Goal: Communication & Community: Answer question/provide support

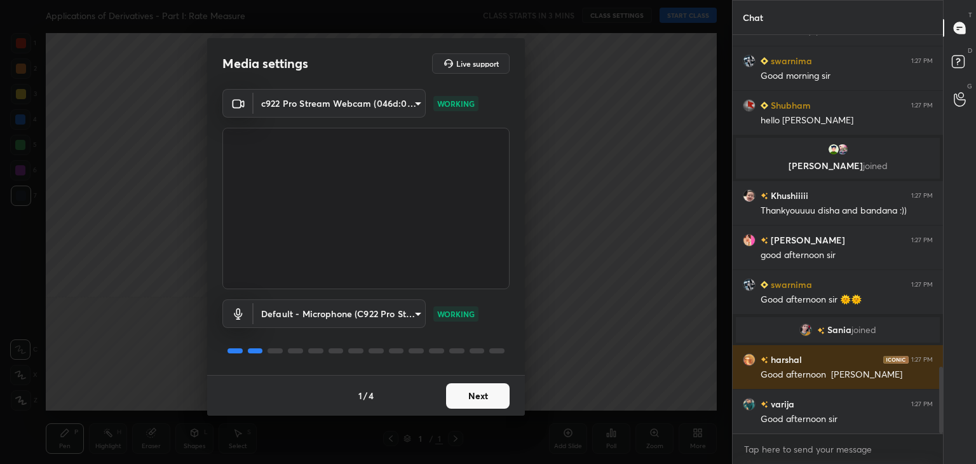
scroll to position [1988, 0]
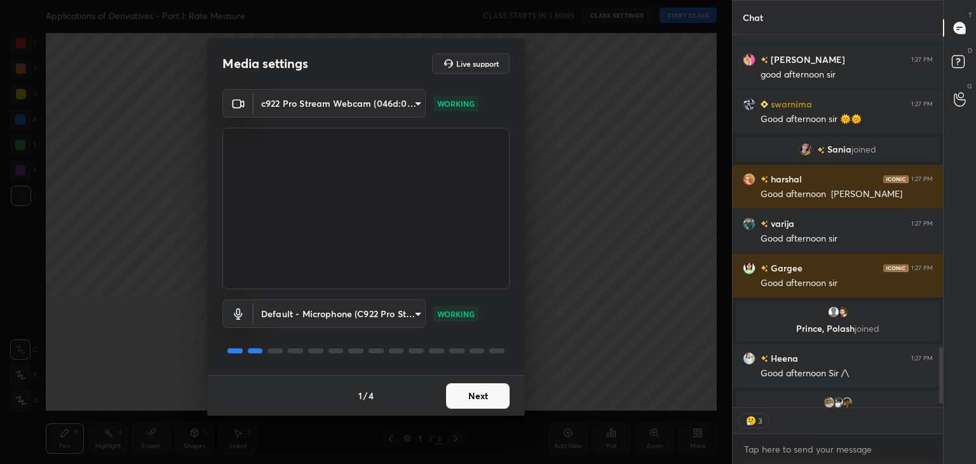
click at [491, 400] on button "Next" at bounding box center [478, 395] width 64 height 25
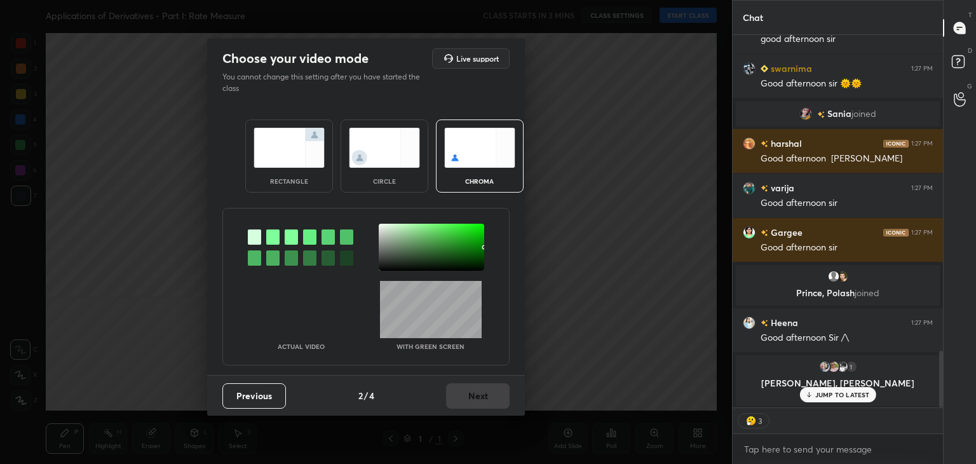
click at [402, 245] on div at bounding box center [431, 247] width 105 height 47
click at [460, 395] on button "Next" at bounding box center [478, 395] width 64 height 25
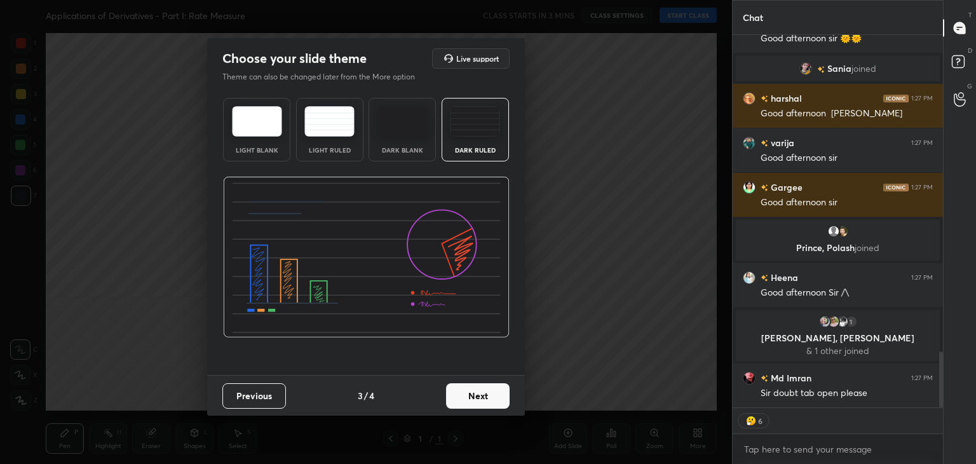
click at [485, 398] on button "Next" at bounding box center [478, 395] width 64 height 25
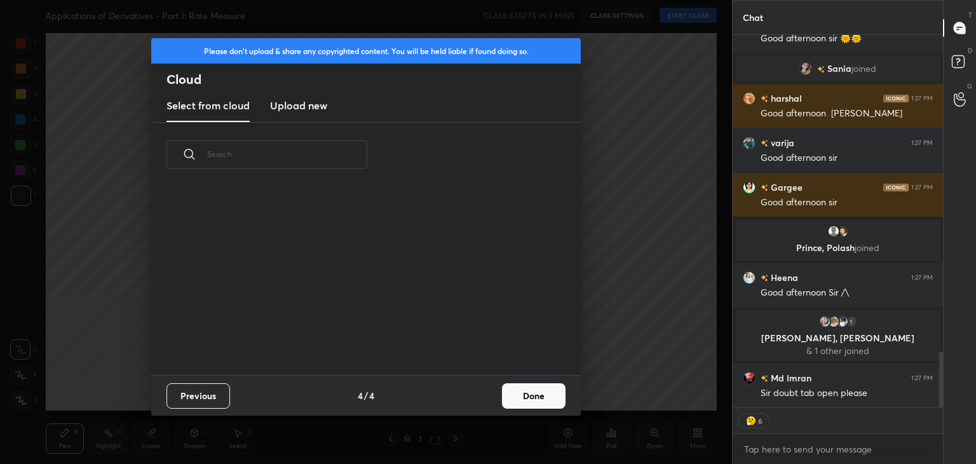
click at [516, 402] on button "Done" at bounding box center [534, 395] width 64 height 25
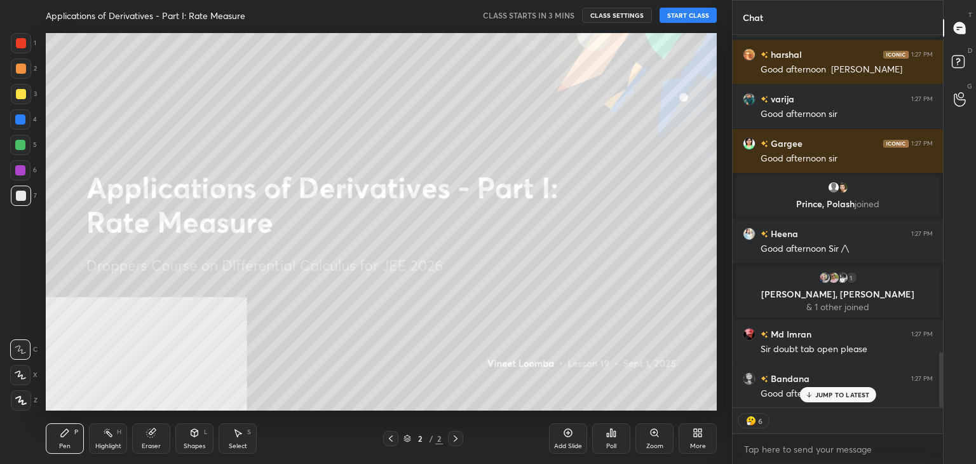
drag, startPoint x: 684, startPoint y: 15, endPoint x: 679, endPoint y: 22, distance: 8.3
click at [679, 22] on button "START CLASS" at bounding box center [688, 15] width 57 height 15
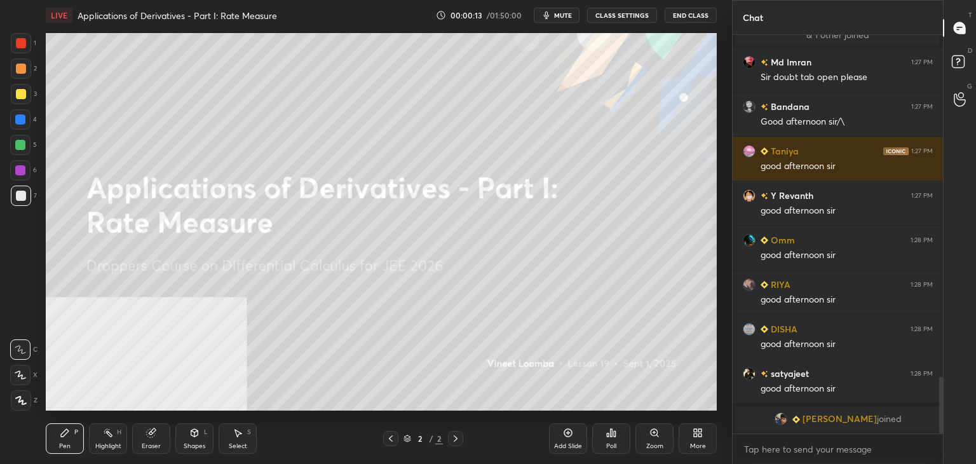
click at [698, 443] on div "More" at bounding box center [698, 446] width 16 height 6
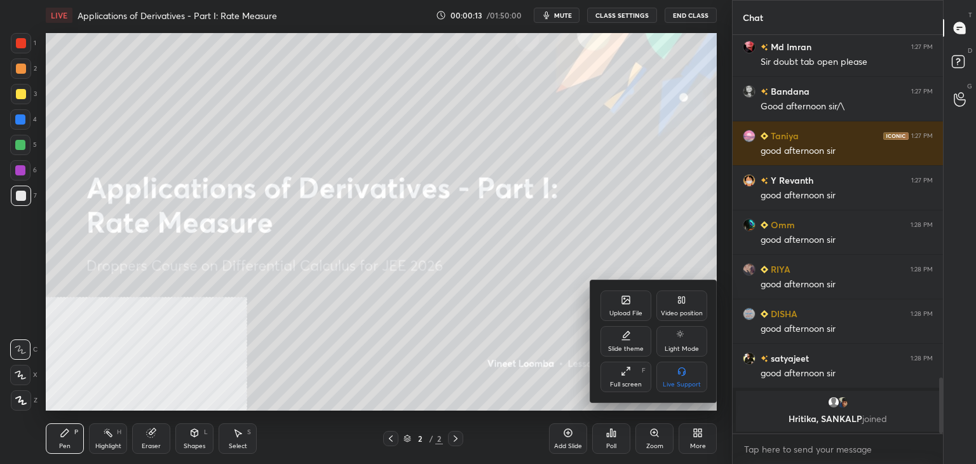
click at [685, 305] on icon at bounding box center [682, 300] width 10 height 10
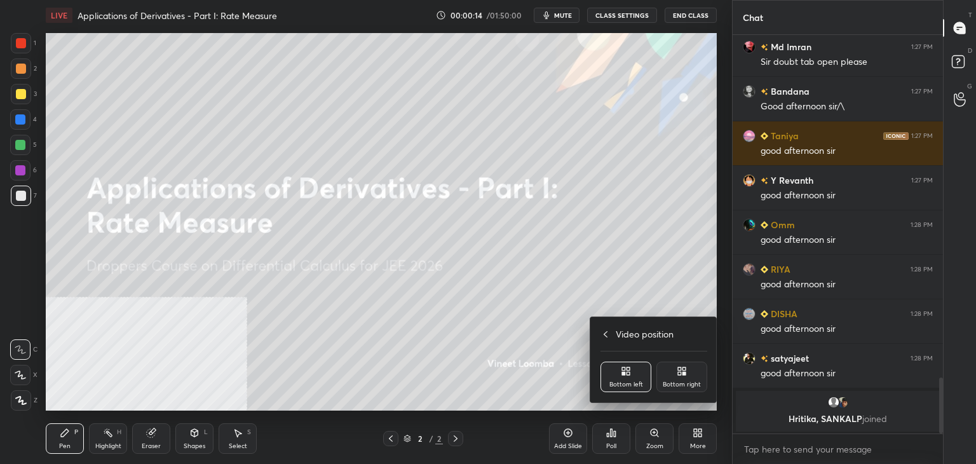
drag, startPoint x: 686, startPoint y: 385, endPoint x: 679, endPoint y: 395, distance: 11.5
click at [685, 384] on div "Bottom right" at bounding box center [682, 384] width 38 height 6
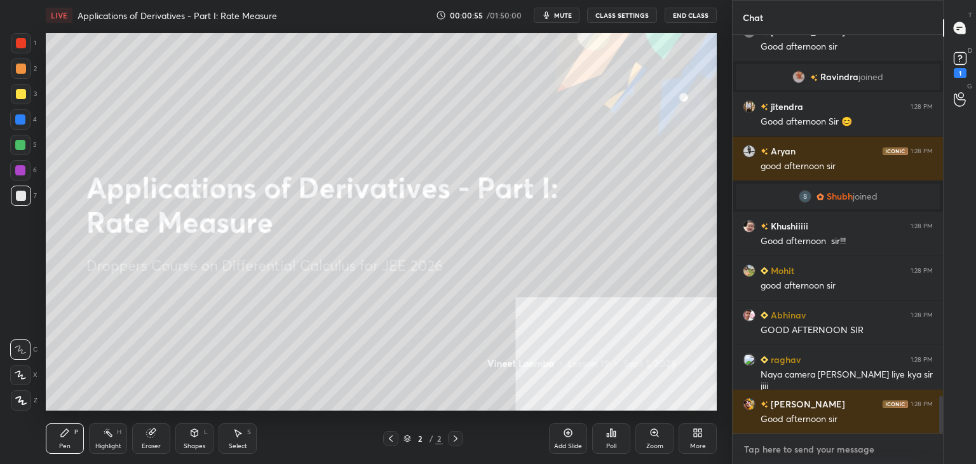
click at [840, 447] on textarea at bounding box center [838, 449] width 190 height 20
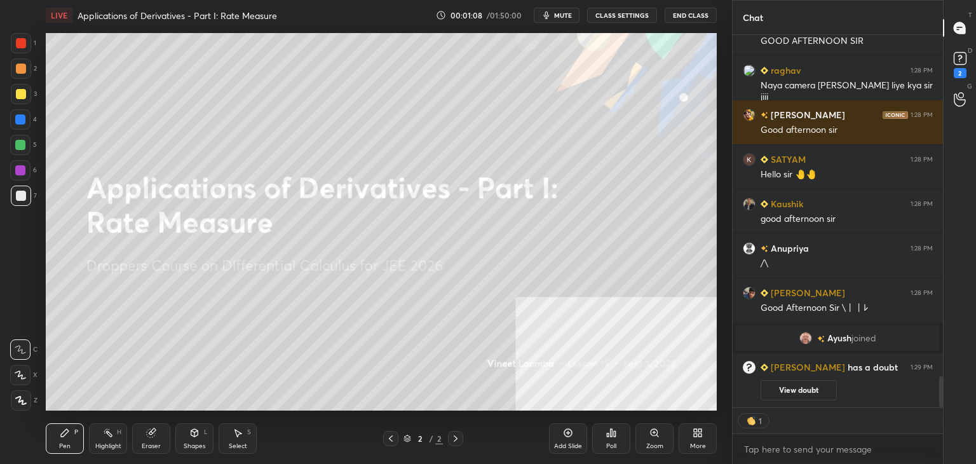
scroll to position [4118, 0]
click at [616, 15] on button "CLASS SETTINGS" at bounding box center [622, 15] width 70 height 15
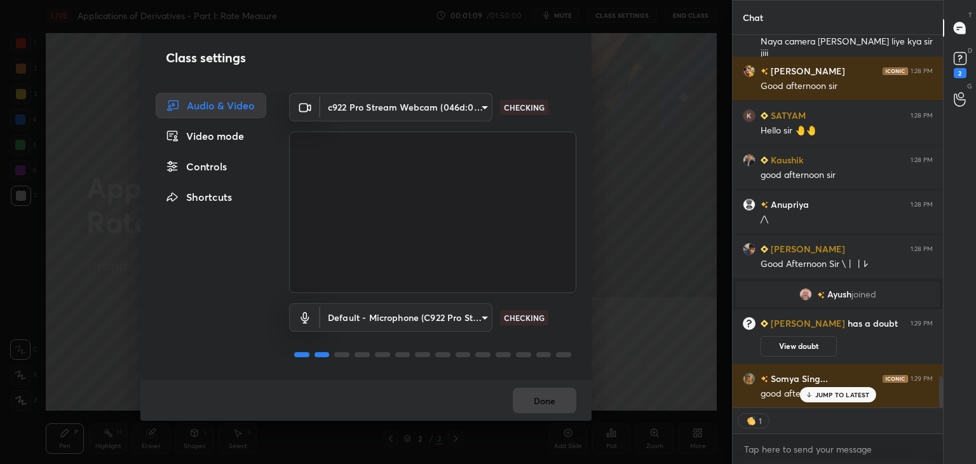
click at [198, 170] on div "Controls" at bounding box center [211, 166] width 111 height 25
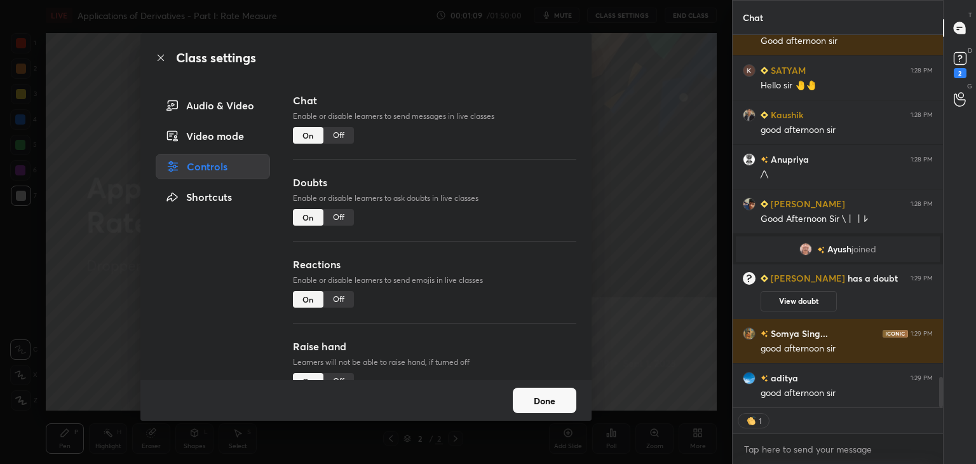
drag, startPoint x: 334, startPoint y: 219, endPoint x: 326, endPoint y: 250, distance: 31.4
click at [334, 220] on div "Off" at bounding box center [338, 217] width 31 height 17
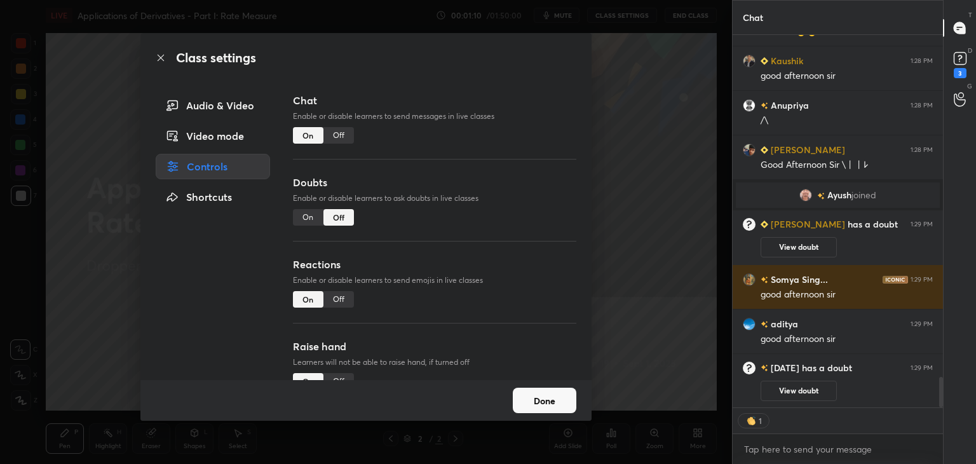
click at [307, 214] on div "On" at bounding box center [308, 217] width 31 height 17
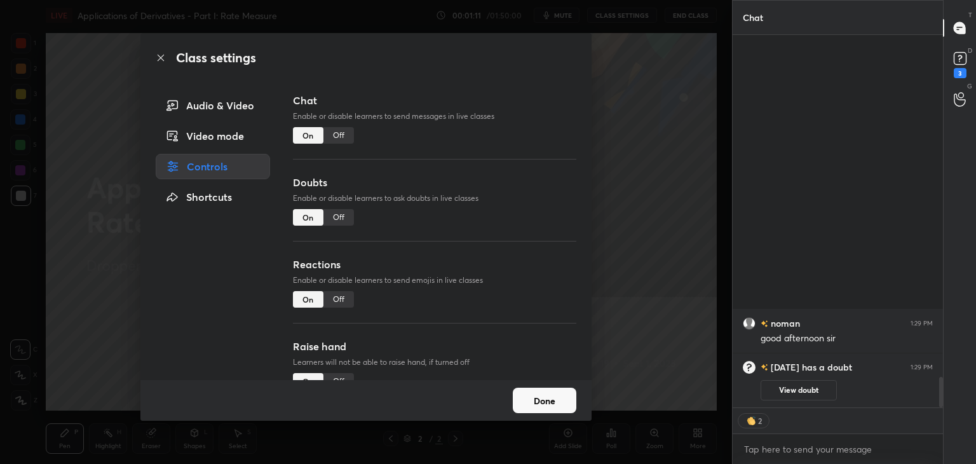
drag, startPoint x: 339, startPoint y: 301, endPoint x: 333, endPoint y: 333, distance: 32.3
click at [338, 302] on div "Off" at bounding box center [338, 299] width 31 height 17
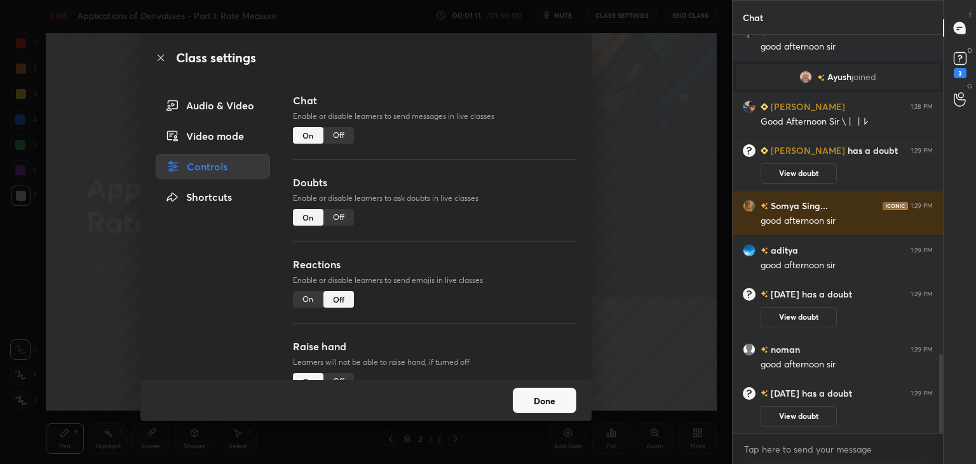
click at [336, 376] on div "Off" at bounding box center [338, 381] width 31 height 17
drag, startPoint x: 547, startPoint y: 404, endPoint x: 537, endPoint y: 409, distance: 10.5
click at [545, 405] on button "Done" at bounding box center [545, 400] width 64 height 25
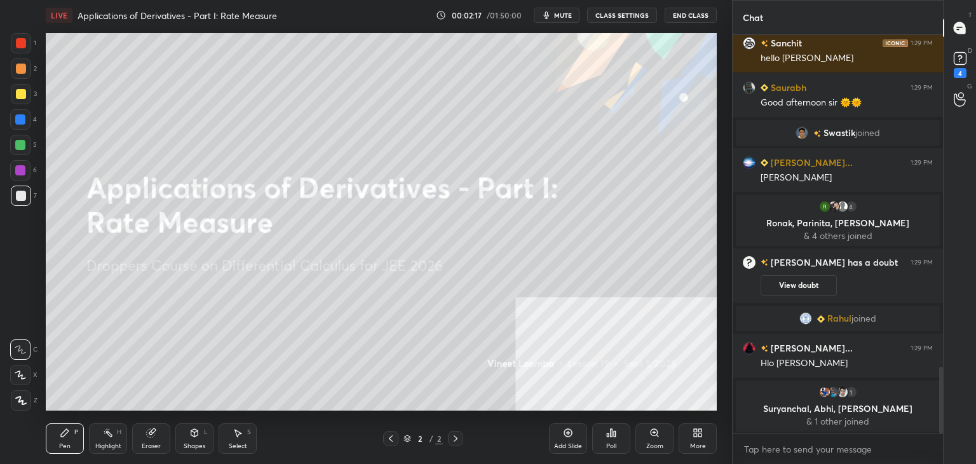
scroll to position [2007, 0]
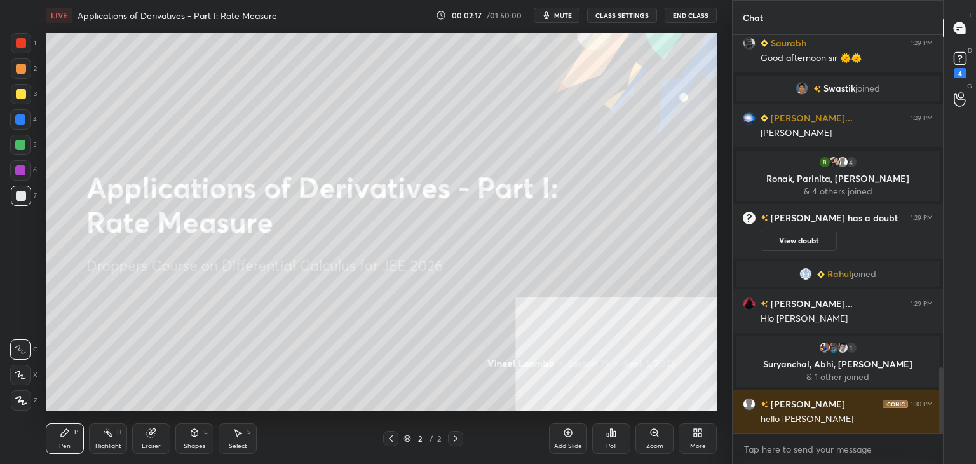
click at [694, 443] on div "More" at bounding box center [698, 446] width 16 height 6
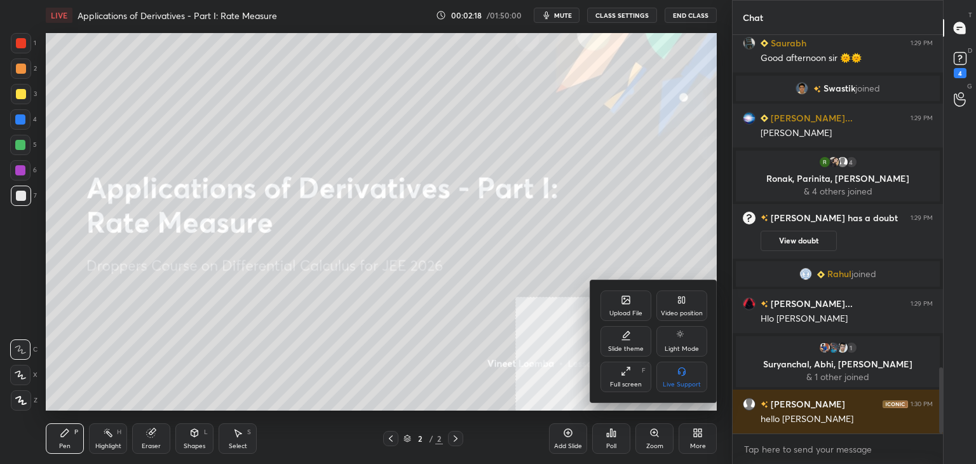
click at [625, 297] on icon at bounding box center [626, 300] width 8 height 8
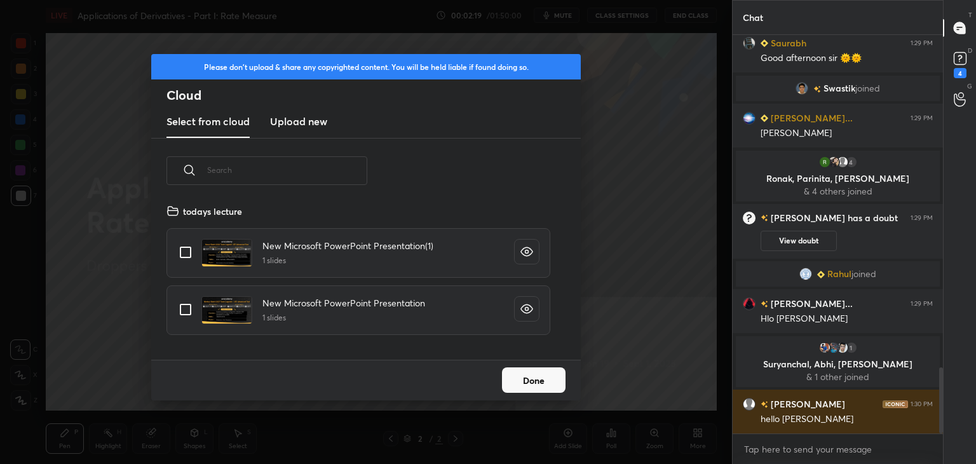
scroll to position [156, 408]
drag, startPoint x: 308, startPoint y: 112, endPoint x: 309, endPoint y: 119, distance: 7.1
click at [309, 119] on new "Upload new" at bounding box center [298, 122] width 57 height 32
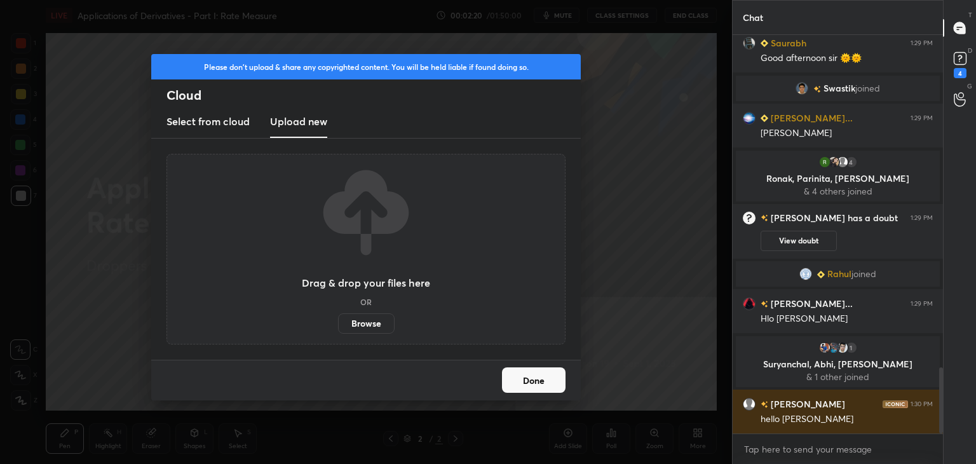
click at [346, 321] on label "Browse" at bounding box center [366, 323] width 57 height 20
click at [338, 321] on input "Browse" at bounding box center [338, 323] width 0 height 20
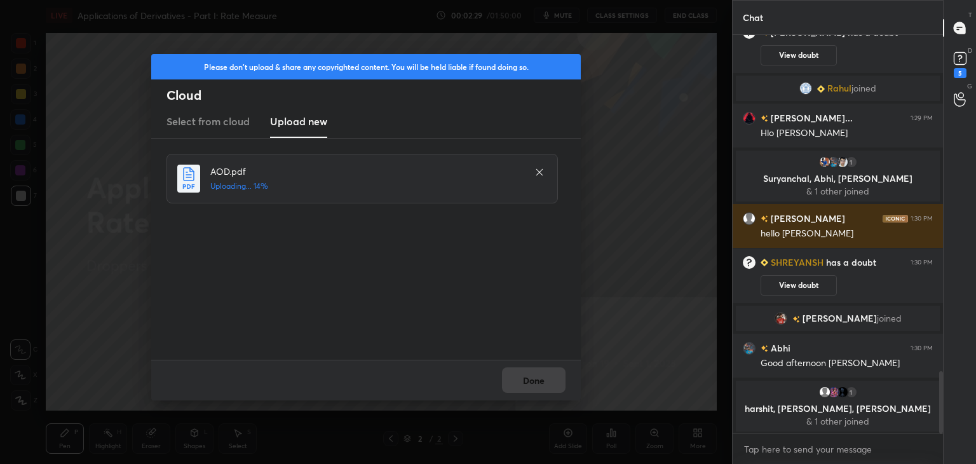
scroll to position [2130, 0]
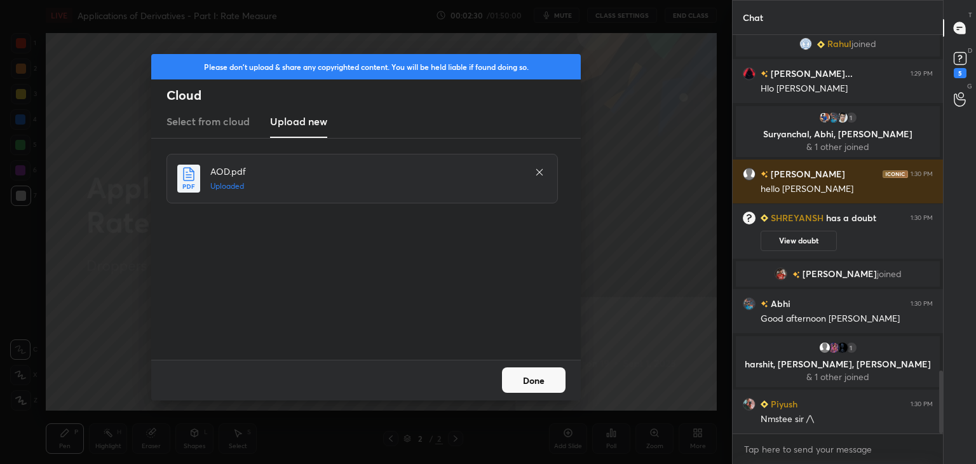
click at [533, 376] on button "Done" at bounding box center [534, 379] width 64 height 25
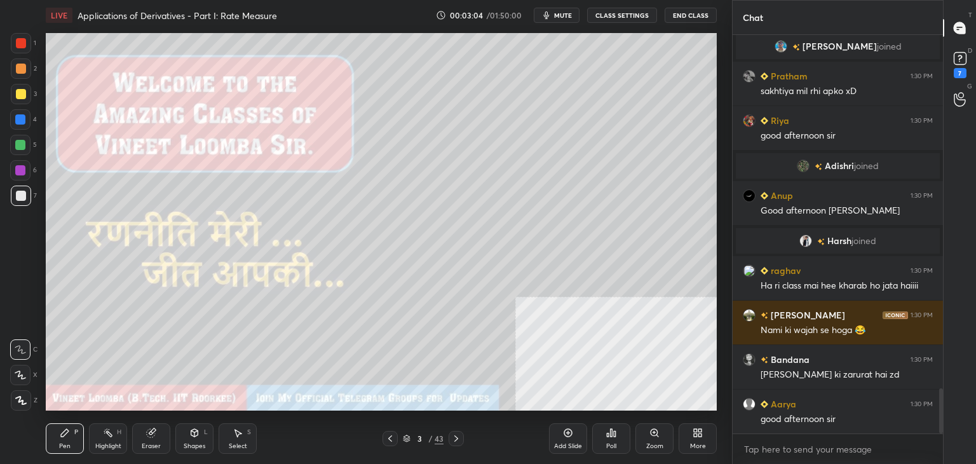
scroll to position [3109, 0]
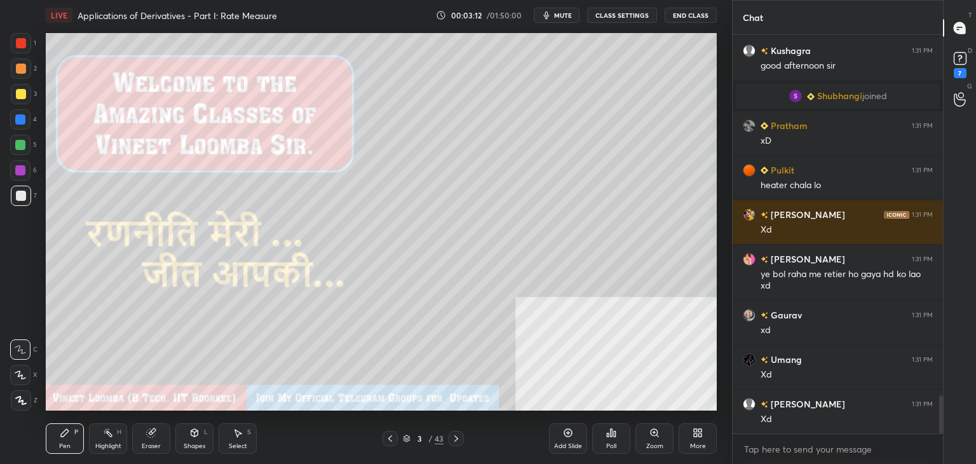
drag, startPoint x: 554, startPoint y: 13, endPoint x: 557, endPoint y: 19, distance: 7.4
click at [552, 12] on icon "button" at bounding box center [546, 15] width 10 height 10
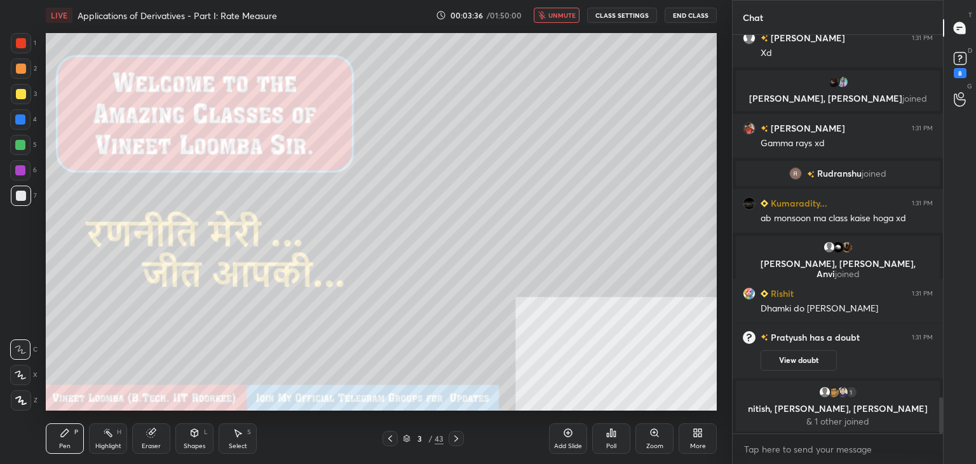
click at [561, 15] on span "unmute" at bounding box center [561, 15] width 27 height 9
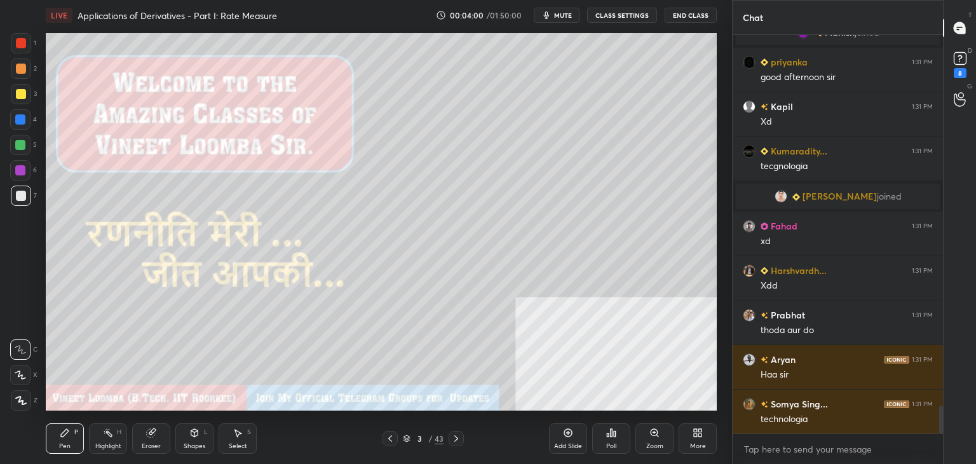
click at [559, 16] on span "mute" at bounding box center [563, 15] width 18 height 9
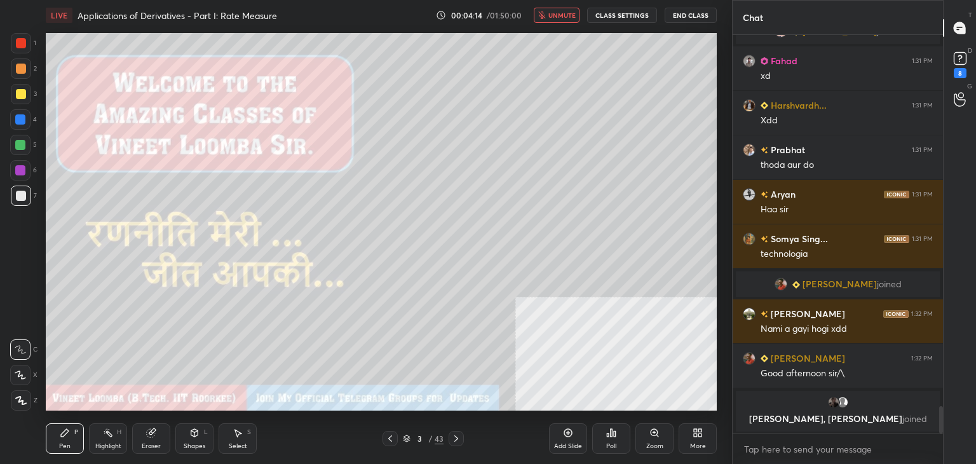
scroll to position [5482, 0]
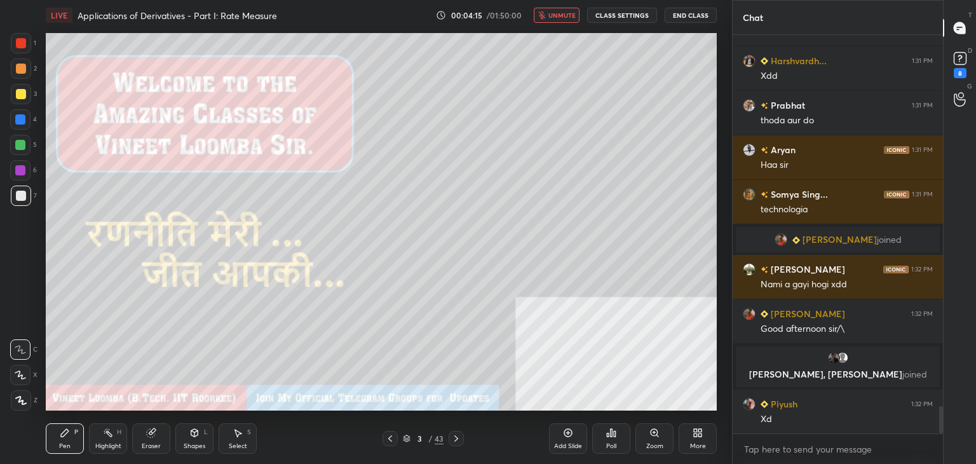
drag, startPoint x: 550, startPoint y: 10, endPoint x: 552, endPoint y: 20, distance: 11.0
click at [550, 10] on button "unmute" at bounding box center [557, 15] width 46 height 15
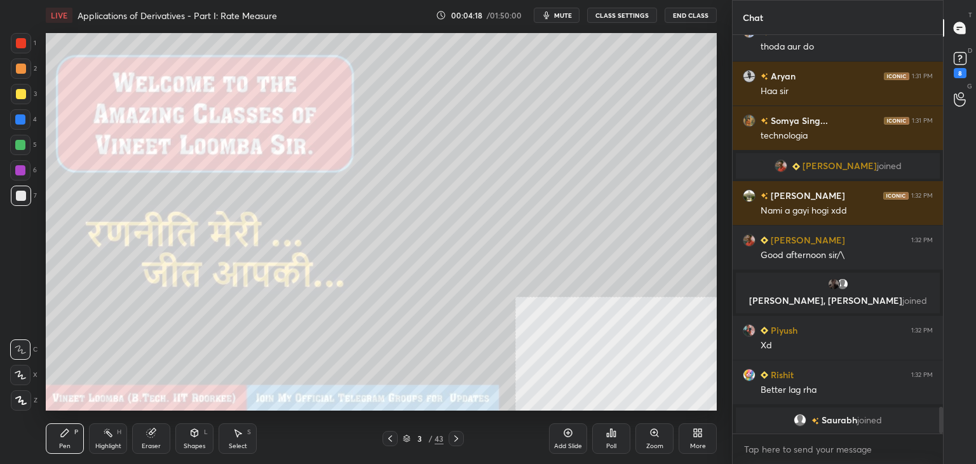
scroll to position [5577, 0]
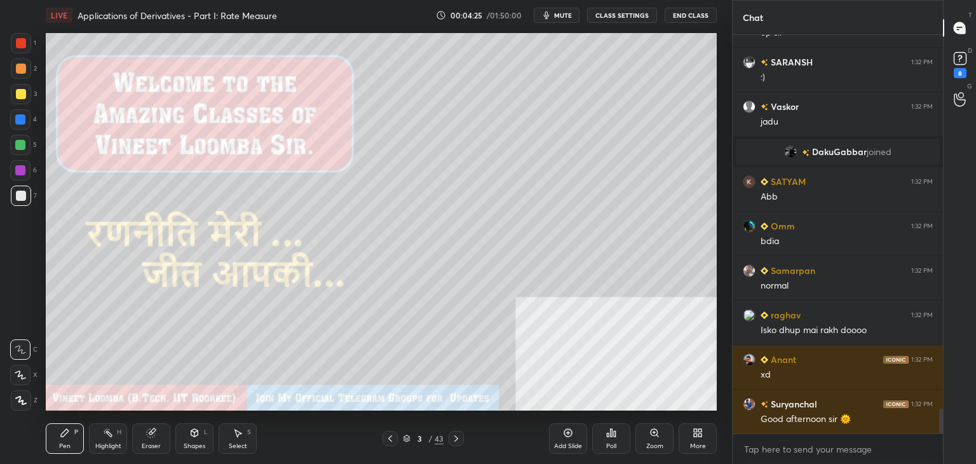
click at [22, 377] on icon at bounding box center [20, 374] width 11 height 9
click at [22, 403] on icon at bounding box center [21, 401] width 10 height 8
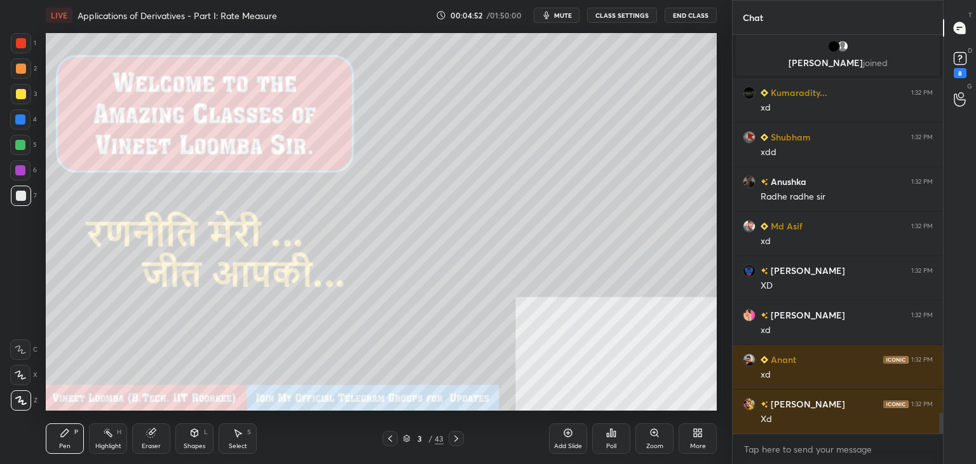
scroll to position [7137, 0]
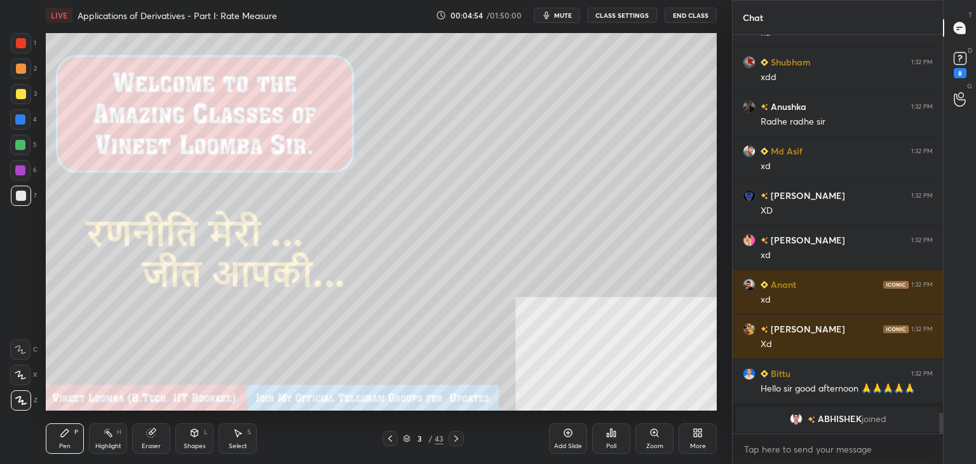
click at [554, 14] on button "mute" at bounding box center [557, 15] width 46 height 15
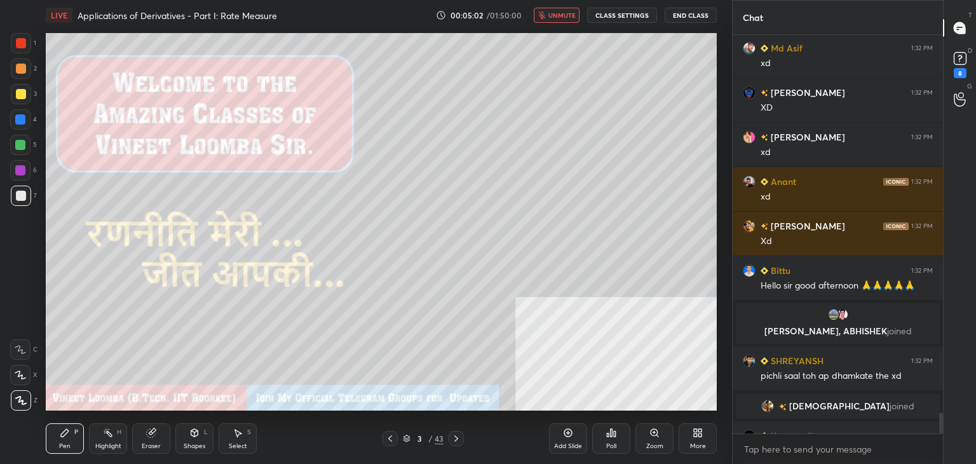
scroll to position [7176, 0]
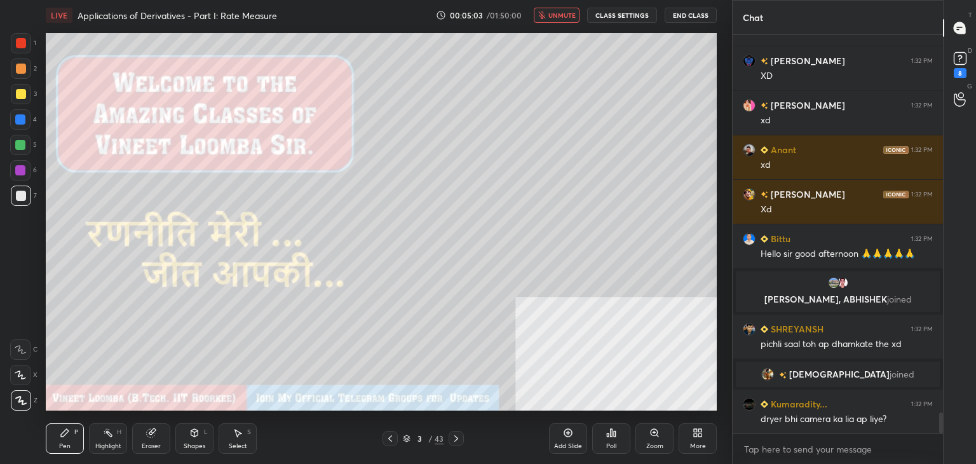
click at [562, 20] on button "unmute" at bounding box center [557, 15] width 46 height 15
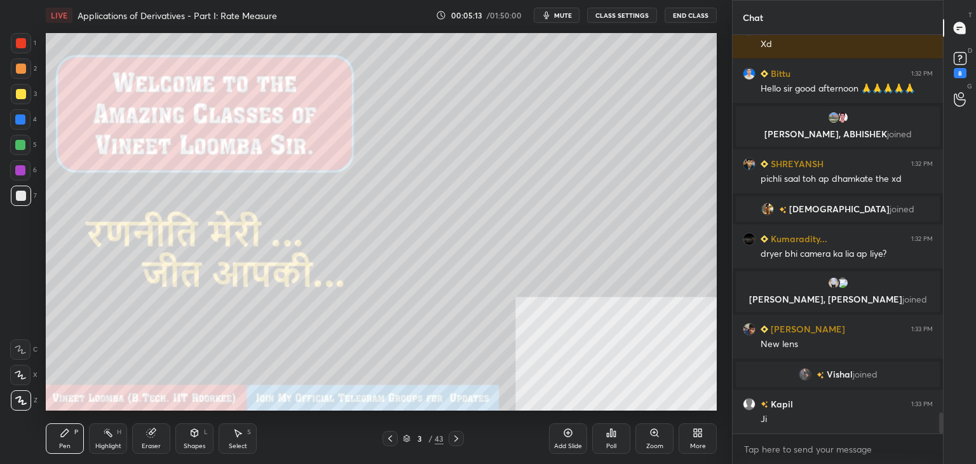
scroll to position [7335, 0]
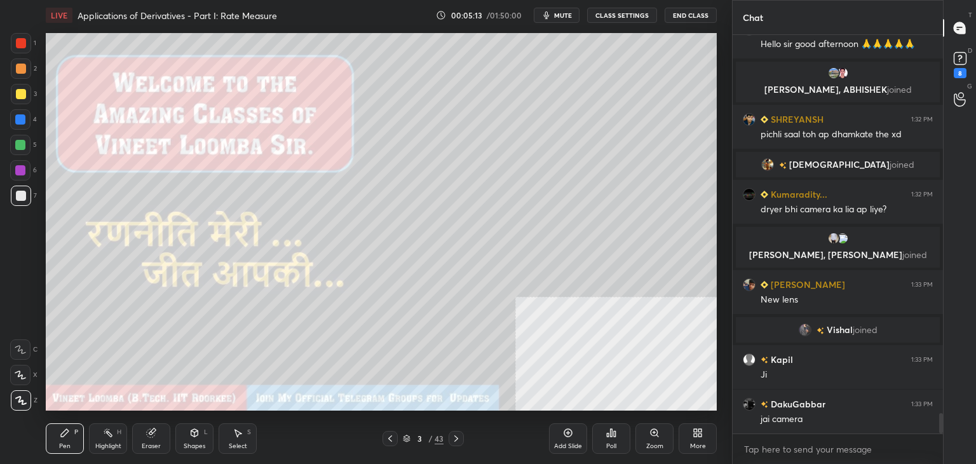
click at [452, 437] on icon at bounding box center [456, 438] width 10 height 10
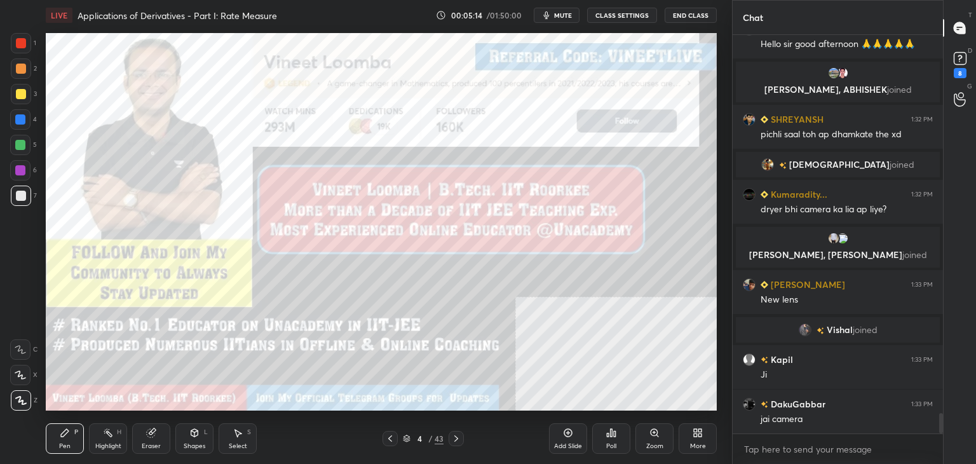
click at [455, 435] on icon at bounding box center [456, 438] width 10 height 10
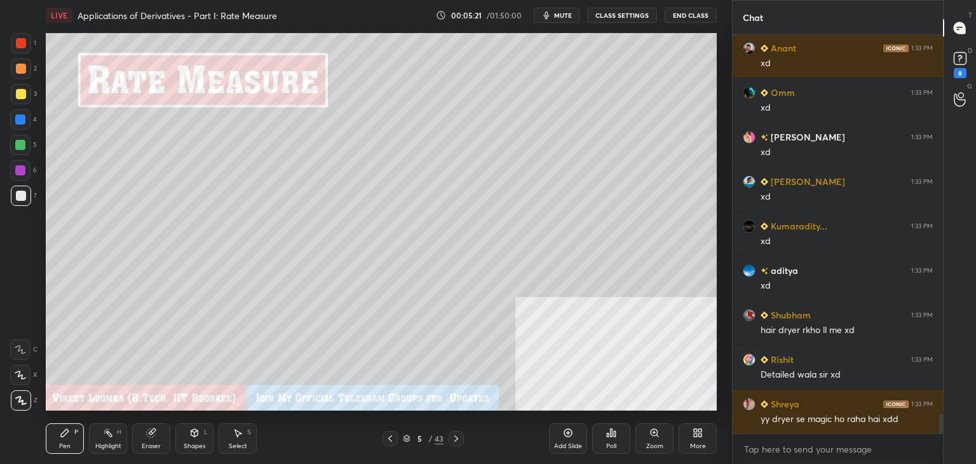
scroll to position [7670, 0]
drag, startPoint x: 63, startPoint y: 445, endPoint x: 69, endPoint y: 432, distance: 14.2
click at [62, 444] on div "Pen" at bounding box center [64, 446] width 11 height 6
click at [18, 95] on div at bounding box center [21, 94] width 10 height 10
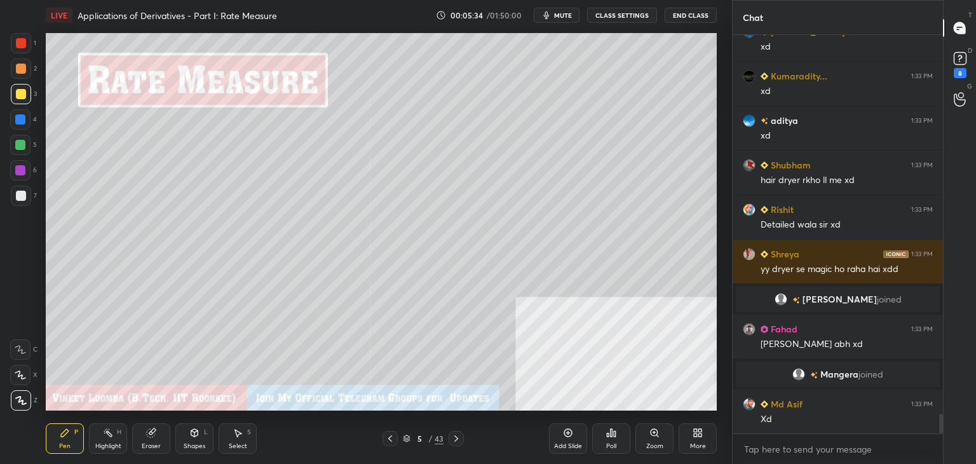
scroll to position [7801, 0]
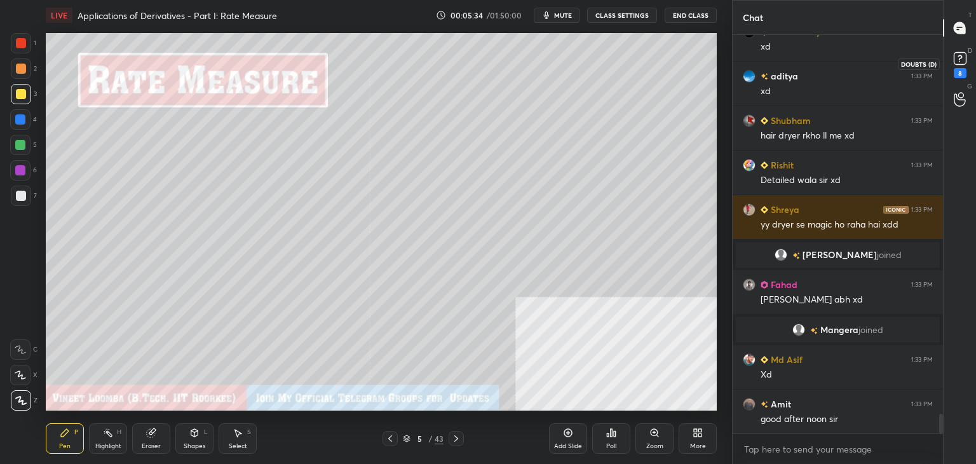
click at [966, 58] on icon at bounding box center [960, 58] width 19 height 19
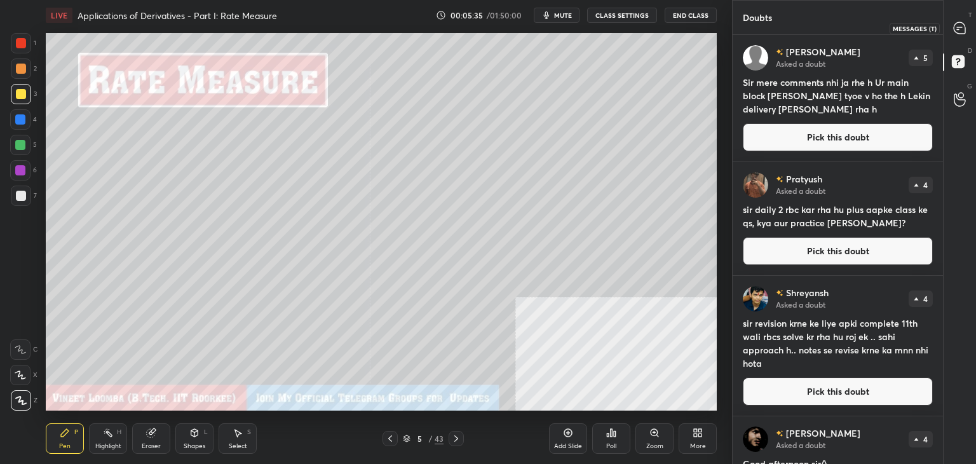
click at [966, 29] on icon at bounding box center [959, 28] width 13 height 13
type textarea "x"
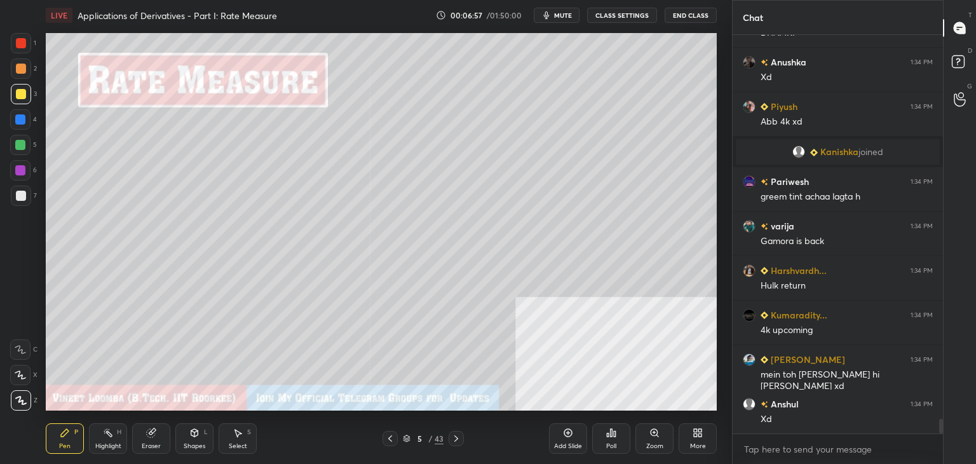
scroll to position [10357, 0]
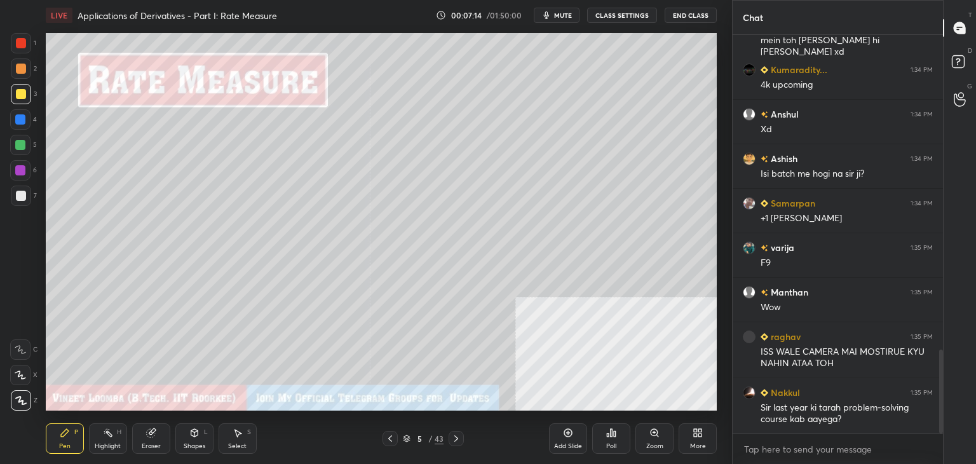
scroll to position [1501, 0]
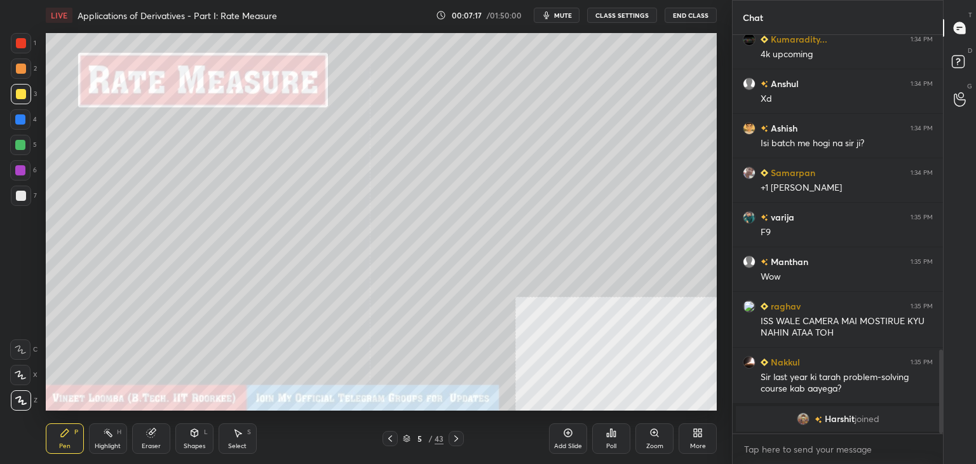
click at [150, 443] on div "Eraser" at bounding box center [151, 446] width 19 height 6
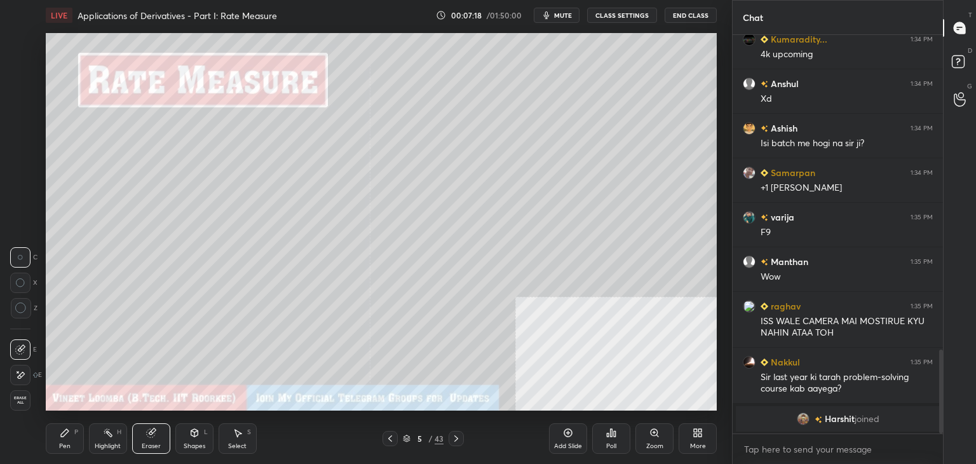
scroll to position [1516, 0]
click at [56, 438] on div "Pen P" at bounding box center [65, 438] width 38 height 31
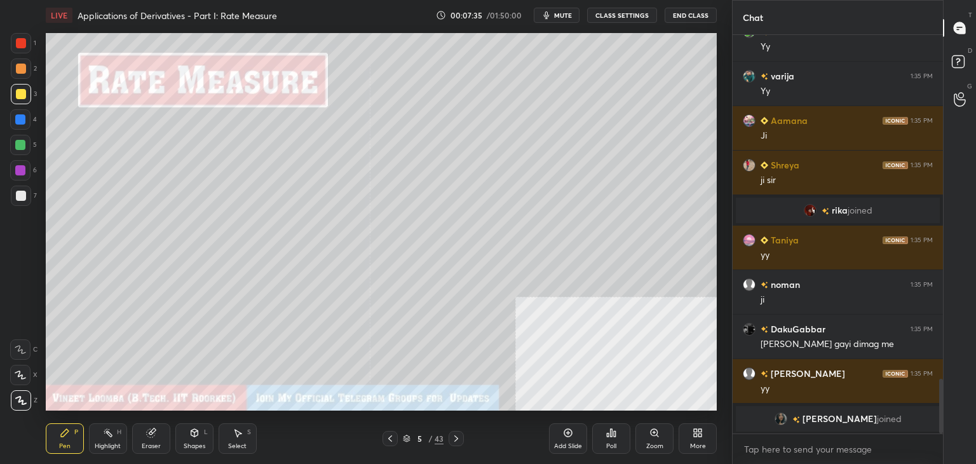
scroll to position [0, 0]
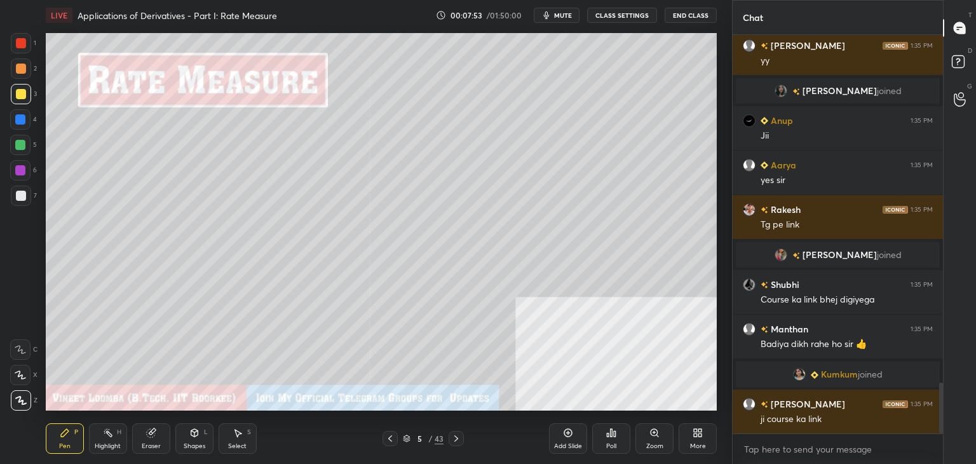
click at [839, 374] on span "Kumkum" at bounding box center [839, 374] width 37 height 10
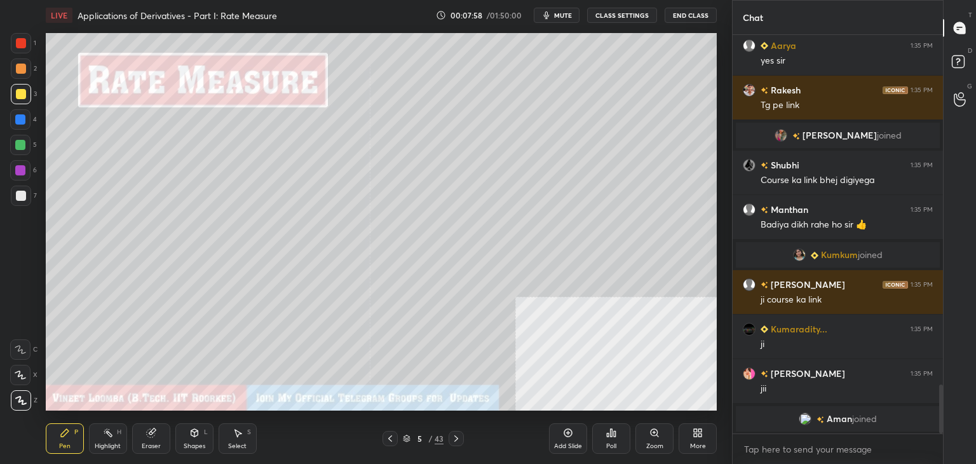
drag, startPoint x: 156, startPoint y: 446, endPoint x: 149, endPoint y: 445, distance: 7.0
click at [155, 447] on div "Eraser" at bounding box center [151, 446] width 19 height 6
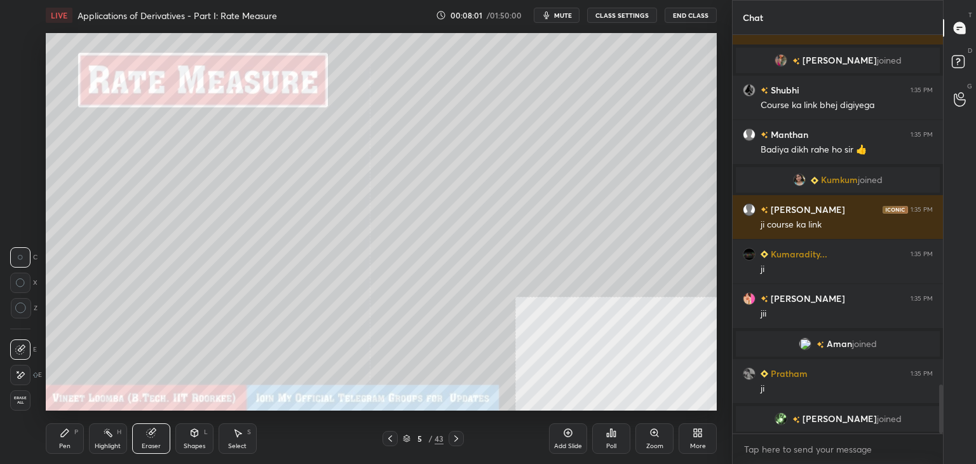
scroll to position [2860, 0]
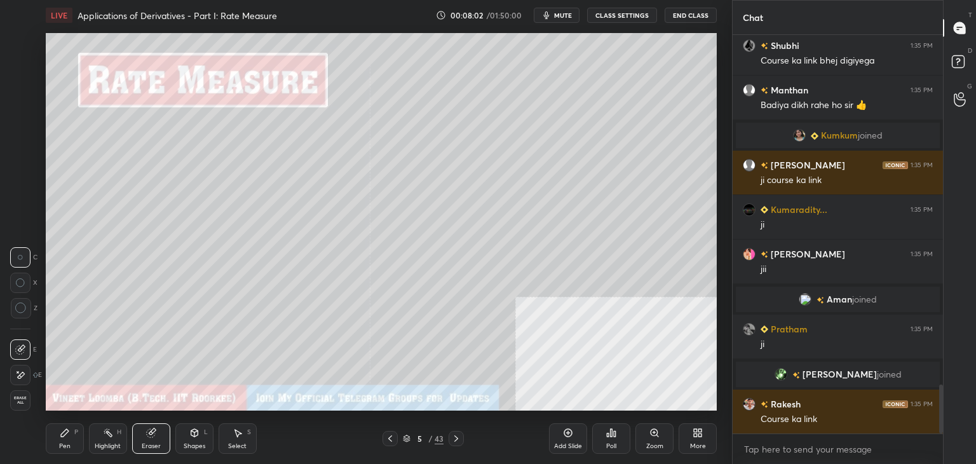
click at [66, 443] on div "Pen" at bounding box center [64, 446] width 11 height 6
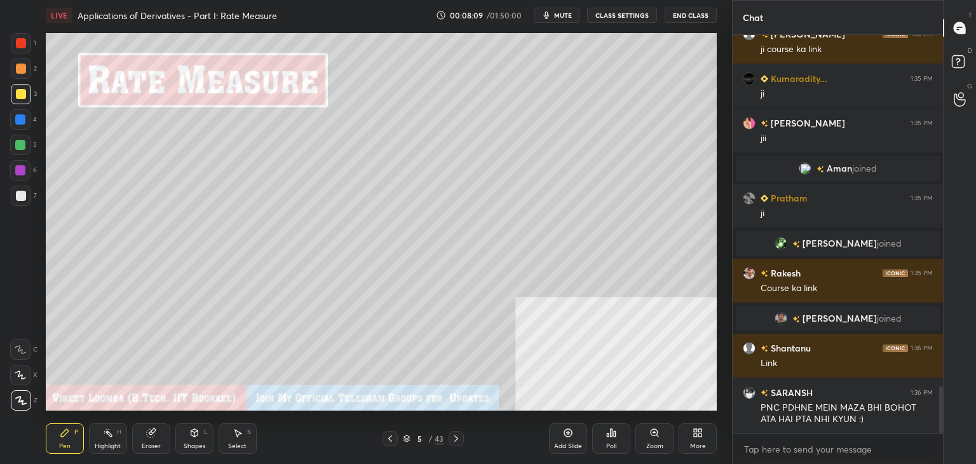
scroll to position [3010, 0]
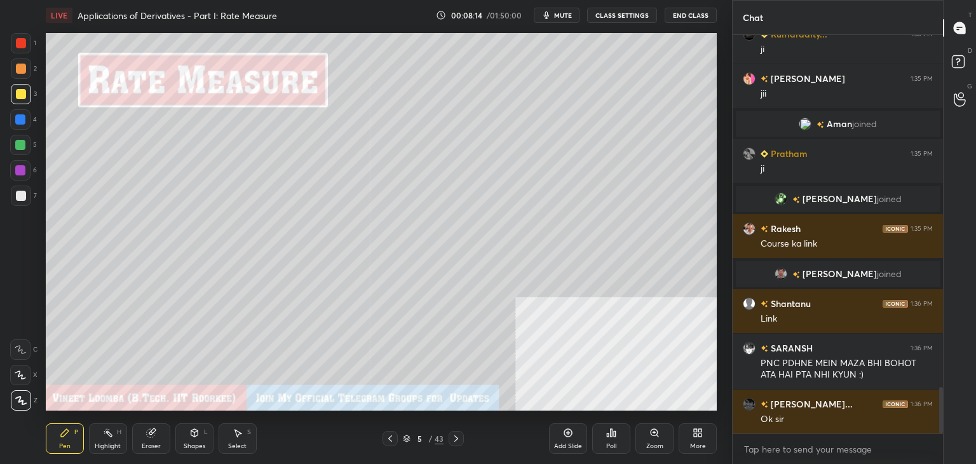
drag, startPoint x: 142, startPoint y: 450, endPoint x: 147, endPoint y: 429, distance: 21.7
click at [141, 448] on div "Eraser" at bounding box center [151, 438] width 38 height 31
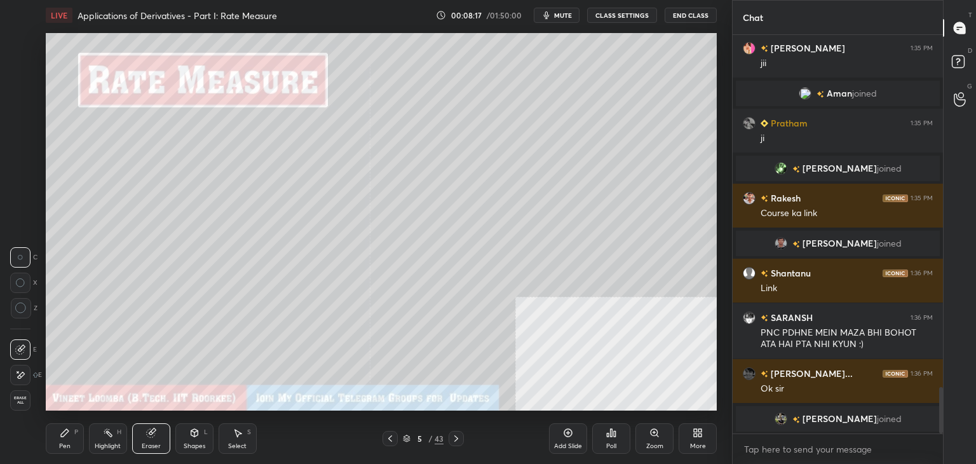
scroll to position [3035, 0]
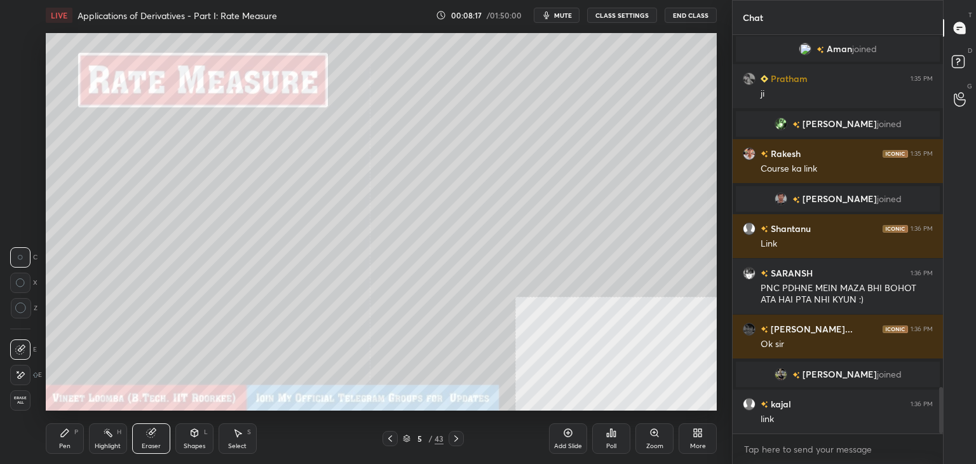
click at [15, 372] on icon at bounding box center [20, 375] width 10 height 11
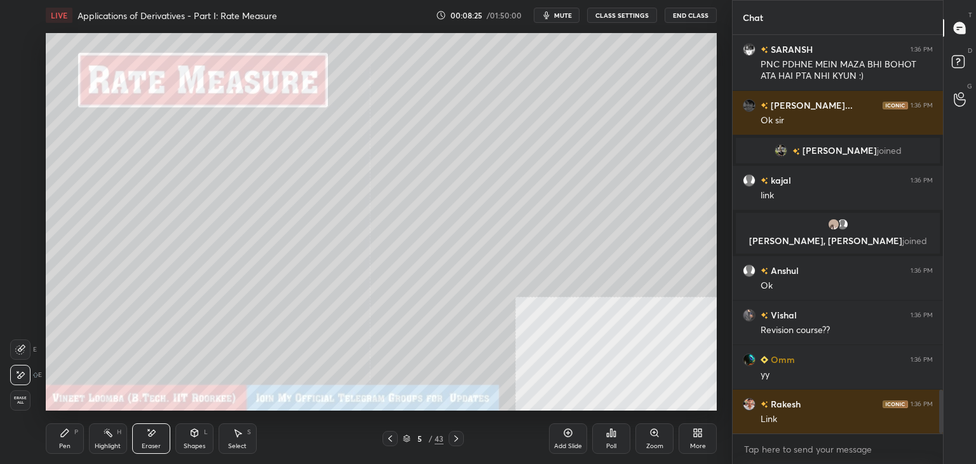
scroll to position [3291, 0]
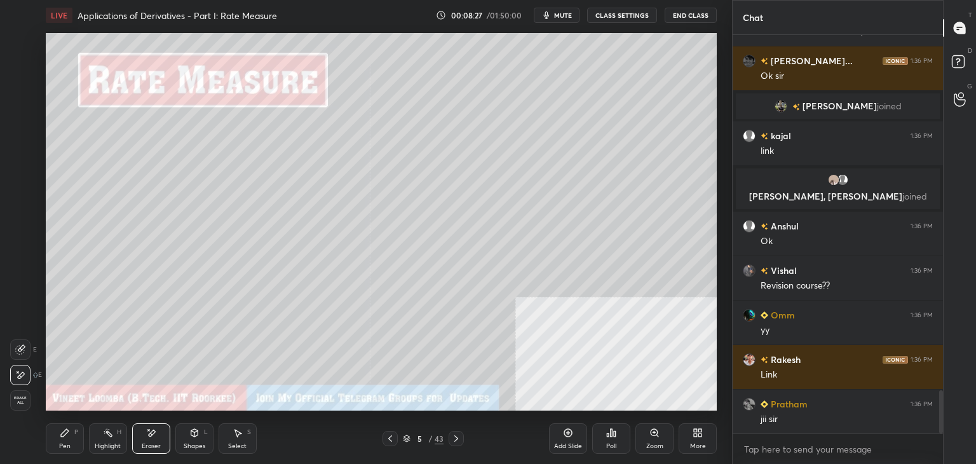
click at [67, 443] on div "Pen" at bounding box center [64, 446] width 11 height 6
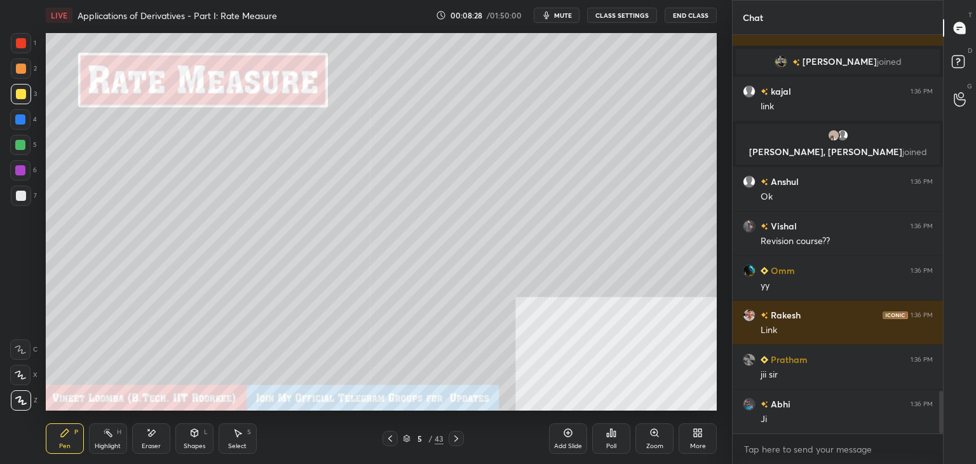
drag, startPoint x: 64, startPoint y: 438, endPoint x: 61, endPoint y: 411, distance: 27.5
click at [62, 433] on div "Pen P" at bounding box center [65, 438] width 38 height 31
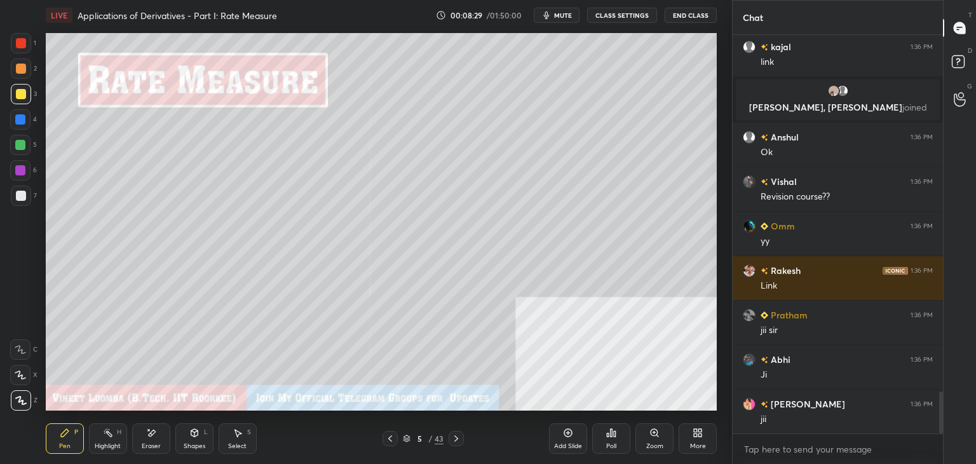
click at [20, 201] on div at bounding box center [21, 196] width 20 height 20
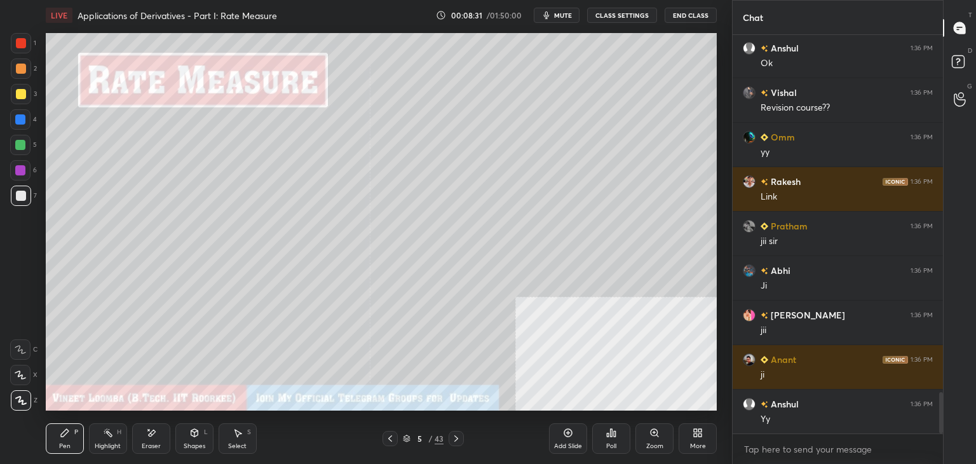
scroll to position [3557, 0]
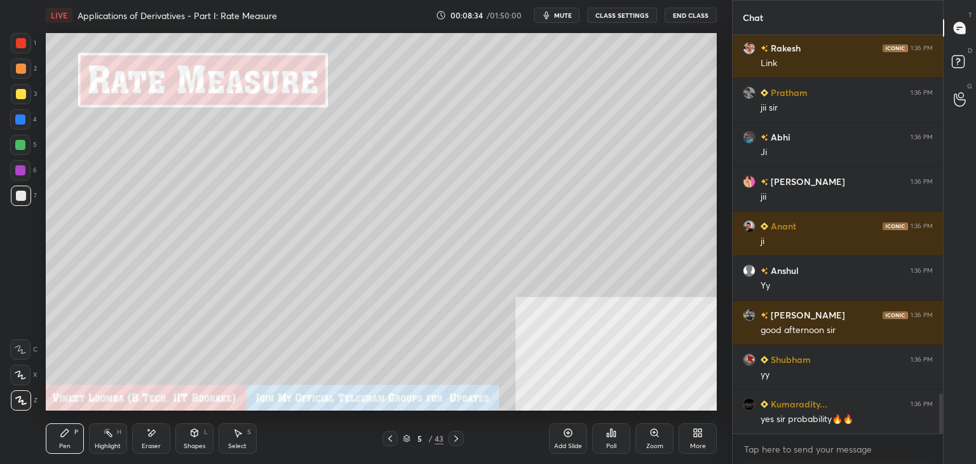
drag, startPoint x: 66, startPoint y: 442, endPoint x: 62, endPoint y: 432, distance: 10.3
click at [65, 440] on div "Pen P" at bounding box center [65, 438] width 38 height 31
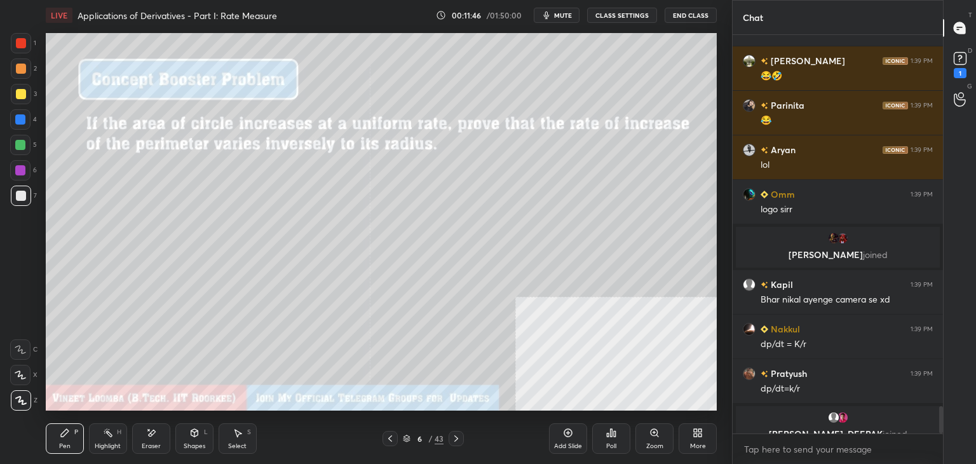
scroll to position [5450, 0]
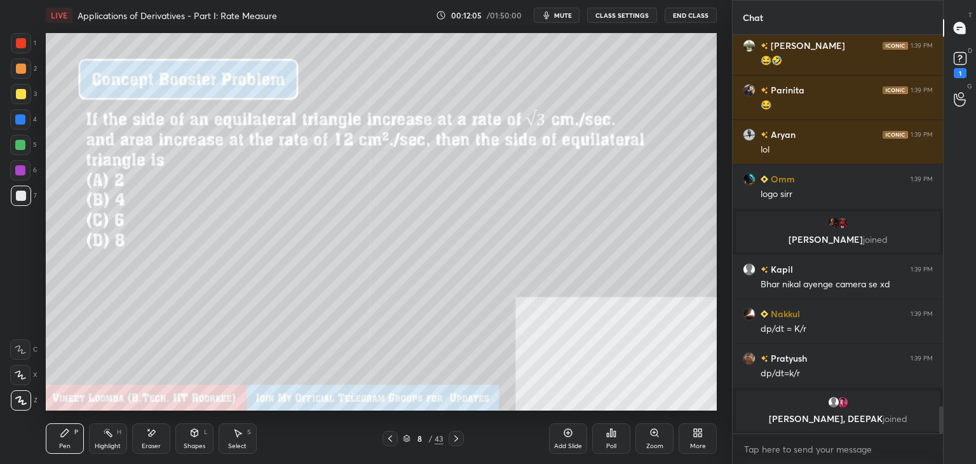
drag, startPoint x: 554, startPoint y: 14, endPoint x: 522, endPoint y: 27, distance: 34.2
click at [552, 15] on icon "button" at bounding box center [546, 15] width 10 height 10
click at [551, 15] on span "unmute" at bounding box center [561, 15] width 27 height 9
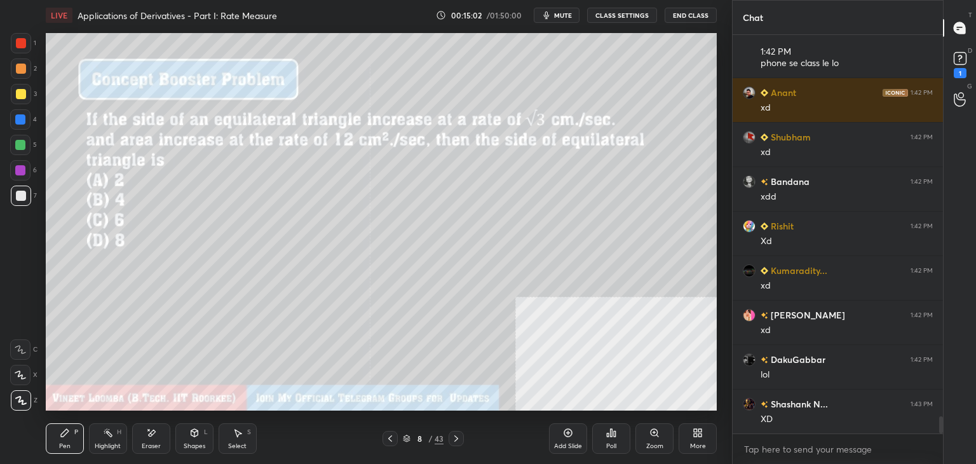
scroll to position [8733, 0]
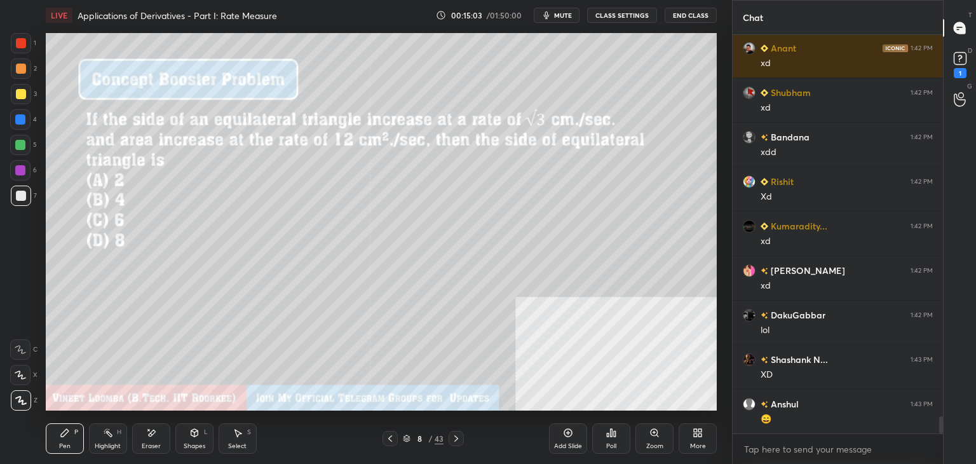
click at [156, 440] on div "Eraser" at bounding box center [151, 438] width 38 height 31
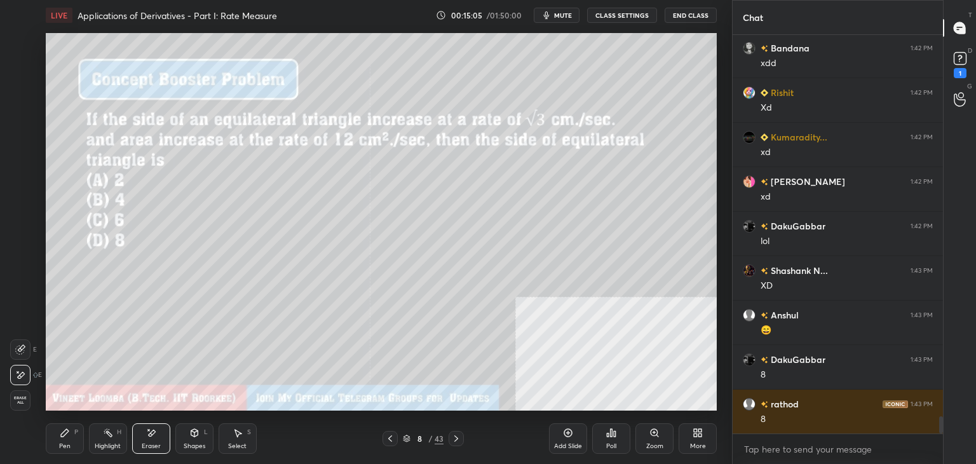
drag, startPoint x: 64, startPoint y: 442, endPoint x: 135, endPoint y: 412, distance: 77.2
click at [67, 441] on div "Pen P" at bounding box center [65, 438] width 38 height 31
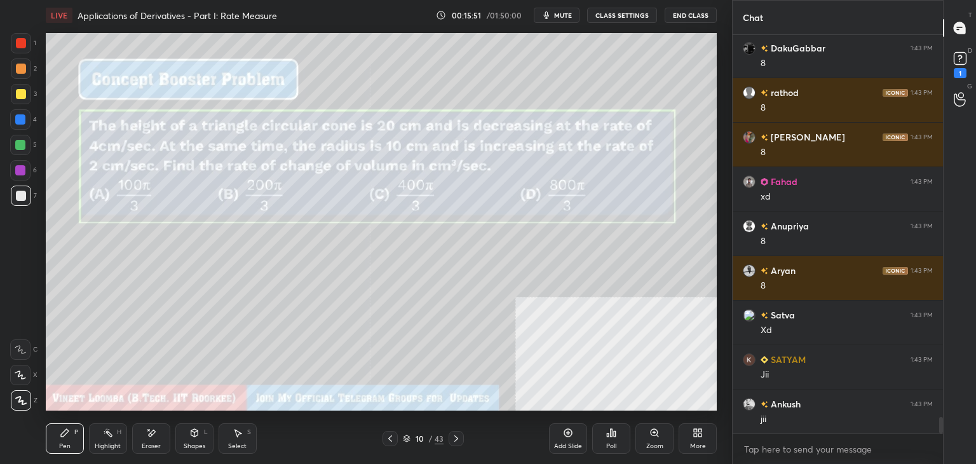
scroll to position [9178, 0]
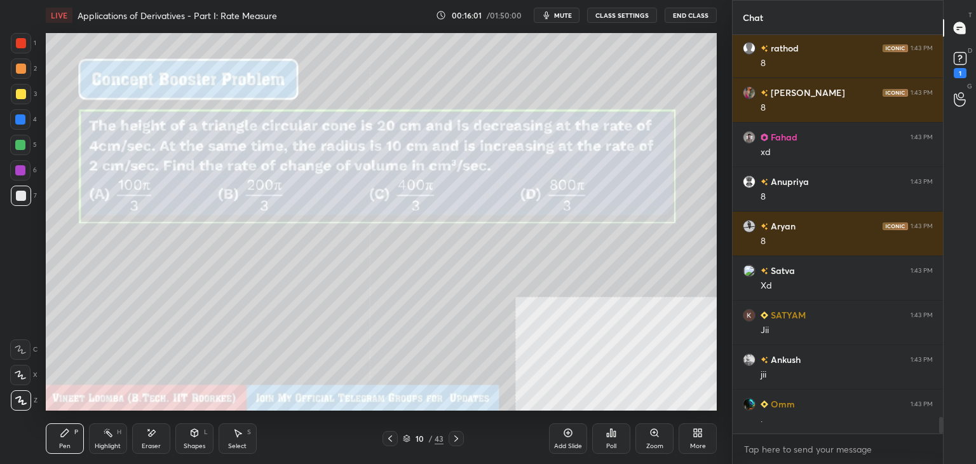
click at [243, 438] on div "Select S" at bounding box center [238, 438] width 38 height 31
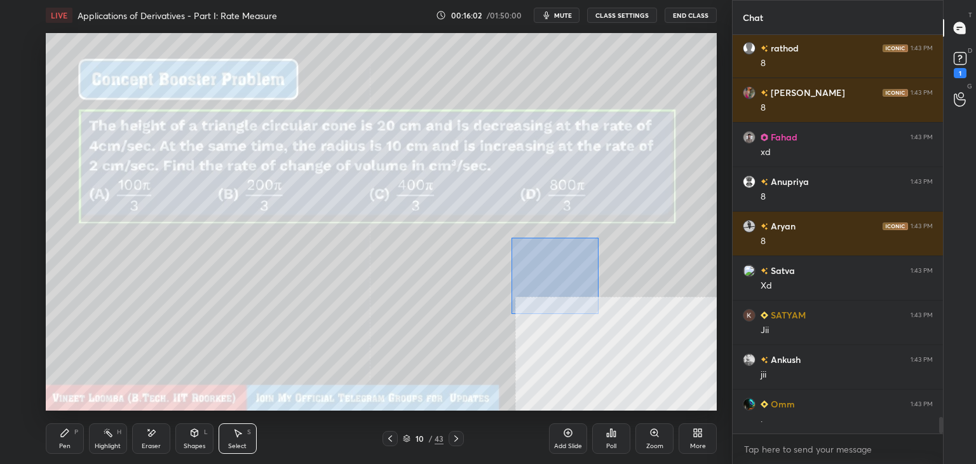
drag, startPoint x: 555, startPoint y: 273, endPoint x: 605, endPoint y: 322, distance: 69.7
click at [608, 324] on div "0 ° Undo Copy Duplicate Duplicate to new slide Delete" at bounding box center [381, 221] width 671 height 377
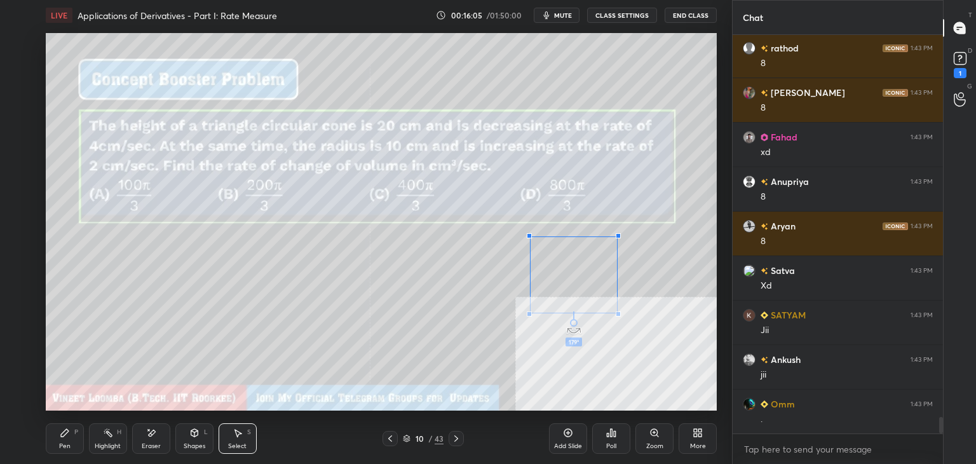
drag, startPoint x: 569, startPoint y: 323, endPoint x: 534, endPoint y: 242, distance: 88.5
click at [574, 239] on div "179 ° Undo Copy Duplicate Duplicate to new slide Delete" at bounding box center [381, 221] width 671 height 377
drag, startPoint x: 343, startPoint y: 308, endPoint x: 331, endPoint y: 311, distance: 12.3
click at [343, 308] on div "0 ° Undo Copy Duplicate Duplicate to new slide Delete" at bounding box center [381, 221] width 671 height 377
click at [102, 443] on div "Highlight" at bounding box center [108, 446] width 26 height 6
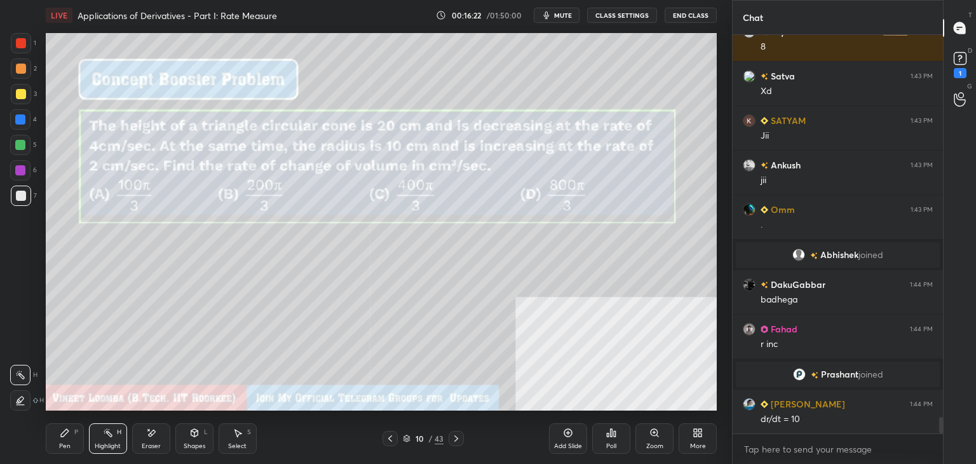
scroll to position [9048, 0]
click at [66, 438] on div "Pen P" at bounding box center [65, 438] width 38 height 31
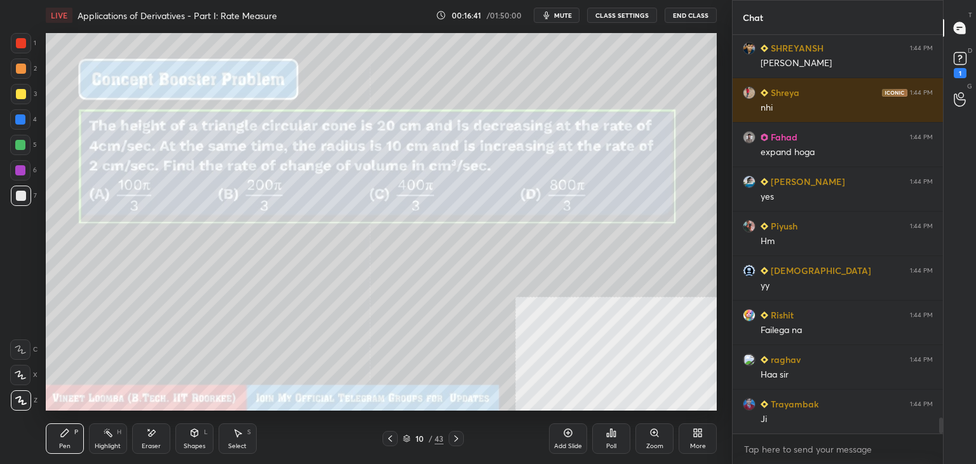
scroll to position [9804, 0]
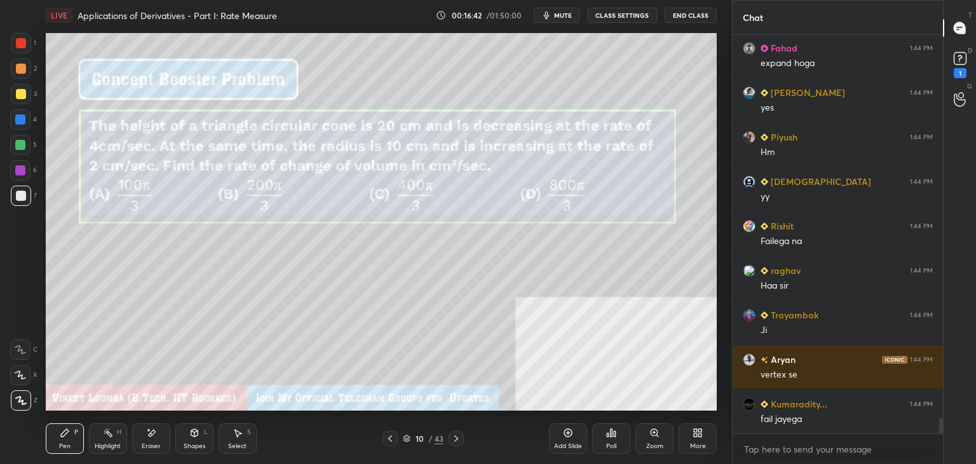
click at [61, 447] on div "Pen" at bounding box center [64, 446] width 11 height 6
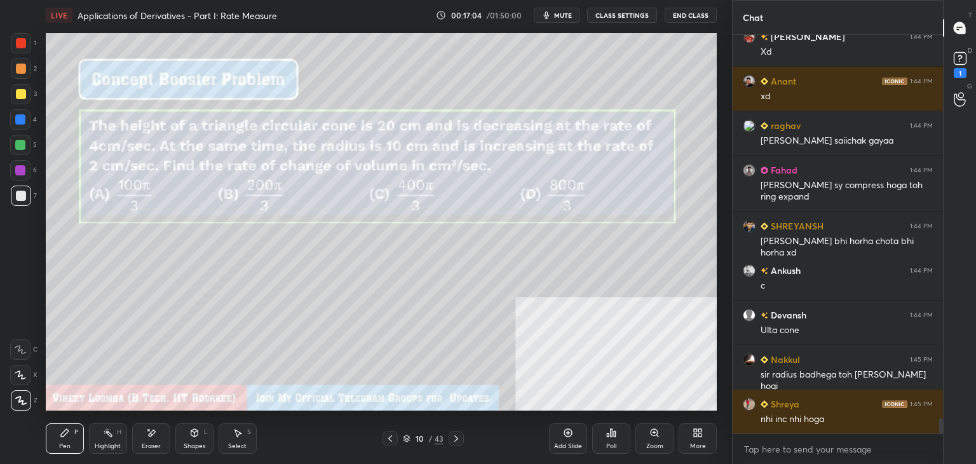
scroll to position [10229, 0]
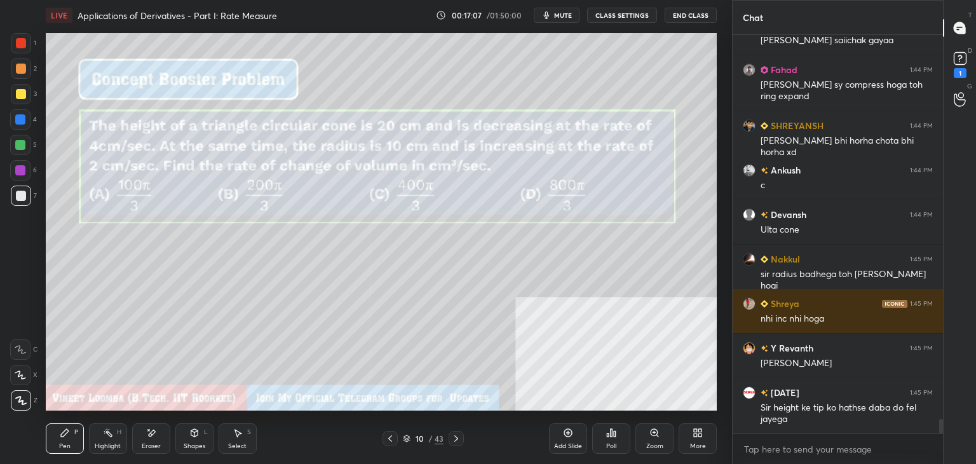
drag, startPoint x: 142, startPoint y: 441, endPoint x: 153, endPoint y: 416, distance: 27.0
click at [141, 438] on div "Eraser" at bounding box center [151, 438] width 38 height 31
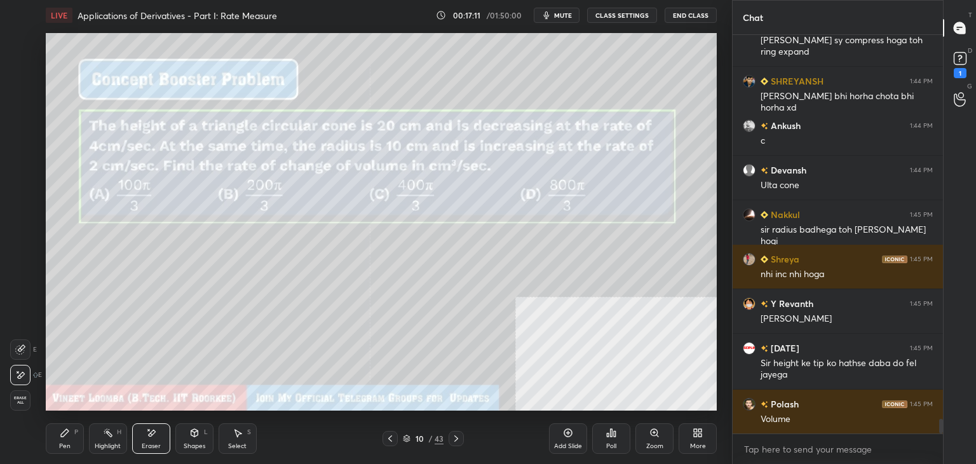
drag, startPoint x: 65, startPoint y: 444, endPoint x: 69, endPoint y: 430, distance: 13.9
click at [66, 440] on div "Pen P" at bounding box center [65, 438] width 38 height 31
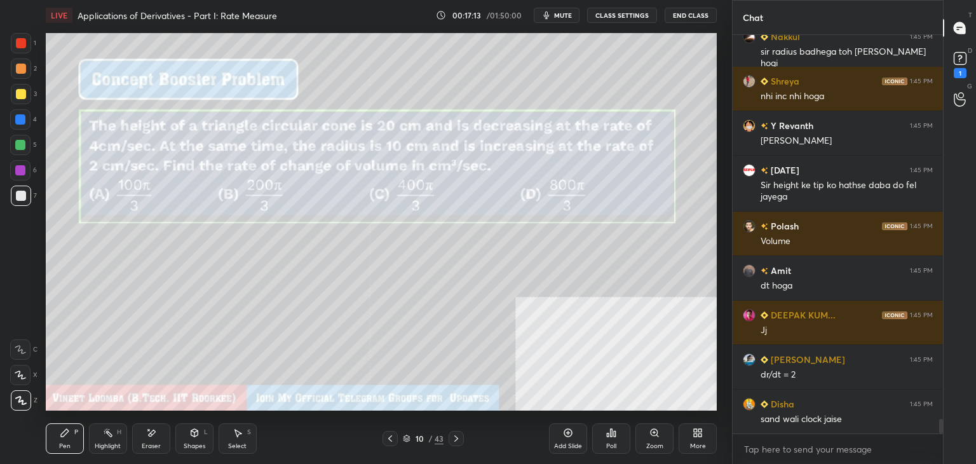
scroll to position [10552, 0]
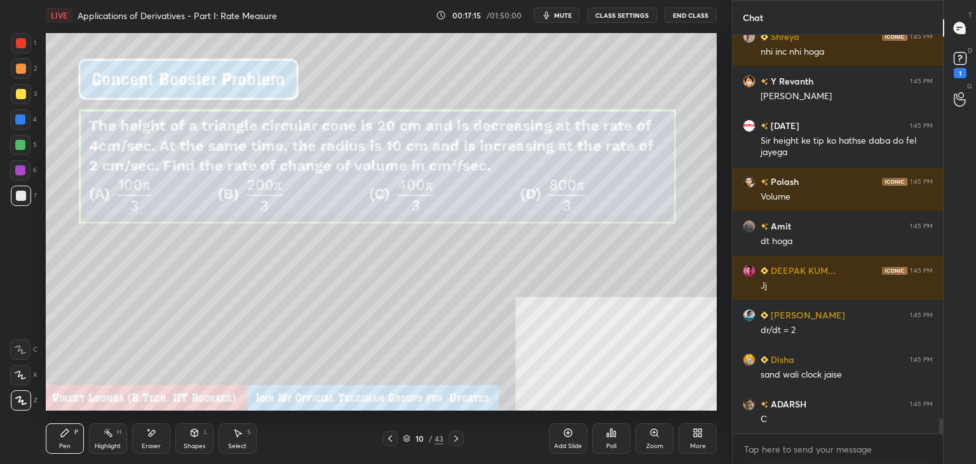
drag, startPoint x: 79, startPoint y: 430, endPoint x: 117, endPoint y: 411, distance: 42.4
click at [84, 427] on div "Pen P Highlight H Eraser Shapes L Select S" at bounding box center [172, 438] width 252 height 31
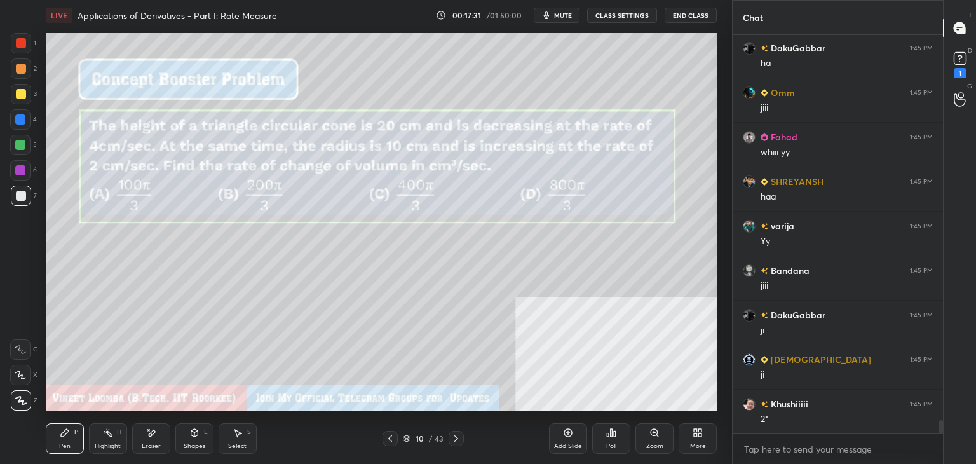
scroll to position [11619, 0]
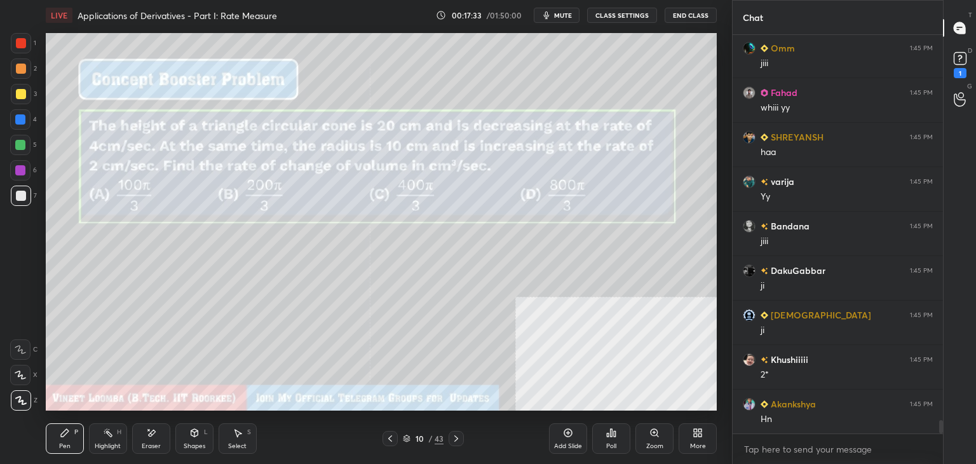
drag, startPoint x: 164, startPoint y: 436, endPoint x: 199, endPoint y: 415, distance: 40.8
click at [168, 433] on div "Eraser" at bounding box center [151, 438] width 38 height 31
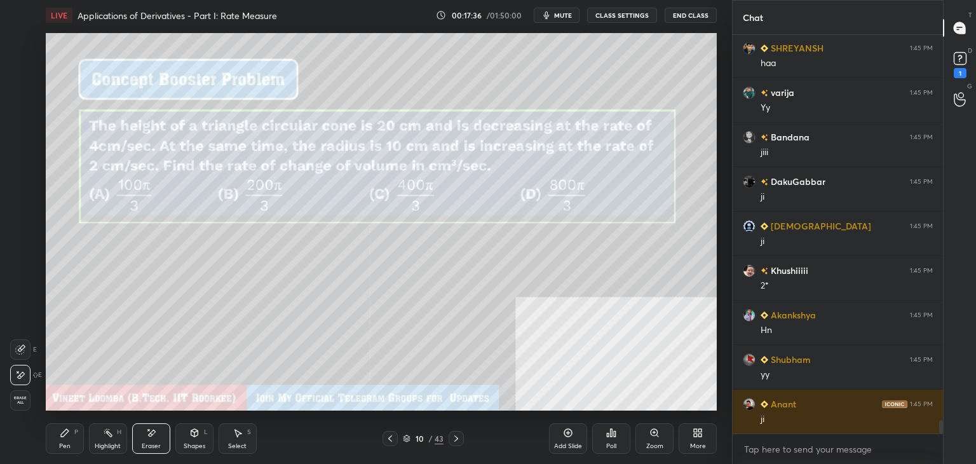
scroll to position [11753, 0]
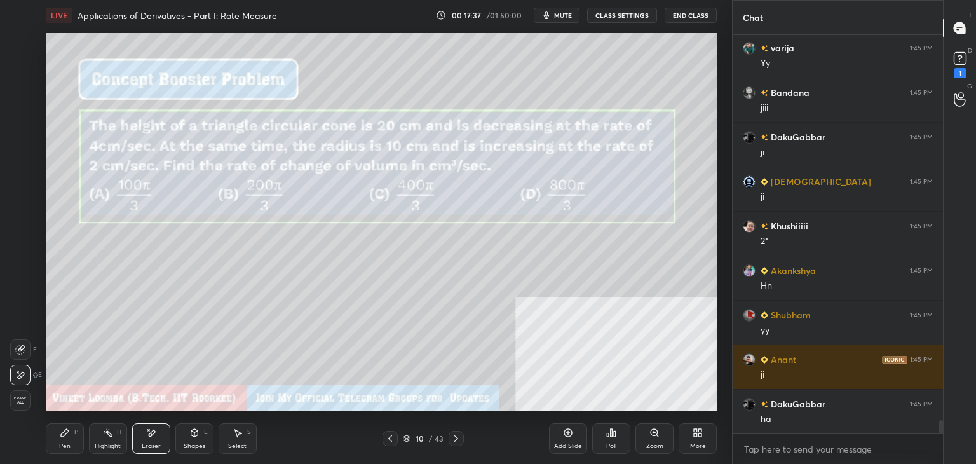
click at [86, 439] on div "Pen P Highlight H Eraser Shapes L Select S" at bounding box center [172, 438] width 252 height 31
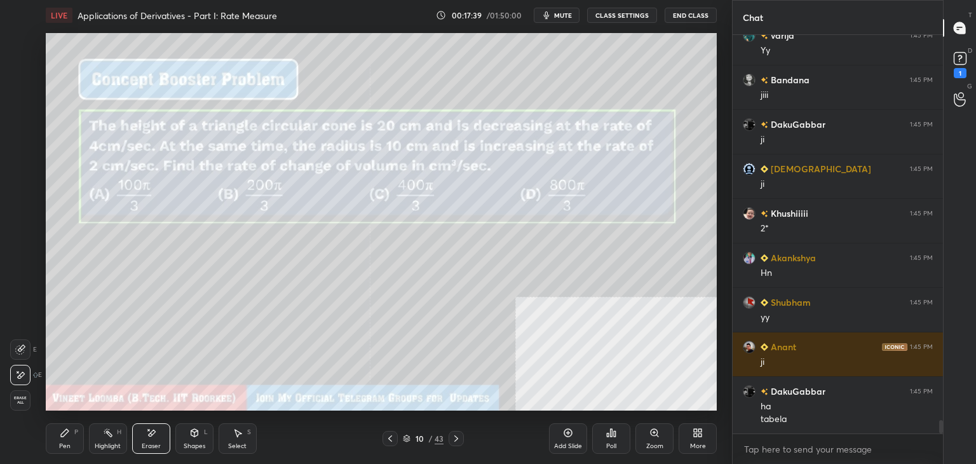
scroll to position [11810, 0]
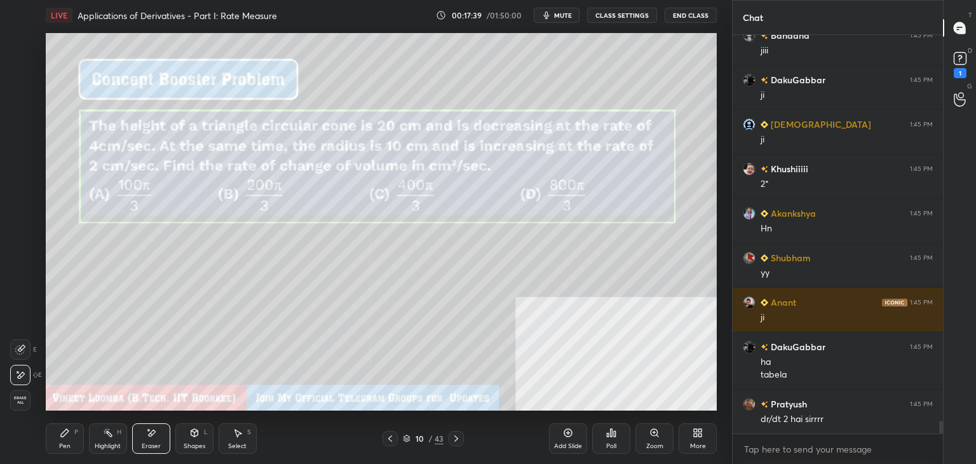
click at [65, 440] on div "Pen P" at bounding box center [65, 438] width 38 height 31
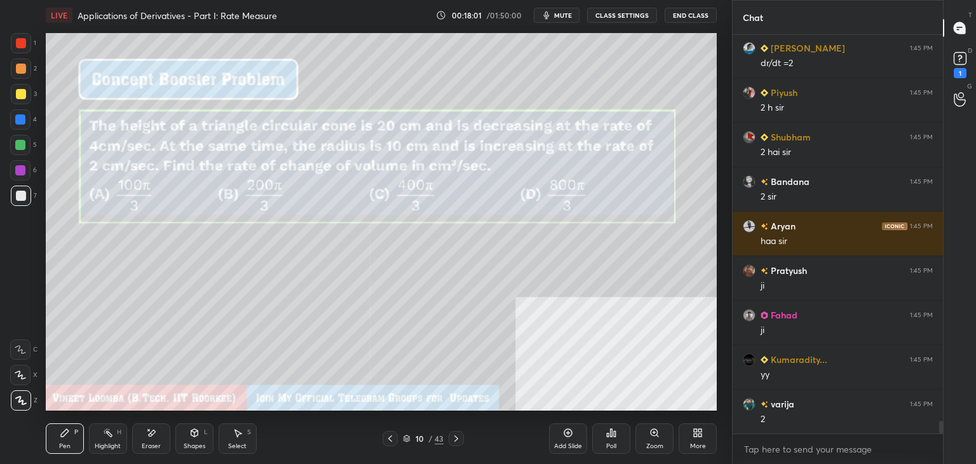
scroll to position [12299, 0]
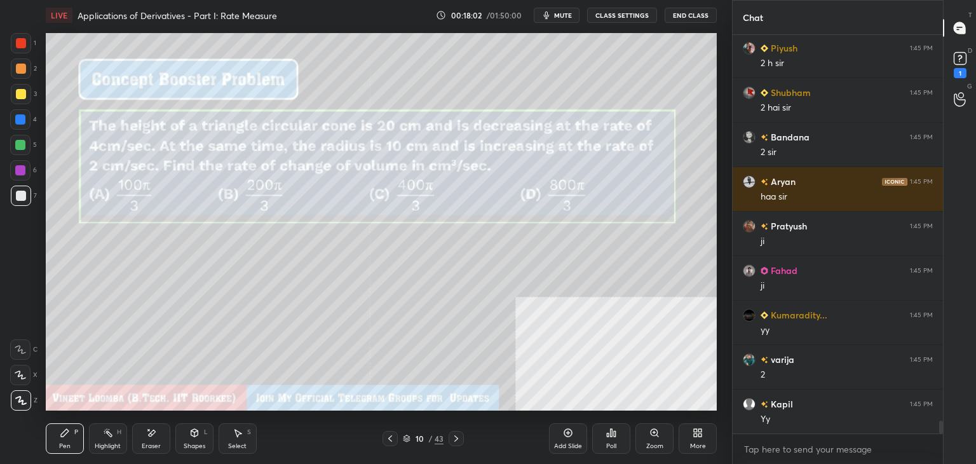
drag, startPoint x: 153, startPoint y: 450, endPoint x: 184, endPoint y: 415, distance: 47.2
click at [154, 447] on div "Eraser" at bounding box center [151, 446] width 19 height 6
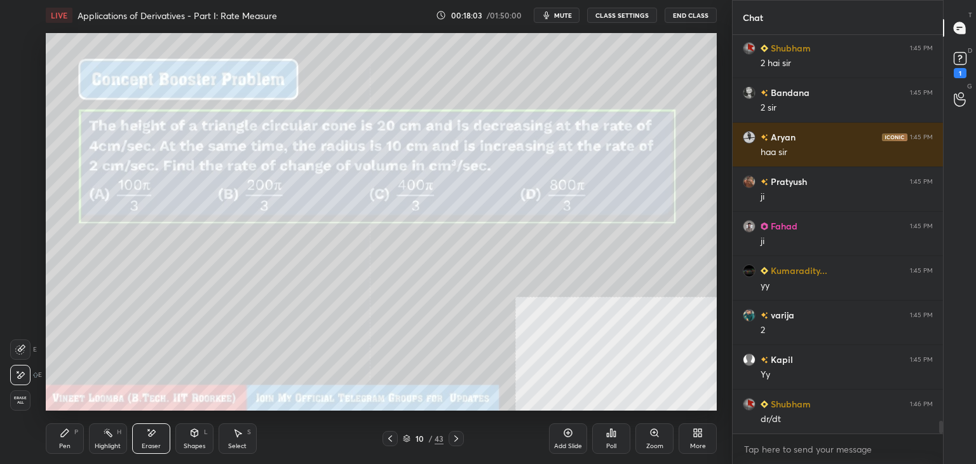
scroll to position [12388, 0]
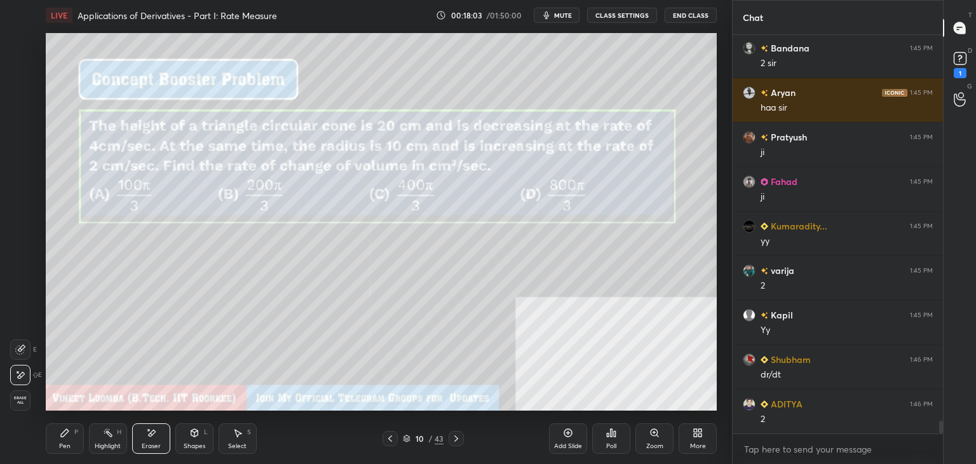
drag, startPoint x: 56, startPoint y: 440, endPoint x: 69, endPoint y: 429, distance: 16.7
click at [60, 438] on div "Pen P" at bounding box center [65, 438] width 38 height 31
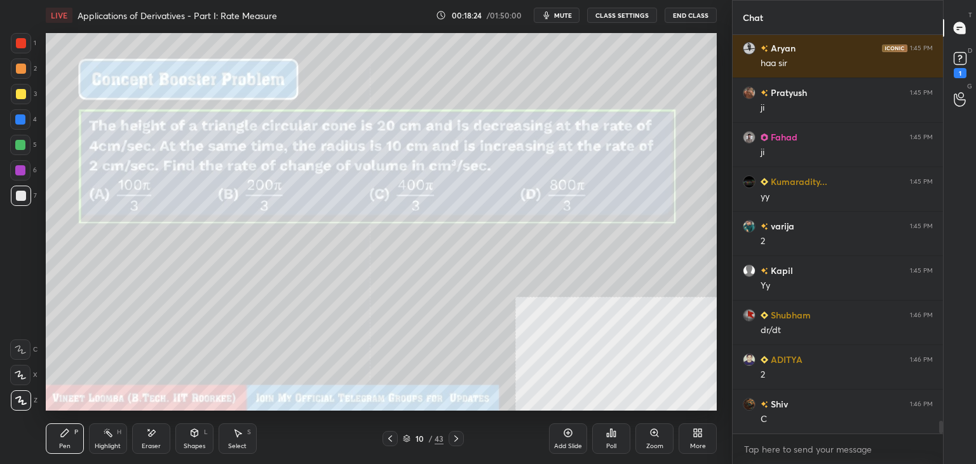
scroll to position [12477, 0]
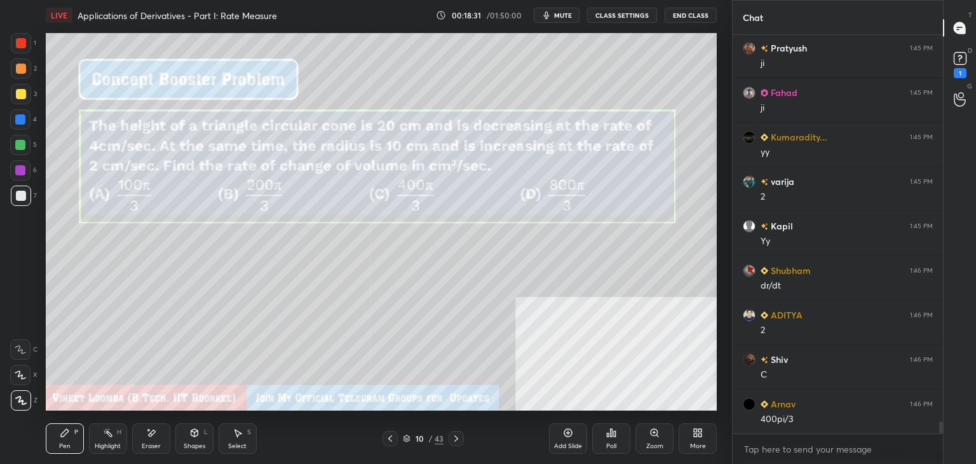
click at [685, 426] on div "More" at bounding box center [698, 438] width 38 height 31
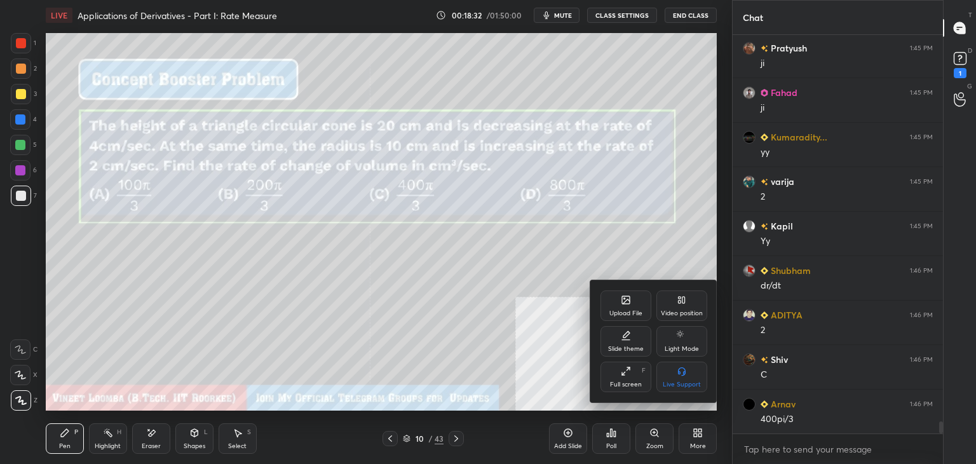
drag, startPoint x: 676, startPoint y: 303, endPoint x: 656, endPoint y: 349, distance: 50.1
click at [675, 309] on div "Video position" at bounding box center [681, 305] width 51 height 31
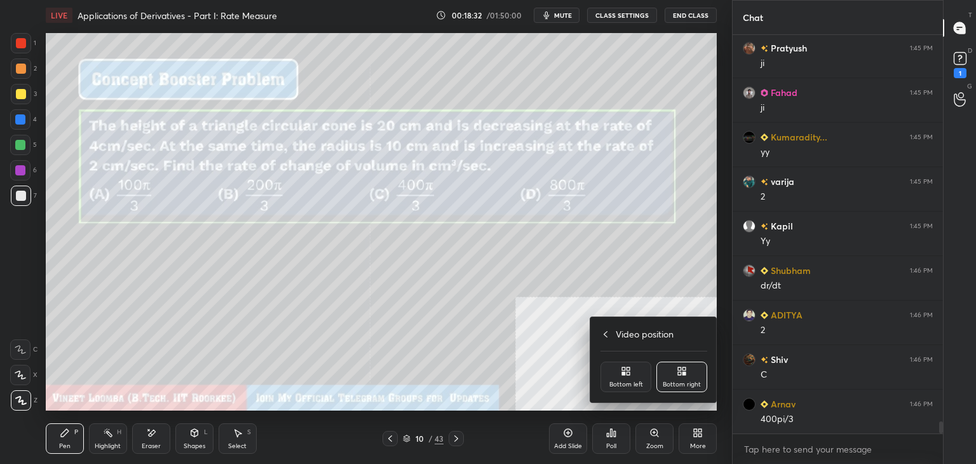
click at [634, 377] on div "Bottom left" at bounding box center [626, 377] width 51 height 31
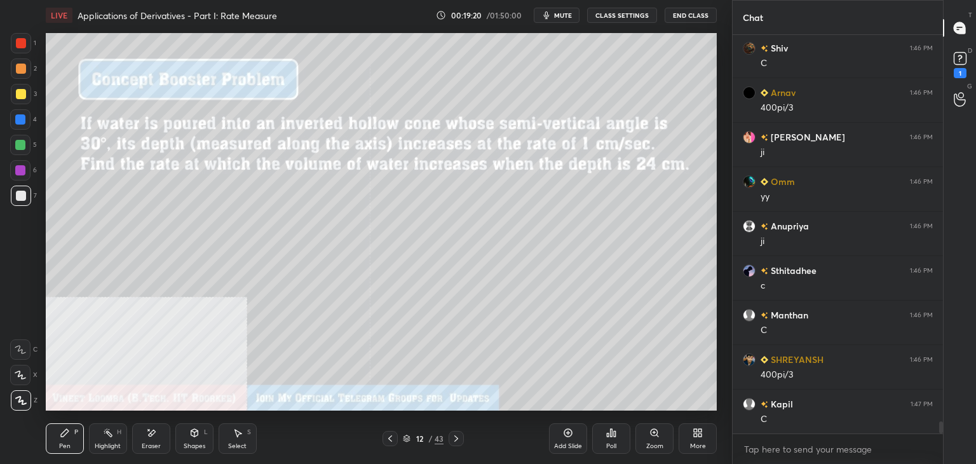
scroll to position [12819, 0]
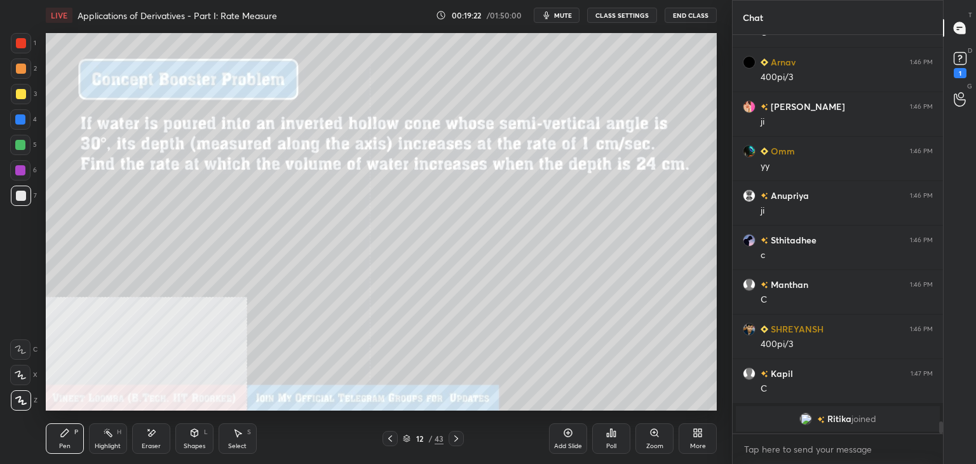
click at [697, 443] on div "More" at bounding box center [698, 446] width 16 height 6
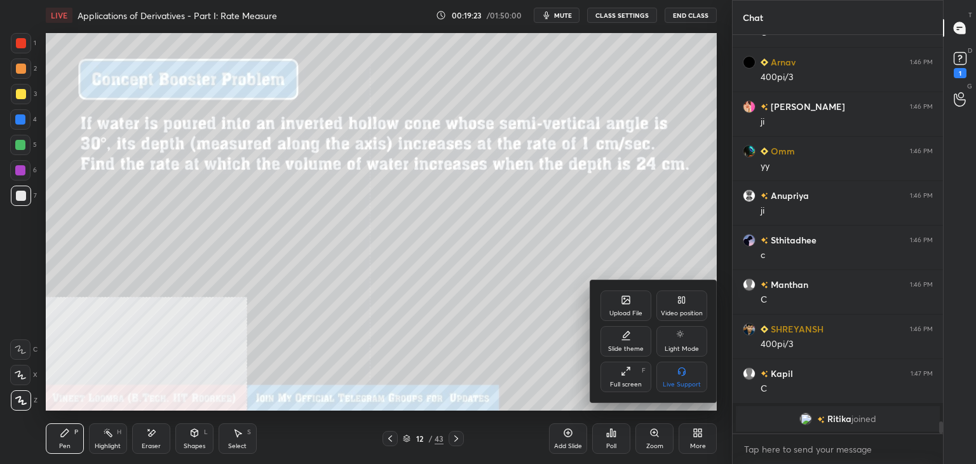
drag, startPoint x: 684, startPoint y: 304, endPoint x: 675, endPoint y: 327, distance: 24.8
click at [684, 303] on icon at bounding box center [682, 300] width 10 height 10
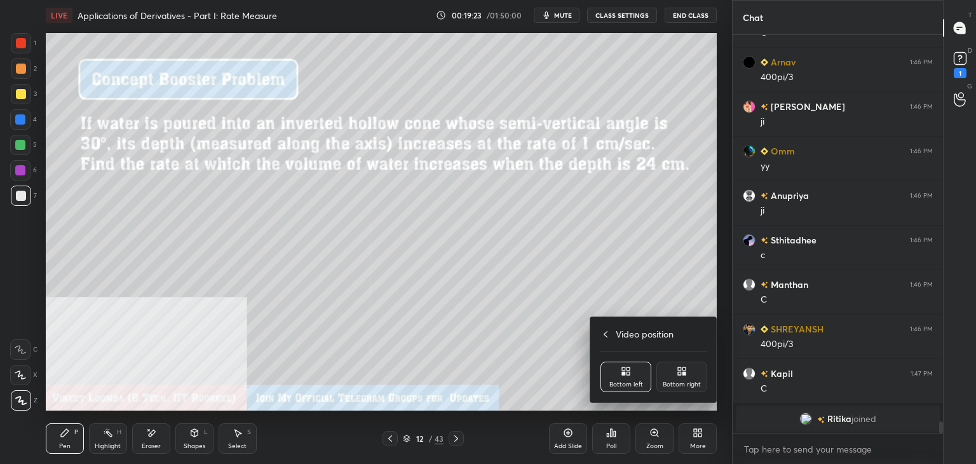
drag, startPoint x: 679, startPoint y: 378, endPoint x: 671, endPoint y: 377, distance: 7.7
click at [676, 377] on div "Bottom right" at bounding box center [681, 377] width 51 height 31
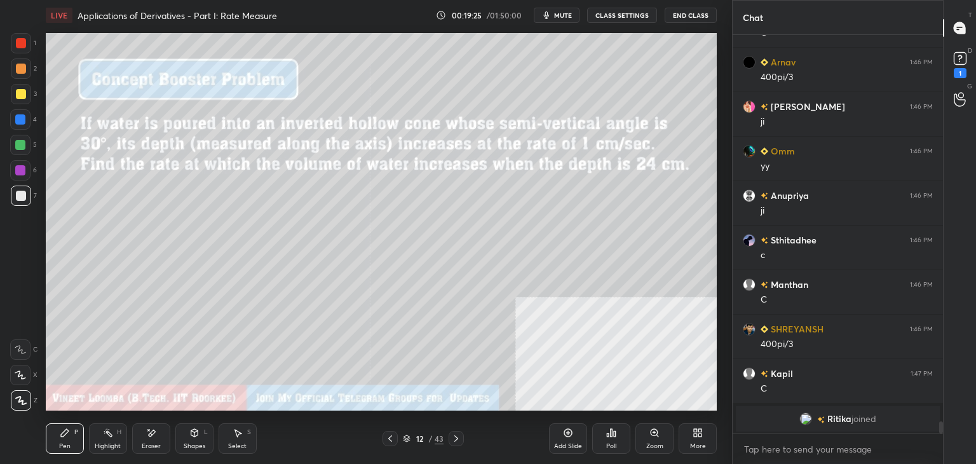
click at [25, 45] on div at bounding box center [21, 43] width 10 height 10
click at [22, 196] on div at bounding box center [21, 196] width 10 height 10
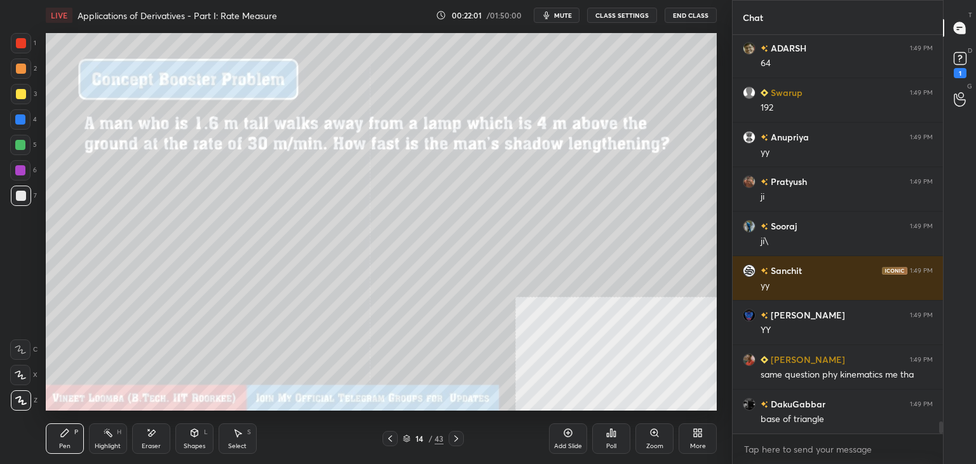
scroll to position [12518, 0]
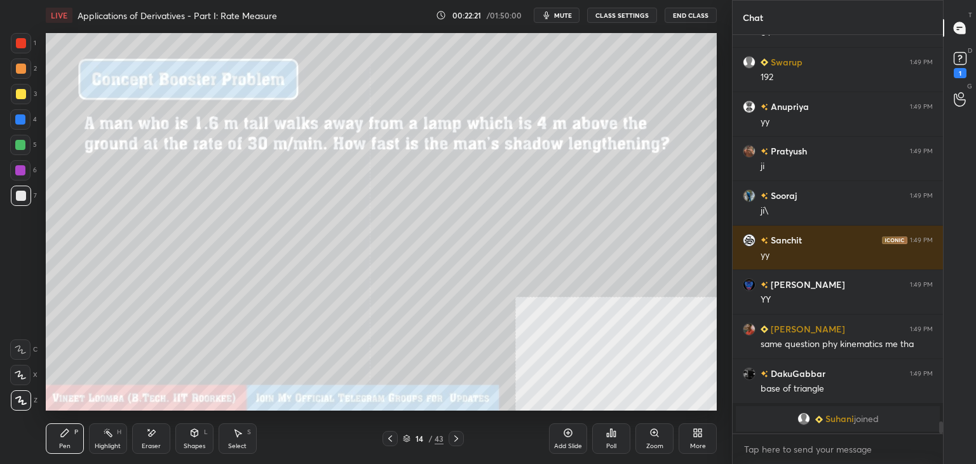
click at [110, 445] on div "Highlight" at bounding box center [108, 446] width 26 height 6
click at [70, 446] on div "Pen P" at bounding box center [65, 438] width 38 height 31
click at [147, 441] on div "Eraser" at bounding box center [151, 438] width 38 height 31
drag, startPoint x: 72, startPoint y: 443, endPoint x: 79, endPoint y: 414, distance: 29.4
click at [71, 438] on div "Pen P" at bounding box center [65, 438] width 38 height 31
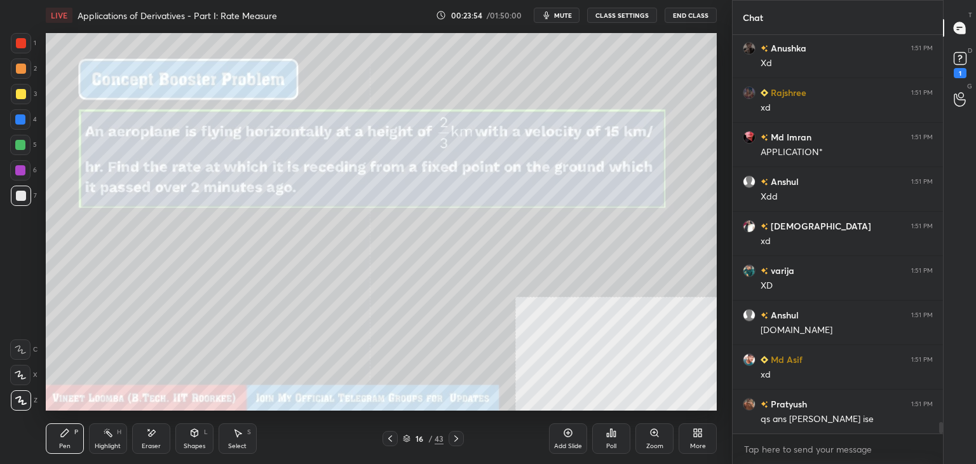
scroll to position [13546, 0]
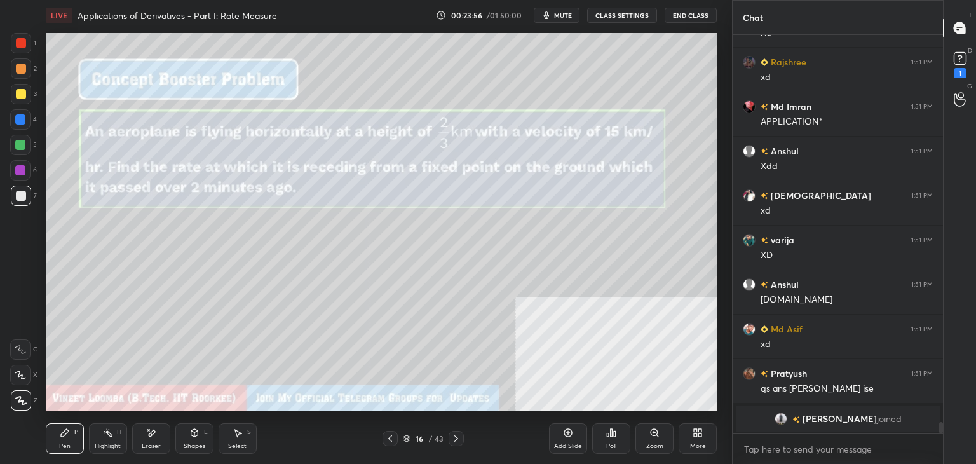
drag, startPoint x: 69, startPoint y: 443, endPoint x: 53, endPoint y: 414, distance: 33.0
click at [69, 443] on div "Pen" at bounding box center [64, 446] width 11 height 6
click at [18, 67] on div at bounding box center [21, 69] width 10 height 10
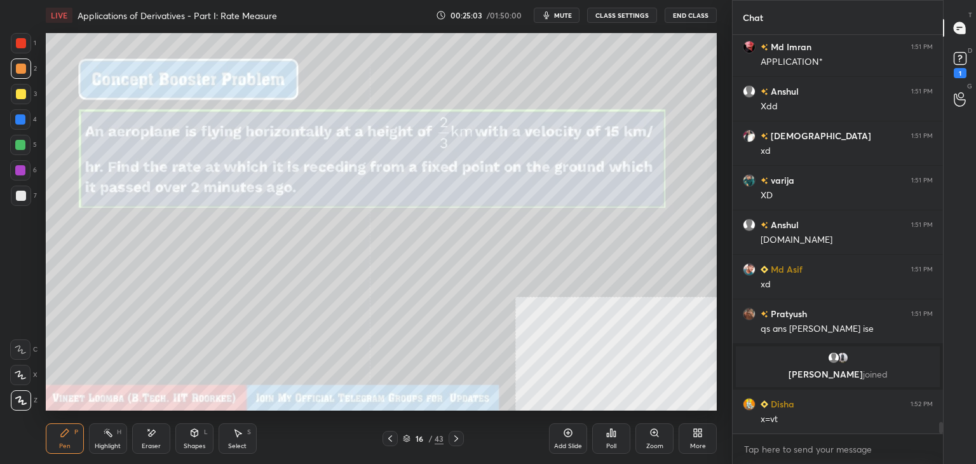
scroll to position [13335, 0]
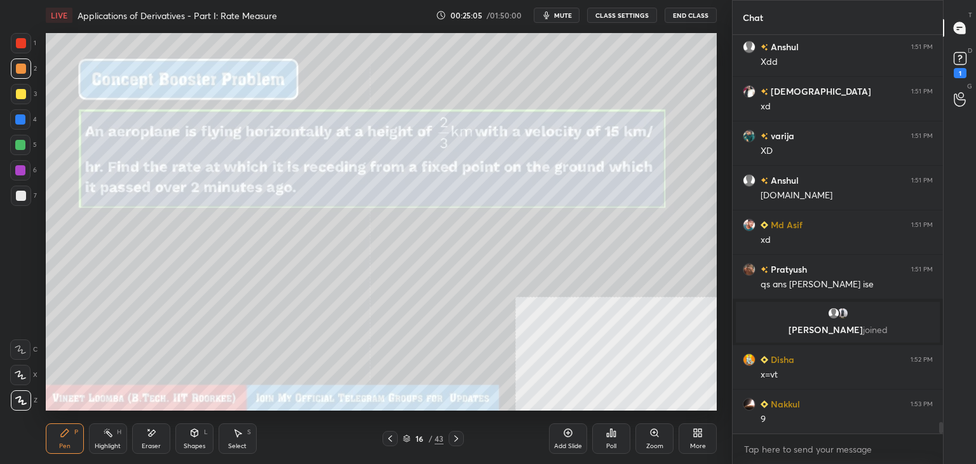
click at [154, 440] on div "Eraser" at bounding box center [151, 438] width 38 height 31
drag, startPoint x: 72, startPoint y: 447, endPoint x: 75, endPoint y: 415, distance: 32.5
click at [72, 443] on div "Pen P" at bounding box center [65, 438] width 38 height 31
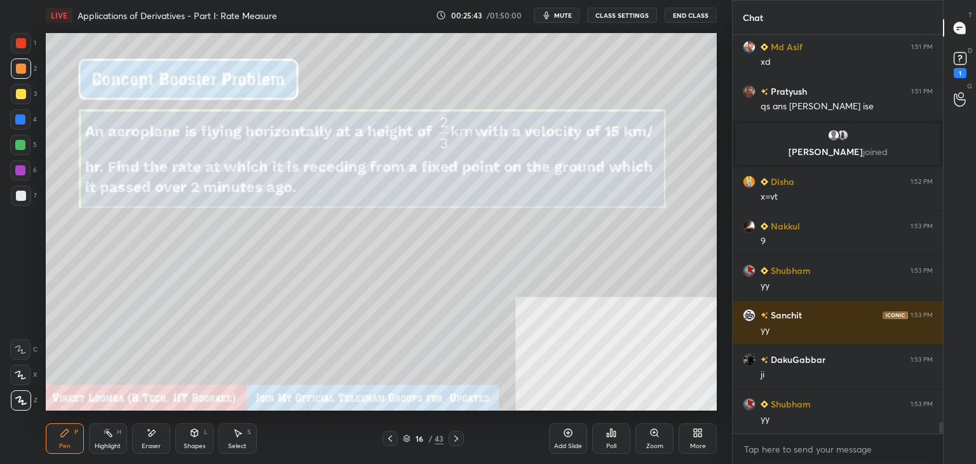
scroll to position [13558, 0]
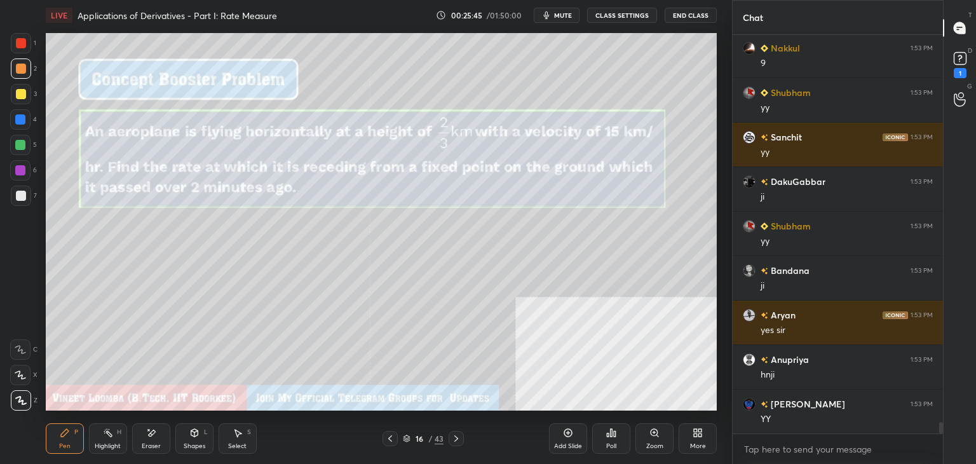
click at [151, 443] on div "Eraser" at bounding box center [151, 446] width 19 height 6
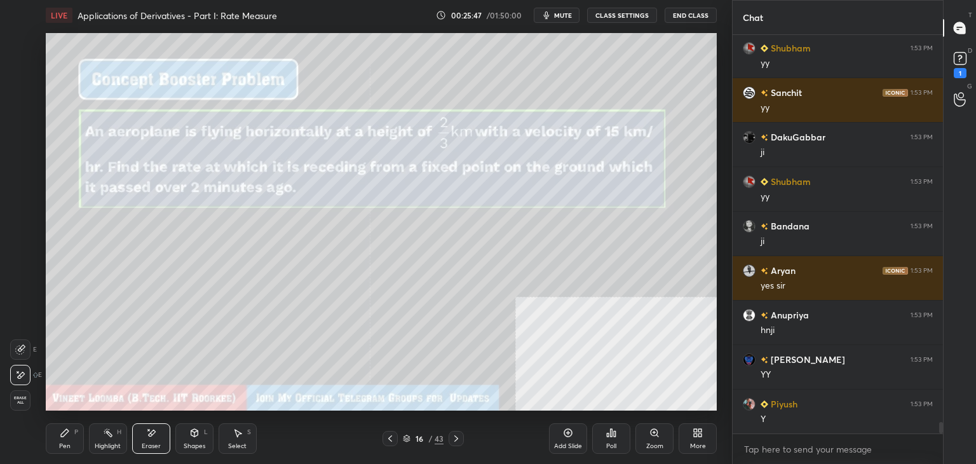
click at [58, 441] on div "Pen P" at bounding box center [65, 438] width 38 height 31
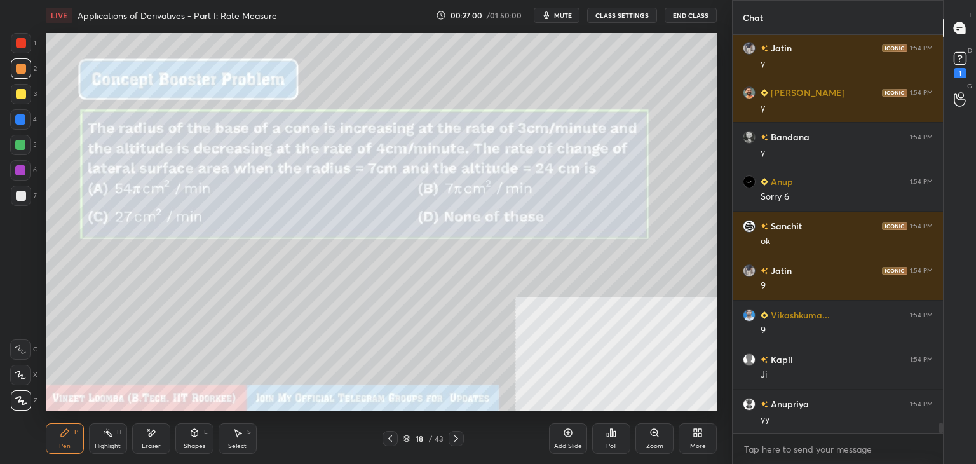
scroll to position [14173, 0]
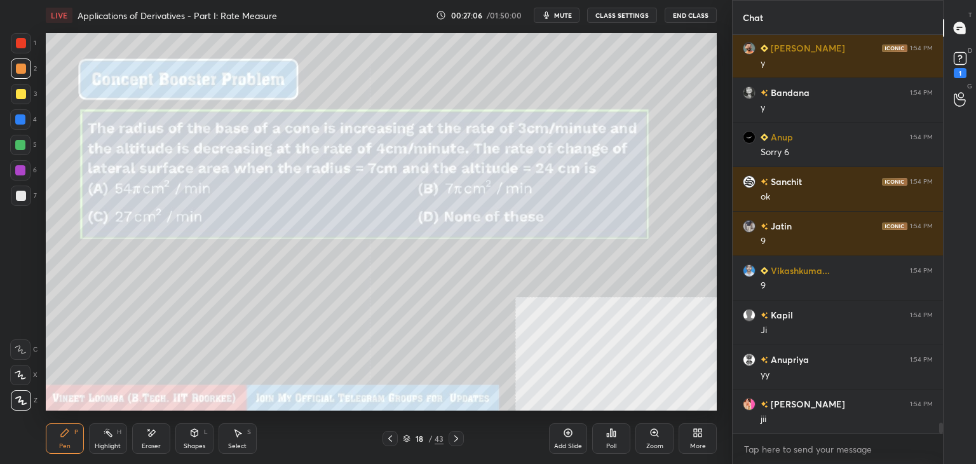
click at [457, 442] on icon at bounding box center [456, 438] width 10 height 10
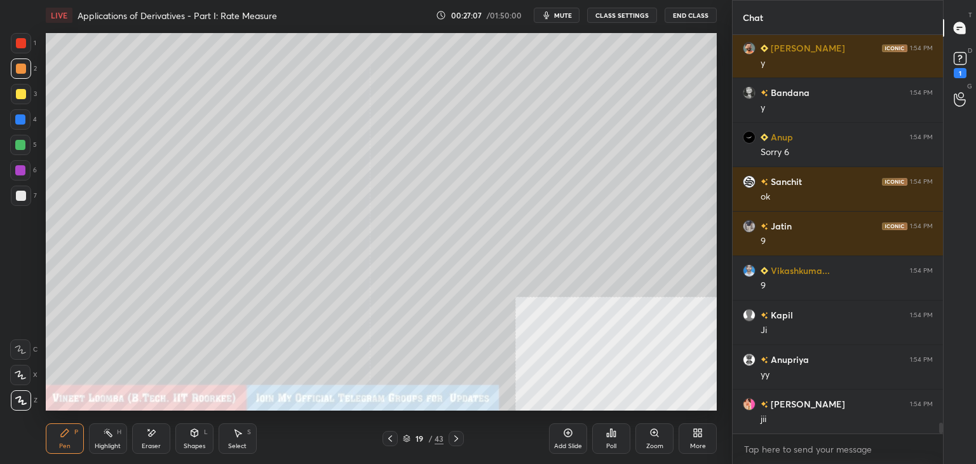
click at [458, 440] on icon at bounding box center [456, 438] width 10 height 10
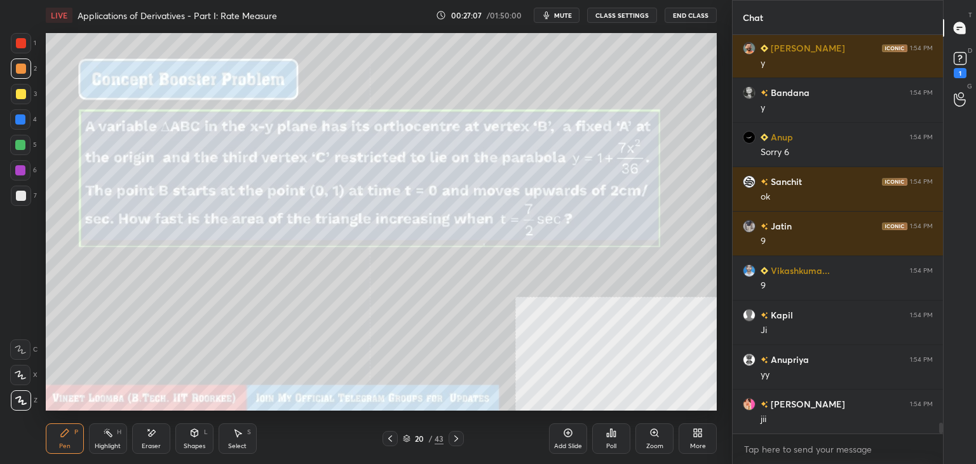
scroll to position [14192, 0]
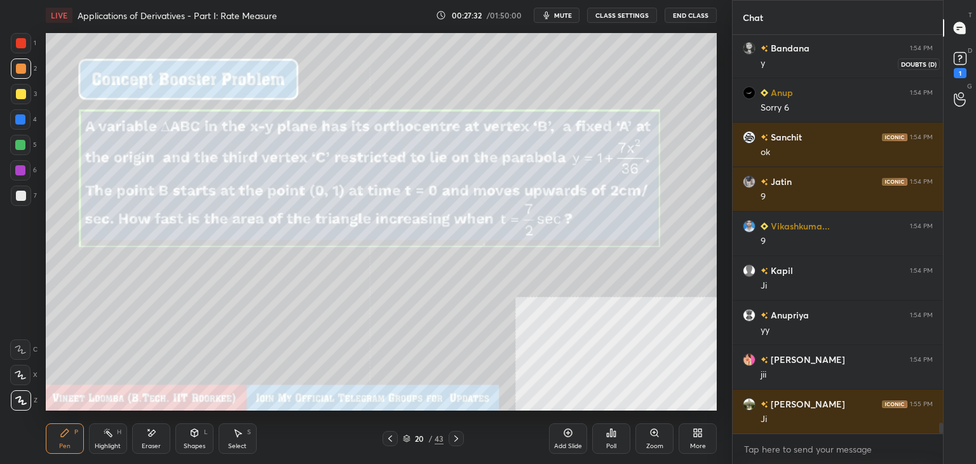
click at [964, 69] on div "1" at bounding box center [960, 73] width 13 height 10
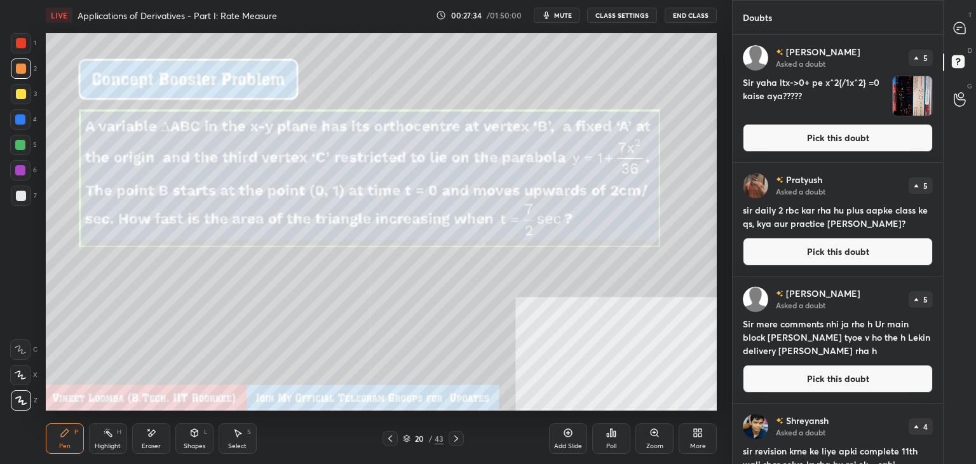
click at [882, 245] on button "Pick this doubt" at bounding box center [838, 252] width 190 height 28
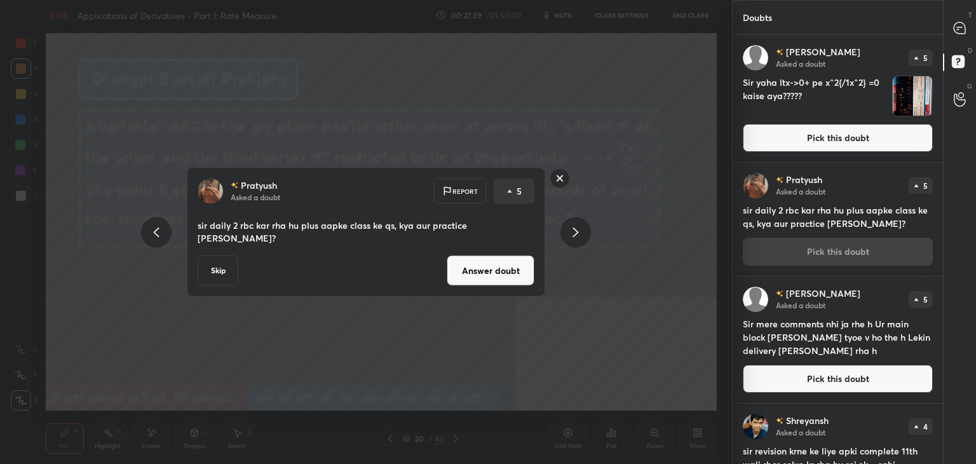
click at [488, 270] on button "Answer doubt" at bounding box center [491, 270] width 88 height 31
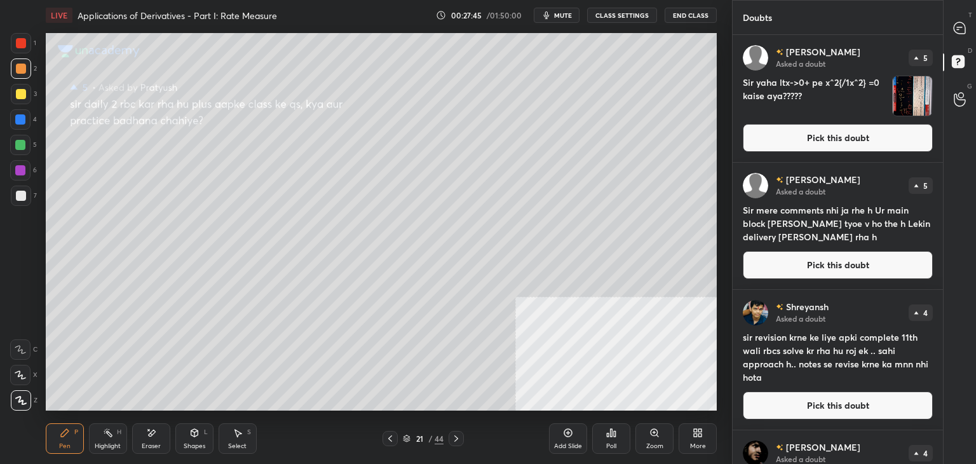
drag, startPoint x: 394, startPoint y: 436, endPoint x: 396, endPoint y: 426, distance: 9.7
click at [394, 436] on icon at bounding box center [390, 438] width 10 height 10
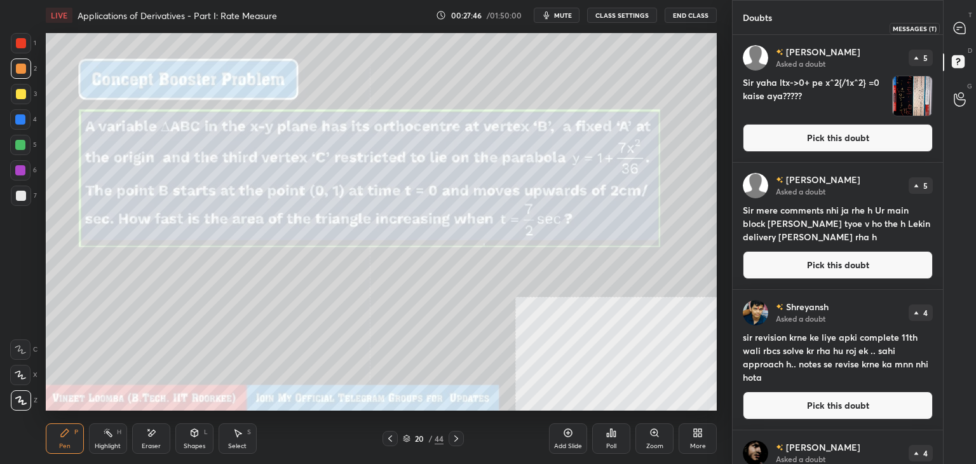
click at [972, 31] on div at bounding box center [960, 28] width 25 height 23
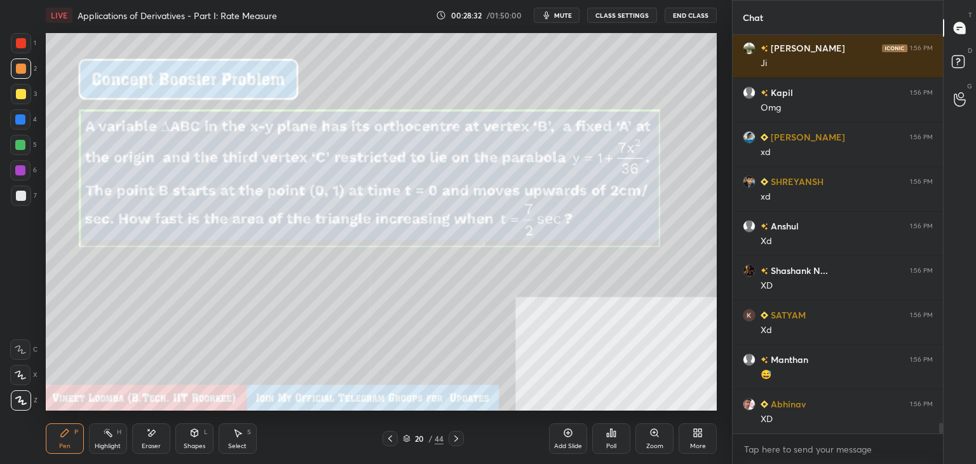
scroll to position [14731, 0]
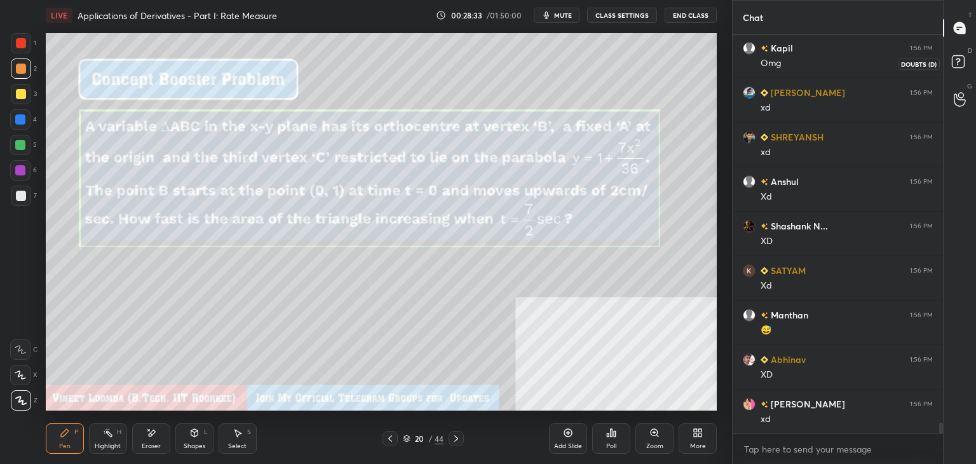
drag, startPoint x: 959, startPoint y: 61, endPoint x: 953, endPoint y: 26, distance: 35.4
click at [961, 59] on rect at bounding box center [958, 62] width 12 height 12
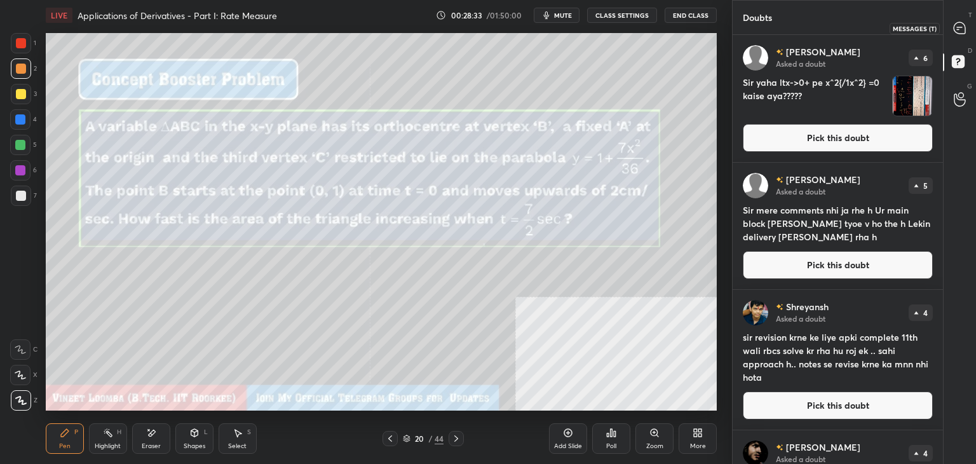
click at [954, 24] on icon at bounding box center [959, 28] width 13 height 13
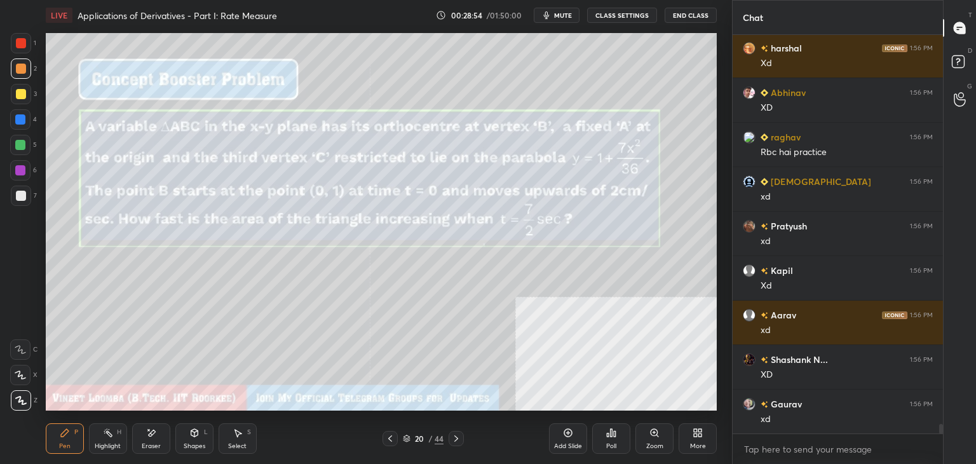
scroll to position [15840, 0]
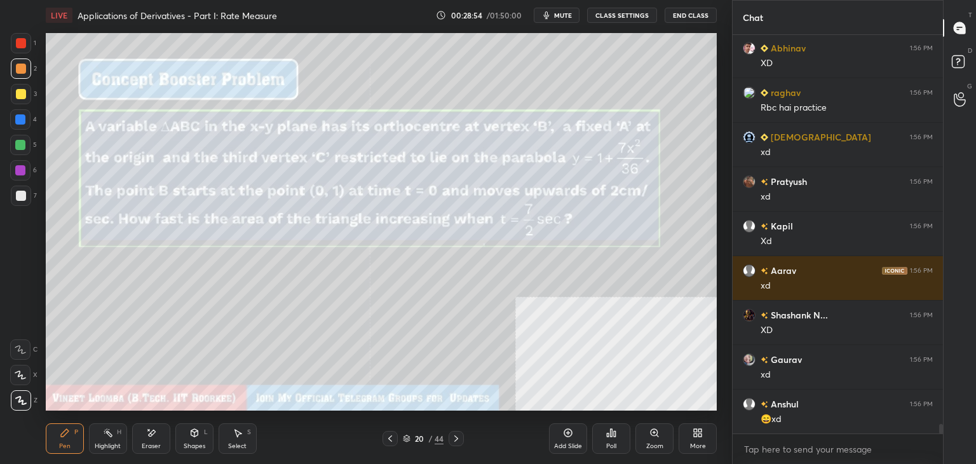
click at [64, 443] on div "Pen" at bounding box center [64, 446] width 11 height 6
click at [21, 196] on div at bounding box center [21, 196] width 10 height 10
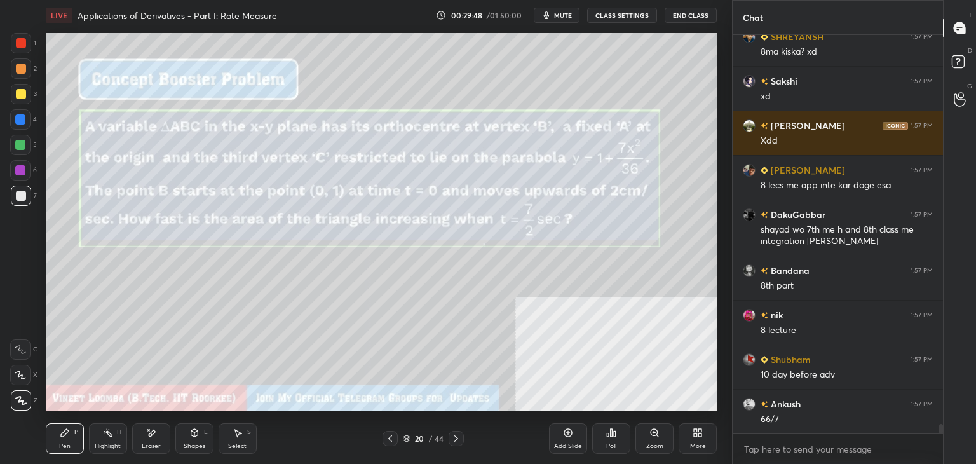
scroll to position [16171, 0]
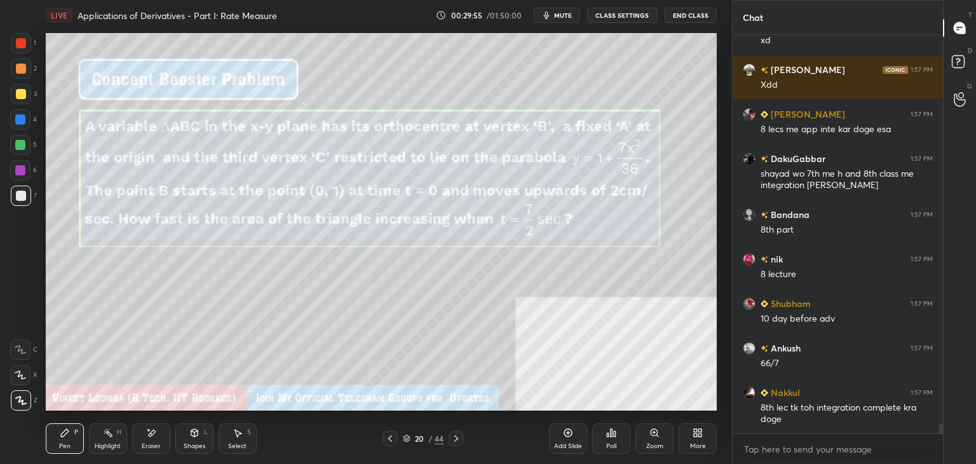
click at [452, 438] on icon at bounding box center [456, 438] width 10 height 10
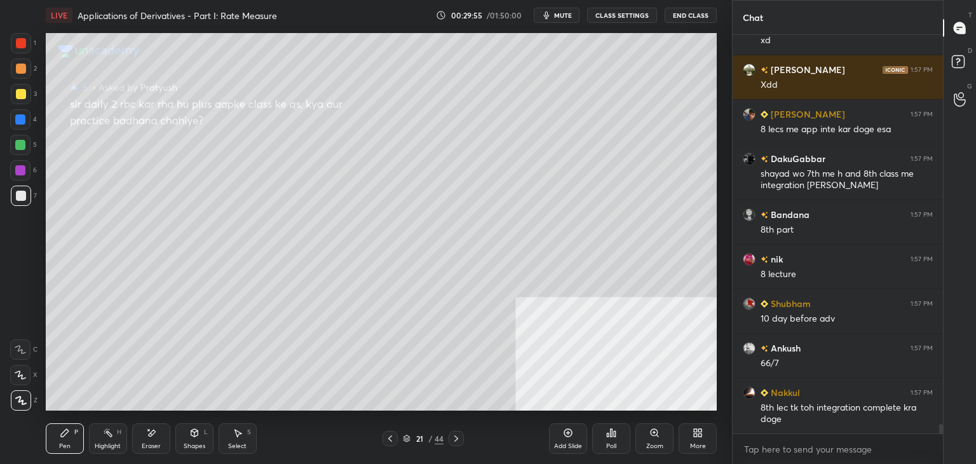
drag, startPoint x: 390, startPoint y: 436, endPoint x: 409, endPoint y: 433, distance: 19.2
click at [391, 435] on icon at bounding box center [390, 438] width 10 height 10
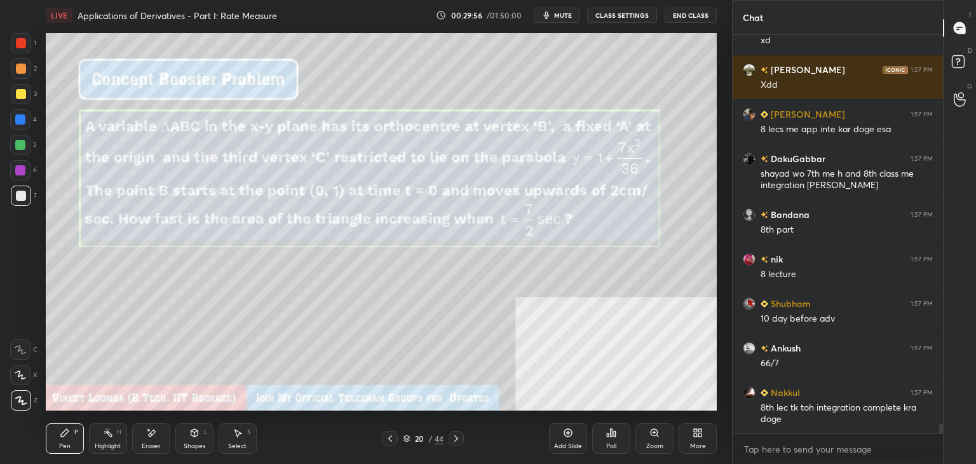
click at [566, 433] on icon at bounding box center [568, 433] width 10 height 10
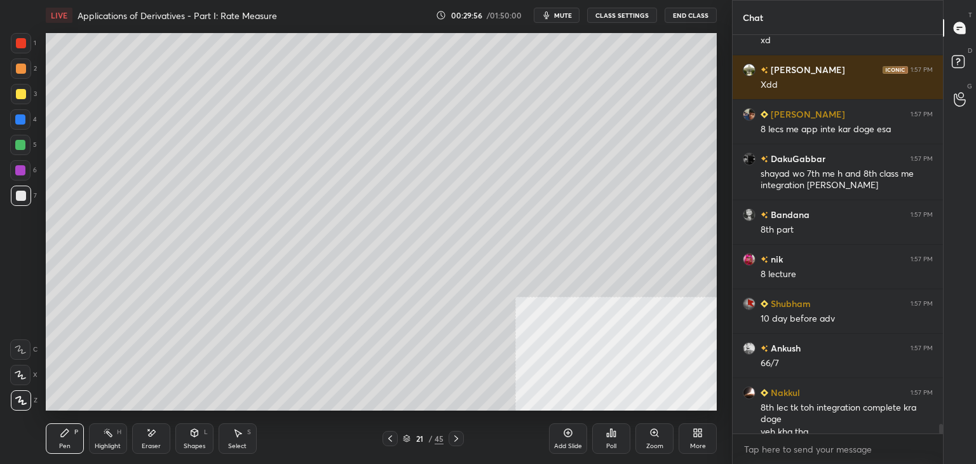
scroll to position [16183, 0]
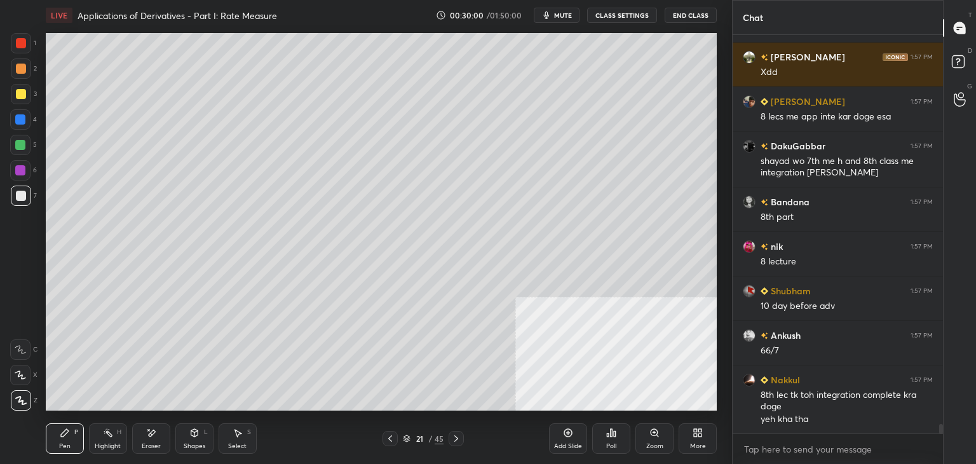
click at [387, 435] on icon at bounding box center [390, 438] width 10 height 10
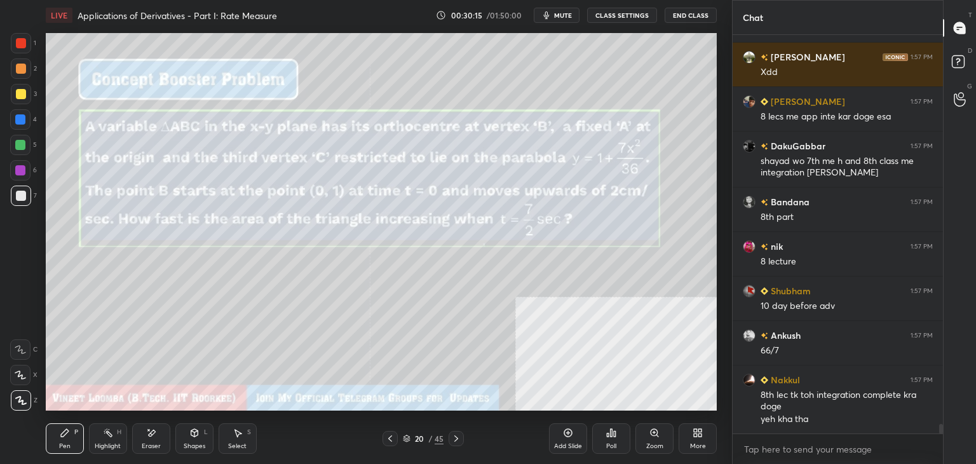
drag, startPoint x: 457, startPoint y: 439, endPoint x: 473, endPoint y: 414, distance: 30.0
click at [456, 439] on icon at bounding box center [456, 438] width 4 height 6
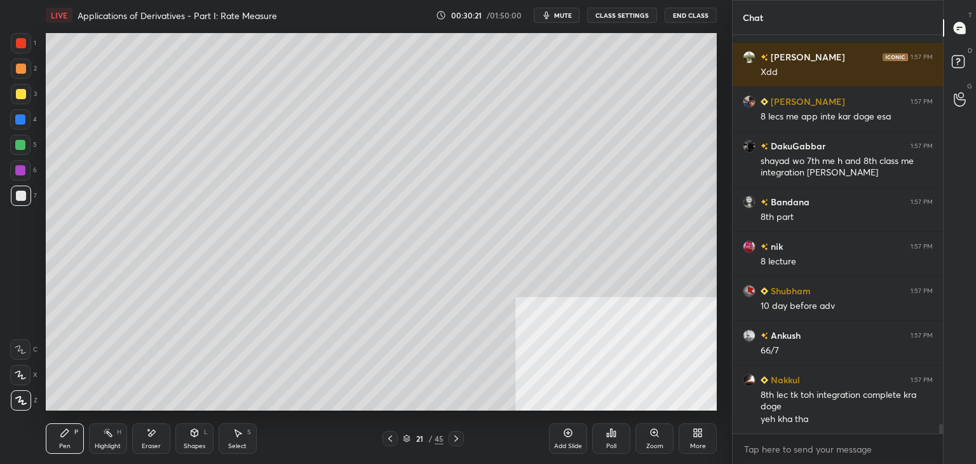
click at [388, 437] on icon at bounding box center [390, 438] width 10 height 10
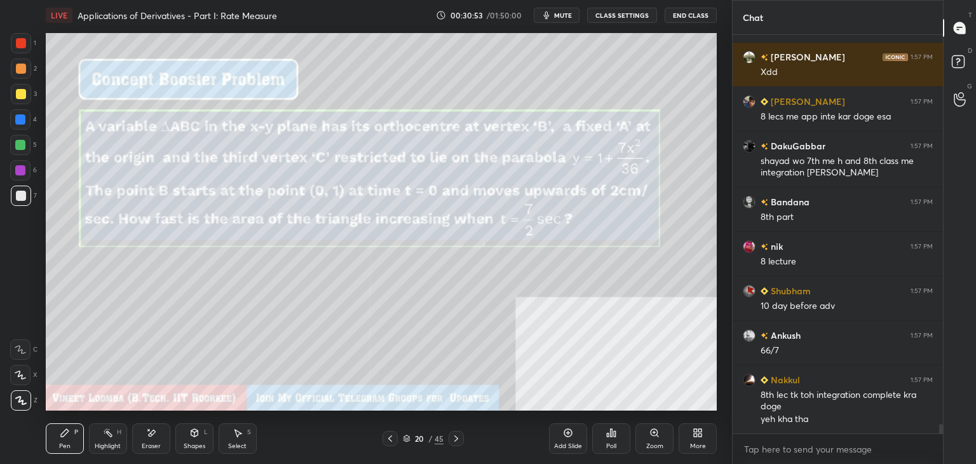
click at [456, 438] on icon at bounding box center [456, 438] width 10 height 10
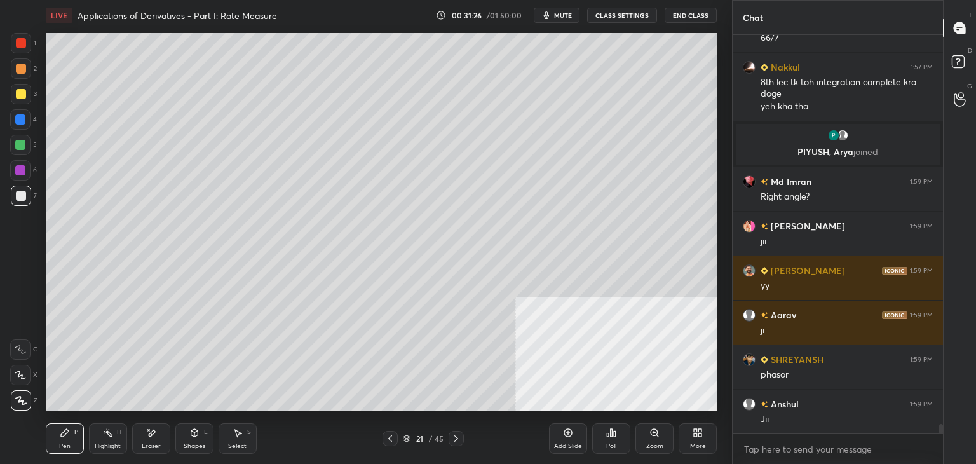
scroll to position [16237, 0]
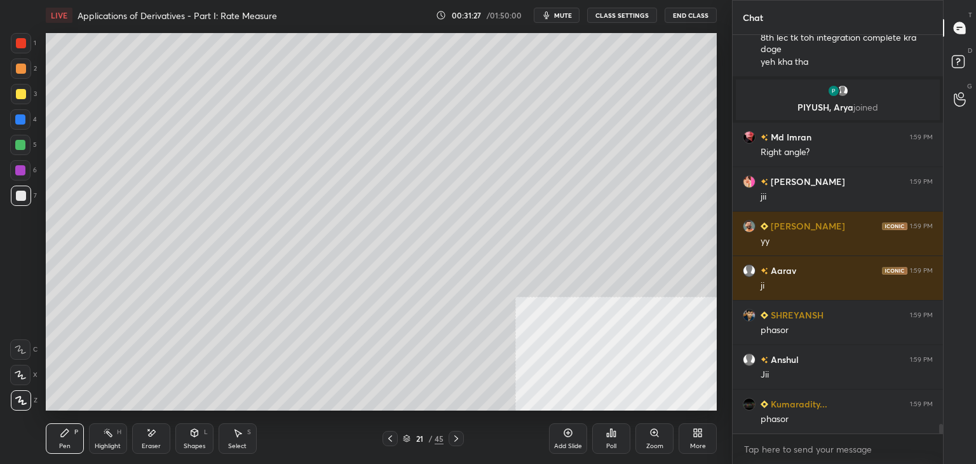
click at [149, 445] on div "Eraser" at bounding box center [151, 446] width 19 height 6
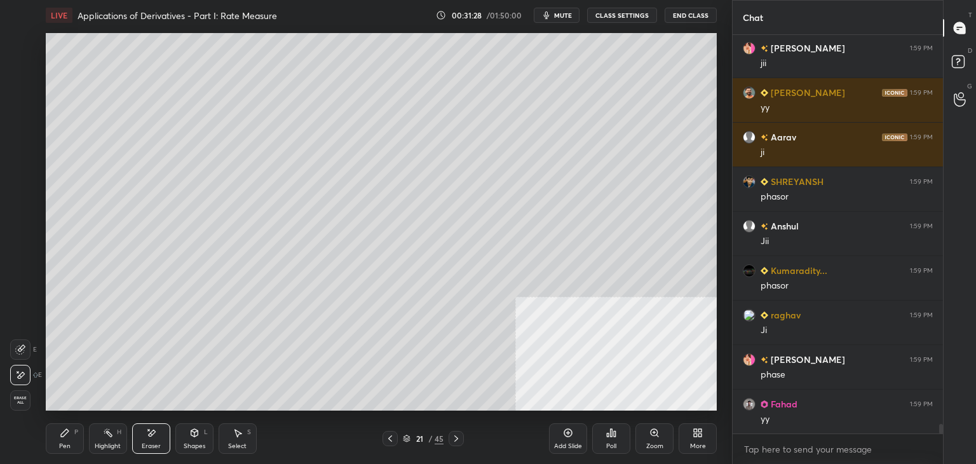
click at [76, 431] on div "P" at bounding box center [76, 432] width 4 height 6
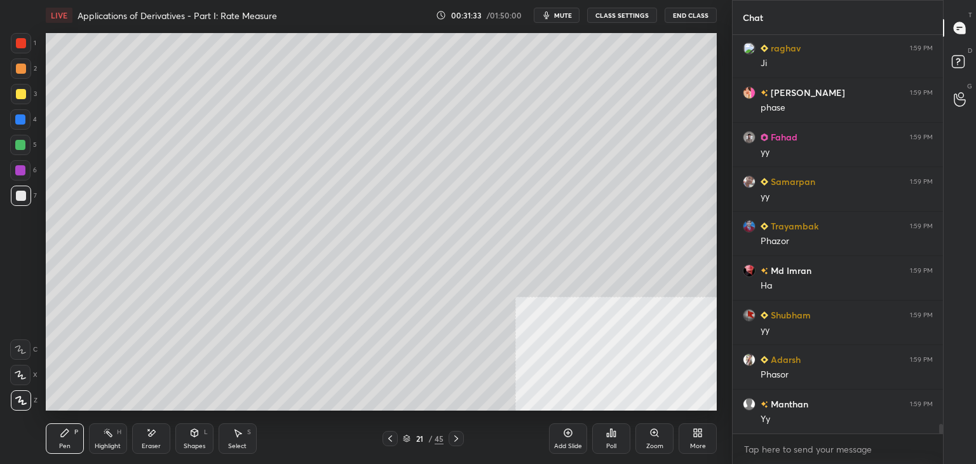
scroll to position [16682, 0]
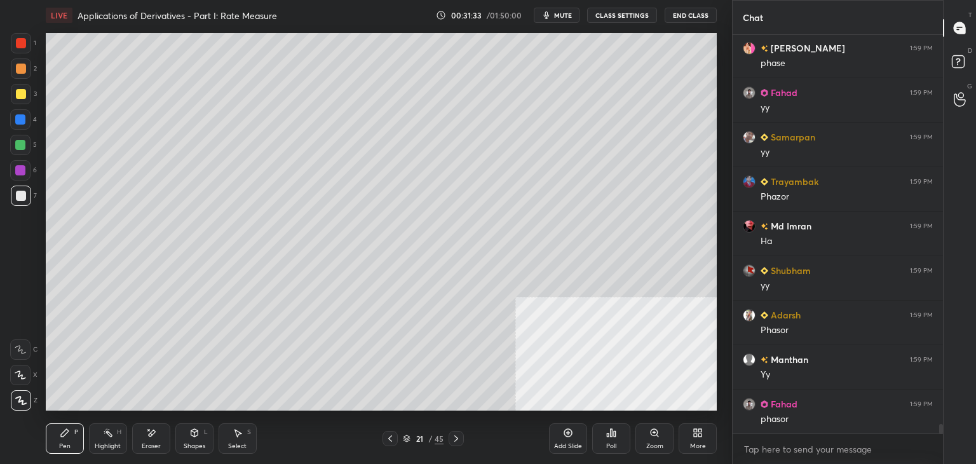
drag, startPoint x: 23, startPoint y: 89, endPoint x: 29, endPoint y: 92, distance: 7.1
click at [23, 92] on div at bounding box center [21, 94] width 10 height 10
click at [20, 72] on div at bounding box center [21, 69] width 10 height 10
click at [386, 441] on icon at bounding box center [390, 438] width 10 height 10
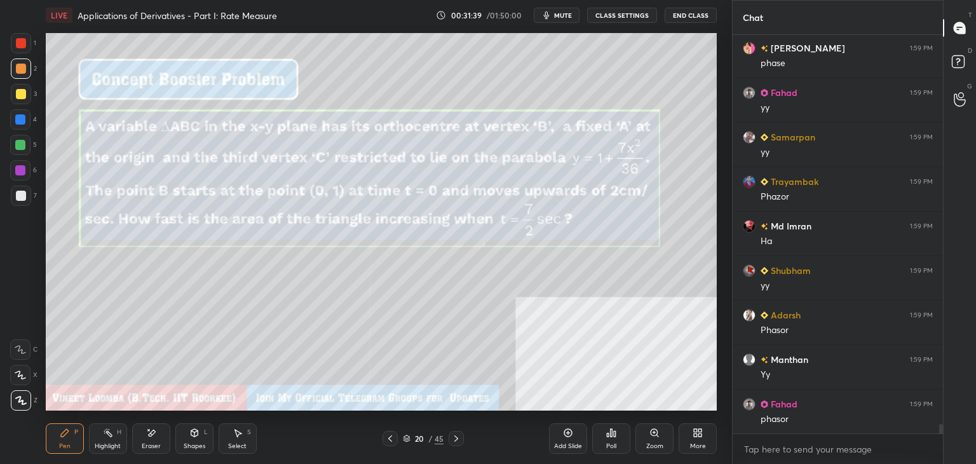
click at [454, 438] on icon at bounding box center [456, 438] width 10 height 10
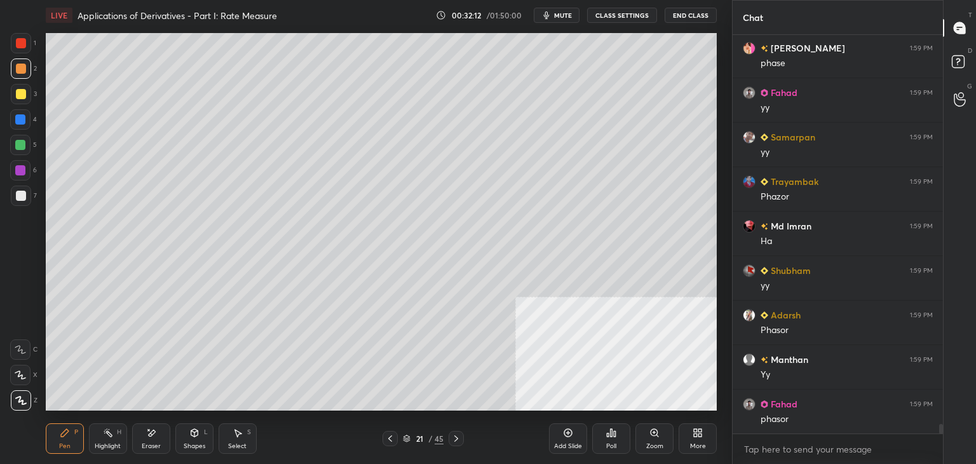
click at [388, 438] on icon at bounding box center [390, 438] width 10 height 10
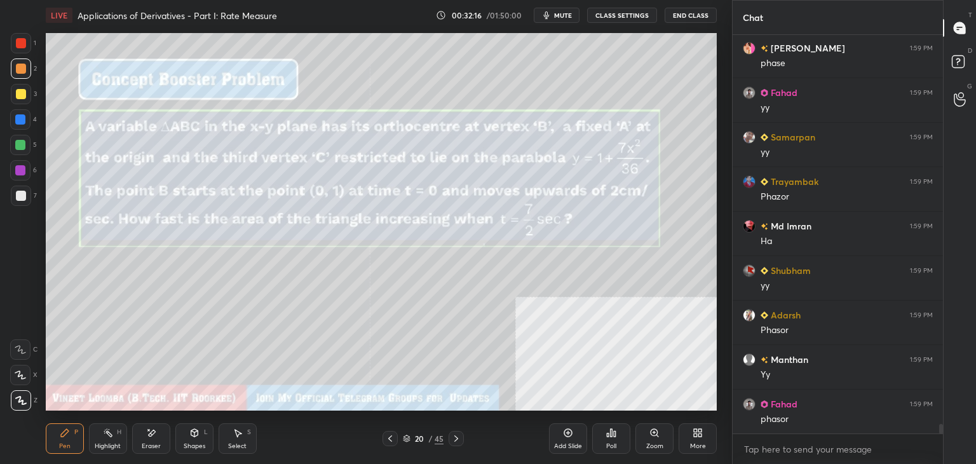
drag, startPoint x: 455, startPoint y: 443, endPoint x: 450, endPoint y: 411, distance: 32.2
click at [452, 440] on icon at bounding box center [456, 438] width 10 height 10
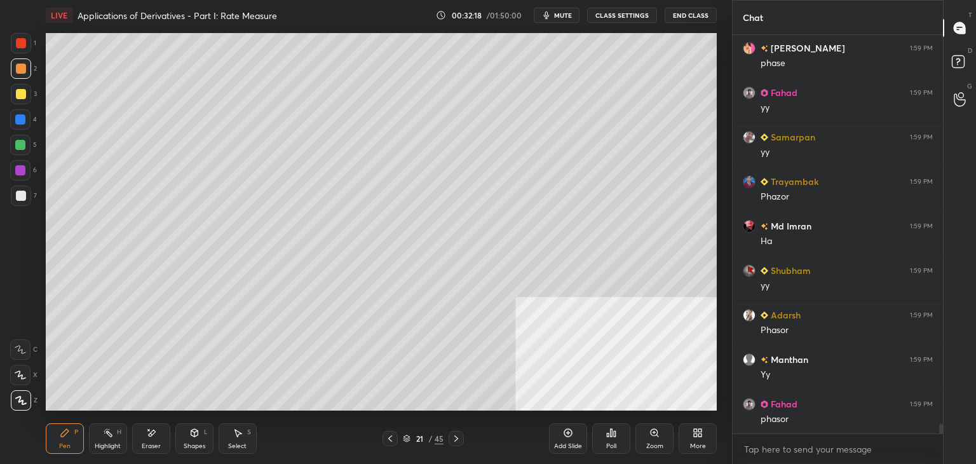
scroll to position [16549, 0]
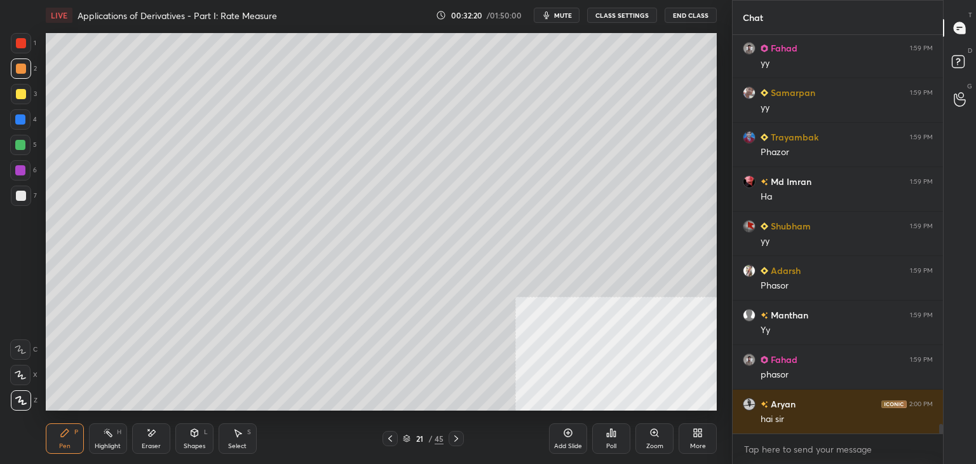
drag, startPoint x: 389, startPoint y: 441, endPoint x: 413, endPoint y: 444, distance: 24.3
click at [391, 441] on icon at bounding box center [390, 438] width 10 height 10
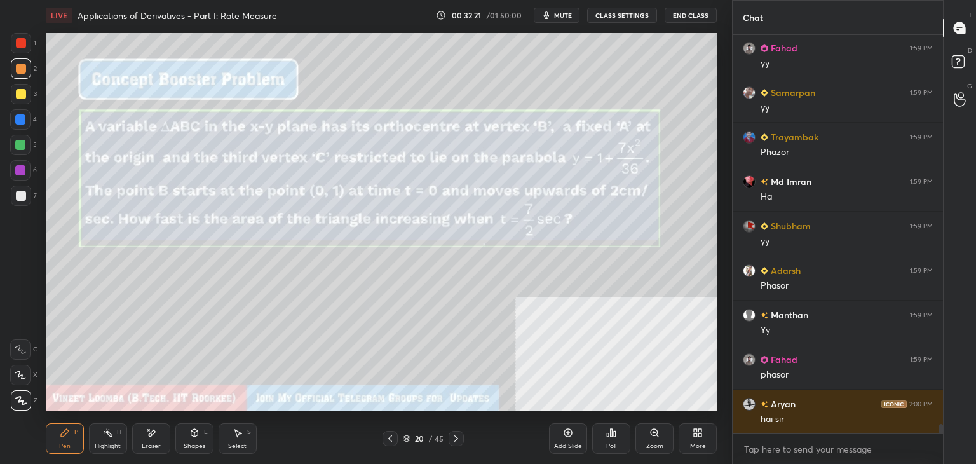
click at [458, 440] on icon at bounding box center [456, 438] width 10 height 10
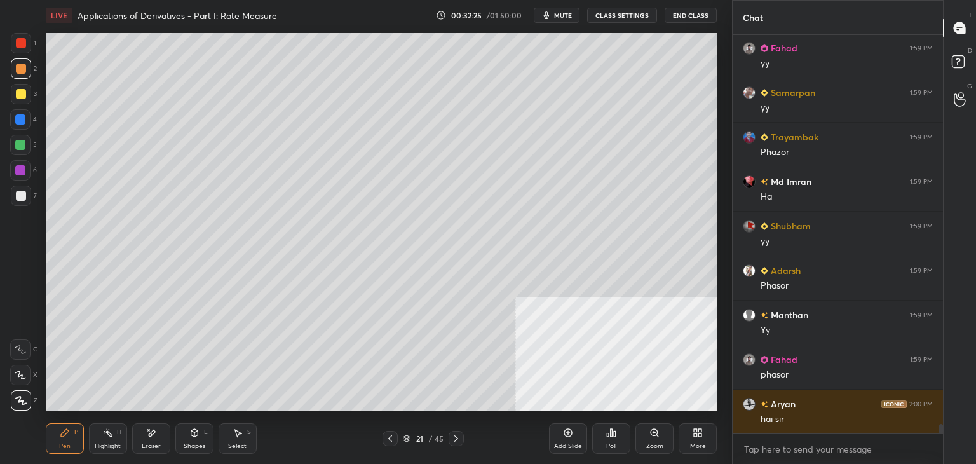
click at [391, 438] on icon at bounding box center [390, 438] width 10 height 10
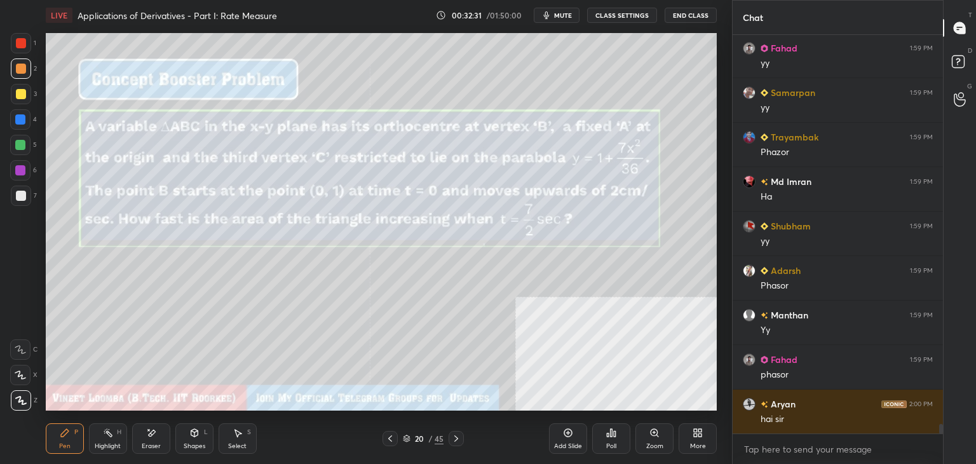
click at [458, 440] on icon at bounding box center [456, 438] width 10 height 10
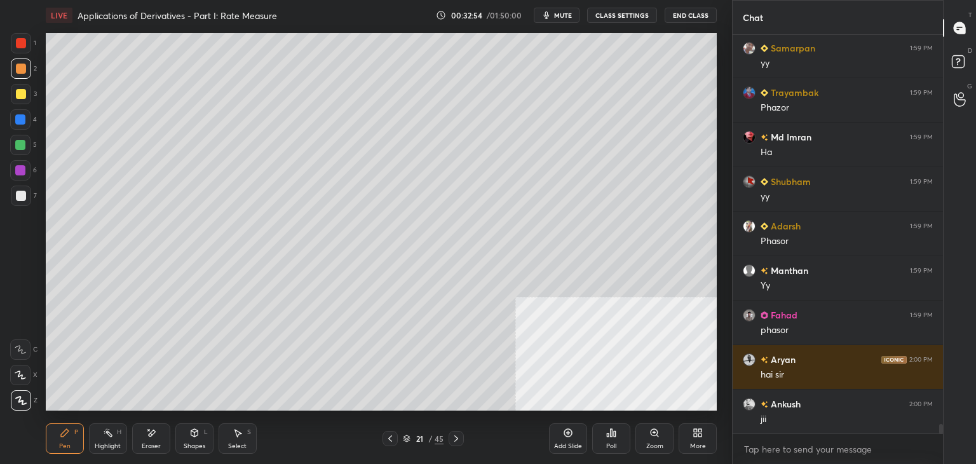
scroll to position [16638, 0]
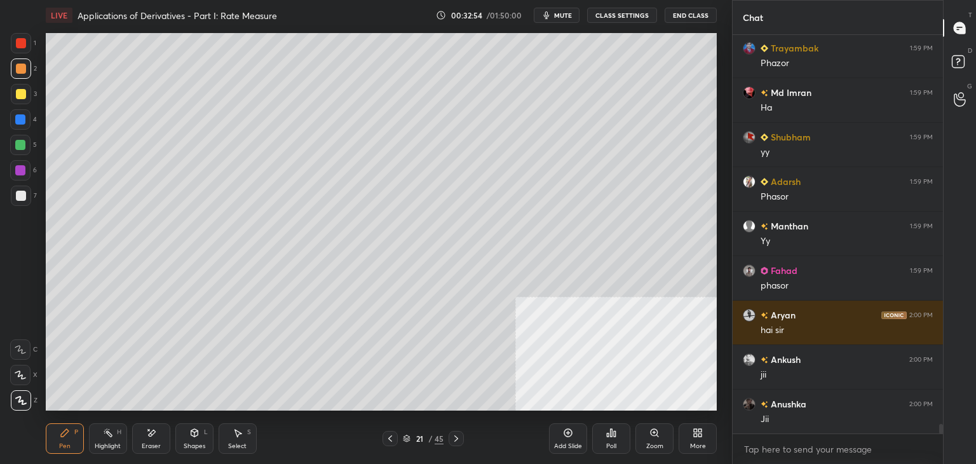
click at [386, 442] on icon at bounding box center [390, 438] width 10 height 10
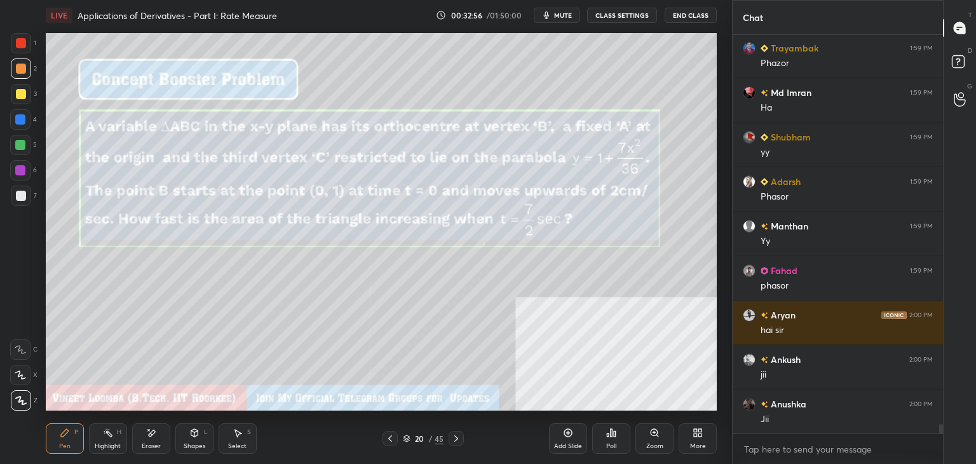
click at [454, 435] on icon at bounding box center [456, 438] width 10 height 10
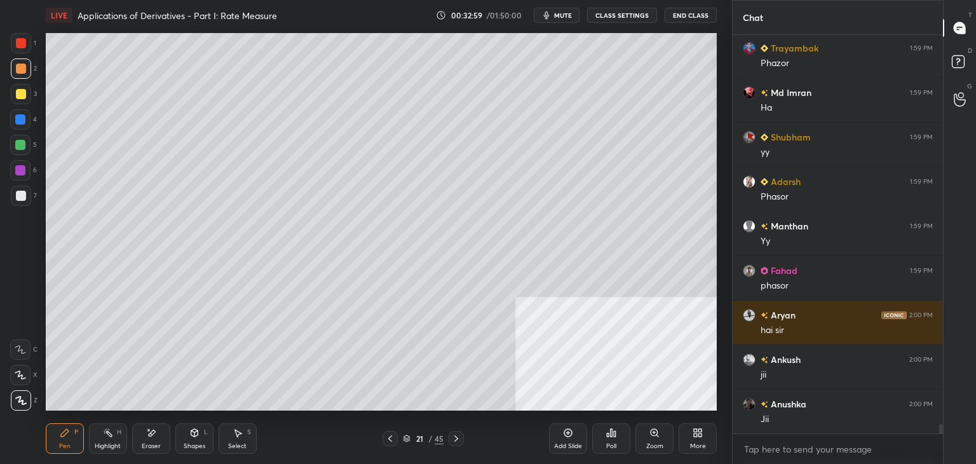
scroll to position [16683, 0]
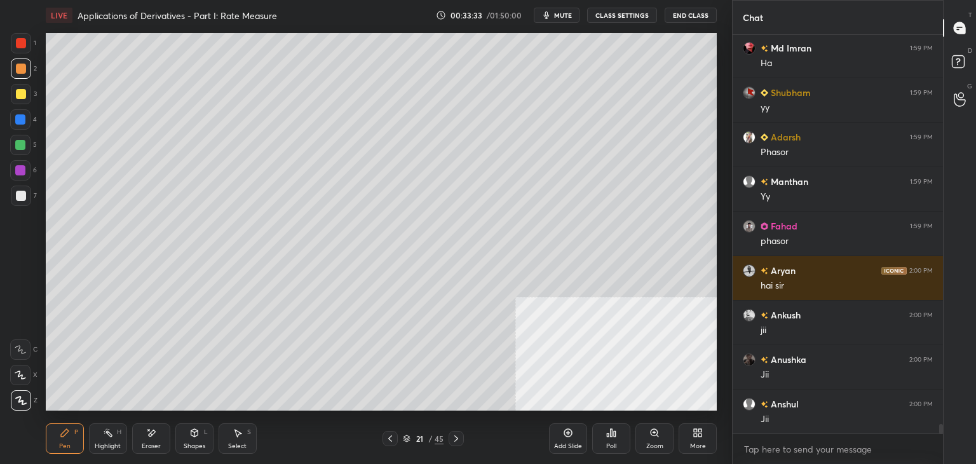
drag, startPoint x: 146, startPoint y: 438, endPoint x: 140, endPoint y: 433, distance: 8.5
click at [145, 437] on div "Eraser" at bounding box center [151, 438] width 38 height 31
drag, startPoint x: 65, startPoint y: 432, endPoint x: 62, endPoint y: 414, distance: 18.0
click at [62, 430] on icon at bounding box center [65, 433] width 10 height 10
click at [567, 435] on icon at bounding box center [568, 433] width 10 height 10
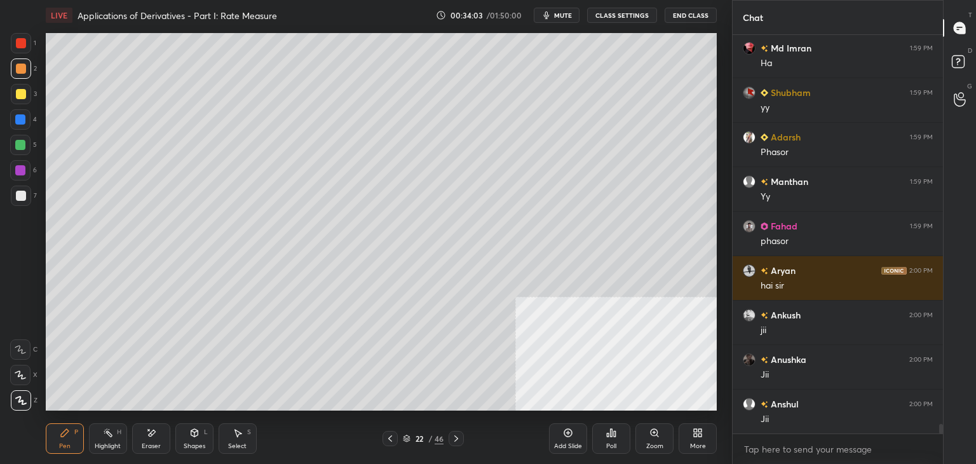
click at [386, 433] on icon at bounding box center [390, 438] width 10 height 10
click at [455, 438] on icon at bounding box center [456, 438] width 10 height 10
click at [388, 440] on icon at bounding box center [390, 438] width 10 height 10
click at [458, 435] on icon at bounding box center [456, 438] width 10 height 10
click at [391, 435] on icon at bounding box center [390, 438] width 10 height 10
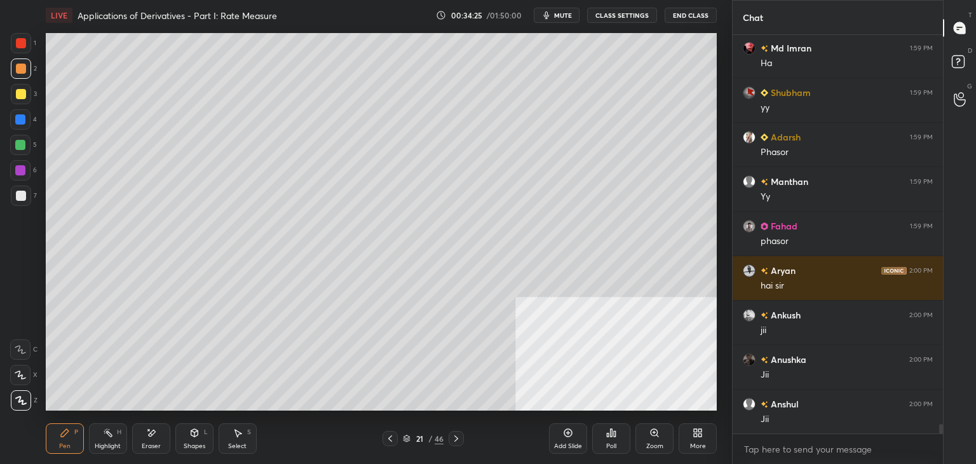
click at [456, 438] on icon at bounding box center [456, 438] width 10 height 10
click at [393, 442] on icon at bounding box center [390, 438] width 10 height 10
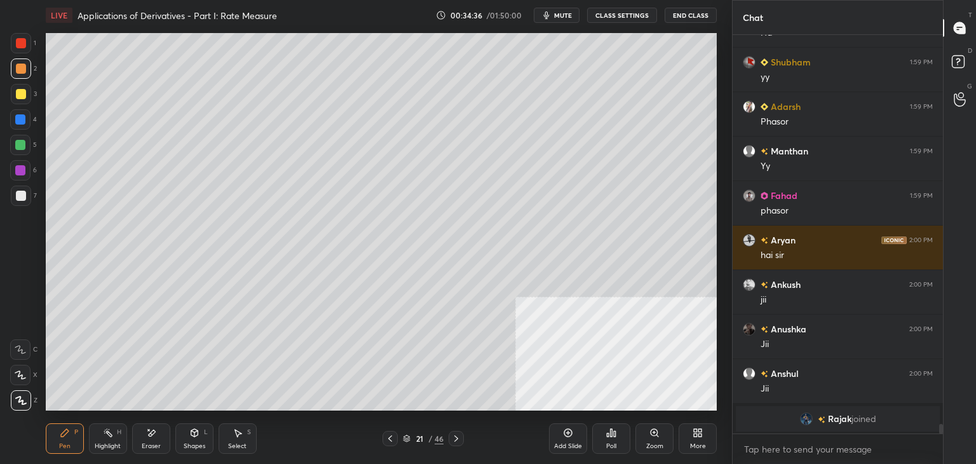
click at [385, 438] on icon at bounding box center [390, 438] width 10 height 10
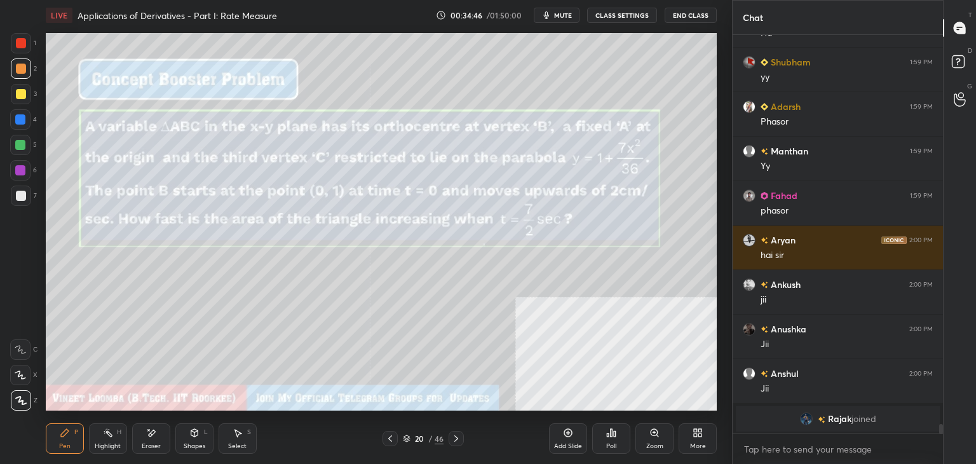
click at [454, 439] on icon at bounding box center [456, 438] width 10 height 10
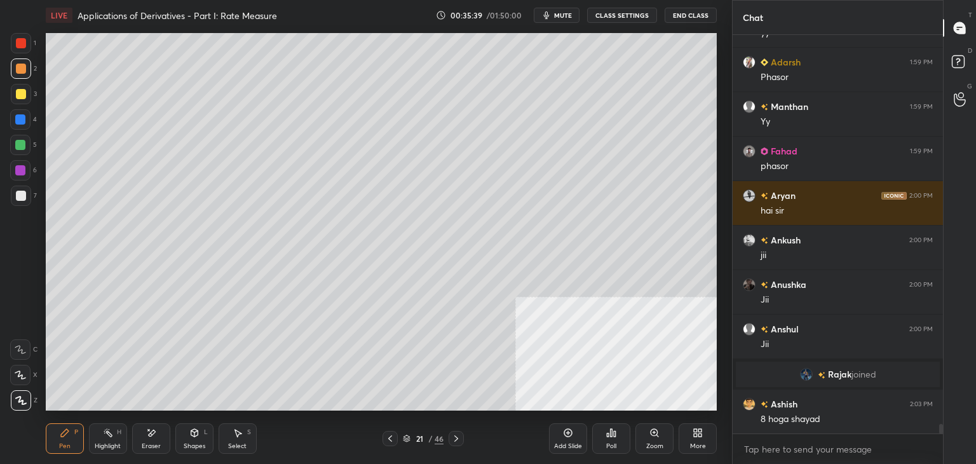
scroll to position [16669, 0]
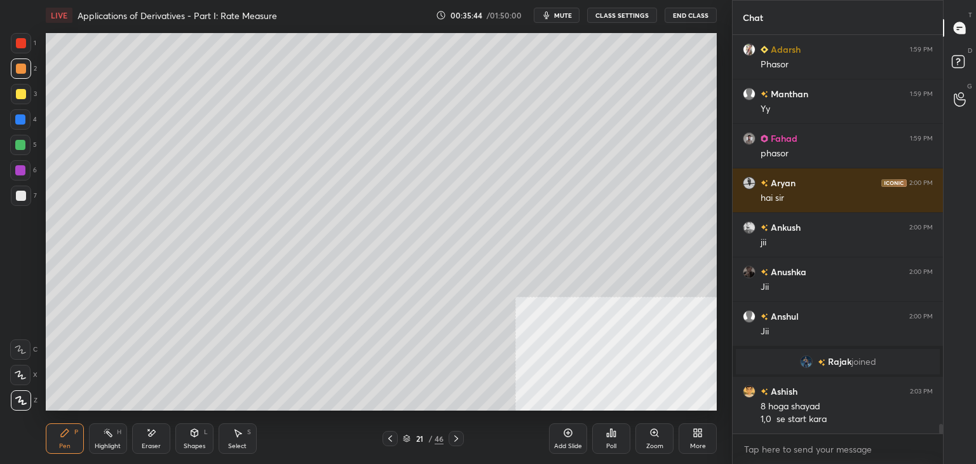
click at [389, 438] on icon at bounding box center [390, 438] width 4 height 6
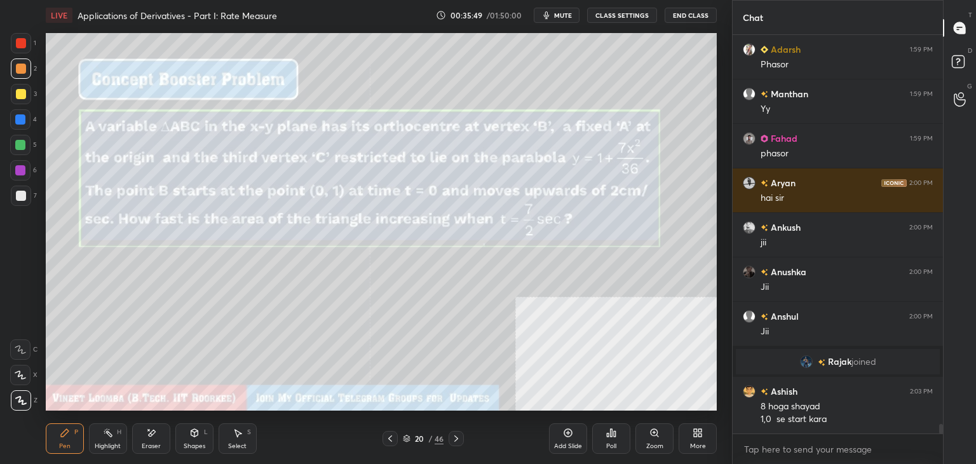
click at [455, 438] on icon at bounding box center [456, 438] width 10 height 10
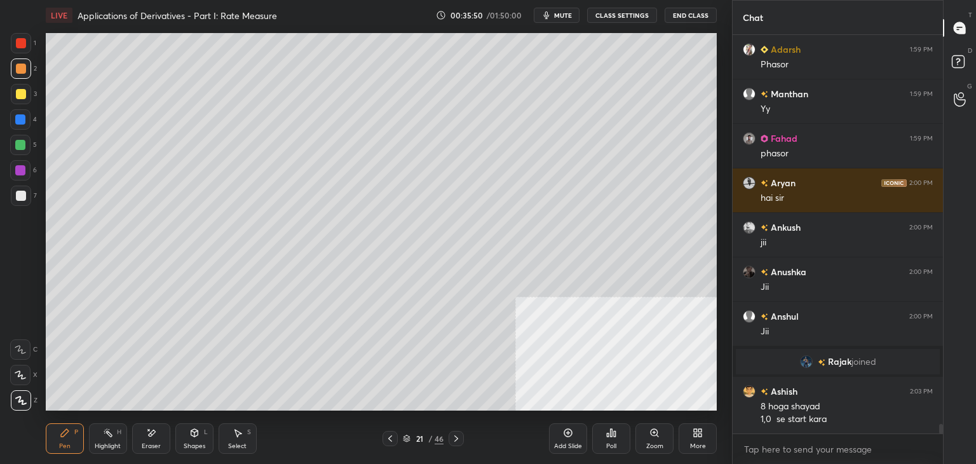
scroll to position [16713, 0]
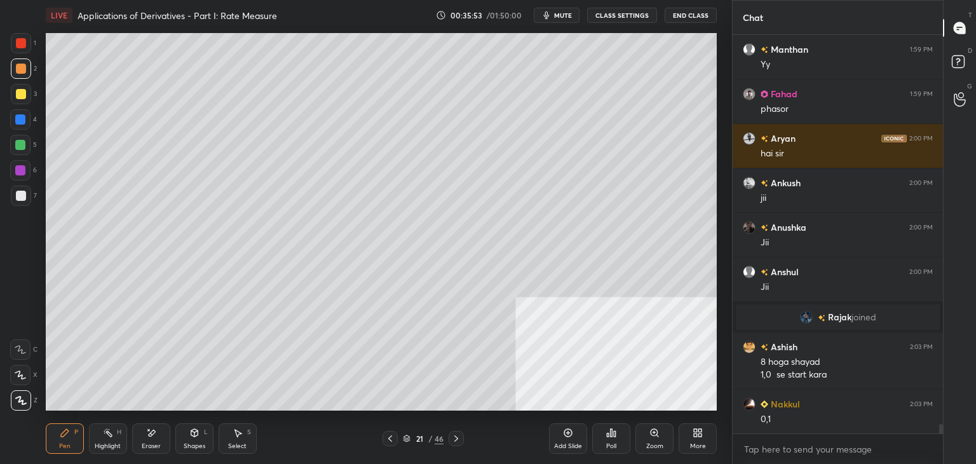
click at [142, 443] on div "Eraser" at bounding box center [151, 446] width 19 height 6
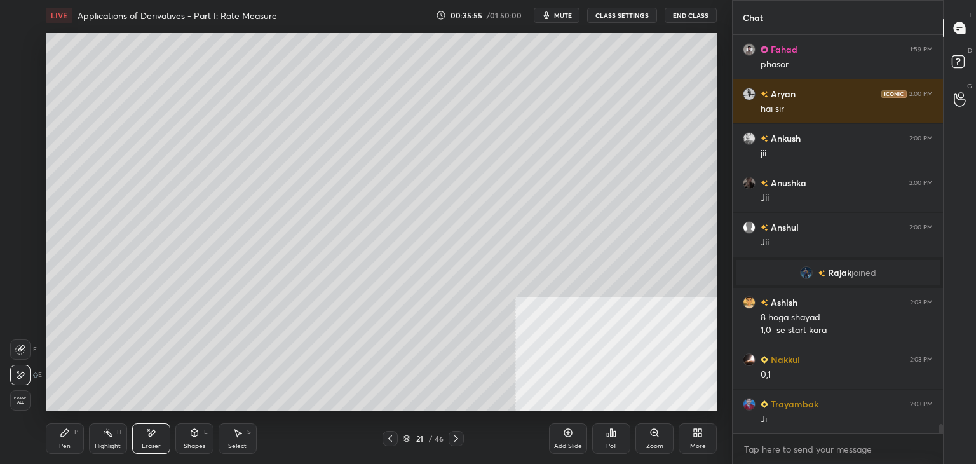
click at [59, 437] on div "Pen P" at bounding box center [65, 438] width 38 height 31
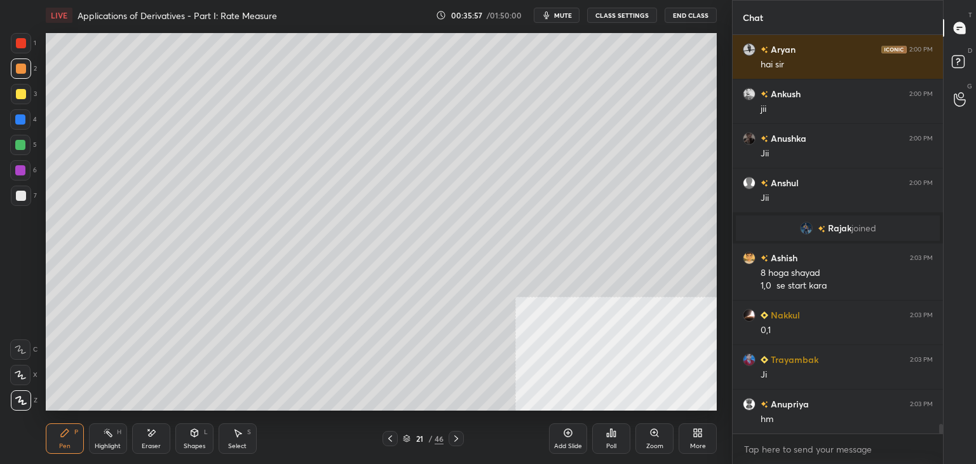
click at [391, 440] on icon at bounding box center [390, 438] width 10 height 10
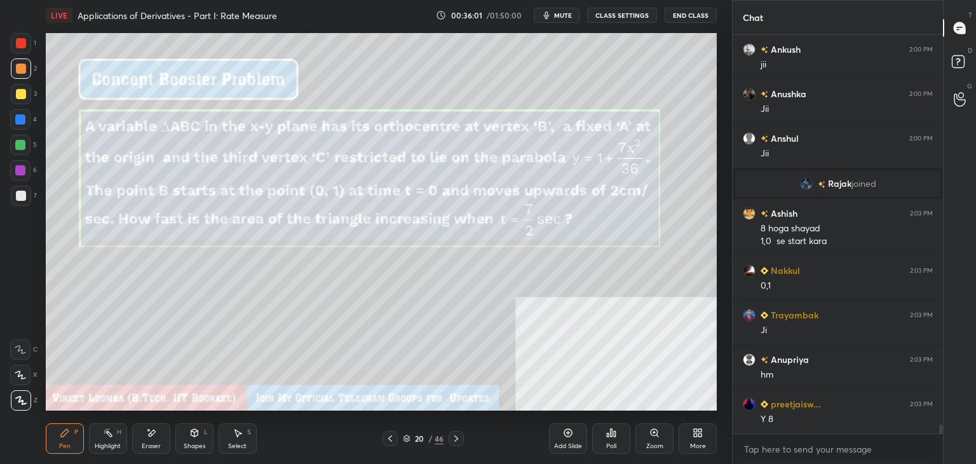
scroll to position [16891, 0]
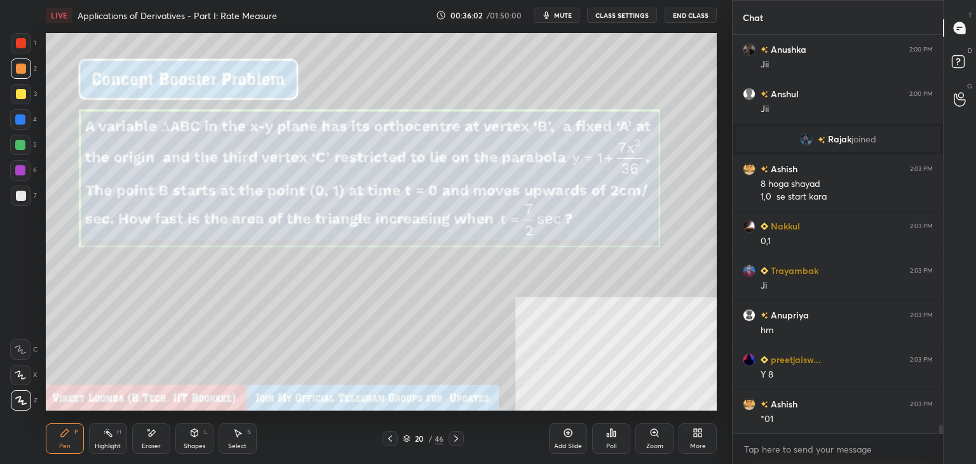
click at [449, 440] on div at bounding box center [456, 438] width 15 height 15
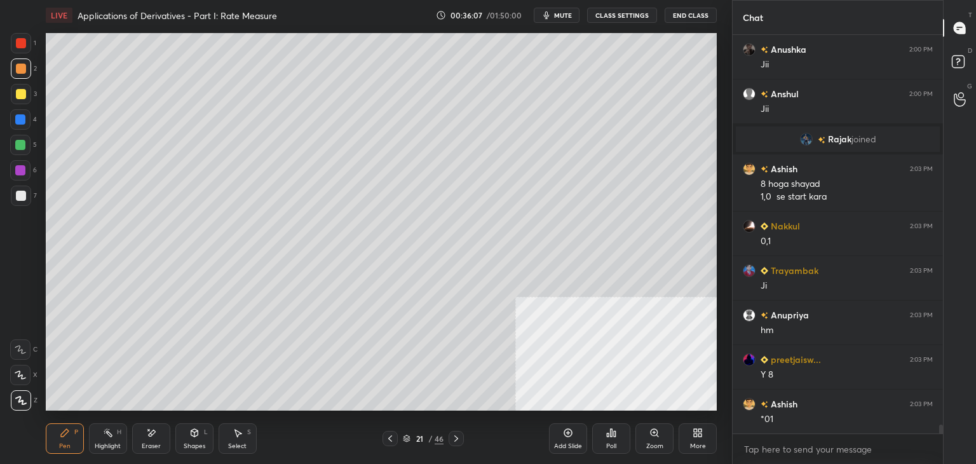
click at [456, 438] on icon at bounding box center [456, 438] width 10 height 10
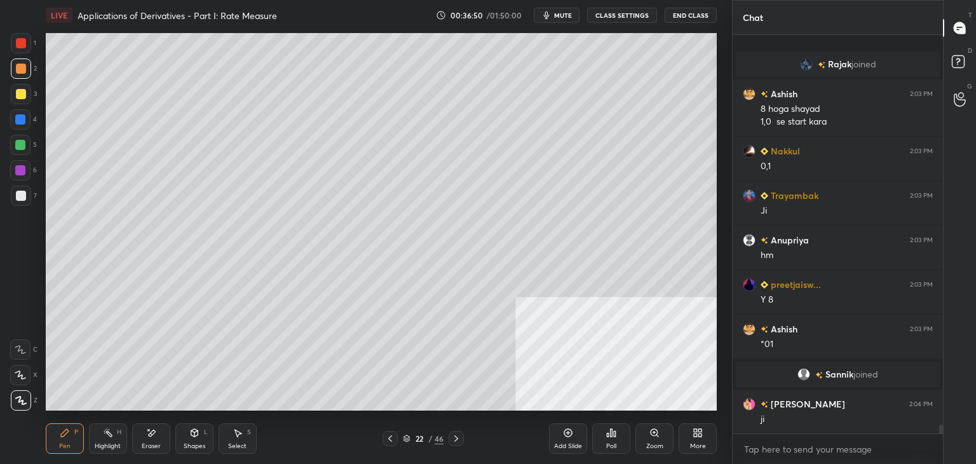
scroll to position [16922, 0]
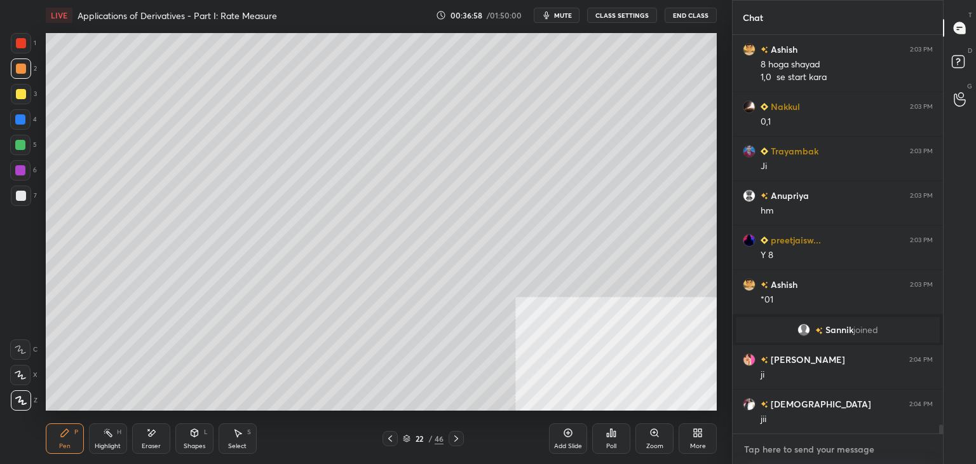
type textarea "x"
click at [766, 452] on textarea at bounding box center [838, 449] width 190 height 20
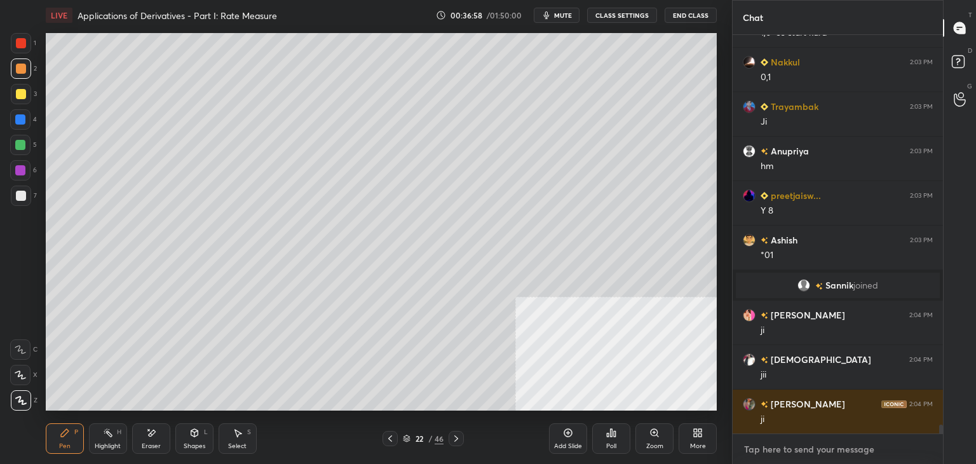
paste textarea "Use Code VINEETLIVE to buy VIP Batch/ Plus Subscriptions My Unacademy Official …"
type textarea "Use Code VINEETLIVE to buy VIP Batch/ Plus Subscriptions My Unacademy Official …"
type textarea "x"
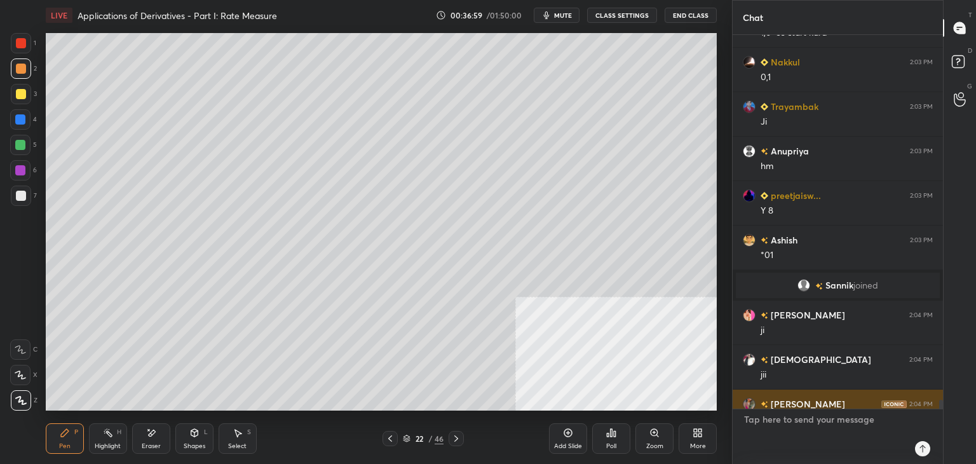
scroll to position [395, 207]
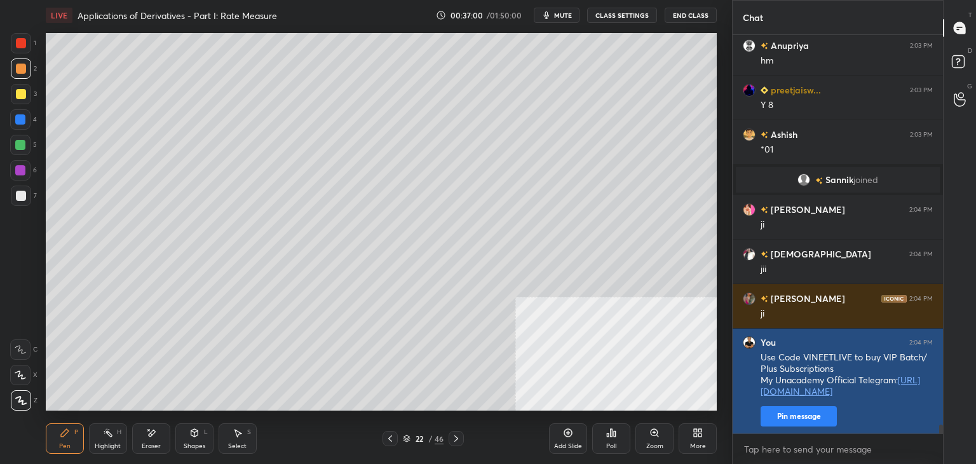
click at [779, 418] on button "Pin message" at bounding box center [799, 416] width 76 height 20
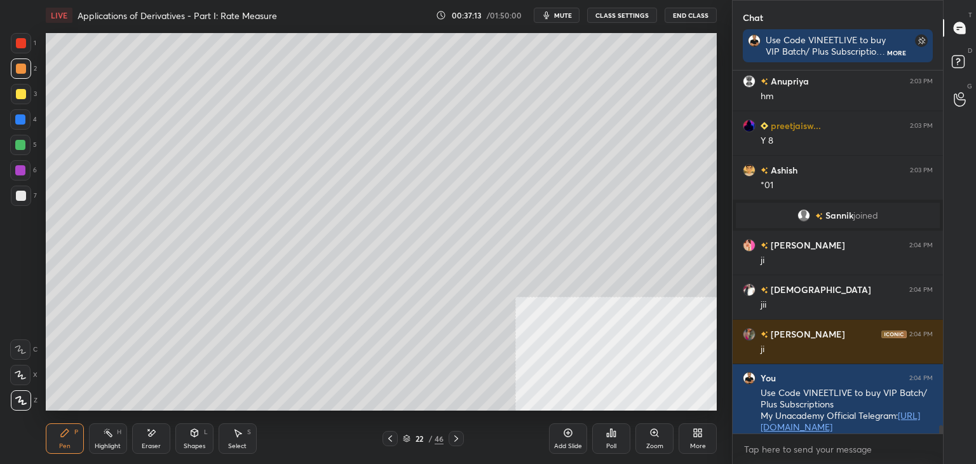
click at [386, 441] on icon at bounding box center [390, 438] width 10 height 10
click at [391, 439] on icon at bounding box center [390, 438] width 10 height 10
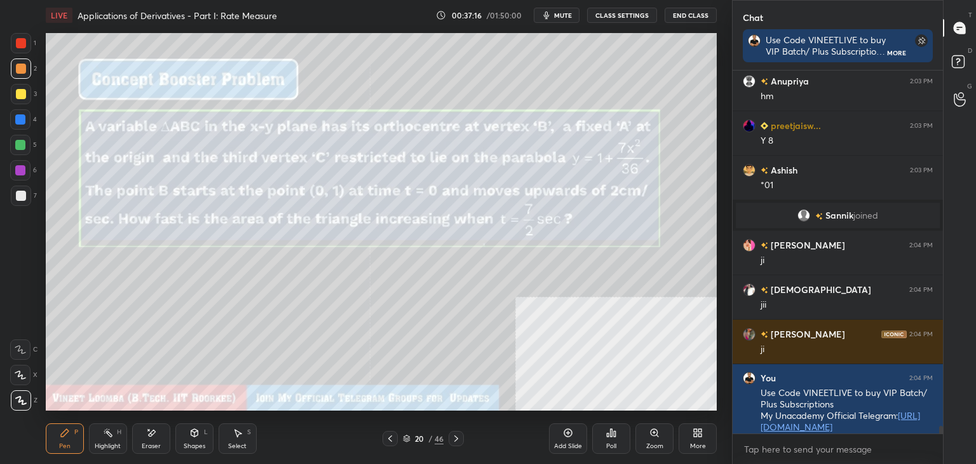
scroll to position [17107, 0]
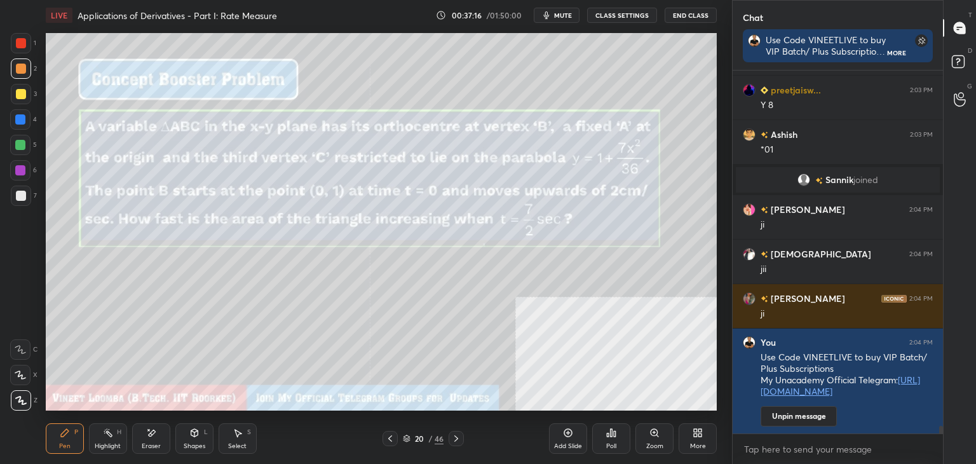
drag, startPoint x: 937, startPoint y: 437, endPoint x: 928, endPoint y: 440, distance: 9.9
click at [936, 442] on div "[PERSON_NAME] 2:03 PM Ji [PERSON_NAME] 2:03 PM hm preetjaisw... 2:03 PM Y 8 Ash…" at bounding box center [838, 267] width 210 height 393
click at [450, 440] on div at bounding box center [456, 438] width 15 height 15
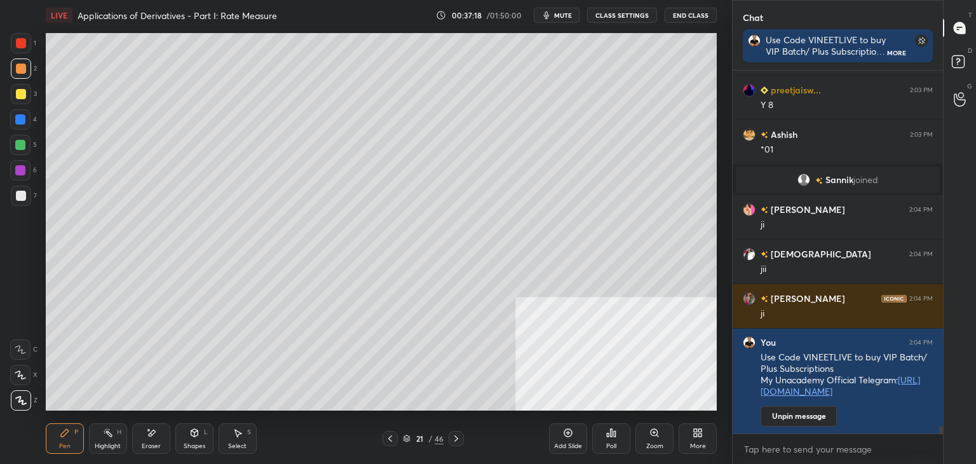
click at [455, 440] on icon at bounding box center [456, 438] width 4 height 6
click at [456, 440] on icon at bounding box center [456, 438] width 10 height 10
click at [456, 442] on icon at bounding box center [456, 438] width 10 height 10
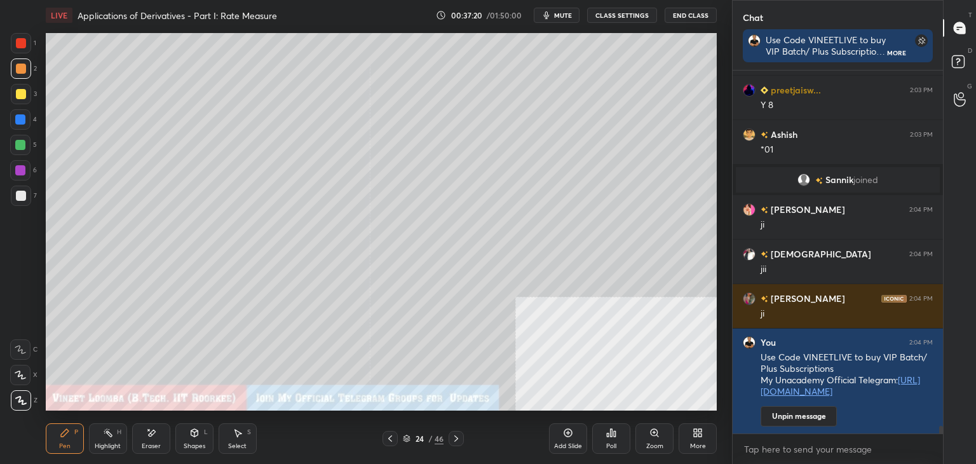
click at [457, 442] on icon at bounding box center [456, 438] width 10 height 10
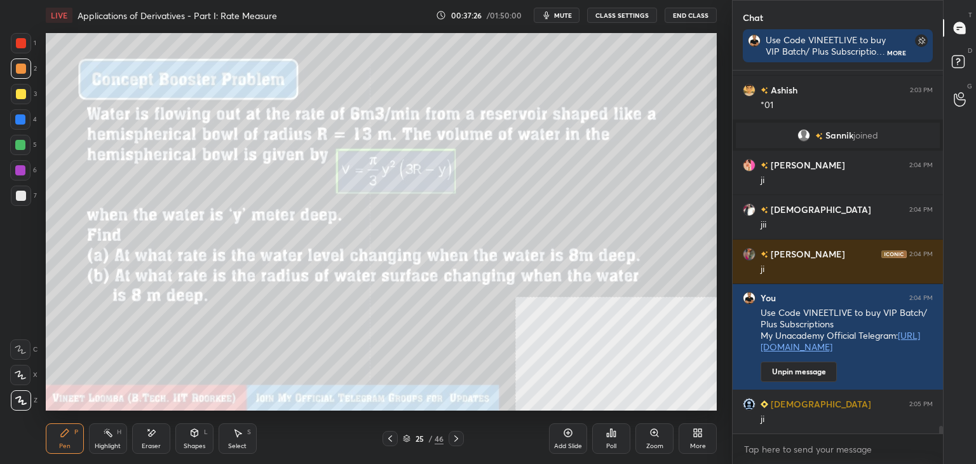
scroll to position [17182, 0]
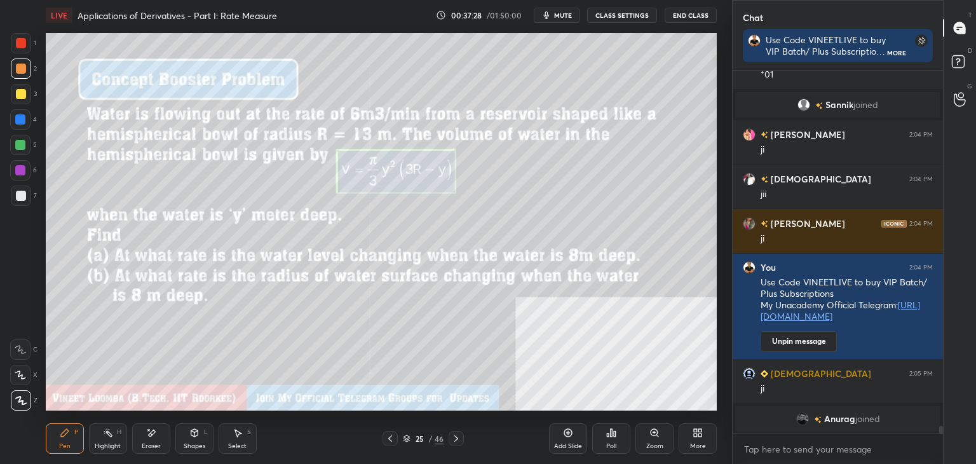
click at [463, 438] on div at bounding box center [456, 438] width 15 height 15
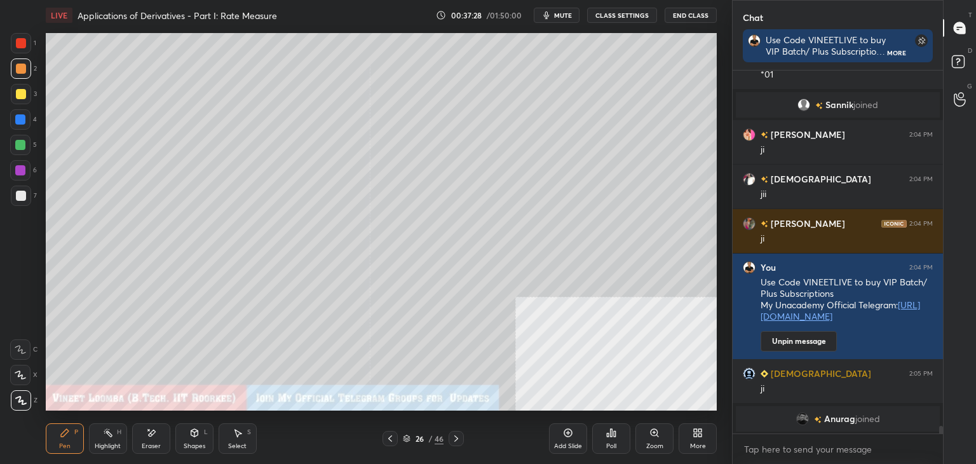
click at [461, 436] on div at bounding box center [456, 438] width 15 height 15
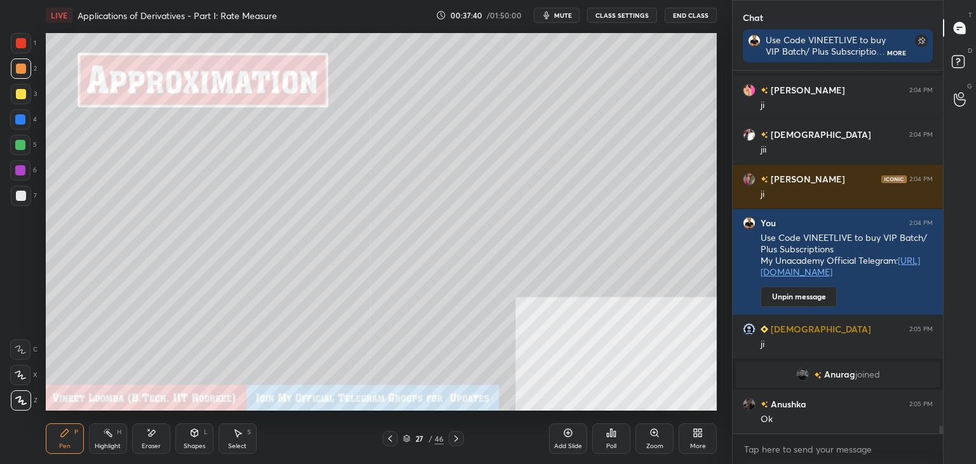
scroll to position [17170, 0]
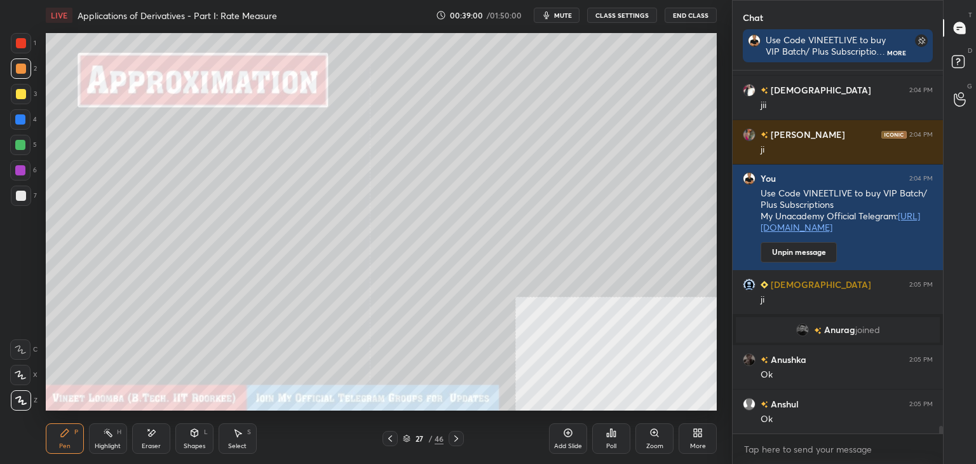
drag, startPoint x: 150, startPoint y: 438, endPoint x: 152, endPoint y: 416, distance: 23.0
click at [150, 433] on div "Eraser" at bounding box center [151, 438] width 38 height 31
click at [66, 428] on div "Pen P" at bounding box center [65, 438] width 38 height 31
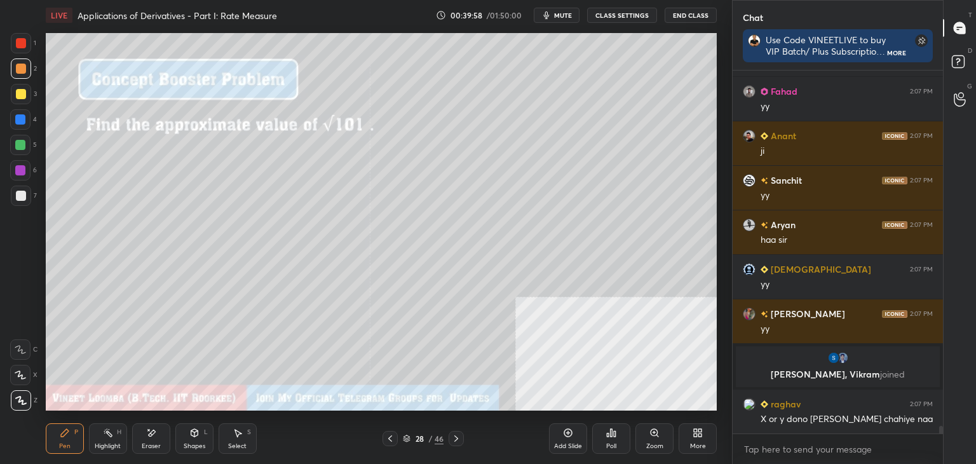
scroll to position [17471, 0]
click at [389, 435] on icon at bounding box center [390, 438] width 10 height 10
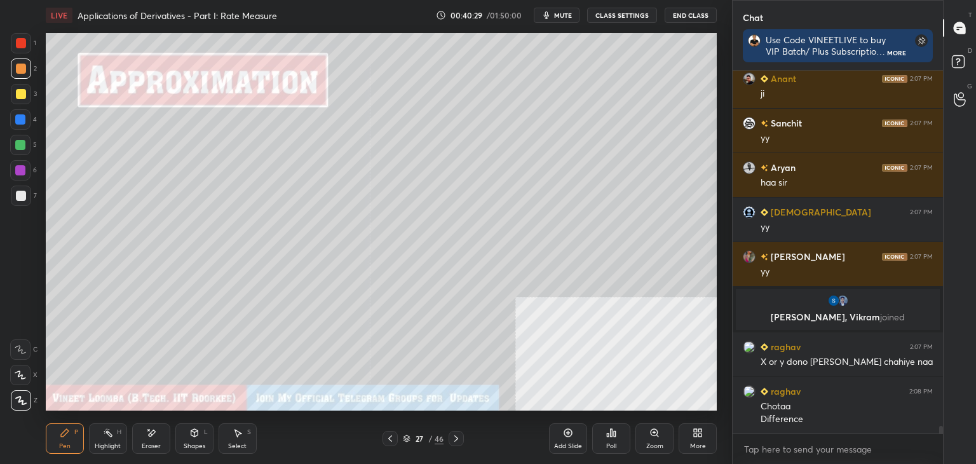
scroll to position [17573, 0]
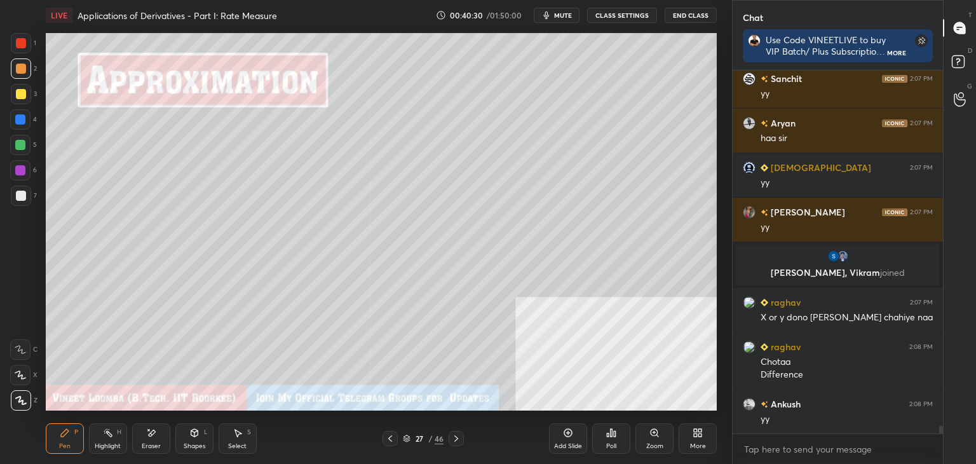
click at [455, 440] on icon at bounding box center [456, 438] width 10 height 10
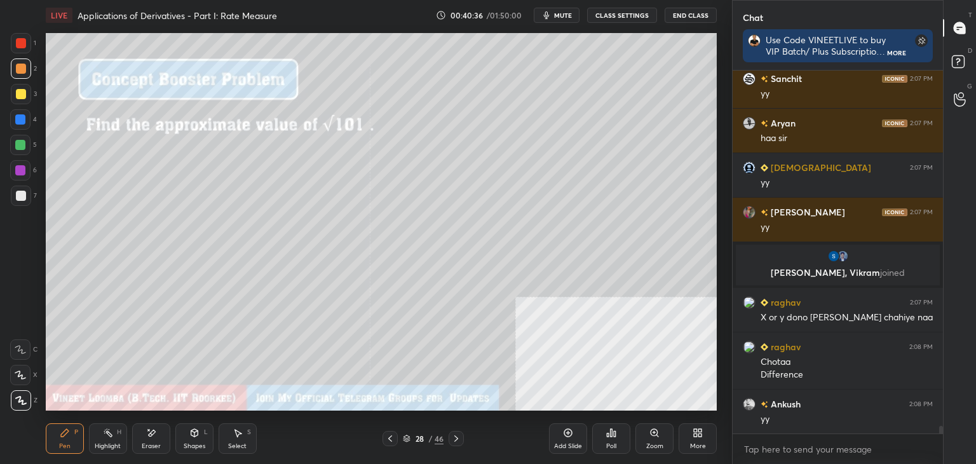
scroll to position [17617, 0]
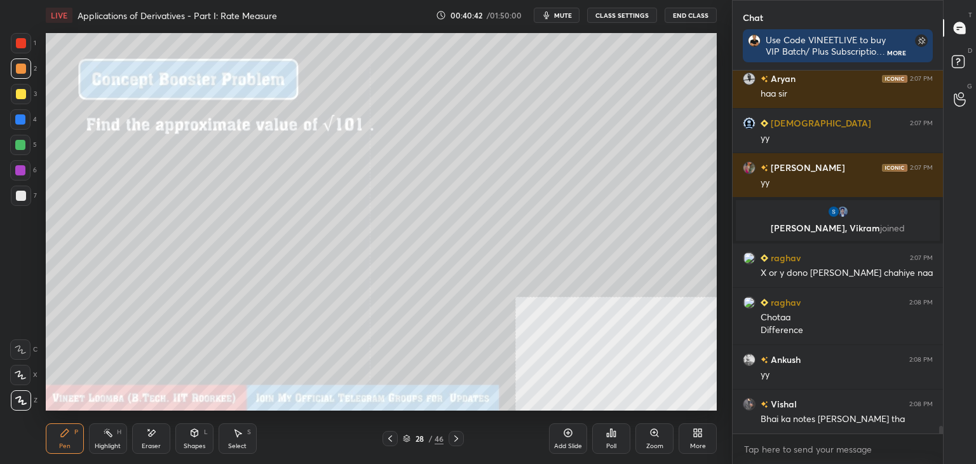
click at [19, 187] on div at bounding box center [21, 196] width 20 height 20
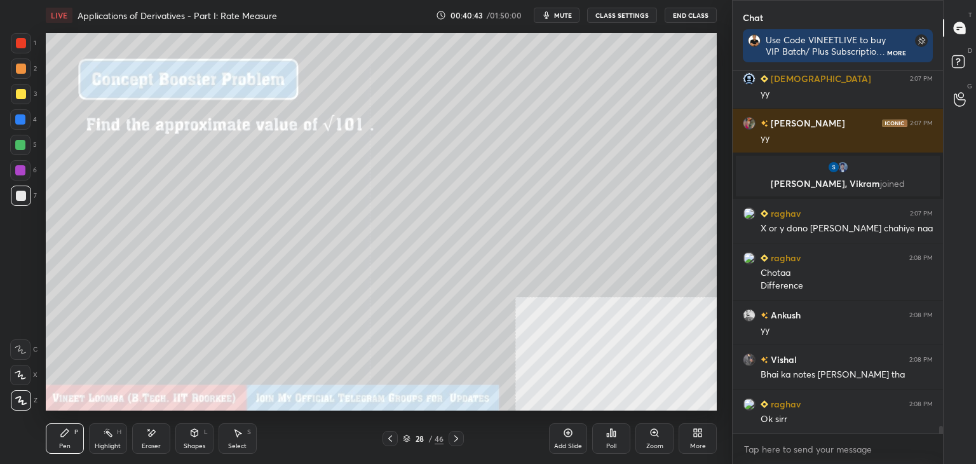
click at [71, 442] on div "Pen P" at bounding box center [65, 438] width 38 height 31
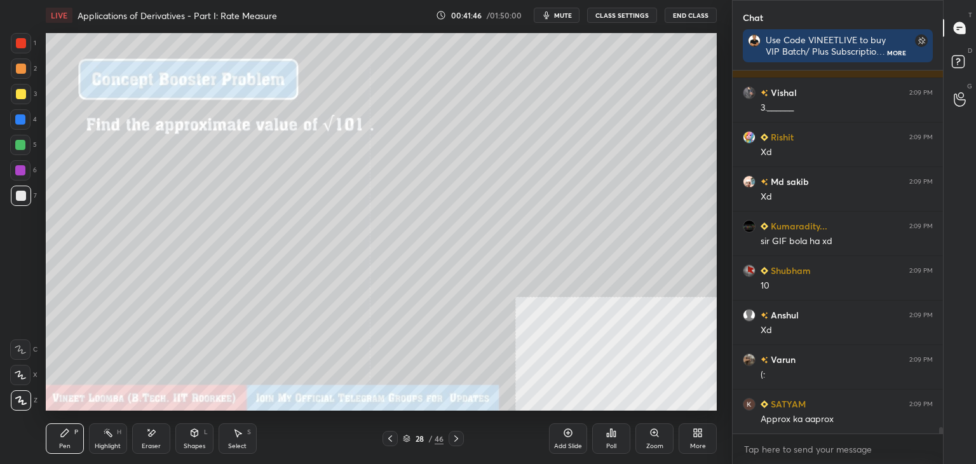
scroll to position [19844, 0]
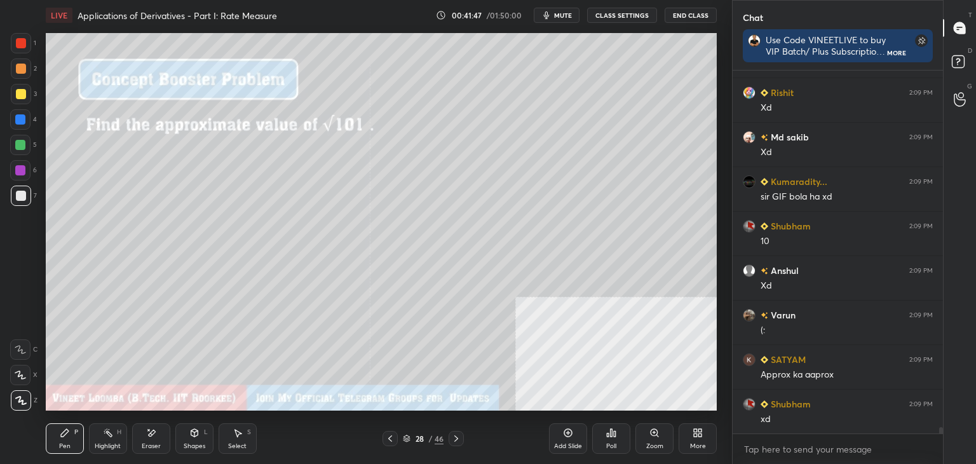
click at [135, 449] on div "Eraser" at bounding box center [151, 438] width 38 height 31
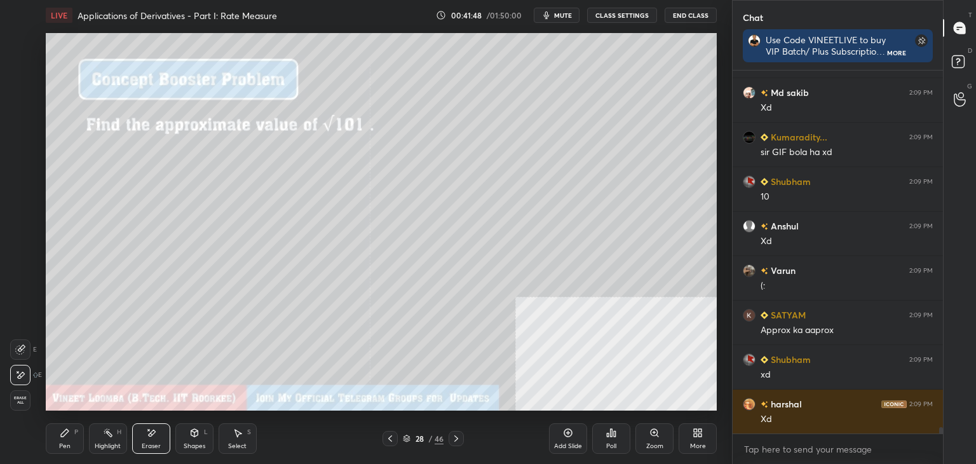
click at [58, 435] on div "Pen P" at bounding box center [65, 438] width 38 height 31
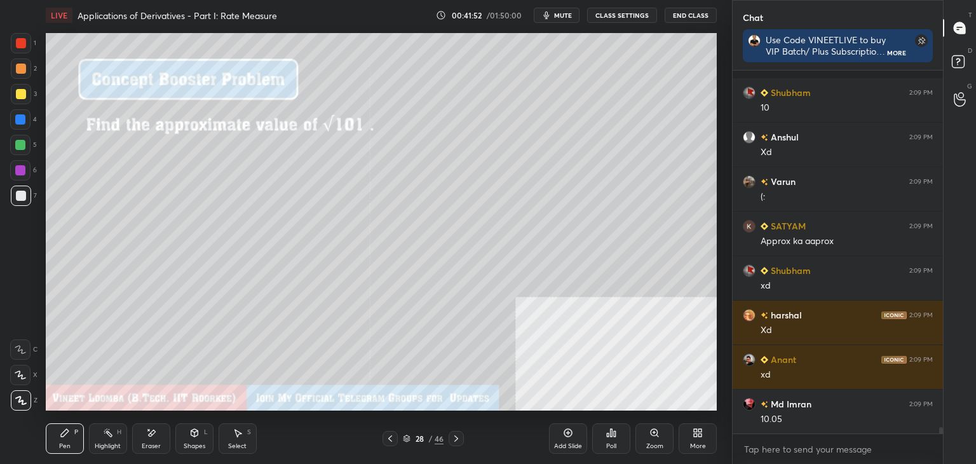
scroll to position [20066, 0]
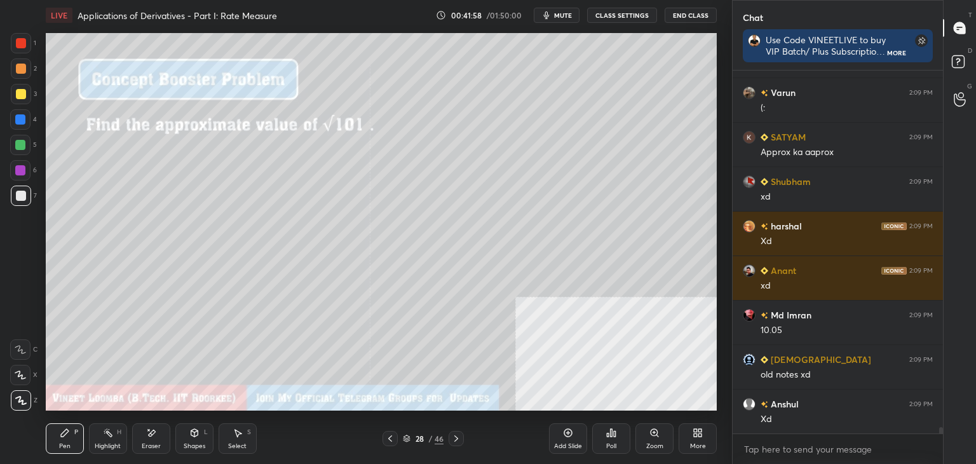
click at [18, 73] on div at bounding box center [21, 69] width 10 height 10
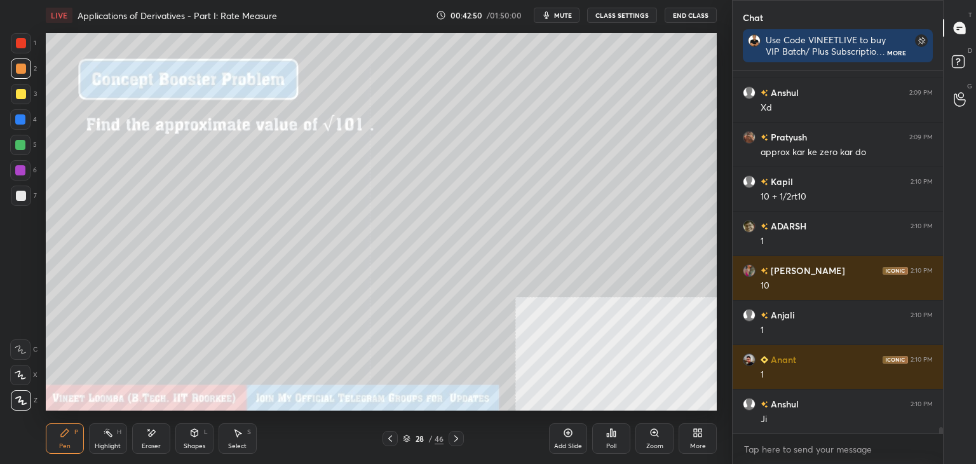
scroll to position [20093, 0]
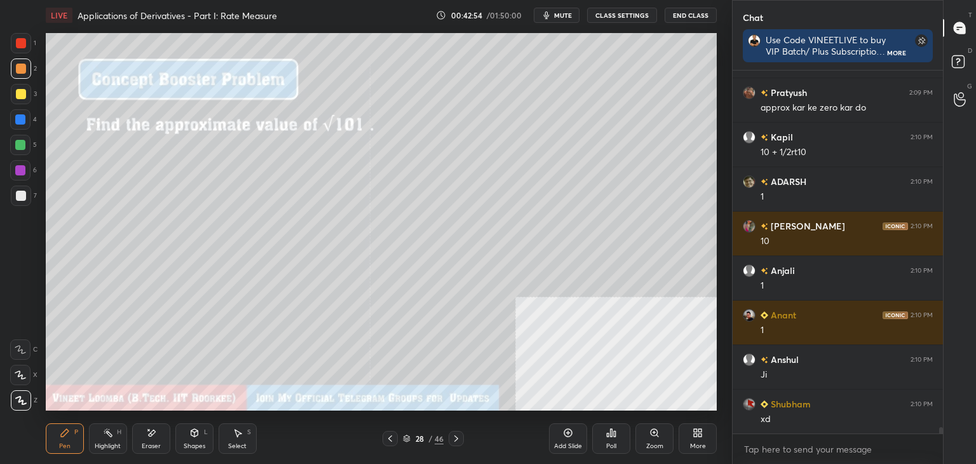
click at [145, 437] on div "Eraser" at bounding box center [151, 438] width 38 height 31
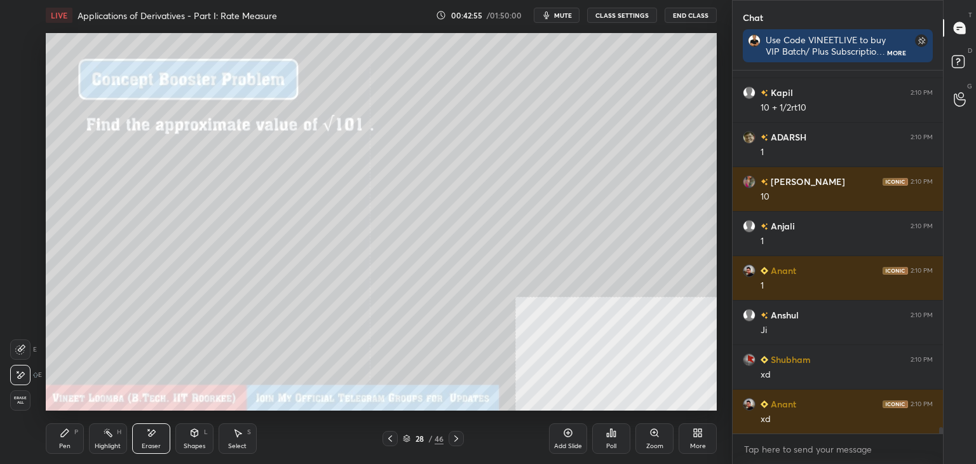
click at [64, 441] on div "Pen P" at bounding box center [65, 438] width 38 height 31
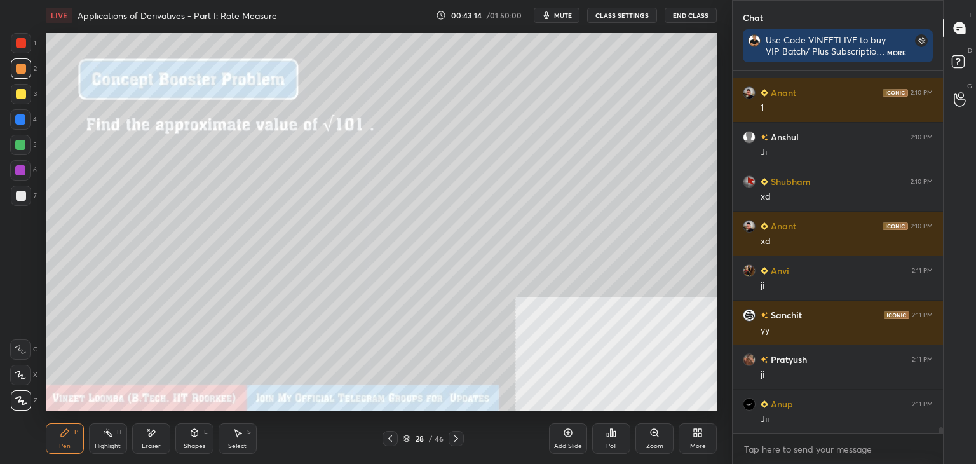
scroll to position [20360, 0]
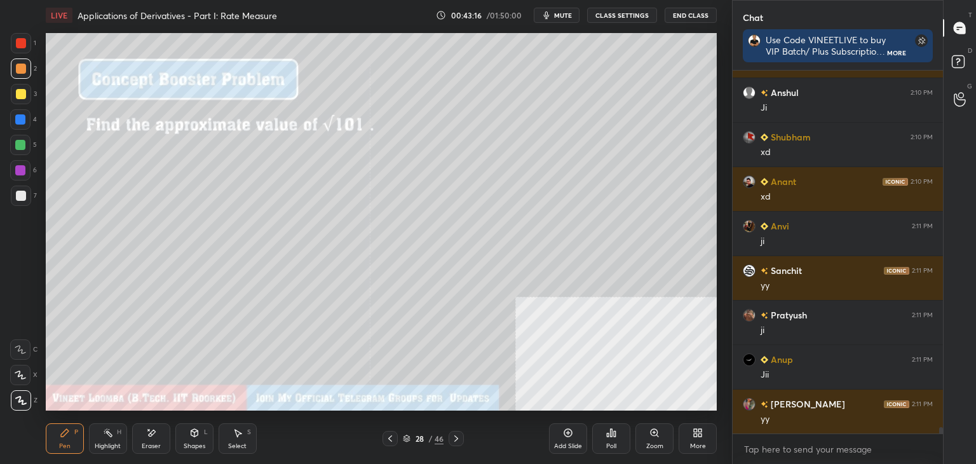
drag, startPoint x: 153, startPoint y: 432, endPoint x: 160, endPoint y: 416, distance: 17.4
click at [153, 430] on icon at bounding box center [151, 433] width 10 height 11
drag, startPoint x: 66, startPoint y: 437, endPoint x: 60, endPoint y: 419, distance: 18.7
click at [64, 435] on icon at bounding box center [65, 433] width 10 height 10
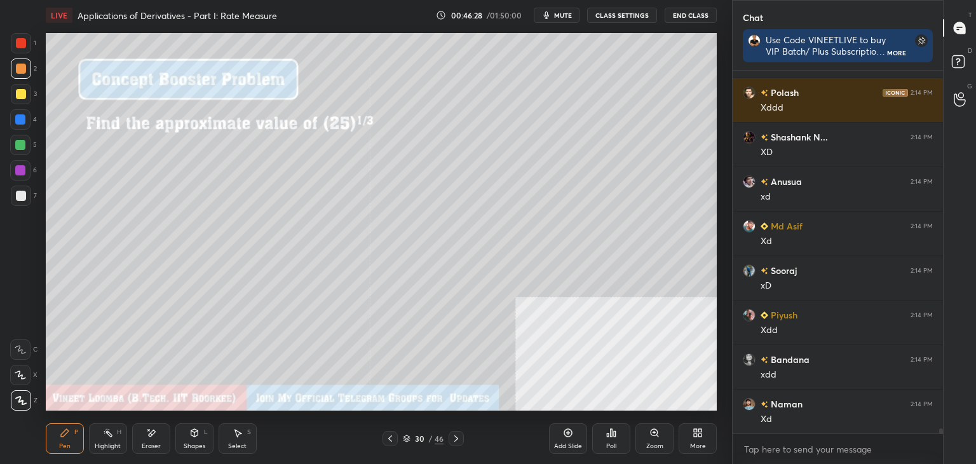
scroll to position [25839, 0]
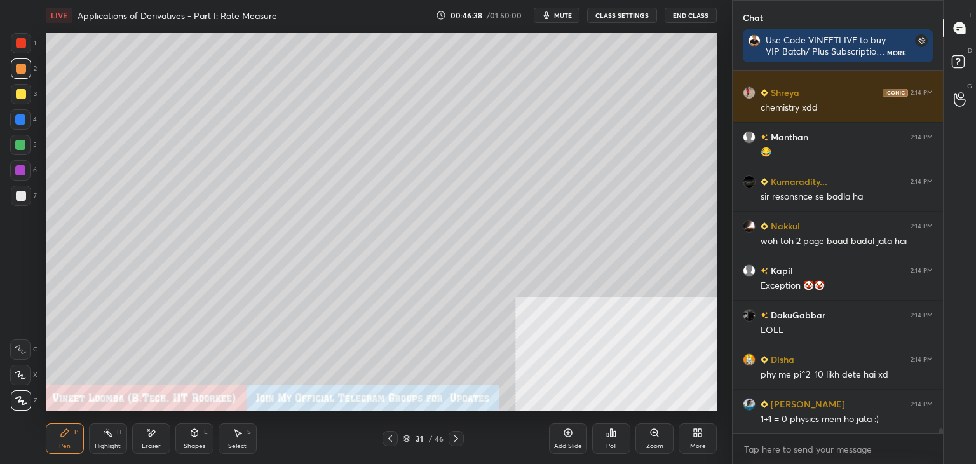
click at [29, 86] on div at bounding box center [21, 94] width 20 height 20
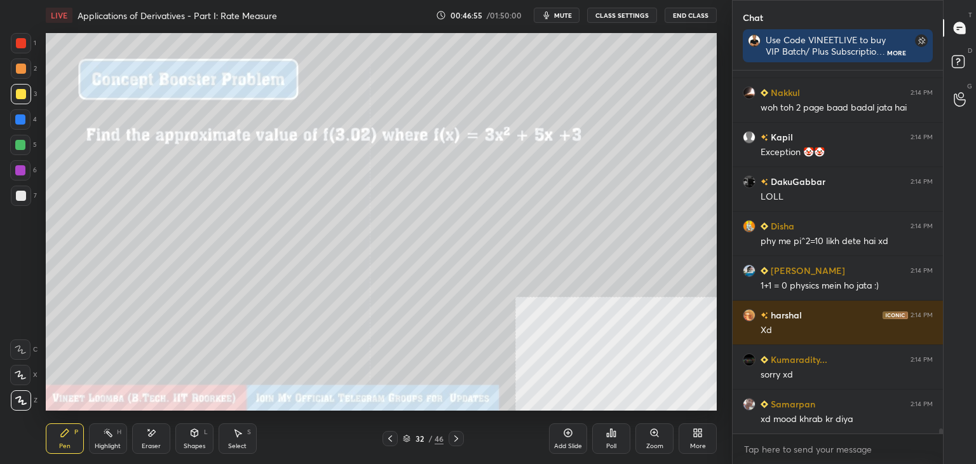
scroll to position [26417, 0]
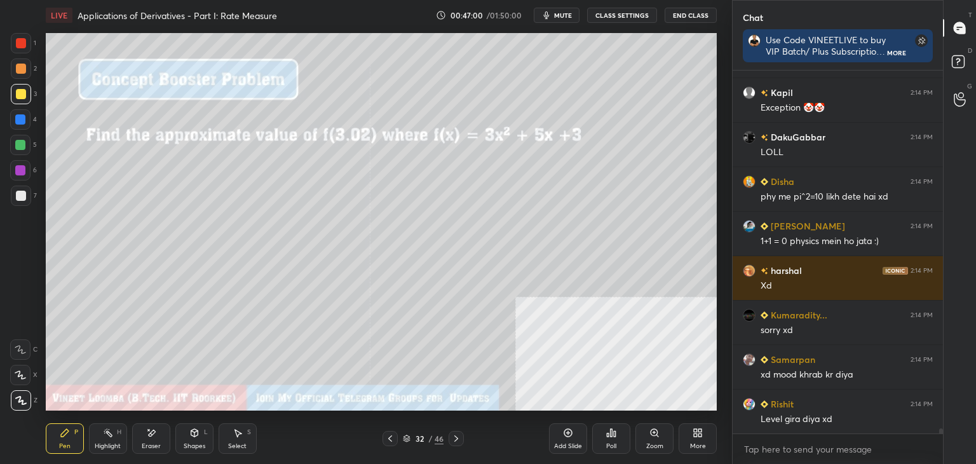
drag, startPoint x: 20, startPoint y: 196, endPoint x: 14, endPoint y: 203, distance: 9.4
click at [16, 202] on div at bounding box center [21, 196] width 20 height 20
click at [13, 196] on div at bounding box center [21, 196] width 20 height 20
click at [139, 438] on div "Eraser" at bounding box center [151, 438] width 38 height 31
click at [72, 435] on div "Pen P" at bounding box center [65, 438] width 38 height 31
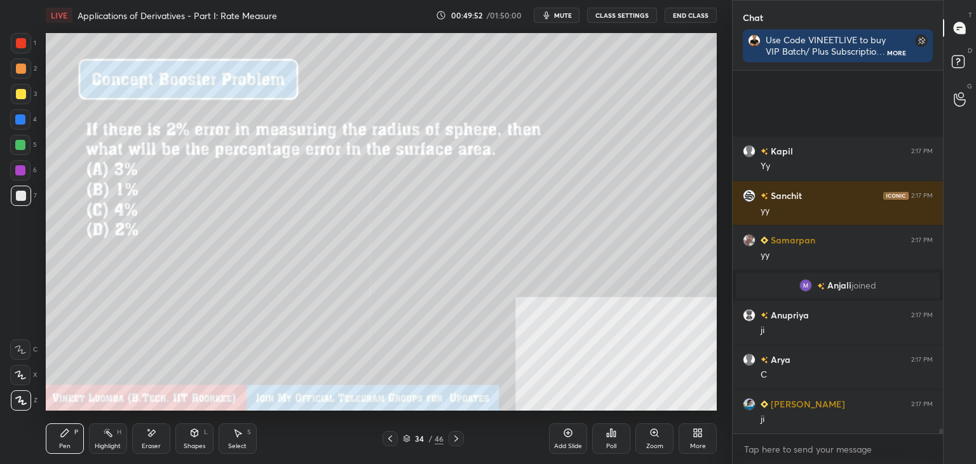
scroll to position [25810, 0]
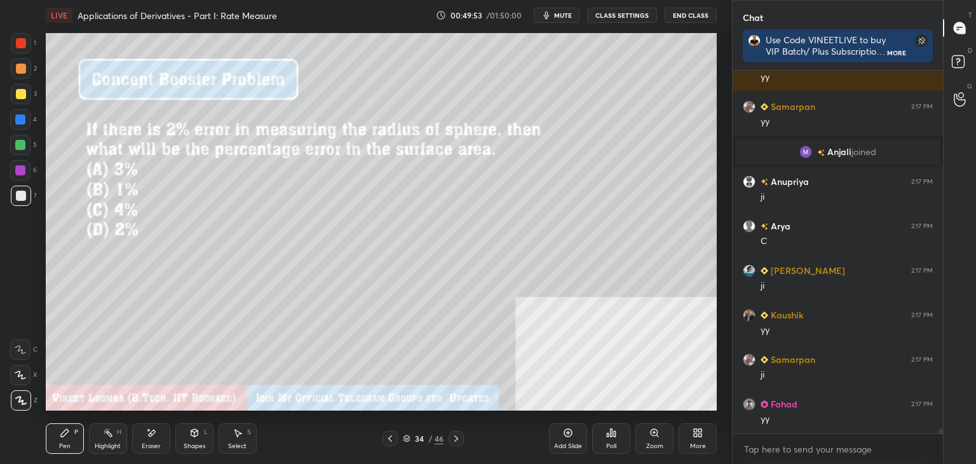
drag, startPoint x: 23, startPoint y: 94, endPoint x: 24, endPoint y: 130, distance: 35.6
click at [24, 96] on div at bounding box center [21, 94] width 10 height 10
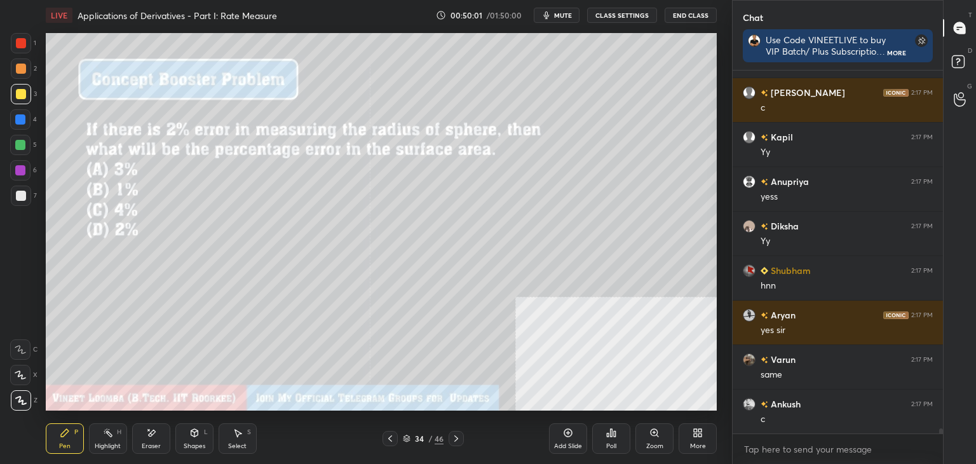
scroll to position [26477, 0]
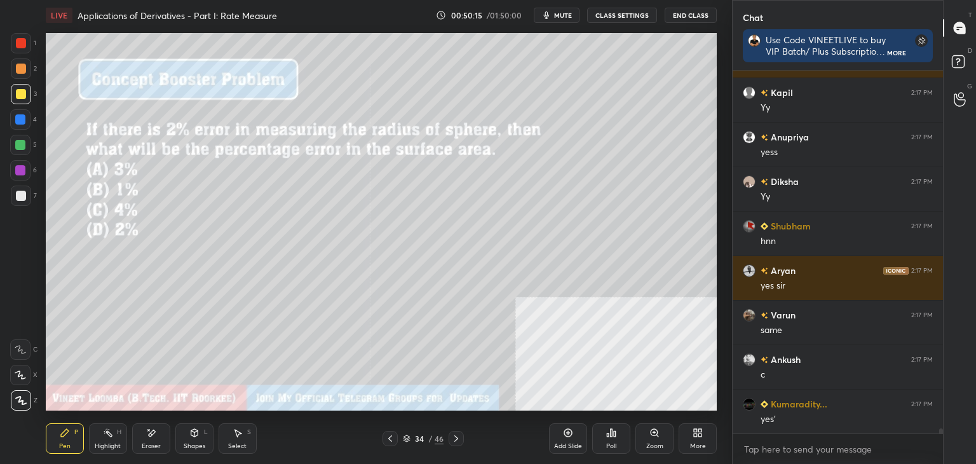
click at [156, 440] on div "Eraser" at bounding box center [151, 438] width 38 height 31
click at [64, 444] on div "Pen" at bounding box center [64, 446] width 11 height 6
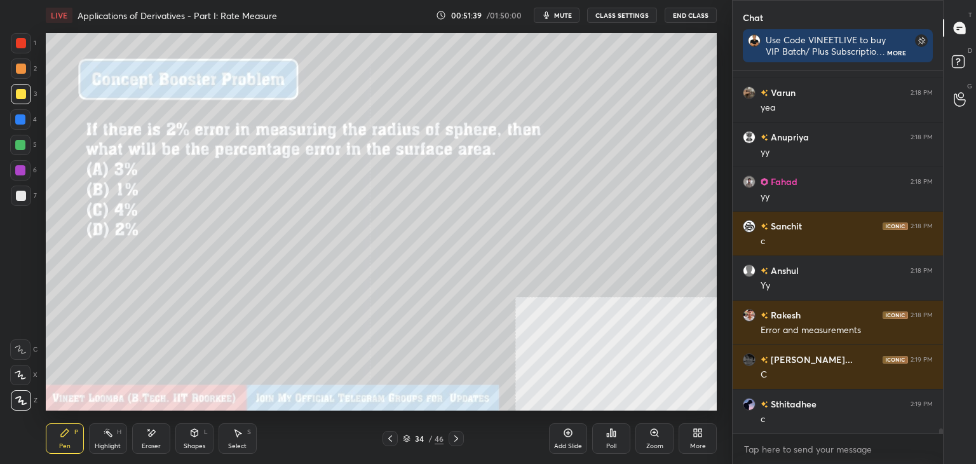
scroll to position [26877, 0]
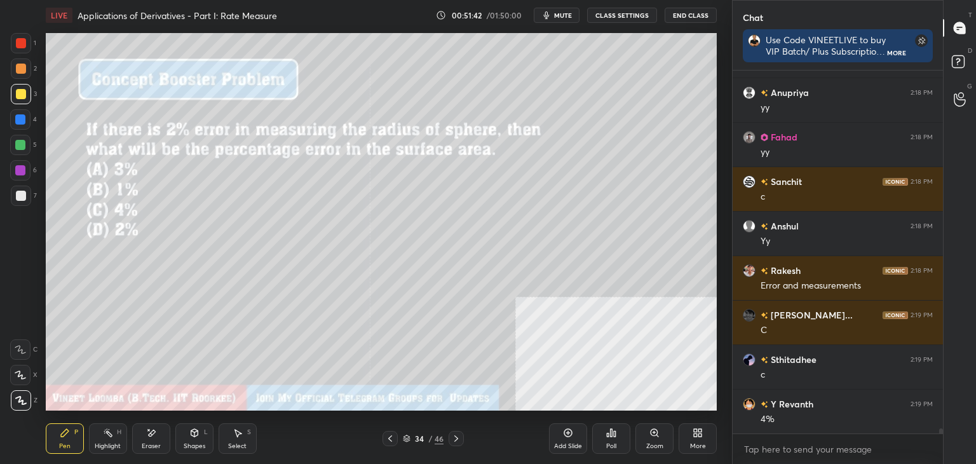
drag, startPoint x: 146, startPoint y: 441, endPoint x: 163, endPoint y: 411, distance: 34.4
click at [147, 438] on div "Eraser" at bounding box center [151, 438] width 38 height 31
click at [53, 440] on div "Pen P" at bounding box center [65, 438] width 38 height 31
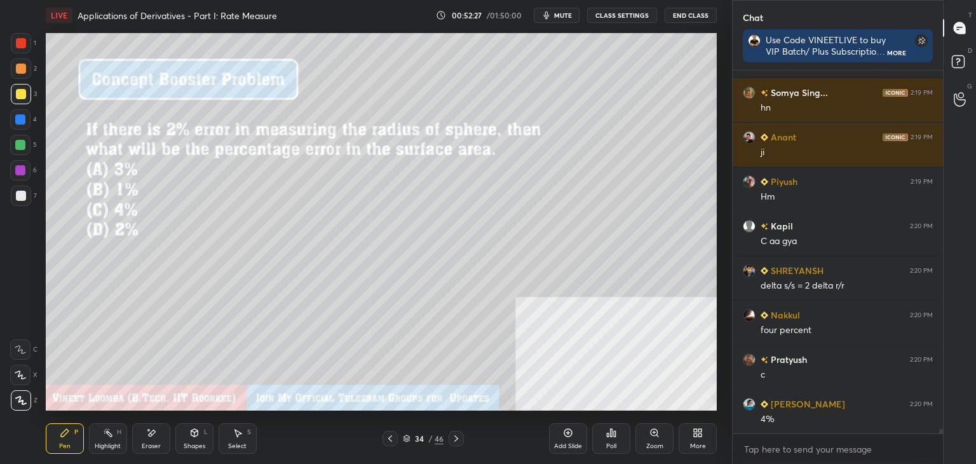
scroll to position [27456, 0]
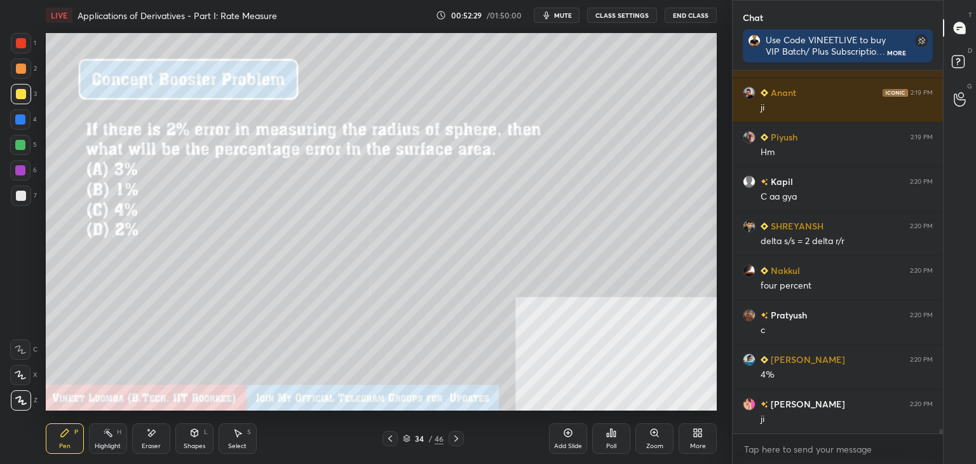
click at [459, 439] on icon at bounding box center [456, 438] width 10 height 10
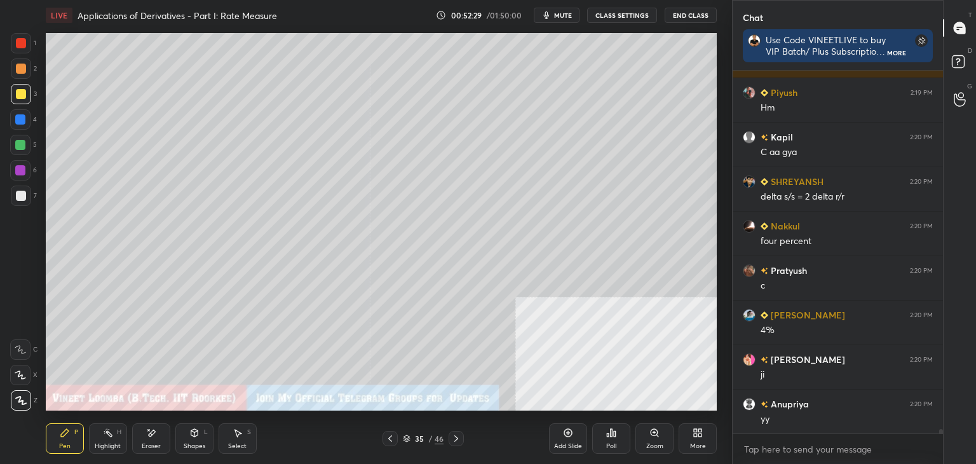
click at [457, 440] on icon at bounding box center [456, 438] width 10 height 10
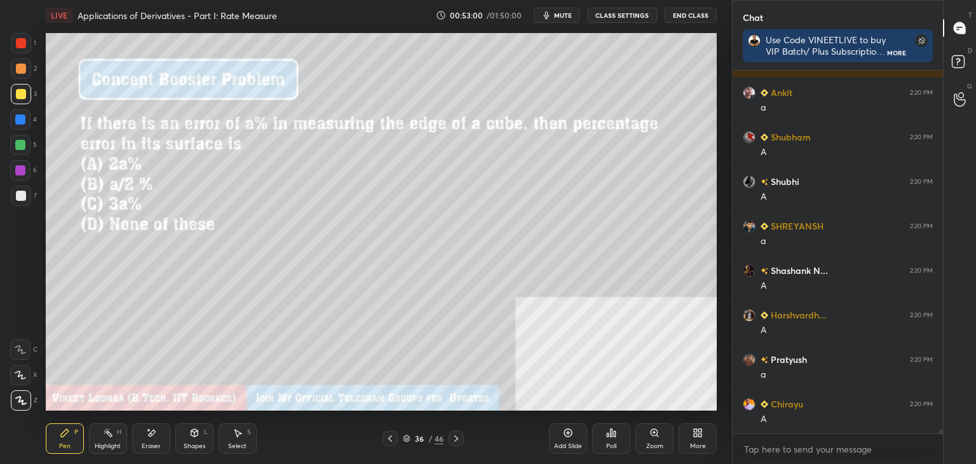
scroll to position [28568, 0]
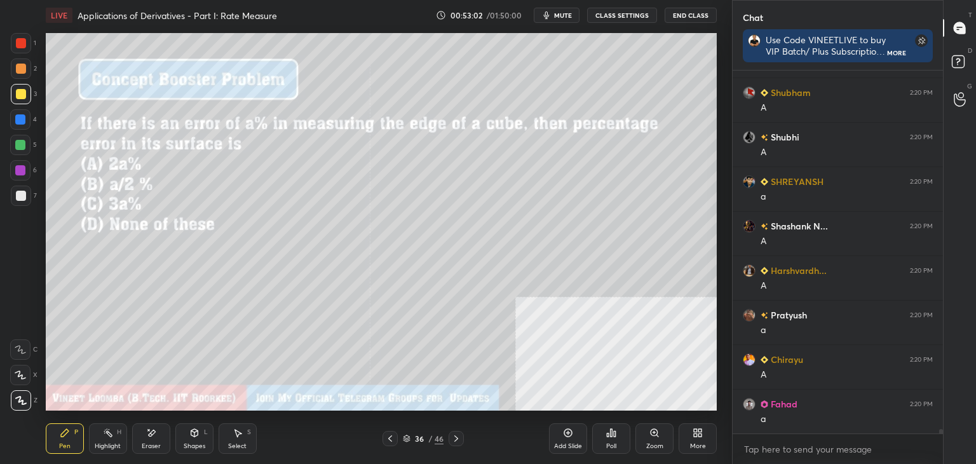
click at [455, 440] on icon at bounding box center [456, 438] width 10 height 10
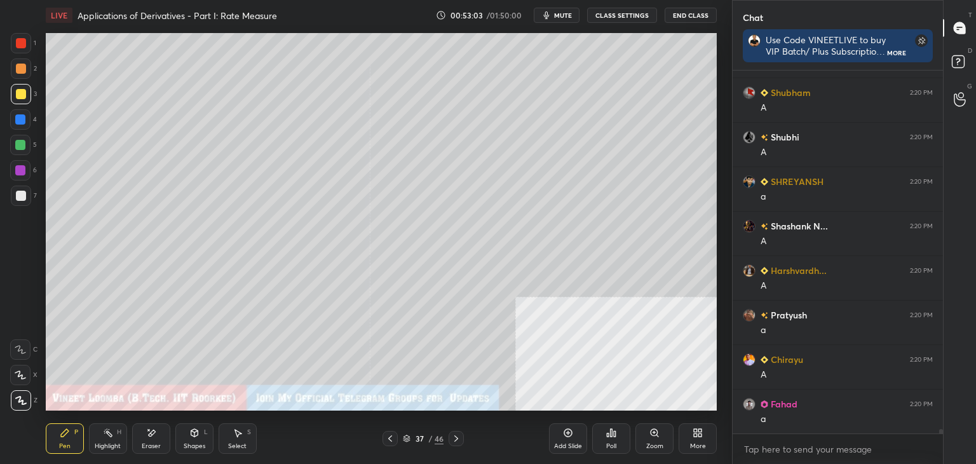
click at [458, 440] on icon at bounding box center [456, 438] width 10 height 10
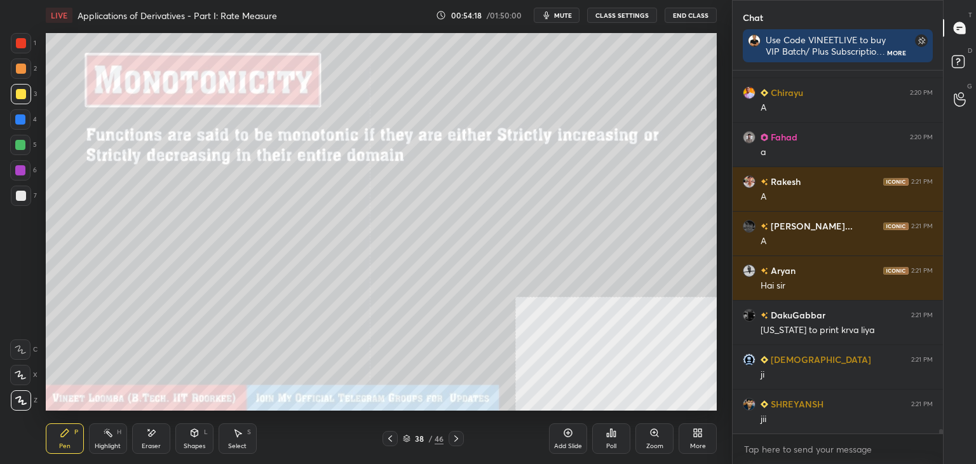
scroll to position [28865, 0]
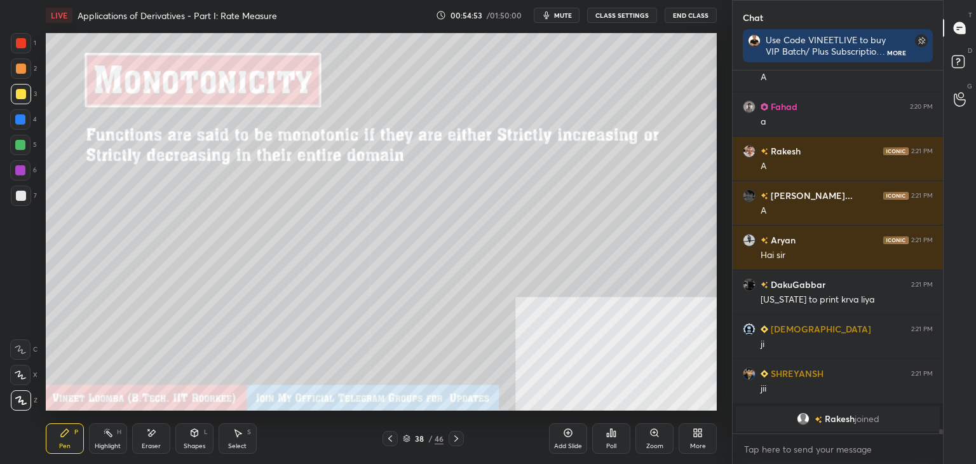
drag, startPoint x: 145, startPoint y: 430, endPoint x: 149, endPoint y: 412, distance: 18.3
click at [146, 426] on div "Eraser" at bounding box center [151, 438] width 38 height 31
click at [719, 173] on div "Setting up your live class Poll for secs No correct answer Start poll" at bounding box center [381, 222] width 681 height 383
drag, startPoint x: 64, startPoint y: 435, endPoint x: 83, endPoint y: 437, distance: 19.1
click at [62, 433] on icon at bounding box center [65, 433] width 8 height 8
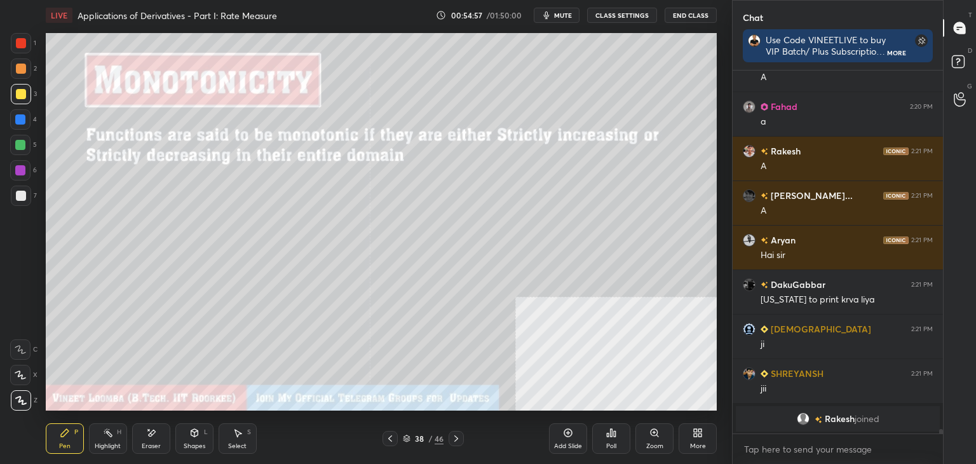
drag, startPoint x: 106, startPoint y: 442, endPoint x: 88, endPoint y: 411, distance: 36.7
click at [99, 437] on div "Highlight H" at bounding box center [108, 438] width 38 height 31
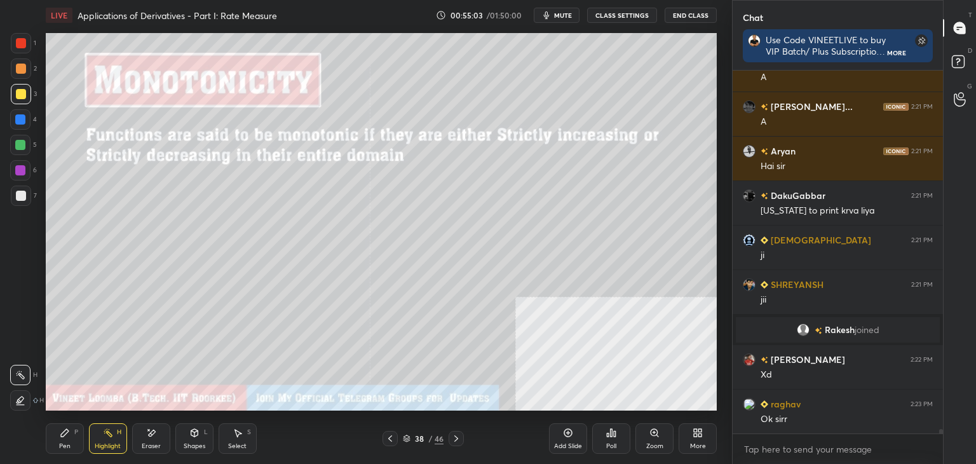
scroll to position [28048, 0]
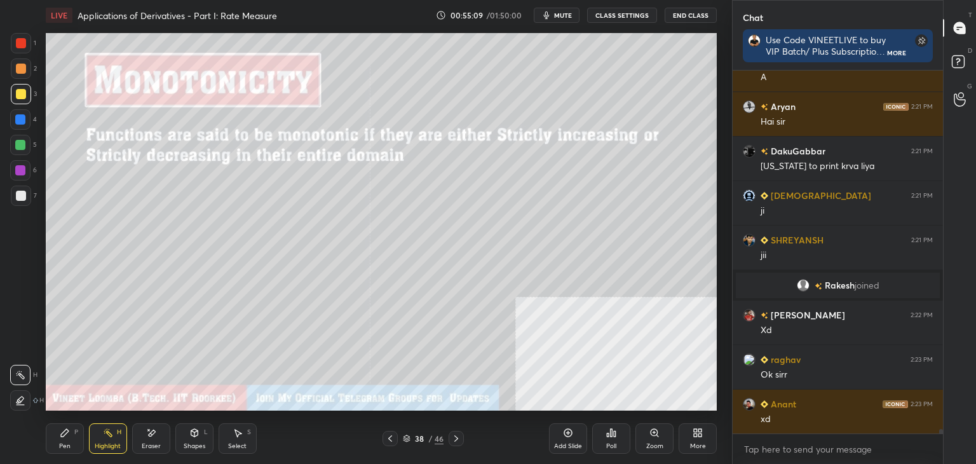
click at [64, 448] on div "Pen" at bounding box center [64, 446] width 11 height 6
click at [144, 444] on div "Eraser" at bounding box center [151, 446] width 19 height 6
click at [67, 429] on icon at bounding box center [65, 433] width 10 height 10
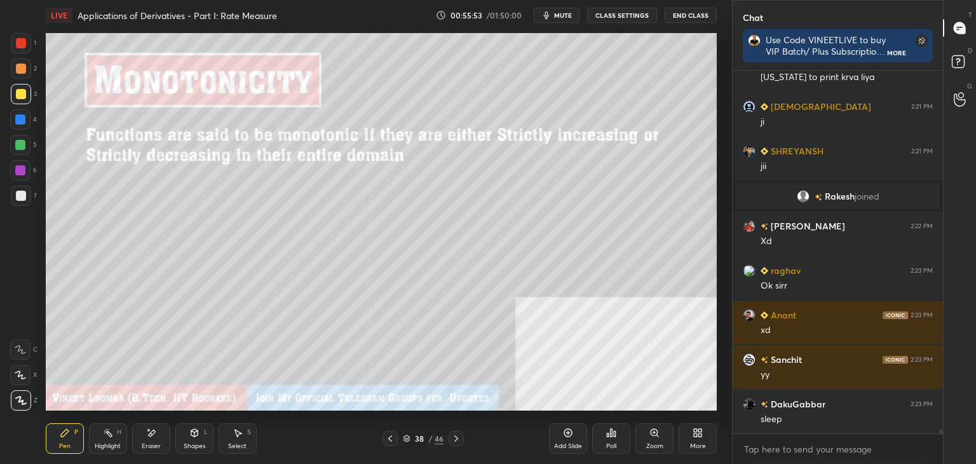
scroll to position [28181, 0]
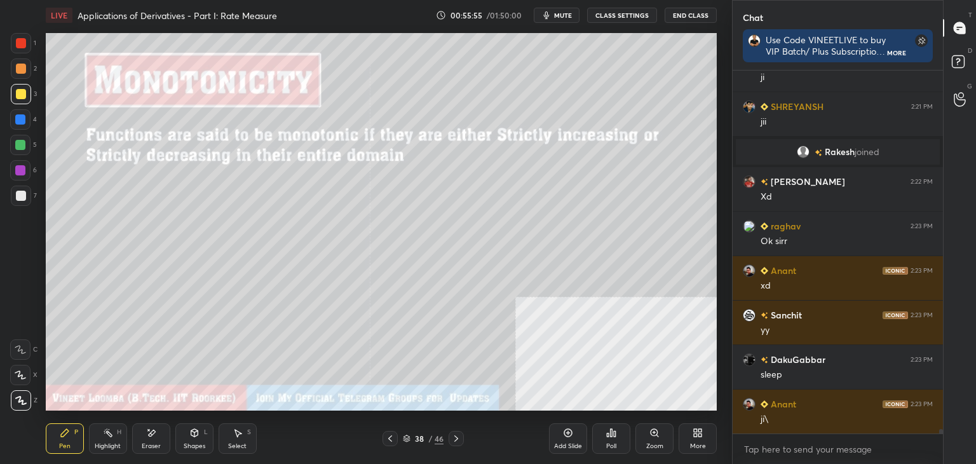
drag, startPoint x: 109, startPoint y: 447, endPoint x: 109, endPoint y: 438, distance: 9.5
click at [109, 445] on div "Highlight" at bounding box center [108, 446] width 26 height 6
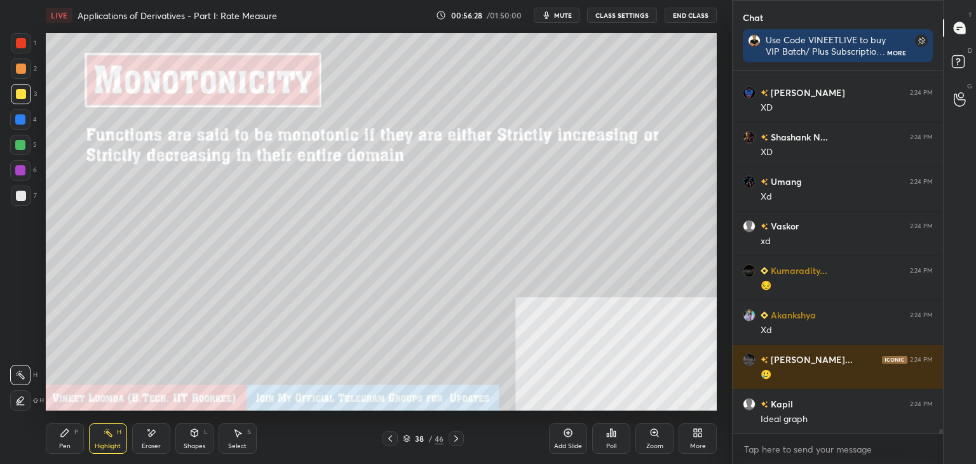
scroll to position [29236, 0]
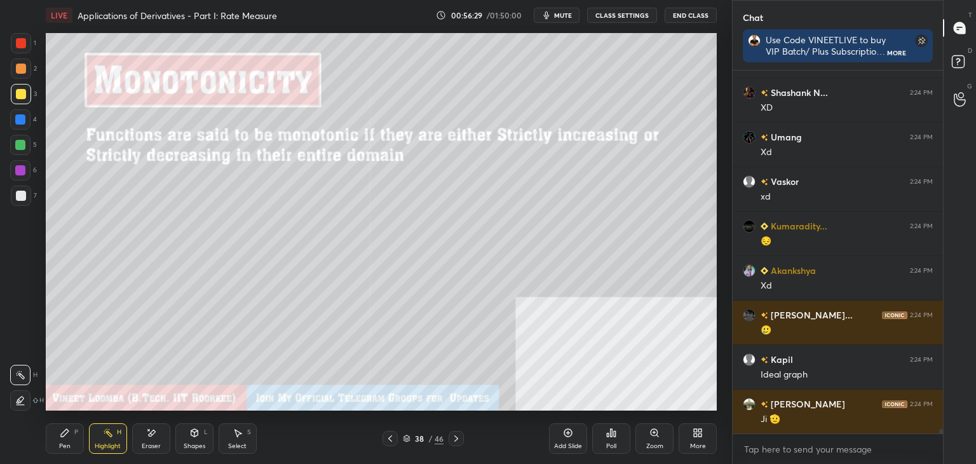
drag, startPoint x: 164, startPoint y: 443, endPoint x: 184, endPoint y: 425, distance: 27.0
click at [161, 443] on div "Eraser" at bounding box center [151, 438] width 38 height 31
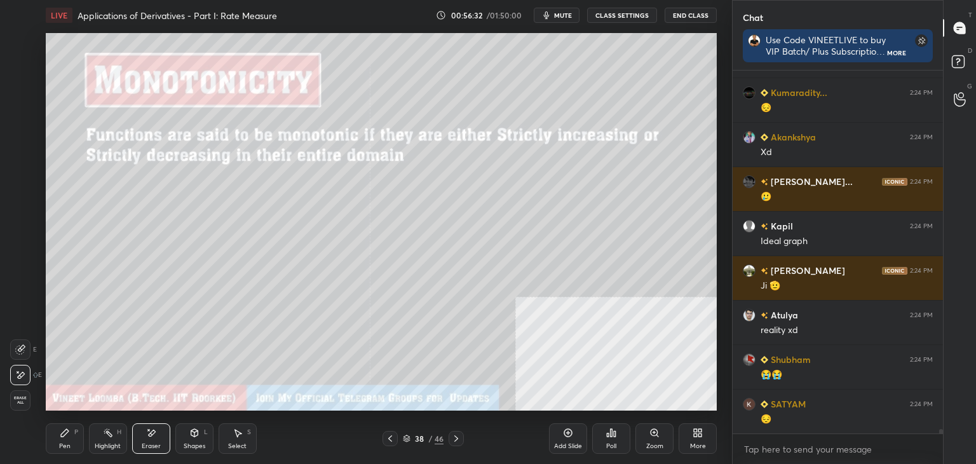
drag, startPoint x: 65, startPoint y: 443, endPoint x: 78, endPoint y: 419, distance: 27.3
click at [73, 428] on div "Pen P" at bounding box center [65, 438] width 38 height 31
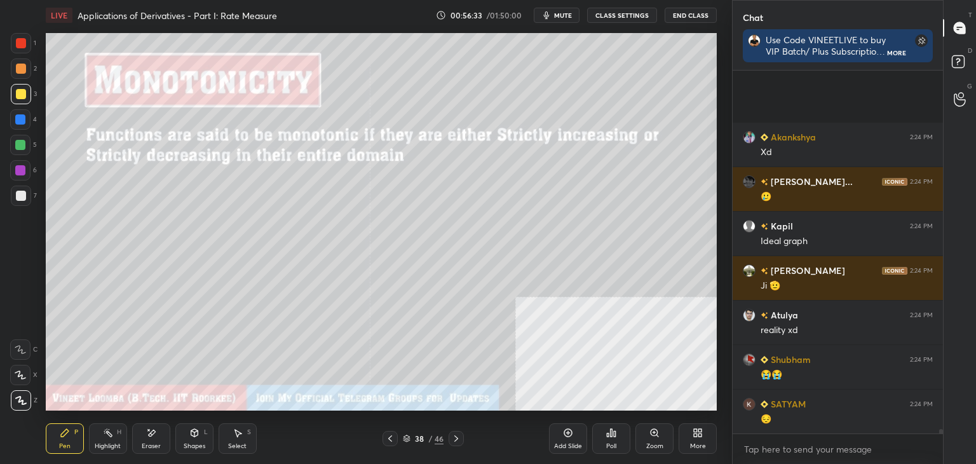
scroll to position [29503, 0]
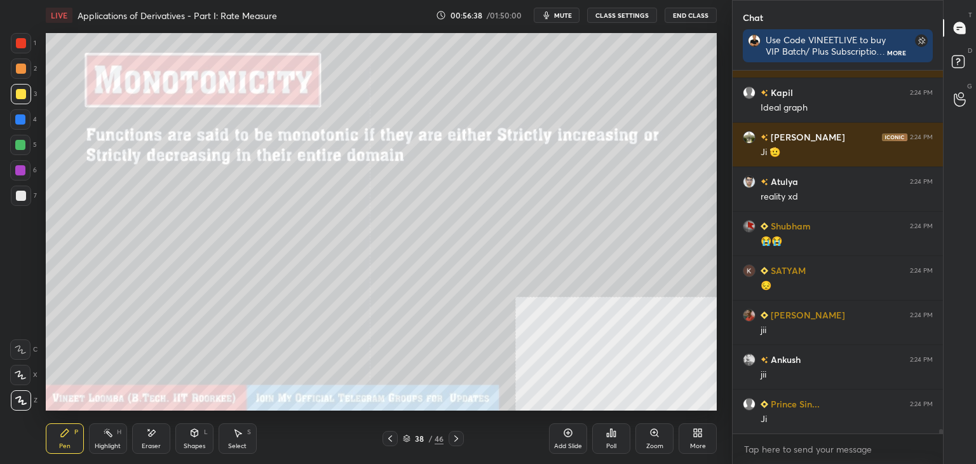
click at [455, 435] on icon at bounding box center [456, 438] width 10 height 10
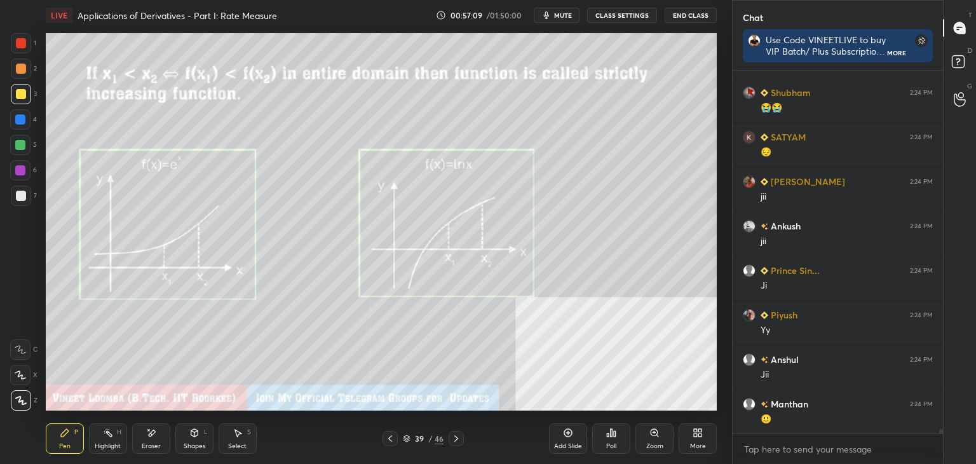
scroll to position [29681, 0]
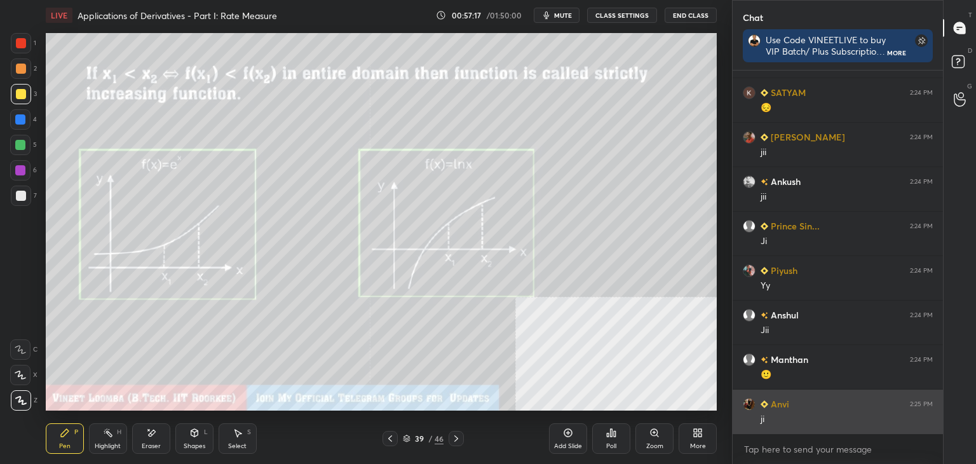
click at [784, 414] on div "ji" at bounding box center [847, 419] width 172 height 13
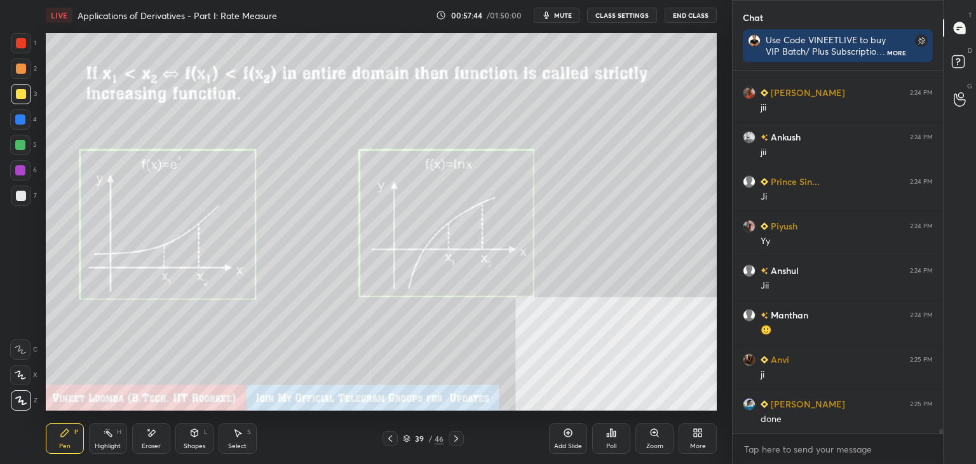
scroll to position [29770, 0]
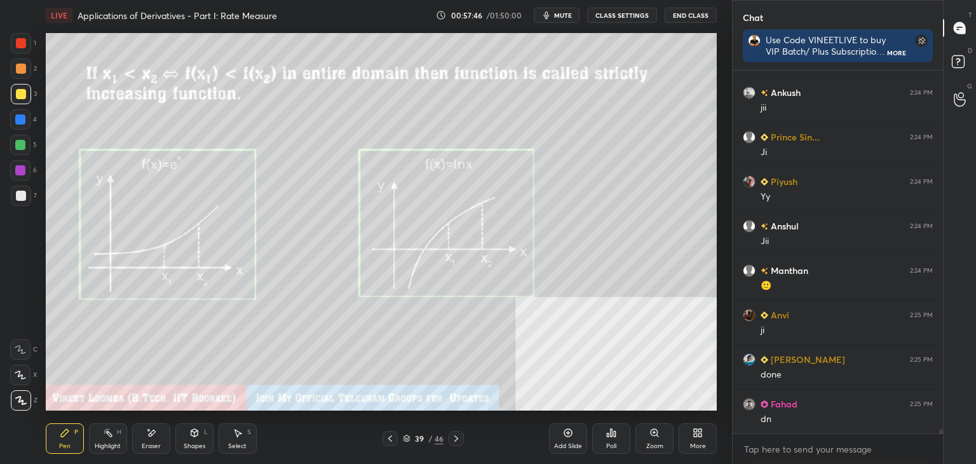
click at [485, 414] on div "LIVE Applications of Derivatives - Part I: Rate Measure 00:57:46 / 01:50:00 mut…" at bounding box center [381, 232] width 681 height 464
drag, startPoint x: 458, startPoint y: 437, endPoint x: 447, endPoint y: 434, distance: 11.9
click at [458, 437] on icon at bounding box center [456, 438] width 10 height 10
drag, startPoint x: 163, startPoint y: 436, endPoint x: 175, endPoint y: 414, distance: 25.3
click at [175, 414] on div "Pen P Highlight H Eraser Shapes L Select S 40 / 46 Add Slide Poll Zoom More" at bounding box center [381, 438] width 671 height 51
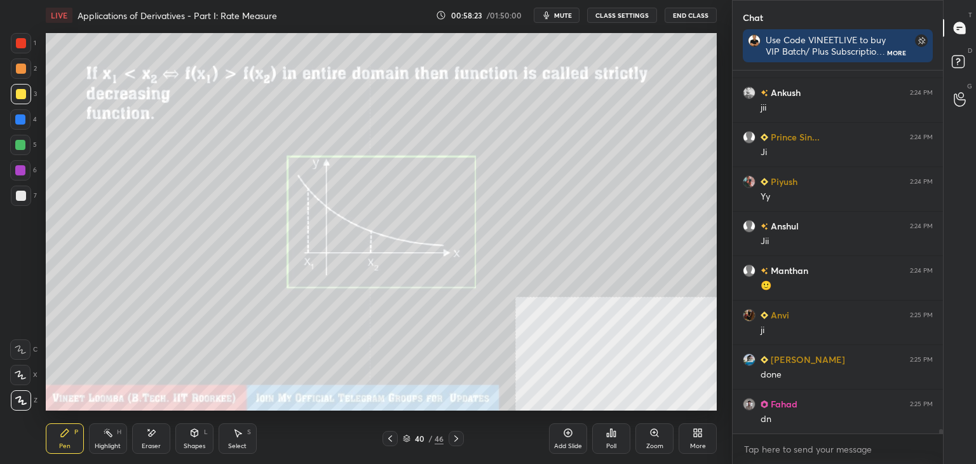
drag, startPoint x: 160, startPoint y: 433, endPoint x: 171, endPoint y: 422, distance: 15.7
click at [162, 432] on div "Eraser" at bounding box center [151, 438] width 38 height 31
click at [65, 440] on div "Pen P" at bounding box center [65, 438] width 38 height 31
click at [389, 437] on icon at bounding box center [390, 438] width 10 height 10
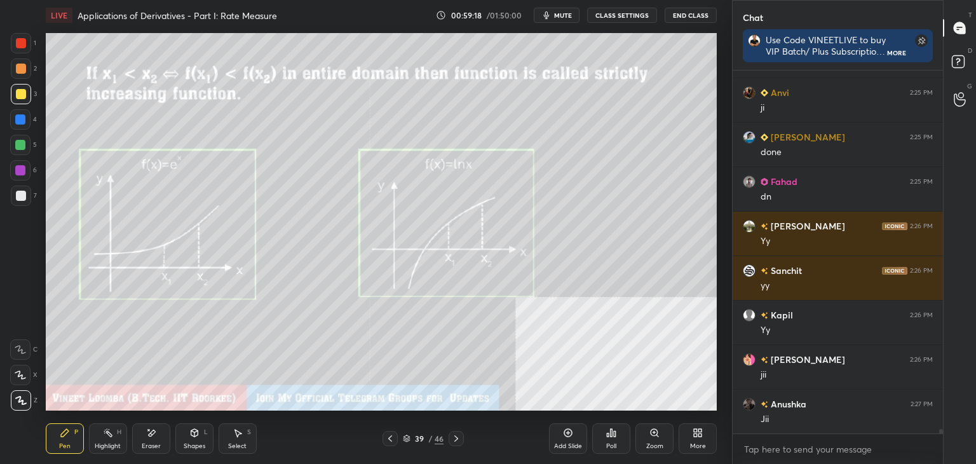
scroll to position [30037, 0]
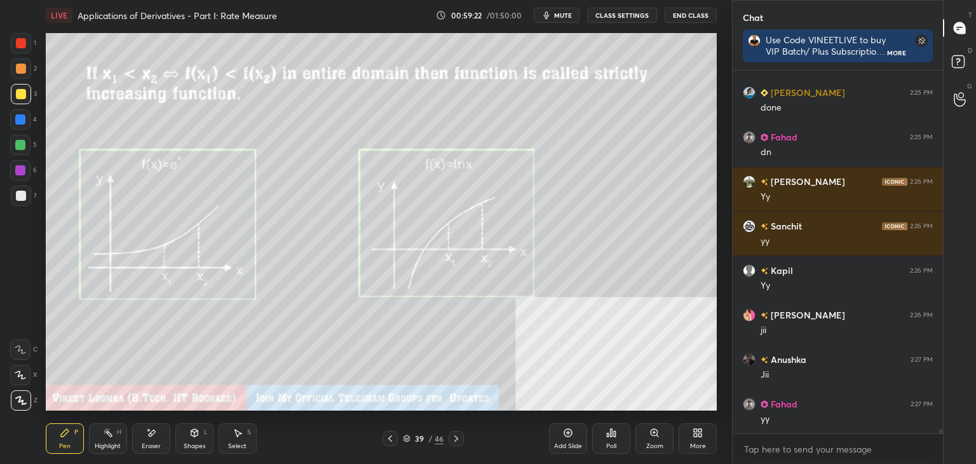
drag, startPoint x: 142, startPoint y: 448, endPoint x: 119, endPoint y: 442, distance: 23.1
click at [141, 445] on div "Eraser" at bounding box center [151, 438] width 38 height 31
click at [20, 410] on div "Erase all" at bounding box center [20, 400] width 20 height 20
click at [459, 435] on icon at bounding box center [456, 438] width 10 height 10
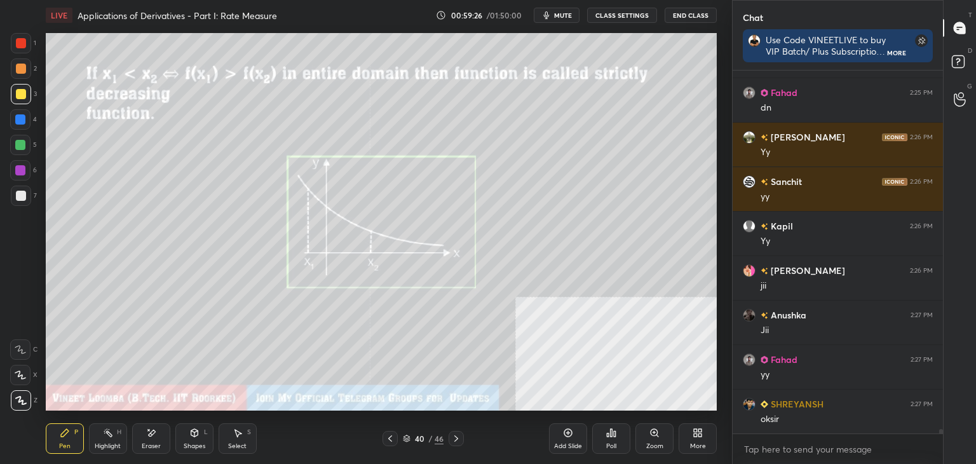
drag, startPoint x: 149, startPoint y: 440, endPoint x: 140, endPoint y: 438, distance: 8.6
click at [147, 440] on div "Eraser" at bounding box center [151, 438] width 38 height 31
click at [20, 400] on span "Erase all" at bounding box center [20, 400] width 19 height 9
drag, startPoint x: 458, startPoint y: 438, endPoint x: 442, endPoint y: 433, distance: 16.1
click at [457, 438] on icon at bounding box center [456, 438] width 4 height 6
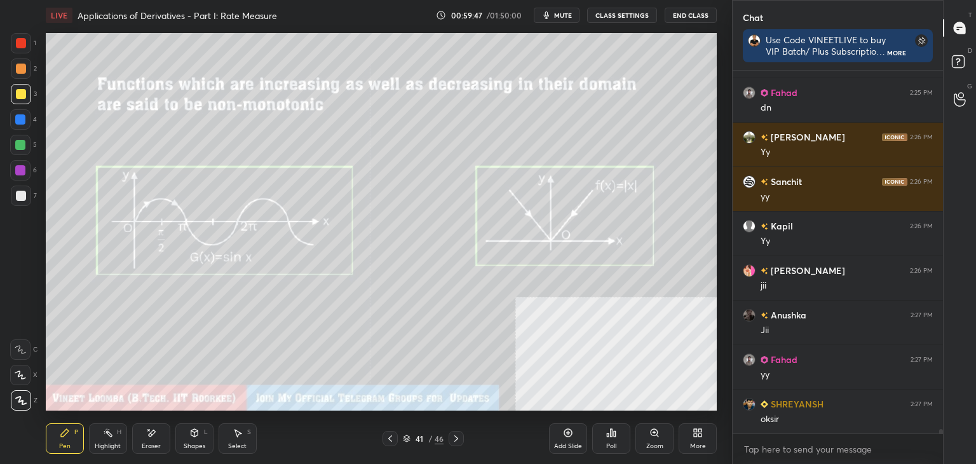
click at [461, 437] on div at bounding box center [456, 438] width 15 height 15
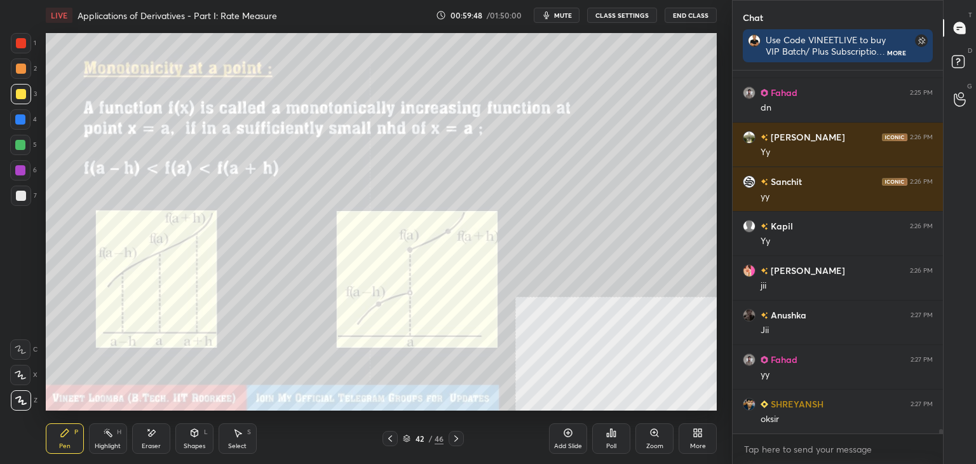
scroll to position [30112, 0]
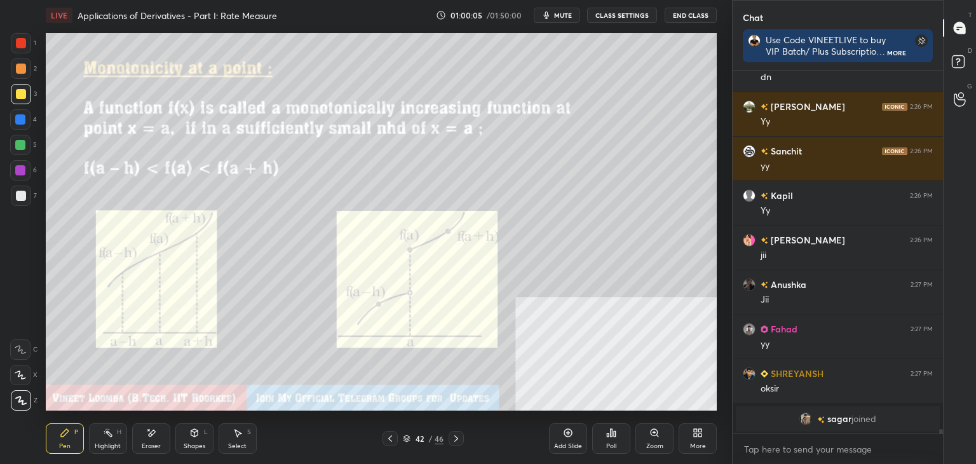
click at [20, 168] on div at bounding box center [20, 170] width 10 height 10
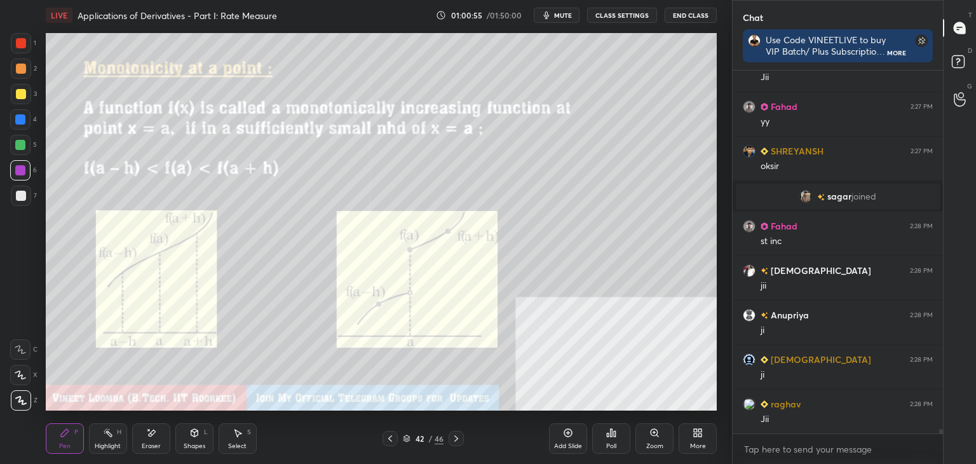
scroll to position [29961, 0]
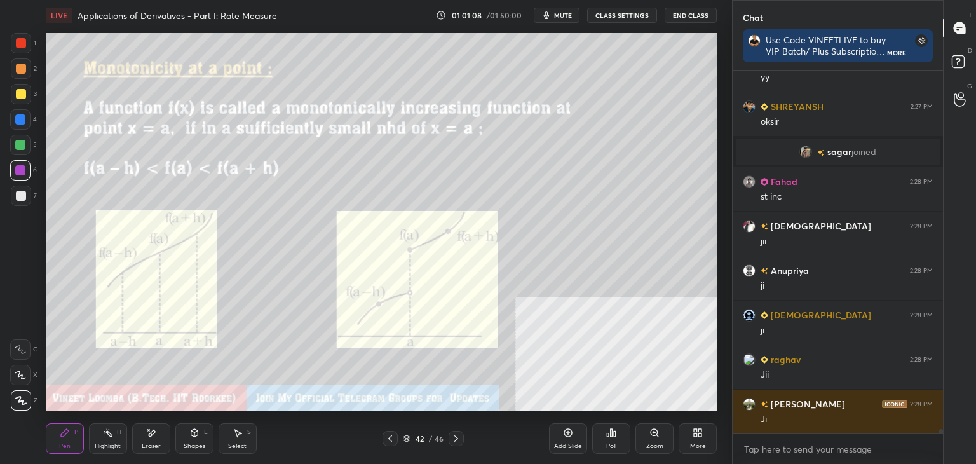
drag, startPoint x: 156, startPoint y: 441, endPoint x: 190, endPoint y: 412, distance: 44.2
click at [158, 438] on div "Eraser" at bounding box center [151, 438] width 38 height 31
click at [66, 443] on div "Pen" at bounding box center [64, 446] width 11 height 6
click at [459, 435] on icon at bounding box center [456, 438] width 10 height 10
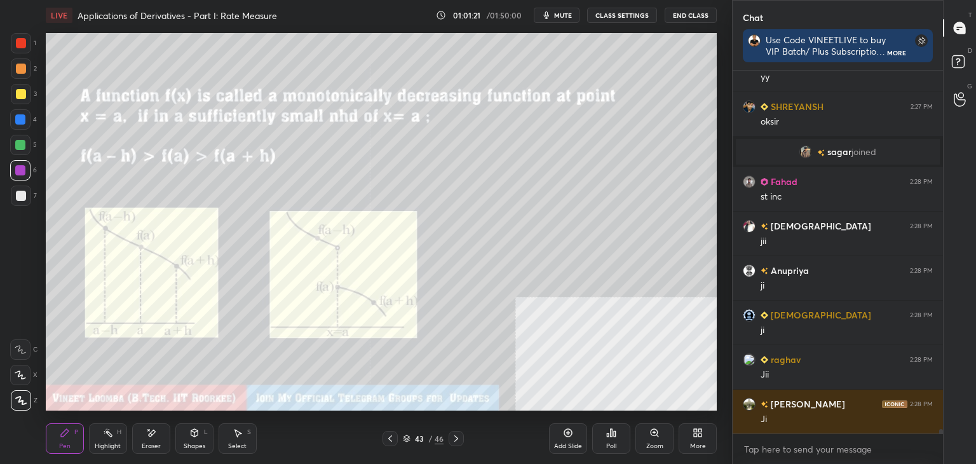
click at [109, 443] on div "Highlight" at bounding box center [108, 446] width 26 height 6
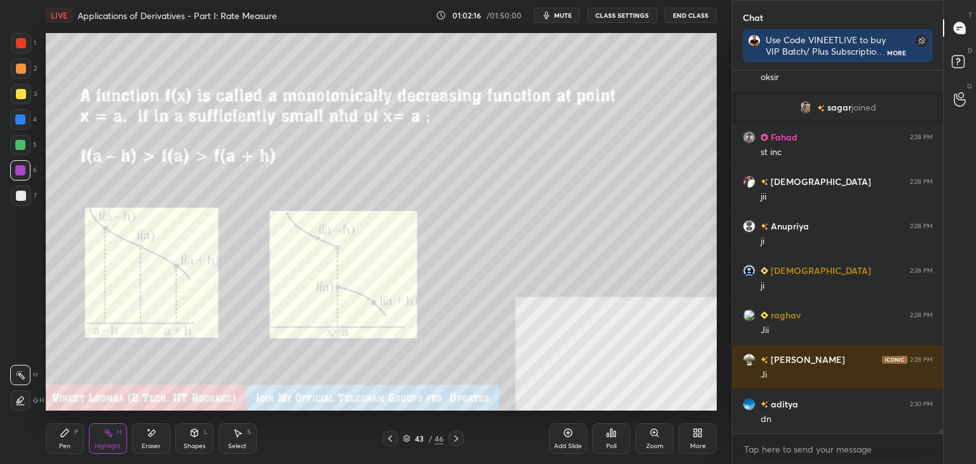
scroll to position [29973, 0]
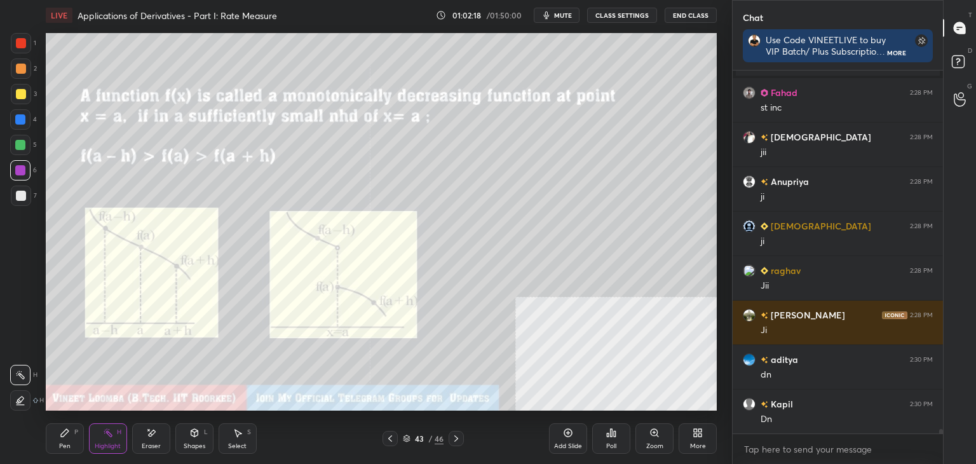
click at [456, 442] on icon at bounding box center [456, 438] width 10 height 10
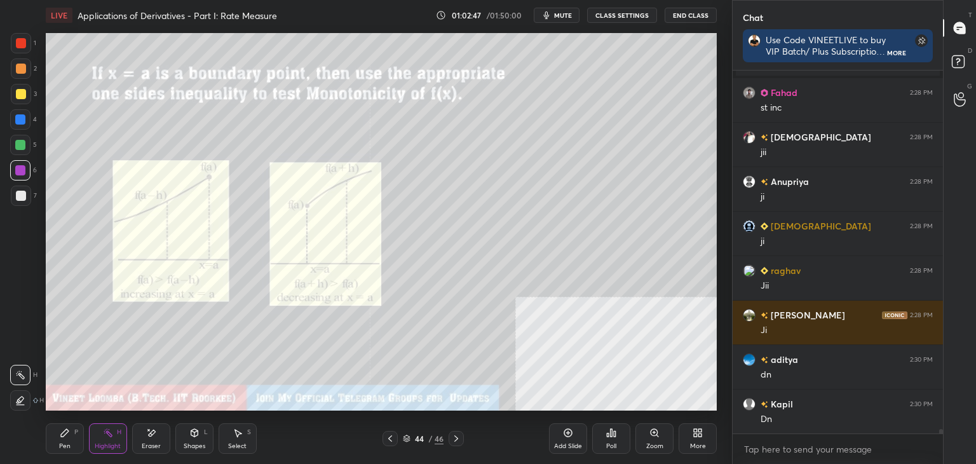
drag, startPoint x: 63, startPoint y: 446, endPoint x: 82, endPoint y: 412, distance: 38.7
click at [64, 444] on div "Pen" at bounding box center [64, 446] width 11 height 6
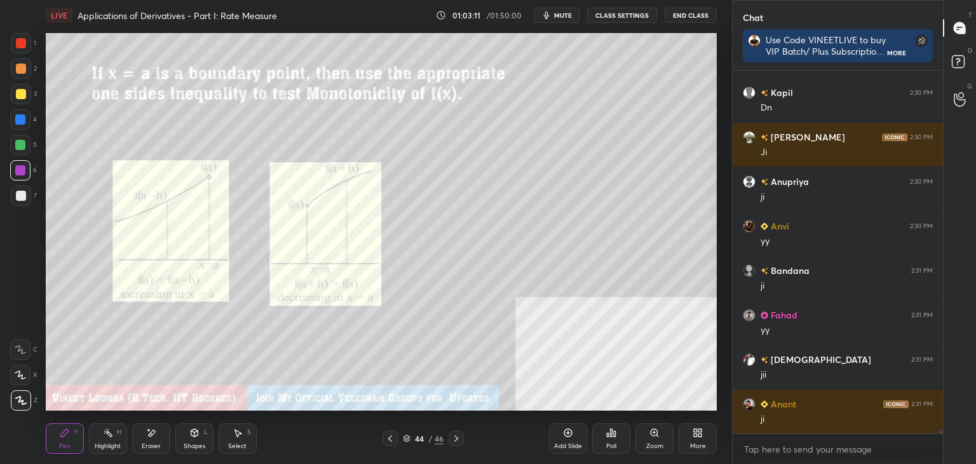
scroll to position [30329, 0]
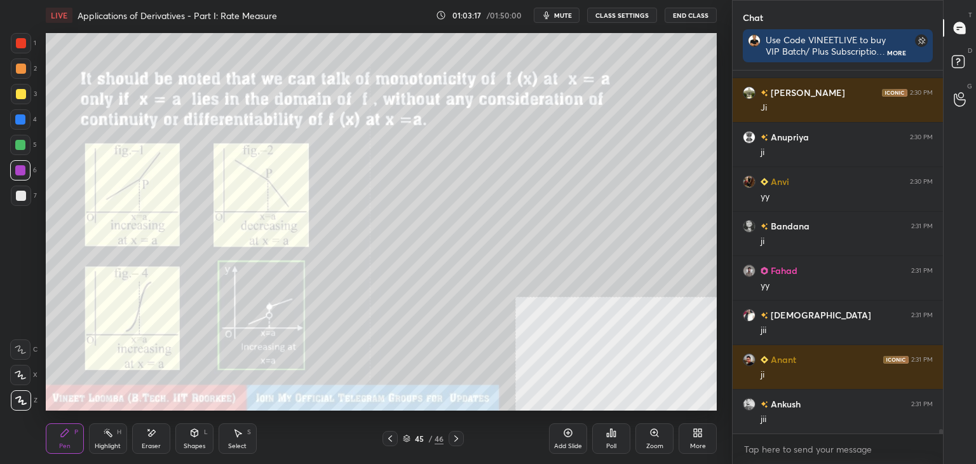
click at [102, 435] on div "Highlight H" at bounding box center [108, 438] width 38 height 31
click at [103, 442] on div "Highlight H" at bounding box center [108, 438] width 38 height 31
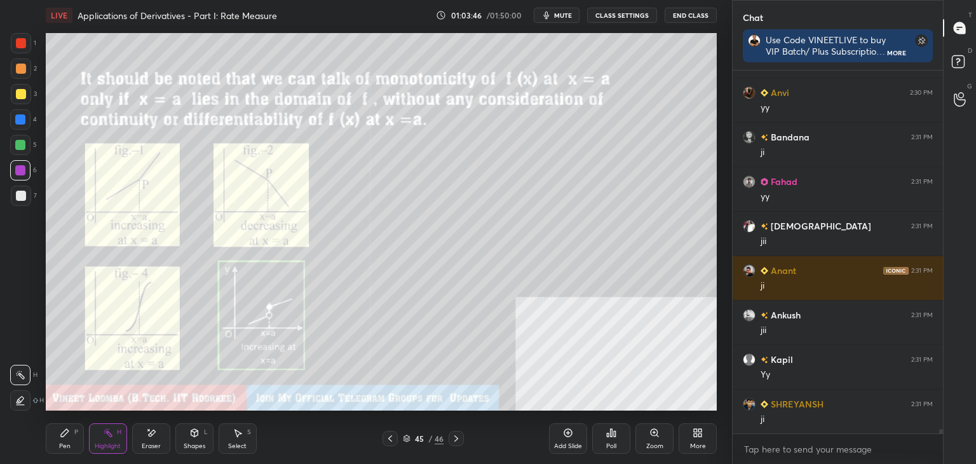
scroll to position [30449, 0]
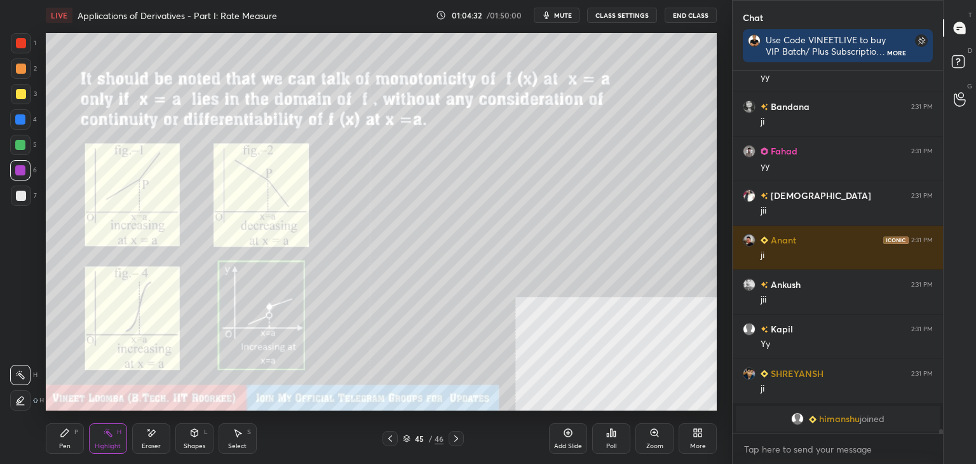
click at [461, 440] on icon at bounding box center [456, 438] width 10 height 10
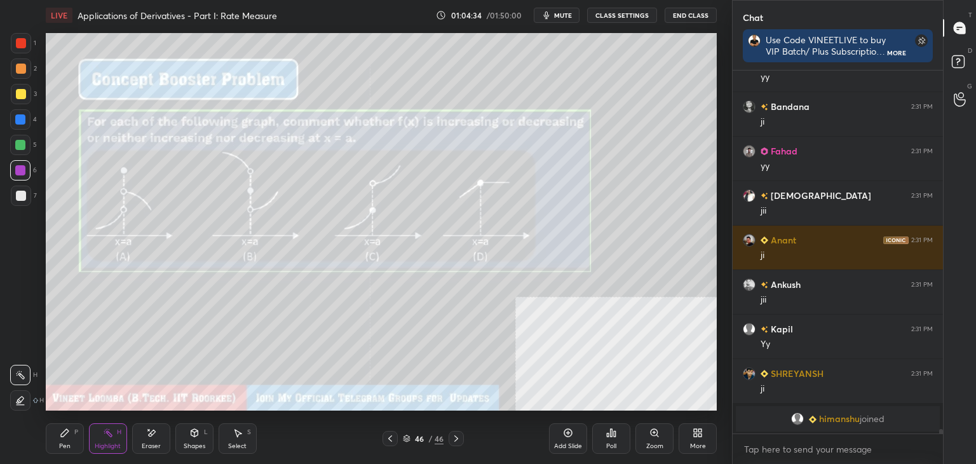
scroll to position [30328, 0]
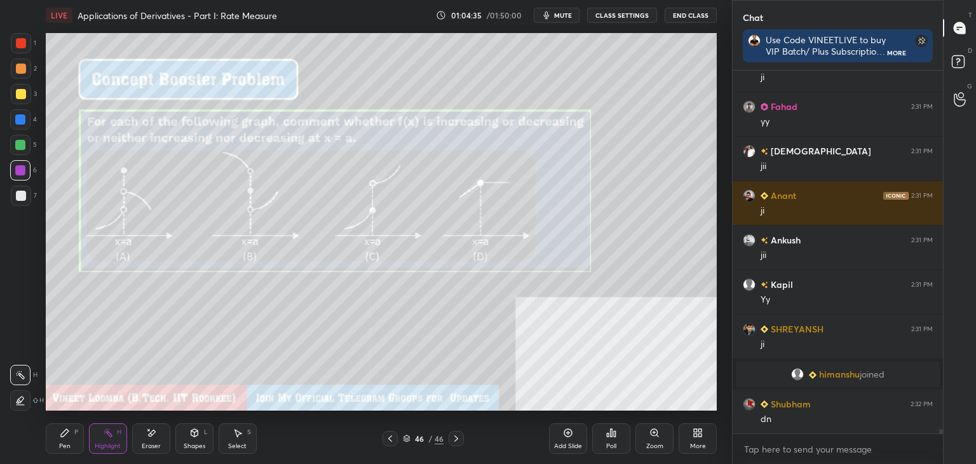
click at [111, 437] on rect at bounding box center [109, 434] width 6 height 6
click at [74, 430] on div "P" at bounding box center [76, 432] width 4 height 6
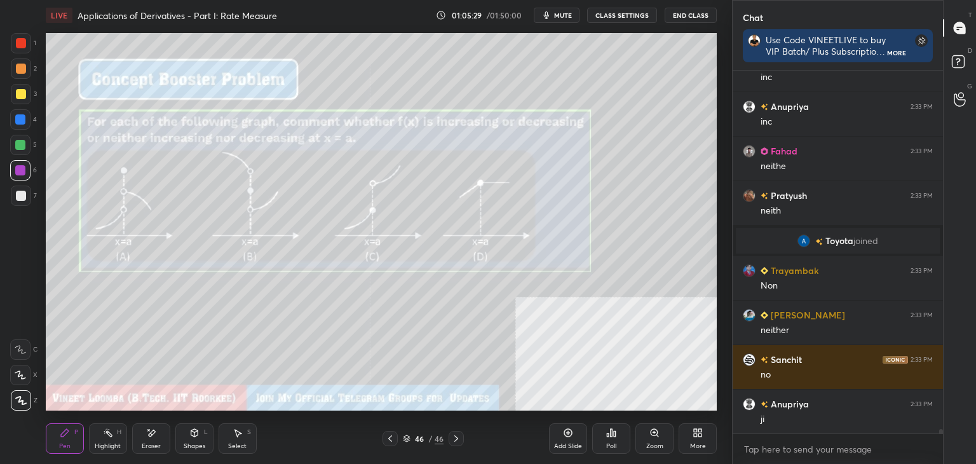
scroll to position [30957, 0]
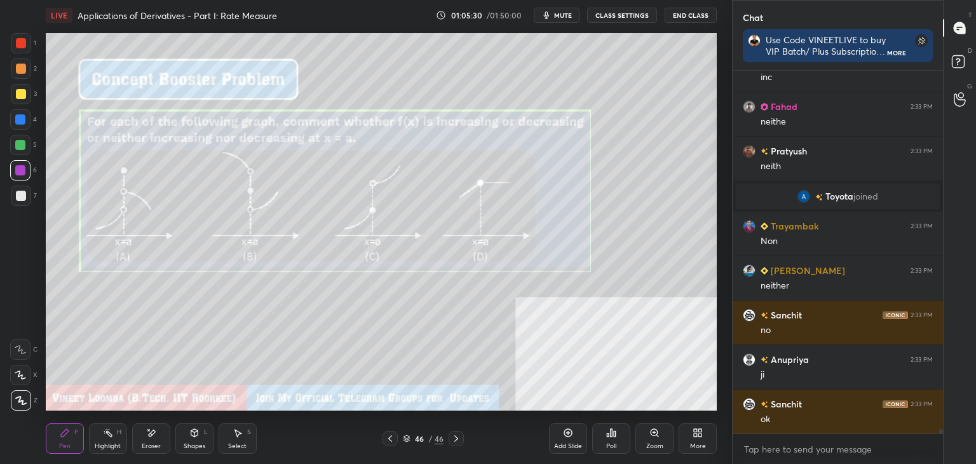
click at [559, 432] on div "Add Slide" at bounding box center [568, 438] width 38 height 31
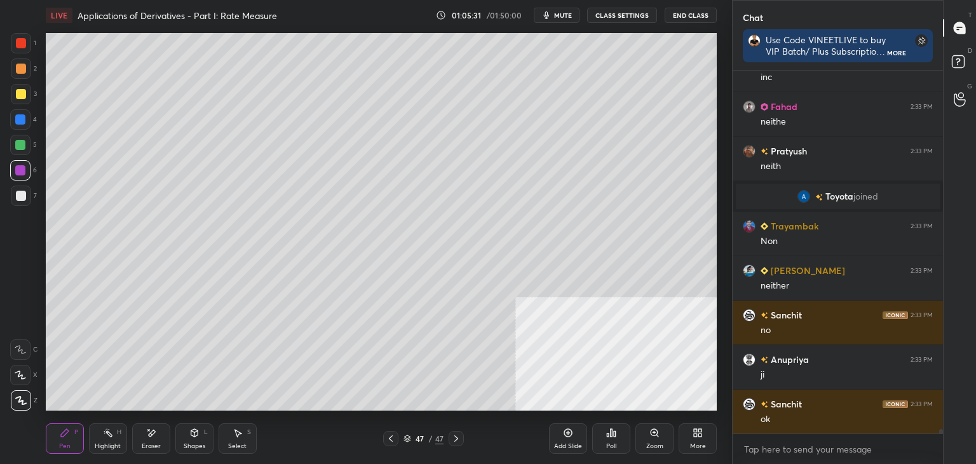
drag, startPoint x: 60, startPoint y: 436, endPoint x: 69, endPoint y: 433, distance: 8.9
click at [60, 437] on icon at bounding box center [65, 433] width 10 height 10
click at [693, 443] on div "More" at bounding box center [698, 446] width 16 height 6
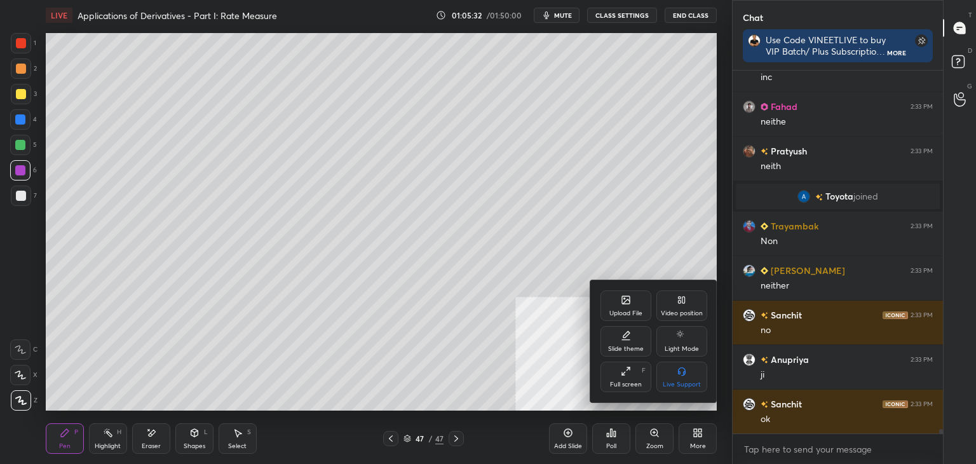
click at [620, 339] on div "Slide theme" at bounding box center [626, 341] width 51 height 31
drag, startPoint x: 676, startPoint y: 353, endPoint x: 669, endPoint y: 358, distance: 9.2
click at [677, 352] on div "Light Ruled" at bounding box center [681, 341] width 51 height 31
drag, startPoint x: 681, startPoint y: 381, endPoint x: 661, endPoint y: 354, distance: 34.1
click at [679, 382] on div "Dark Ruled" at bounding box center [682, 384] width 32 height 6
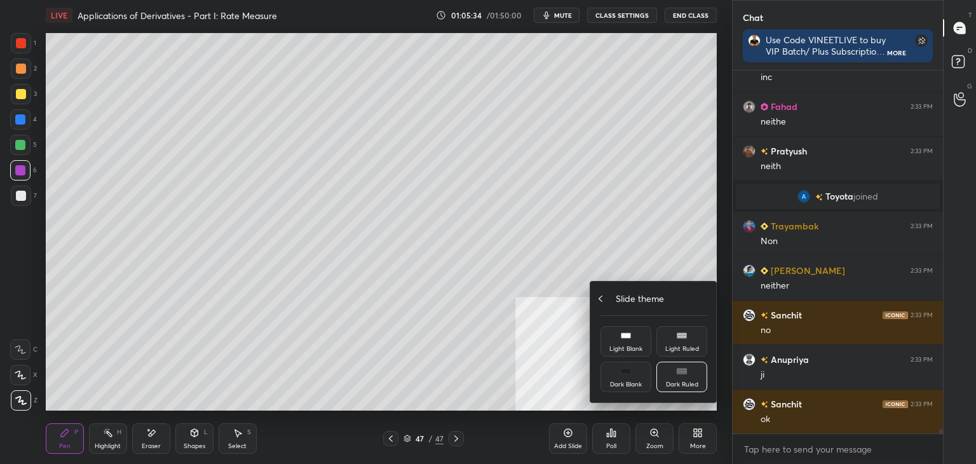
click at [608, 296] on div "Slide theme" at bounding box center [654, 298] width 107 height 13
drag, startPoint x: 544, startPoint y: 402, endPoint x: 566, endPoint y: 430, distance: 35.7
click at [549, 402] on div at bounding box center [488, 232] width 976 height 464
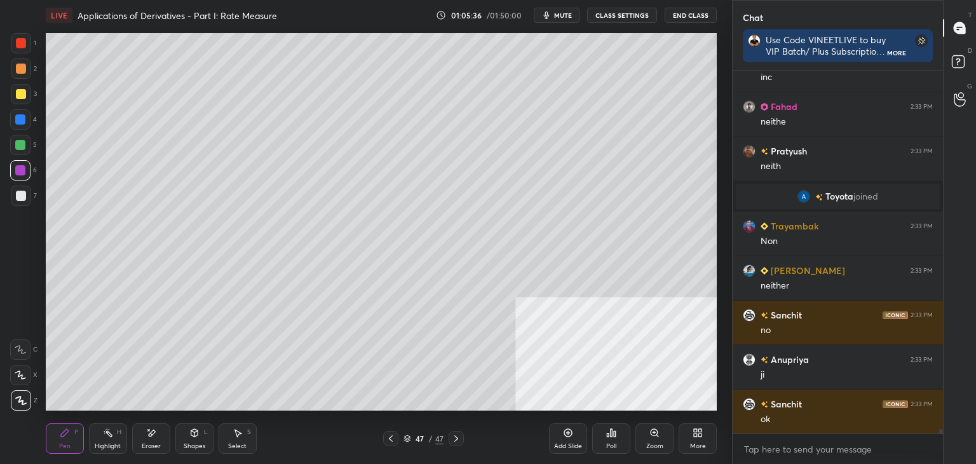
click at [574, 435] on div "Add Slide" at bounding box center [568, 438] width 38 height 31
click at [78, 444] on div "Pen P" at bounding box center [65, 438] width 38 height 31
click at [25, 92] on div at bounding box center [21, 94] width 20 height 20
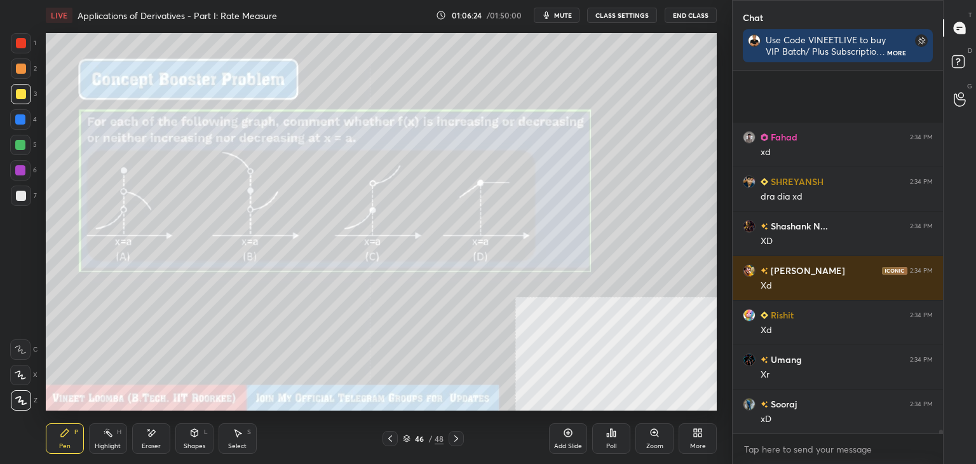
scroll to position [32036, 0]
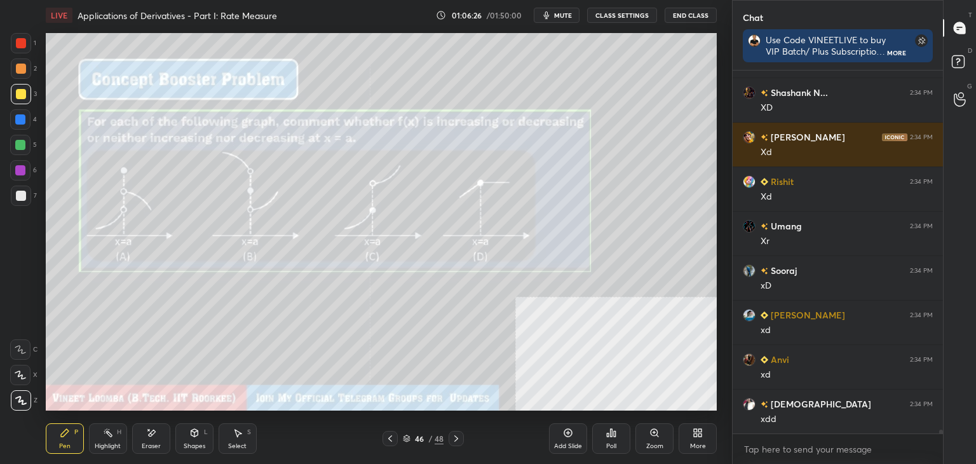
click at [456, 435] on icon at bounding box center [456, 438] width 10 height 10
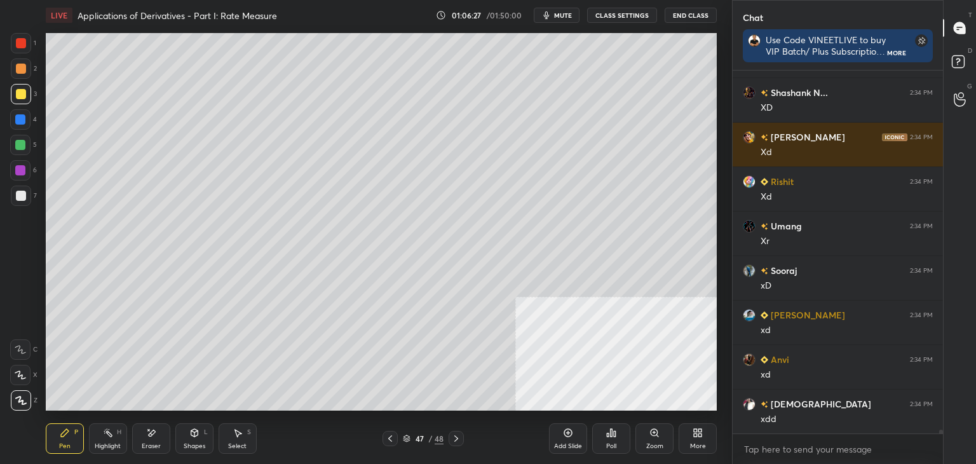
click at [455, 440] on icon at bounding box center [456, 438] width 10 height 10
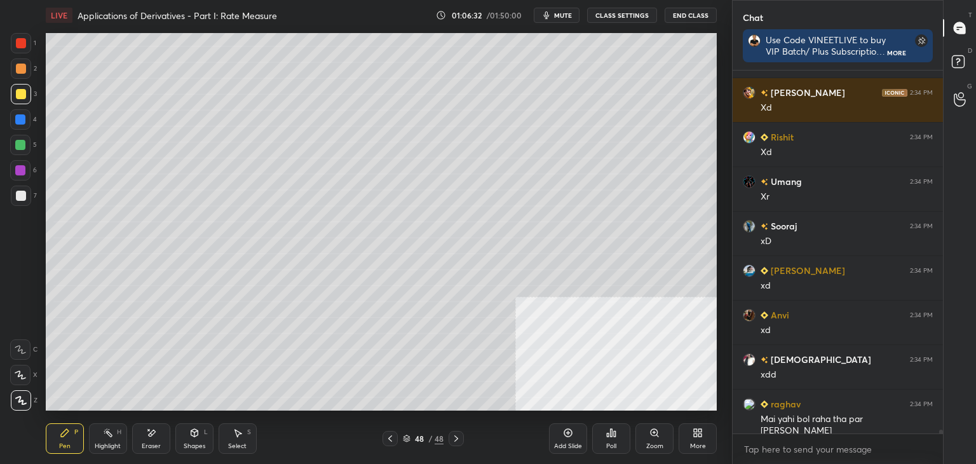
drag, startPoint x: 79, startPoint y: 440, endPoint x: 58, endPoint y: 411, distance: 36.5
click at [76, 439] on div "Pen P" at bounding box center [65, 438] width 38 height 31
click at [23, 197] on div at bounding box center [21, 196] width 10 height 10
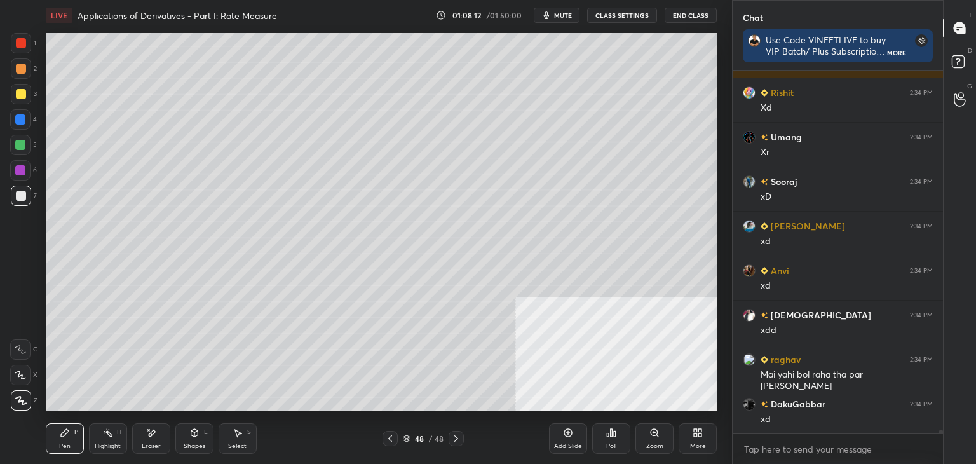
click at [17, 41] on div at bounding box center [21, 43] width 10 height 10
click at [452, 438] on icon at bounding box center [456, 438] width 10 height 10
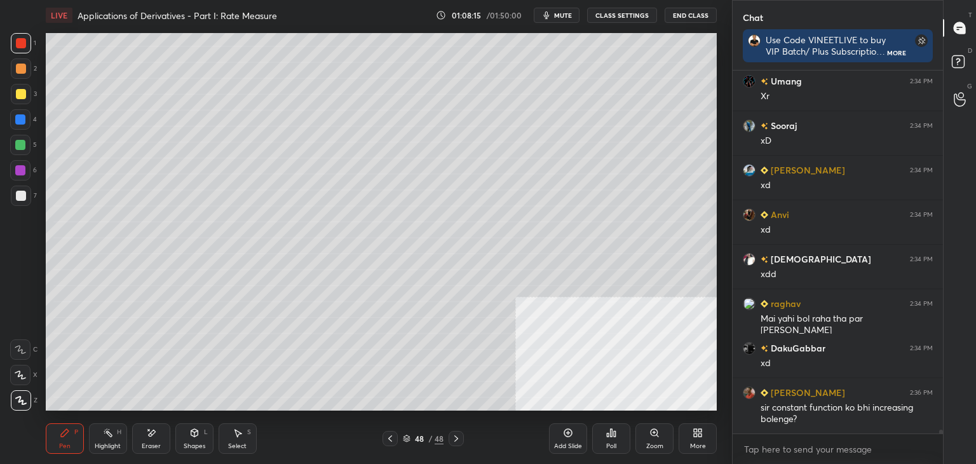
click at [577, 436] on div "Add Slide" at bounding box center [568, 438] width 38 height 31
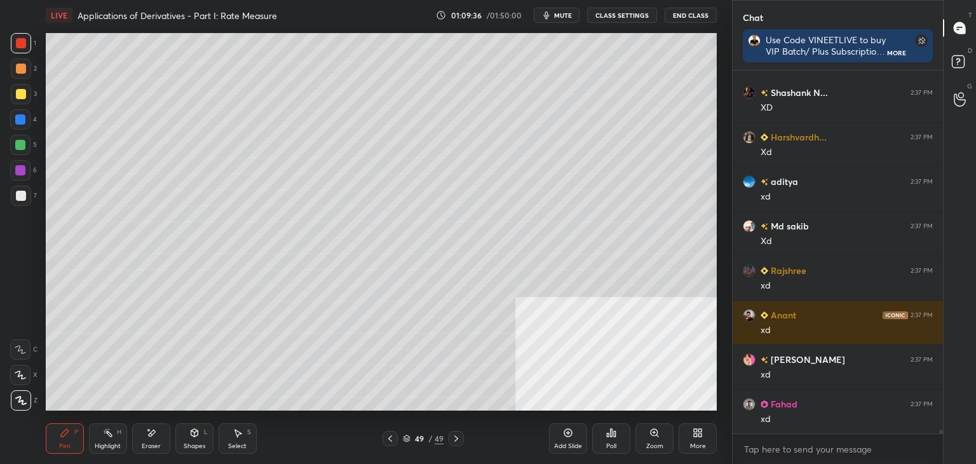
scroll to position [35695, 0]
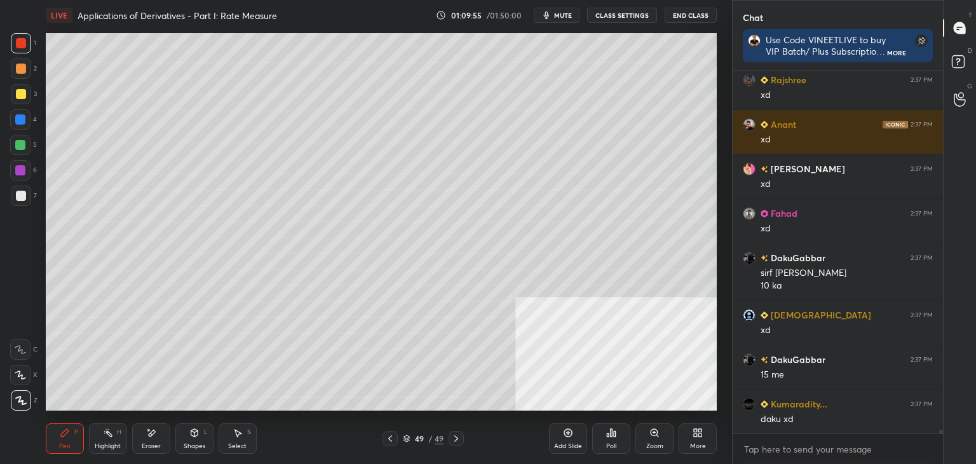
click at [564, 433] on icon at bounding box center [568, 433] width 8 height 8
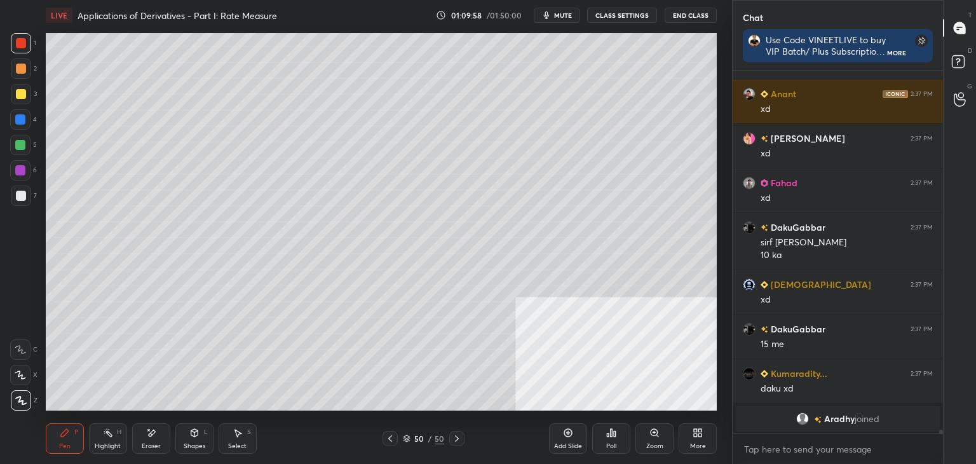
scroll to position [34485, 0]
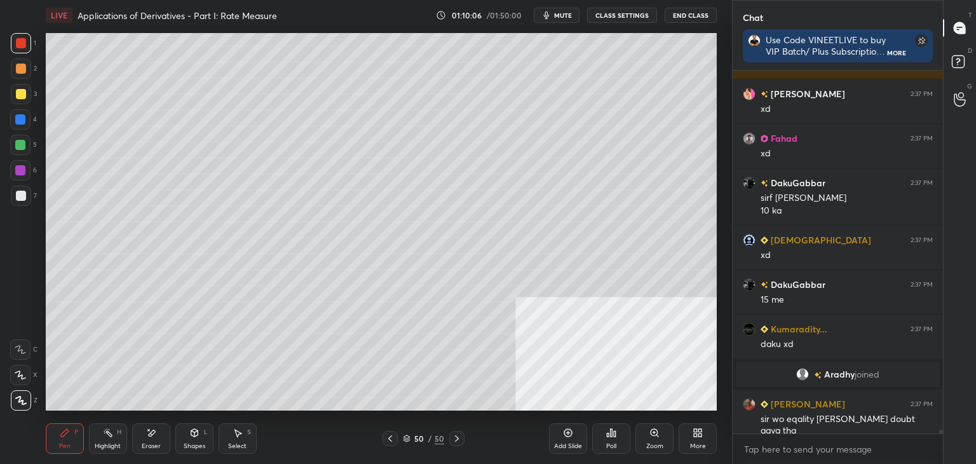
click at [20, 200] on div at bounding box center [21, 196] width 10 height 10
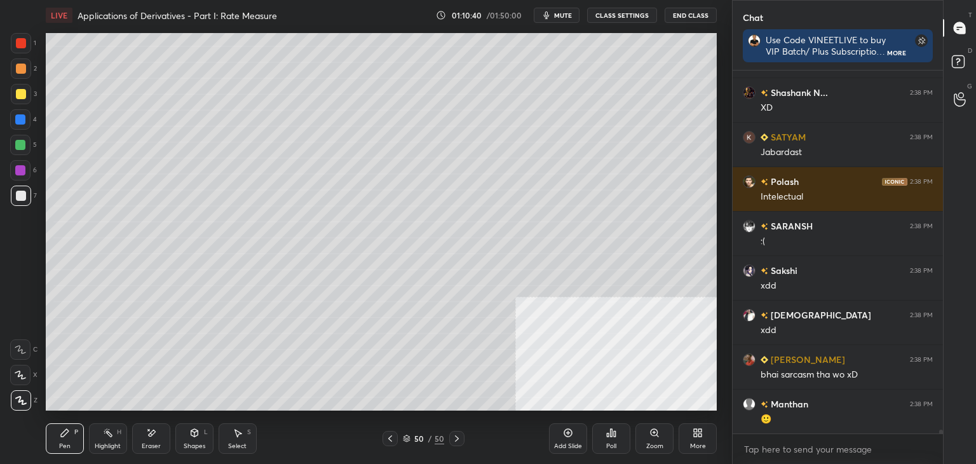
scroll to position [36131, 0]
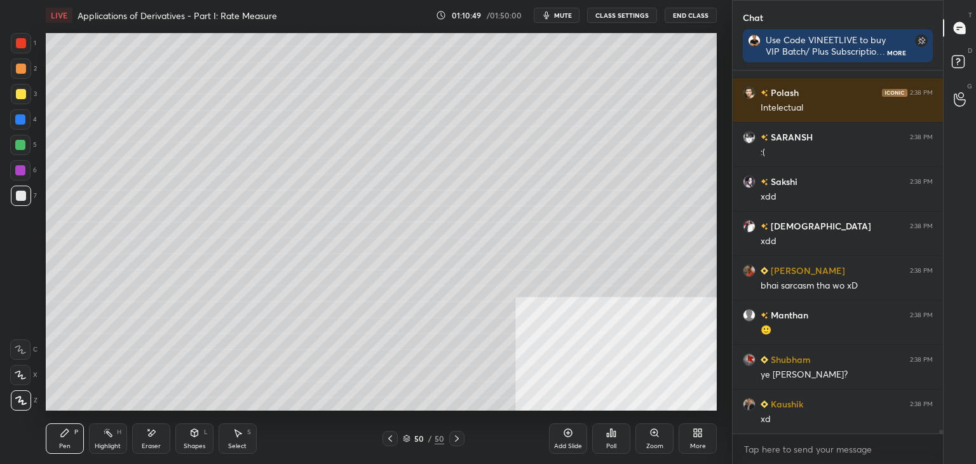
drag, startPoint x: 567, startPoint y: 441, endPoint x: 554, endPoint y: 416, distance: 28.1
click at [566, 442] on div "Add Slide" at bounding box center [568, 438] width 38 height 31
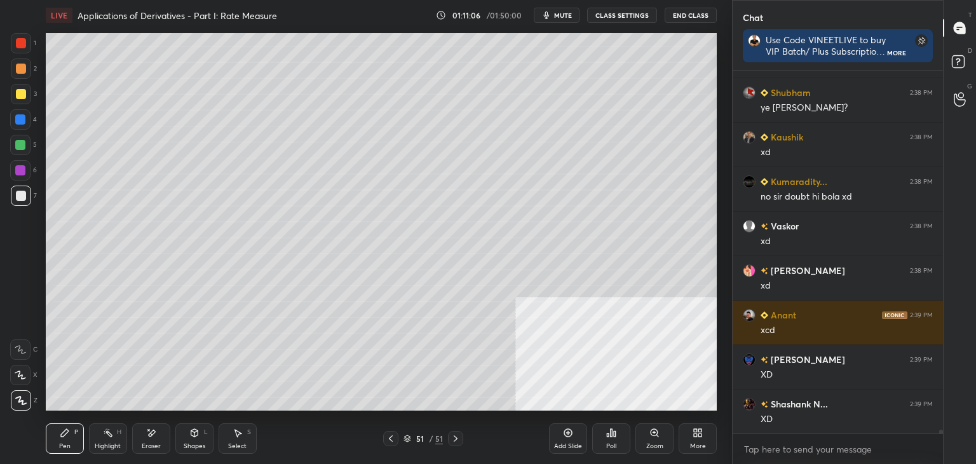
scroll to position [36443, 0]
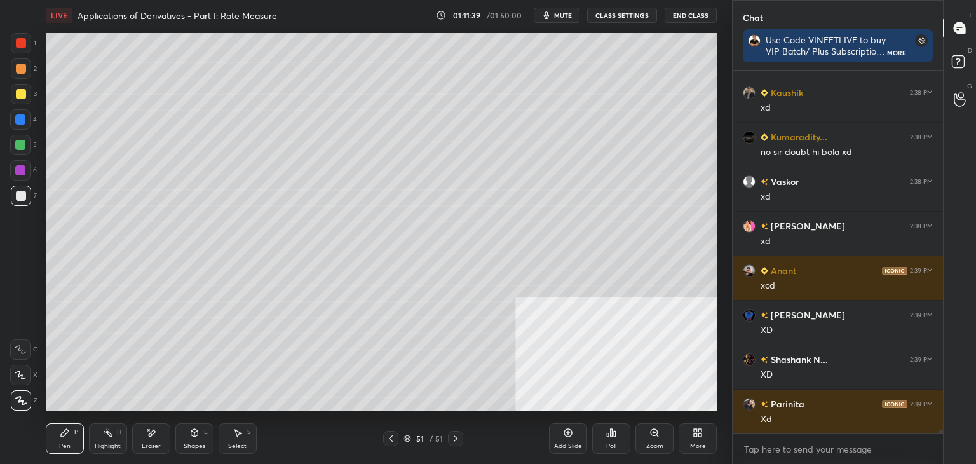
click at [390, 442] on icon at bounding box center [391, 438] width 10 height 10
click at [391, 440] on icon at bounding box center [391, 438] width 10 height 10
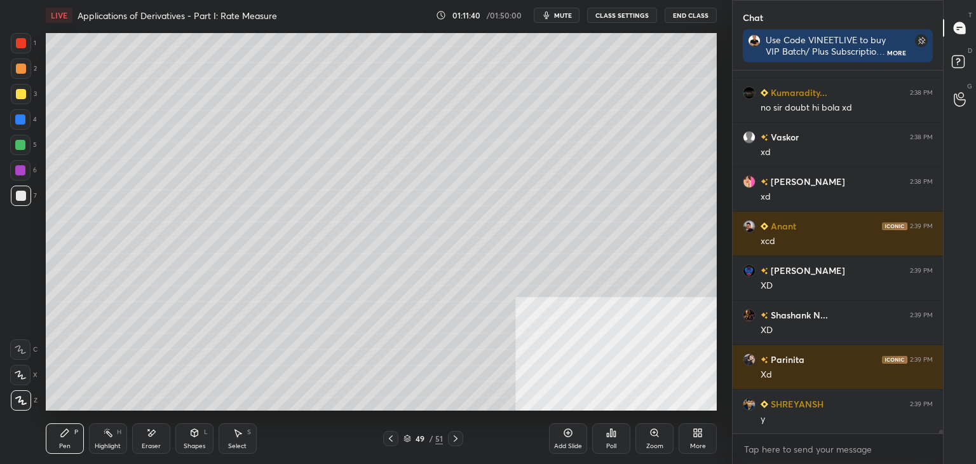
click at [389, 439] on icon at bounding box center [391, 438] width 10 height 10
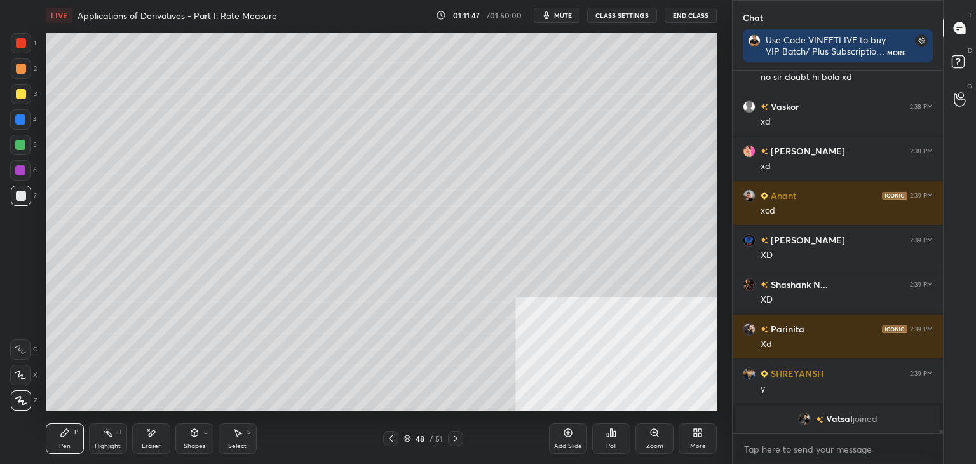
scroll to position [36533, 0]
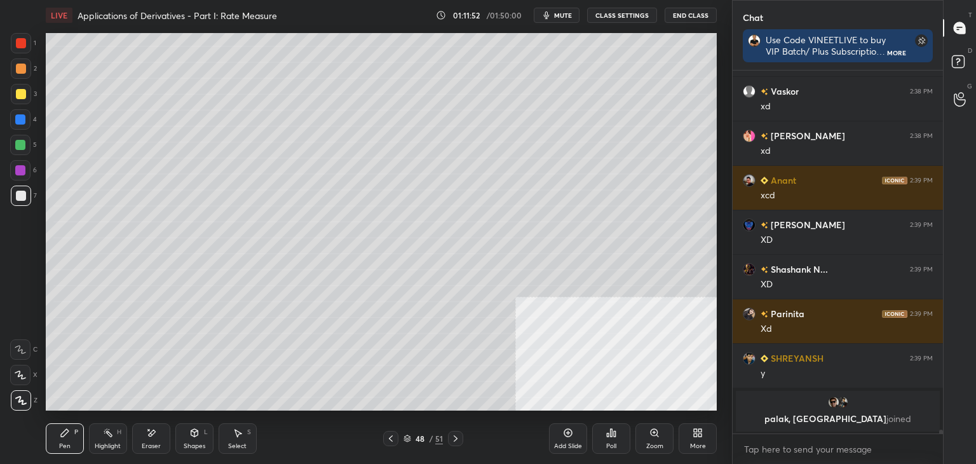
click at [456, 438] on icon at bounding box center [456, 438] width 10 height 10
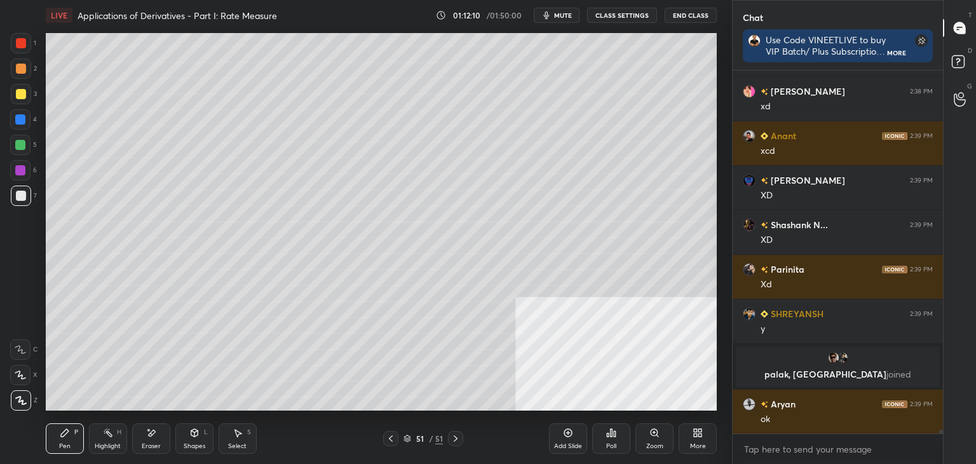
click at [564, 438] on div "Add Slide" at bounding box center [568, 438] width 38 height 31
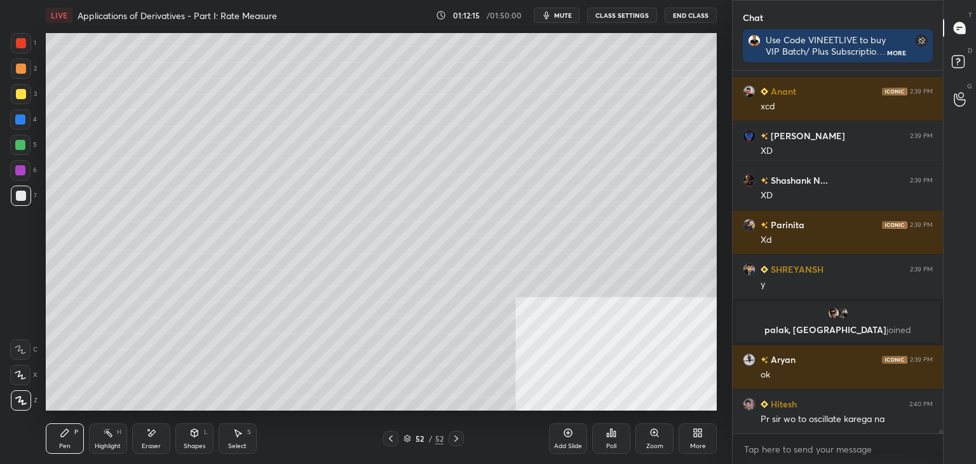
click at [399, 451] on div "Pen P Highlight H Eraser Shapes L Select S 52 / 52 Add Slide Poll Zoom More" at bounding box center [381, 438] width 671 height 51
click at [388, 440] on icon at bounding box center [391, 438] width 10 height 10
click at [394, 437] on icon at bounding box center [391, 438] width 10 height 10
drag, startPoint x: 397, startPoint y: 439, endPoint x: 394, endPoint y: 445, distance: 6.8
click at [396, 439] on div at bounding box center [390, 438] width 15 height 15
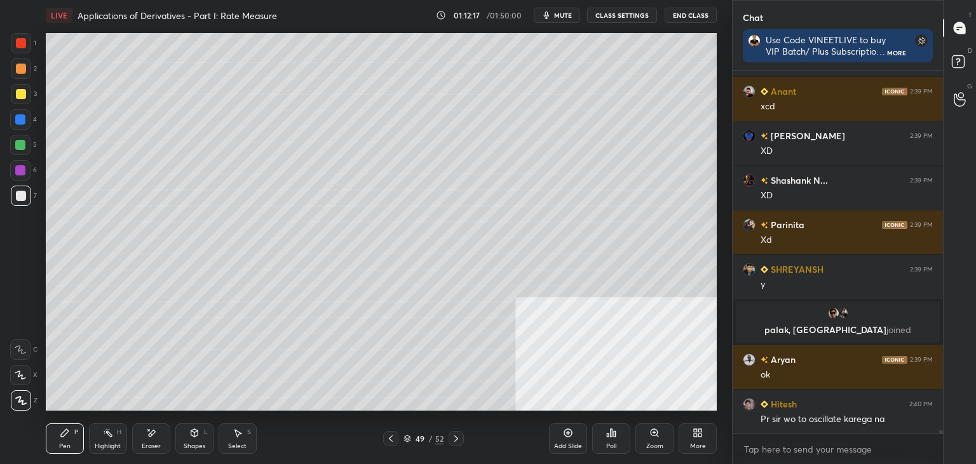
scroll to position [36121, 0]
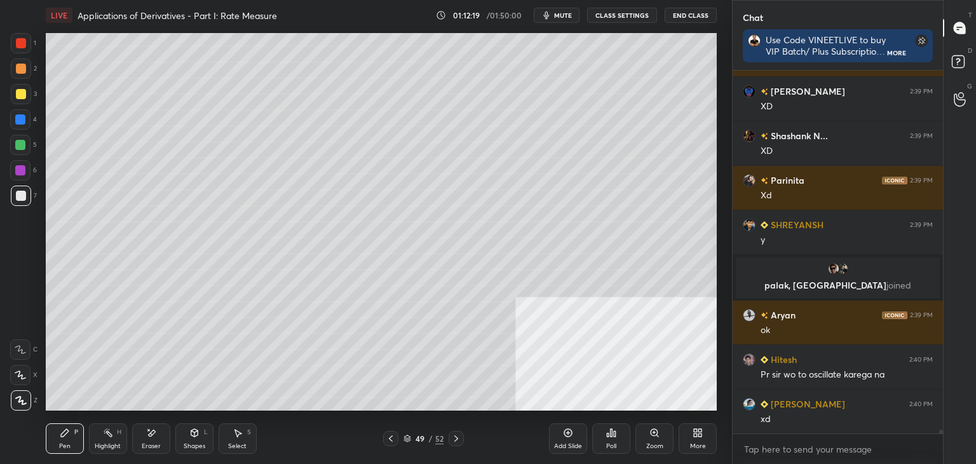
click at [388, 438] on icon at bounding box center [391, 438] width 10 height 10
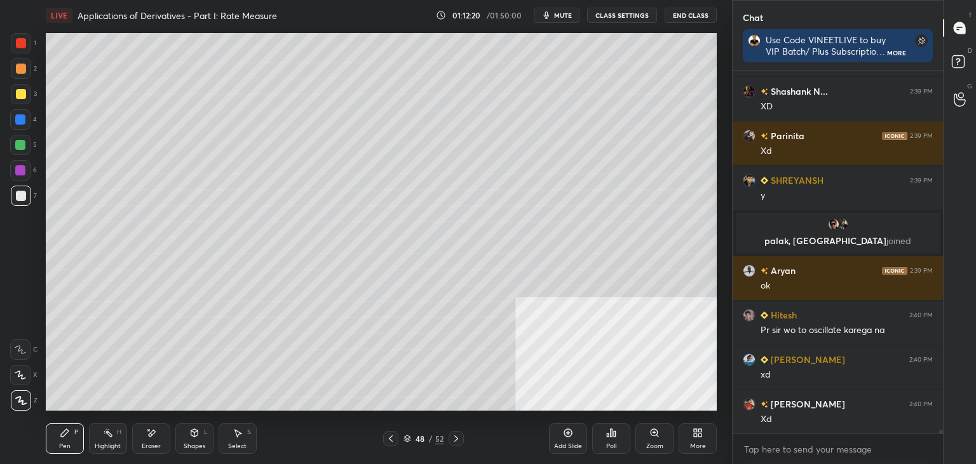
click at [460, 437] on div at bounding box center [456, 438] width 15 height 15
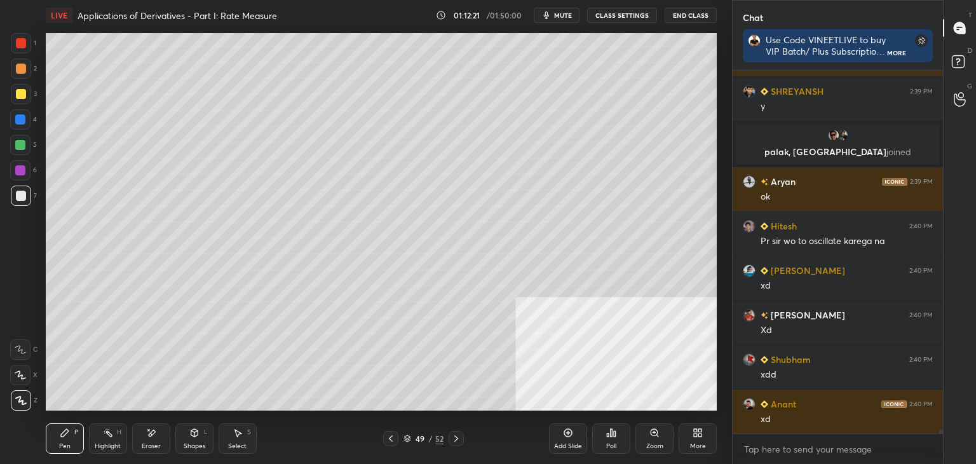
scroll to position [36299, 0]
click at [465, 438] on div "49 / 52" at bounding box center [423, 438] width 252 height 15
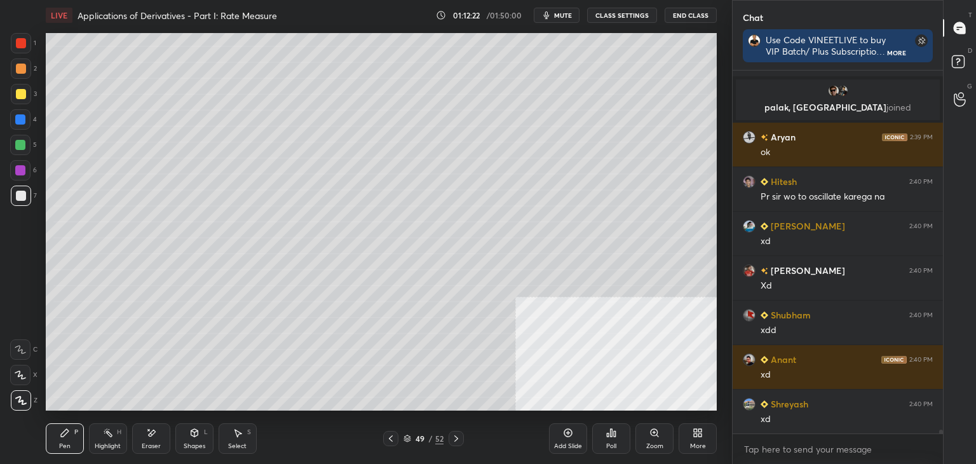
click at [458, 438] on icon at bounding box center [456, 438] width 10 height 10
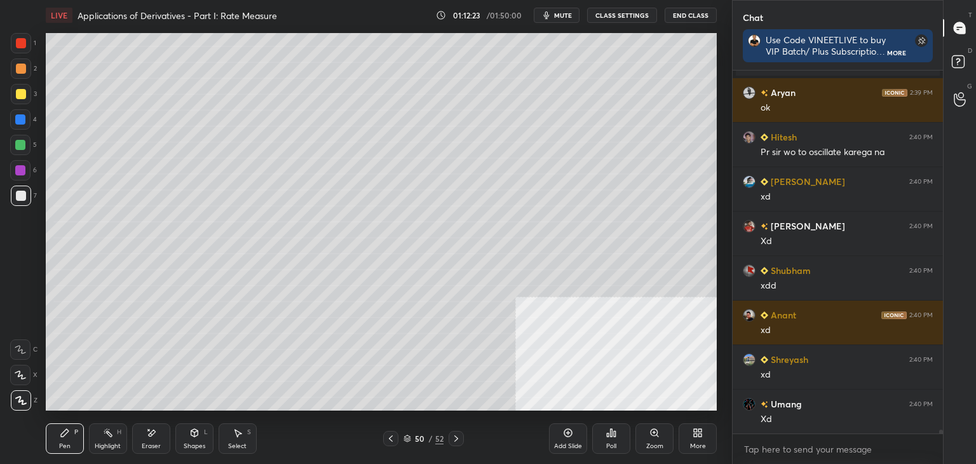
click at [458, 440] on icon at bounding box center [456, 438] width 10 height 10
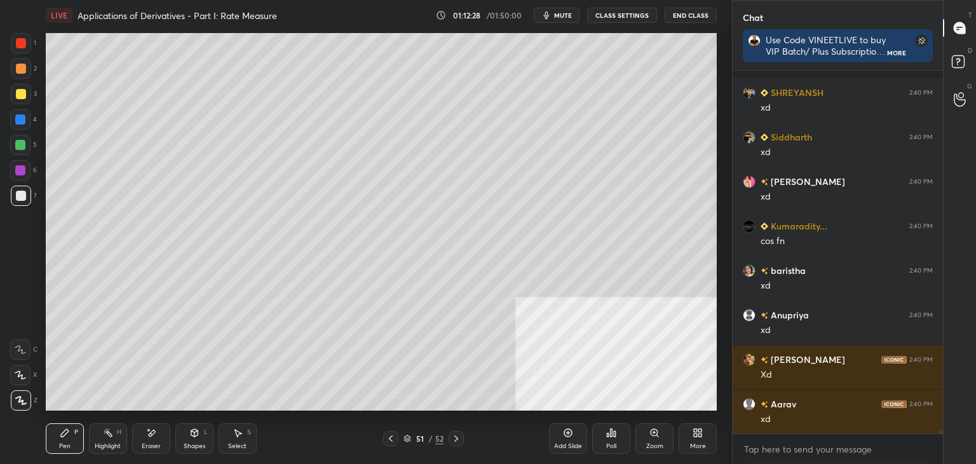
scroll to position [36788, 0]
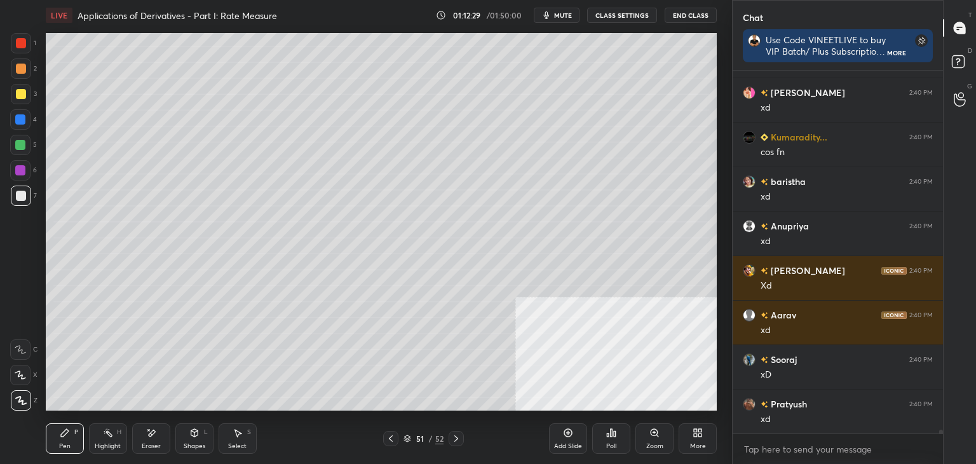
click at [394, 430] on div "Pen P Highlight H Eraser Shapes L Select S 51 / 52 Add Slide Poll Zoom More" at bounding box center [381, 438] width 671 height 51
click at [394, 431] on div at bounding box center [390, 438] width 15 height 15
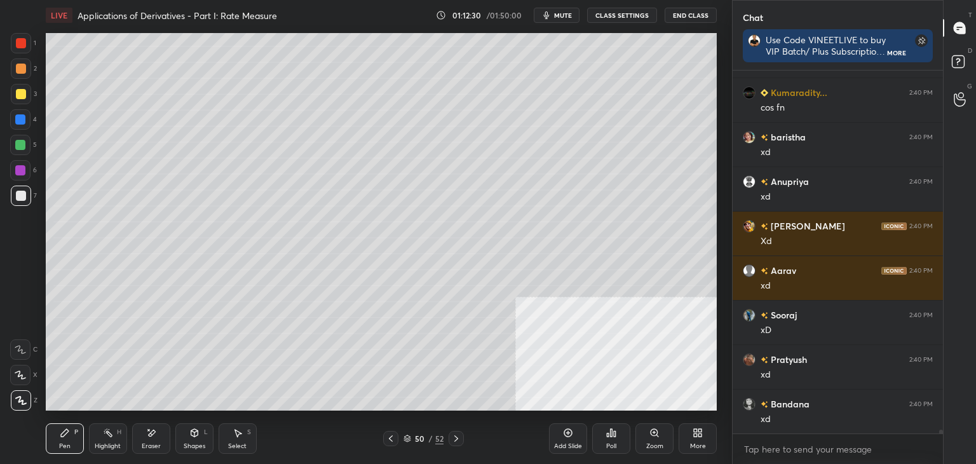
scroll to position [36877, 0]
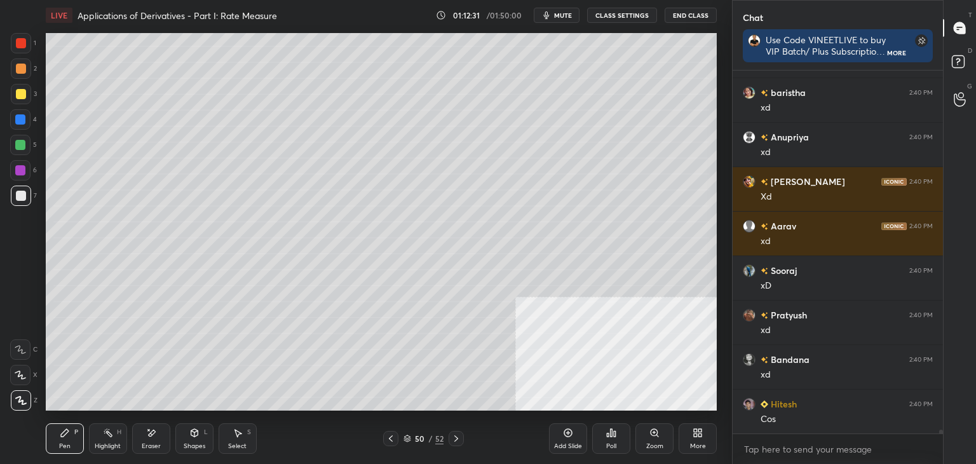
click at [393, 433] on icon at bounding box center [391, 438] width 10 height 10
click at [455, 431] on div at bounding box center [456, 438] width 15 height 15
click at [452, 437] on icon at bounding box center [456, 438] width 10 height 10
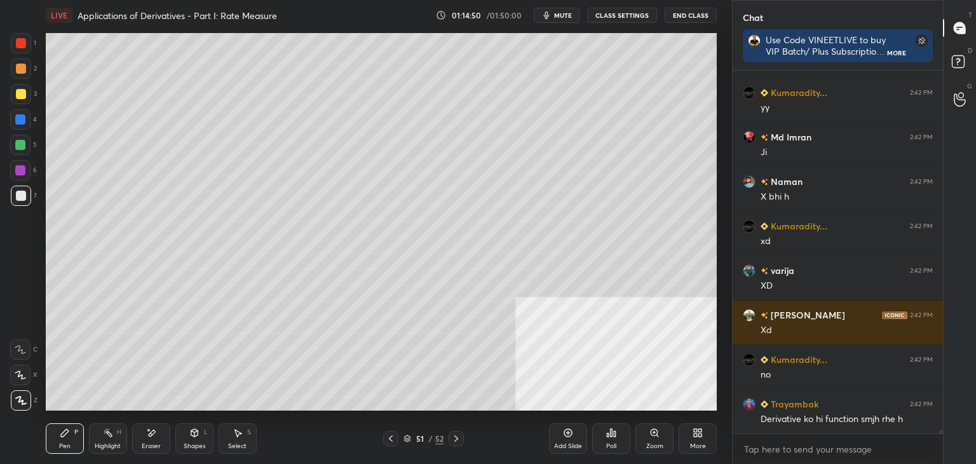
scroll to position [43075, 0]
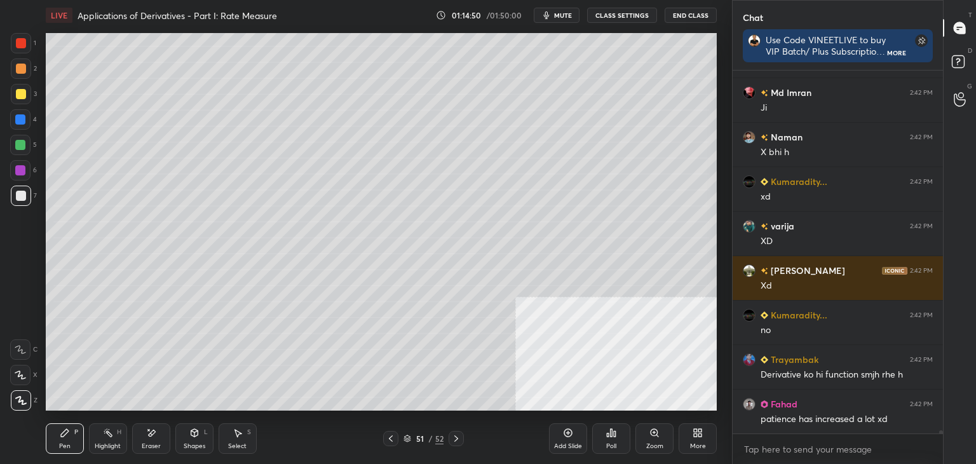
click at [158, 449] on div "Eraser" at bounding box center [151, 446] width 19 height 6
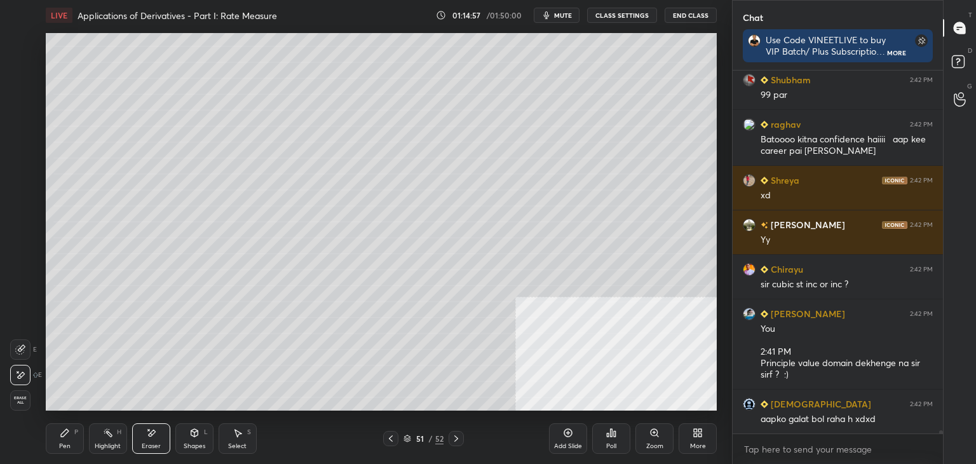
scroll to position [43488, 0]
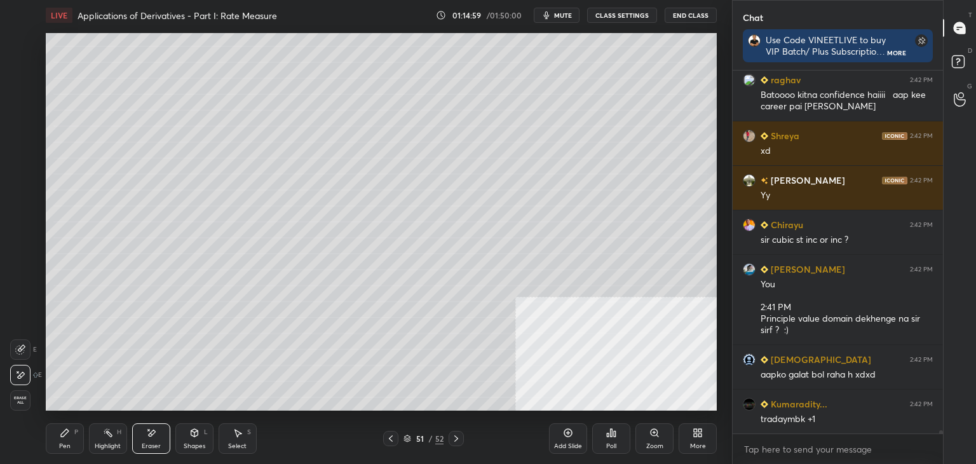
click at [459, 444] on div at bounding box center [456, 438] width 15 height 15
click at [462, 441] on div at bounding box center [456, 438] width 15 height 15
drag, startPoint x: 58, startPoint y: 438, endPoint x: 50, endPoint y: 433, distance: 9.7
click at [59, 438] on div "Pen P" at bounding box center [65, 438] width 38 height 31
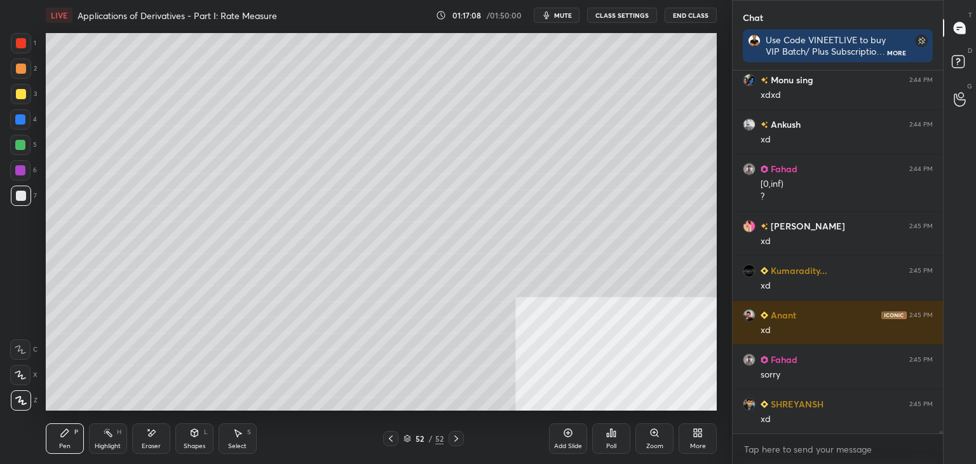
scroll to position [47438, 0]
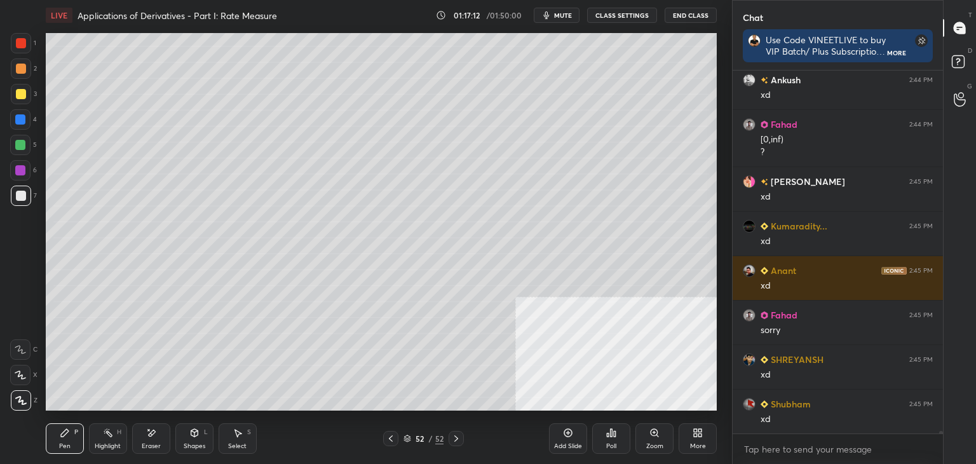
click at [23, 97] on div at bounding box center [21, 94] width 10 height 10
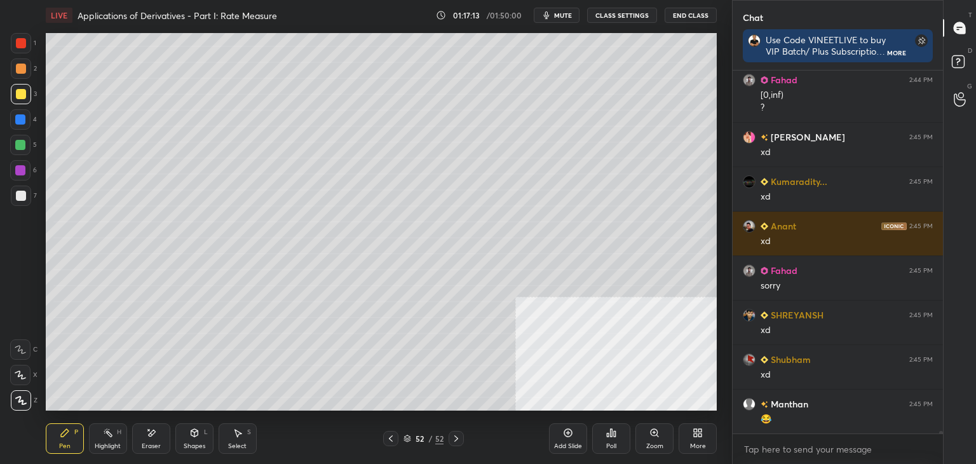
scroll to position [47527, 0]
click at [137, 440] on div "Eraser" at bounding box center [151, 438] width 38 height 31
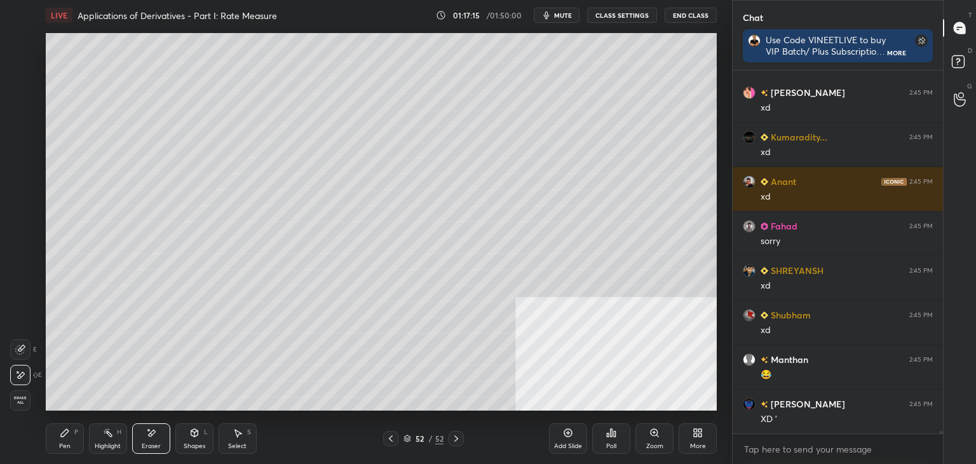
drag, startPoint x: 57, startPoint y: 450, endPoint x: 75, endPoint y: 428, distance: 28.0
click at [57, 451] on div "Pen P" at bounding box center [65, 438] width 38 height 31
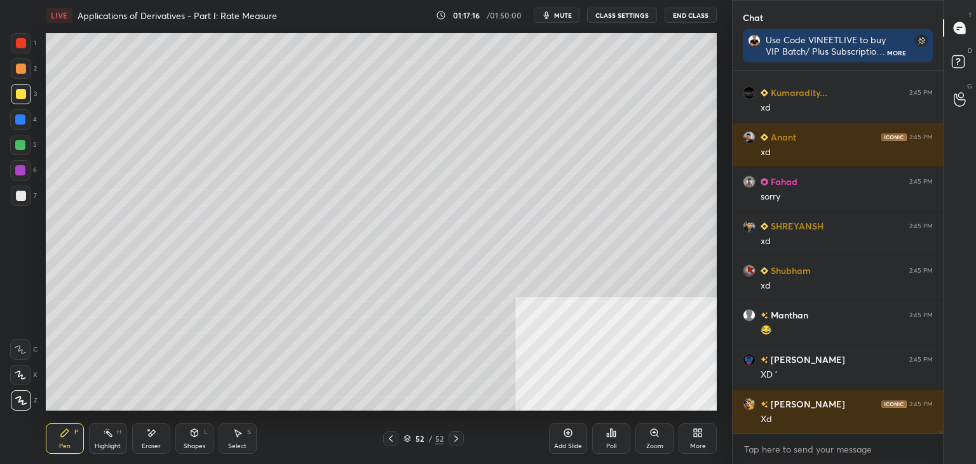
scroll to position [47616, 0]
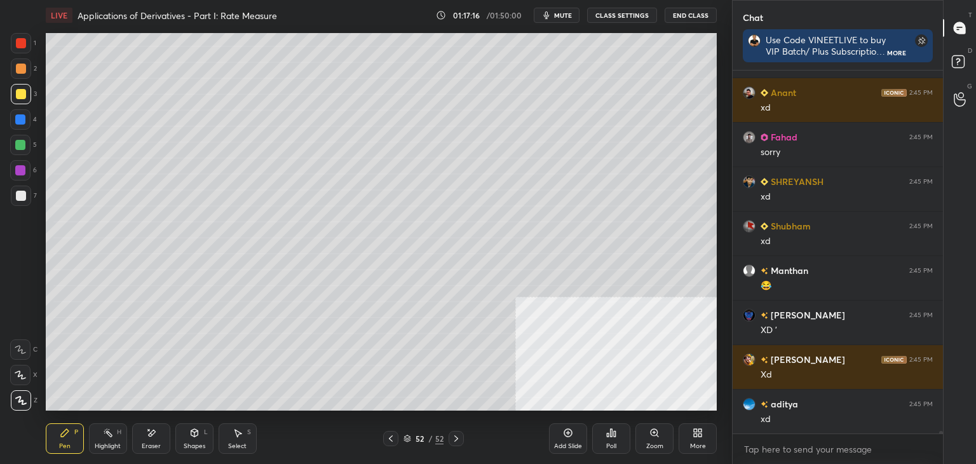
click at [234, 446] on div "Select" at bounding box center [237, 446] width 18 height 6
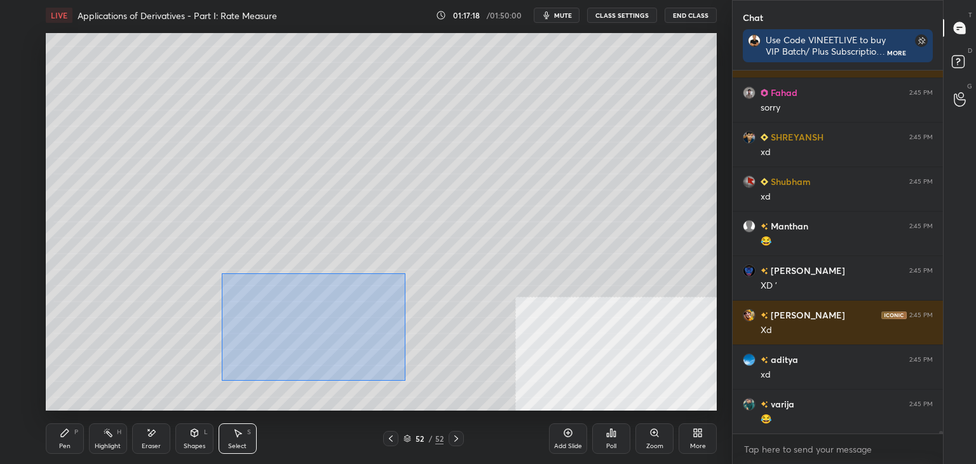
drag, startPoint x: 221, startPoint y: 273, endPoint x: 401, endPoint y: 382, distance: 210.1
click at [404, 382] on div "0 ° Undo Copy Duplicate Duplicate to new slide Delete" at bounding box center [381, 221] width 671 height 377
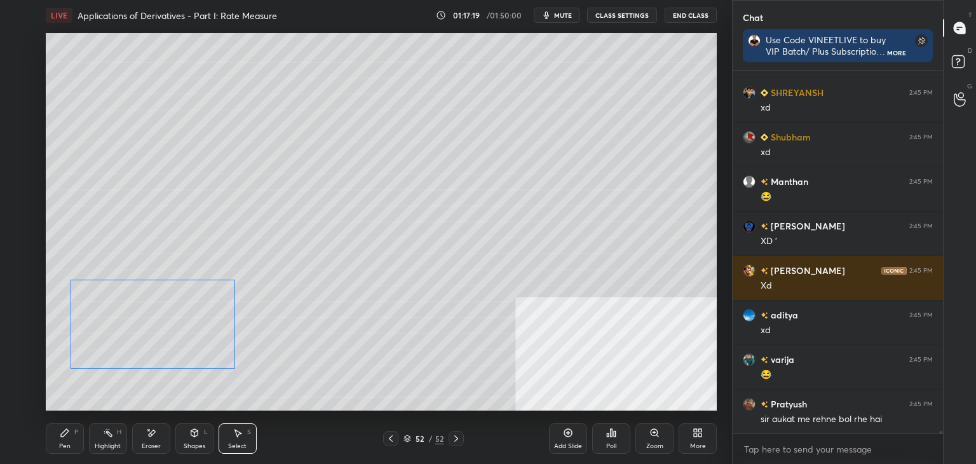
drag, startPoint x: 348, startPoint y: 354, endPoint x: 238, endPoint y: 367, distance: 111.3
click at [221, 356] on div "0 ° Undo Copy Duplicate Duplicate to new slide Delete" at bounding box center [381, 221] width 671 height 377
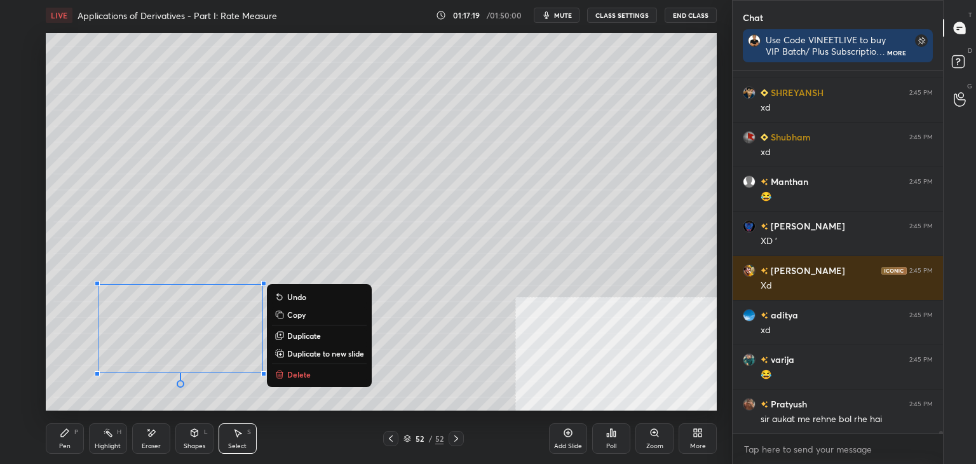
drag, startPoint x: 279, startPoint y: 364, endPoint x: 351, endPoint y: 382, distance: 74.0
click at [336, 375] on div "0 ° Undo Copy Duplicate Duplicate to new slide Delete" at bounding box center [381, 221] width 671 height 377
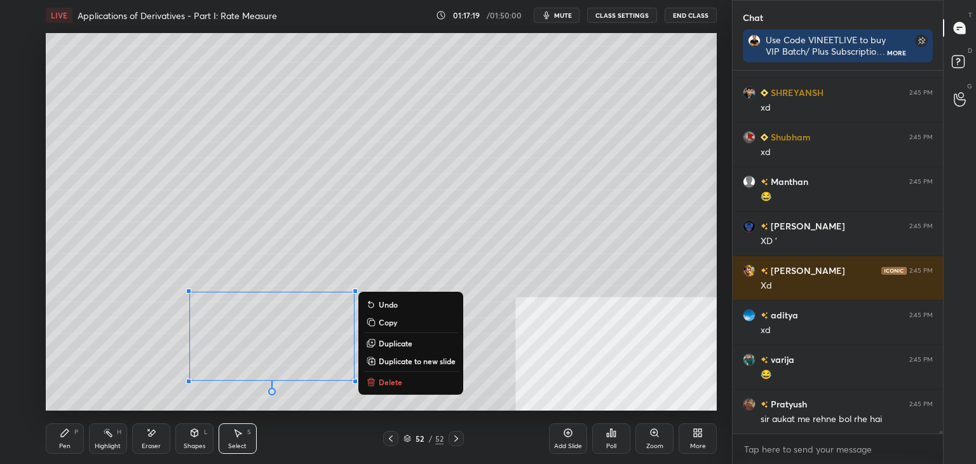
scroll to position [47749, 0]
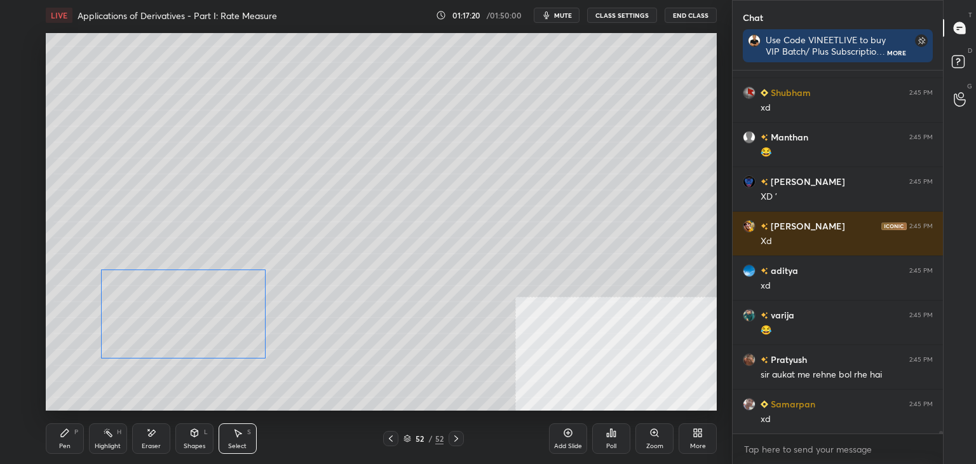
drag, startPoint x: 266, startPoint y: 334, endPoint x: 177, endPoint y: 316, distance: 90.7
click at [178, 312] on div "0 ° Undo Copy Duplicate Duplicate to new slide Delete" at bounding box center [381, 221] width 671 height 377
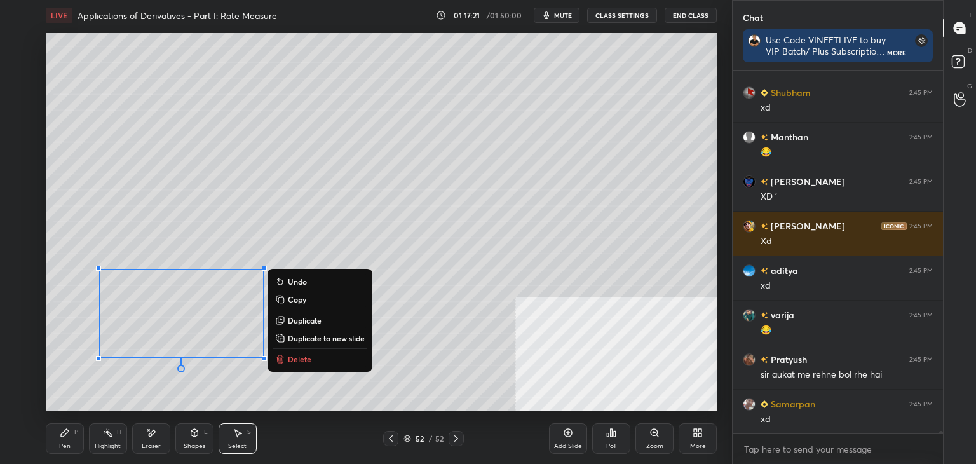
click at [118, 390] on div "0 ° Undo Copy Duplicate Duplicate to new slide Delete" at bounding box center [381, 221] width 671 height 377
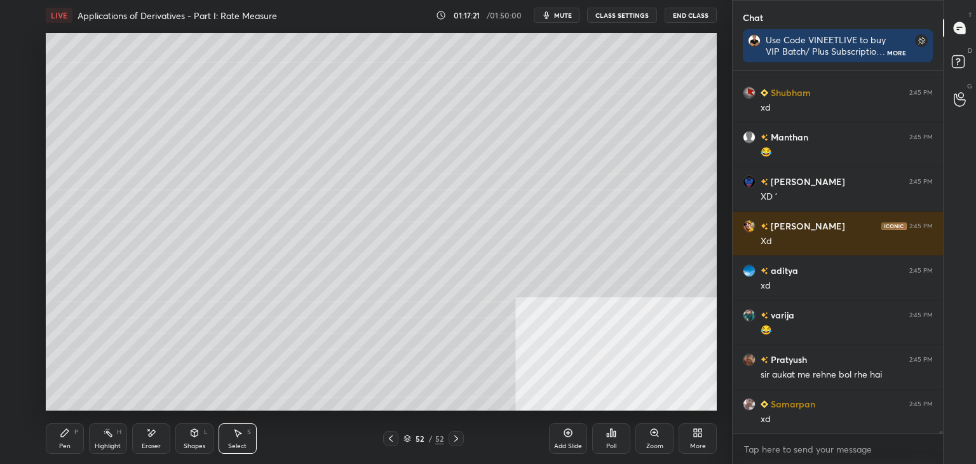
click at [50, 453] on div "Pen P" at bounding box center [65, 438] width 38 height 31
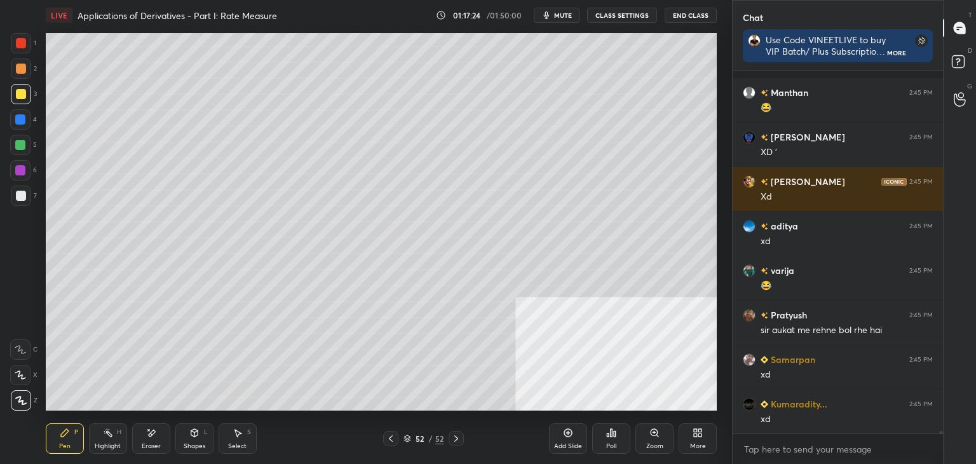
scroll to position [47883, 0]
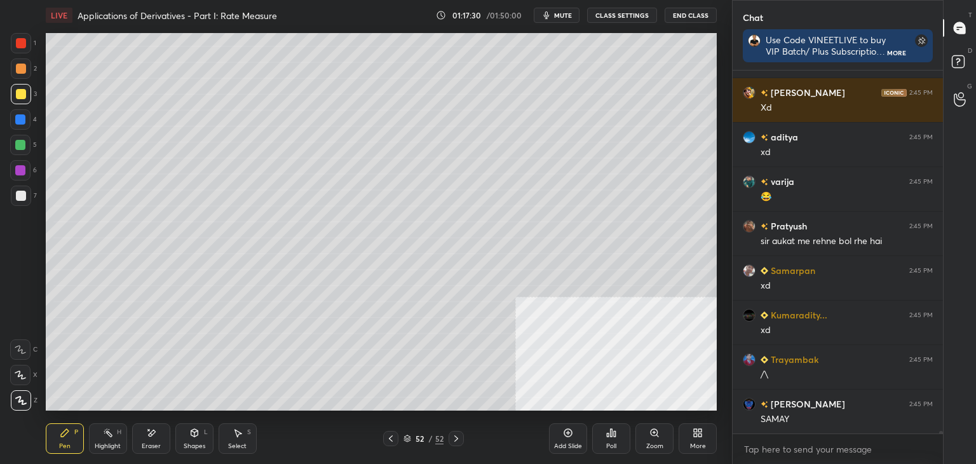
drag, startPoint x: 153, startPoint y: 458, endPoint x: 154, endPoint y: 449, distance: 9.1
click at [153, 457] on div "Pen P Highlight H Eraser Shapes L Select S 52 / 52 Add Slide Poll Zoom More" at bounding box center [381, 438] width 671 height 51
click at [158, 437] on div "Eraser" at bounding box center [151, 438] width 38 height 31
click at [56, 444] on div "Pen P" at bounding box center [65, 438] width 38 height 31
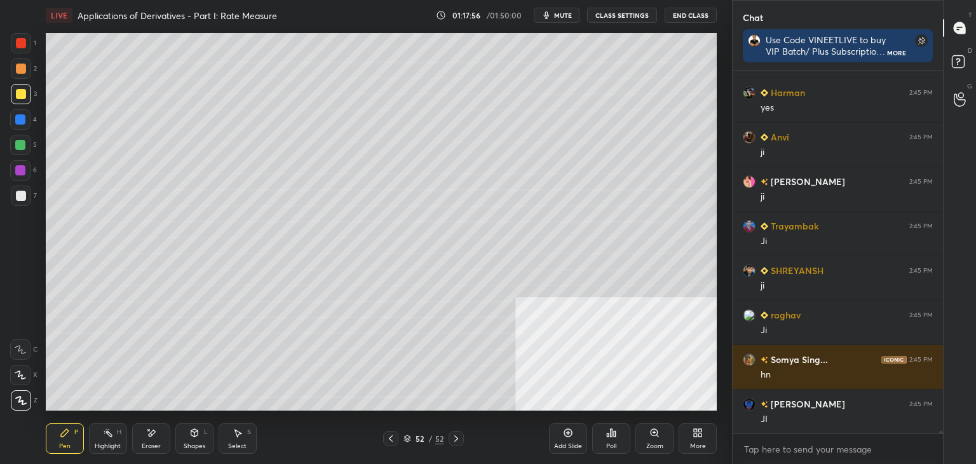
scroll to position [48328, 0]
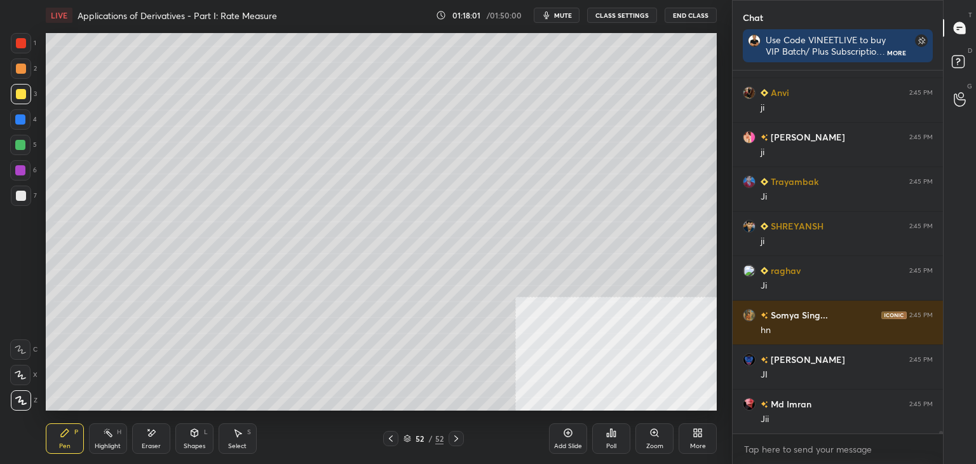
click at [386, 444] on div at bounding box center [390, 438] width 15 height 15
click at [389, 443] on icon at bounding box center [391, 438] width 10 height 10
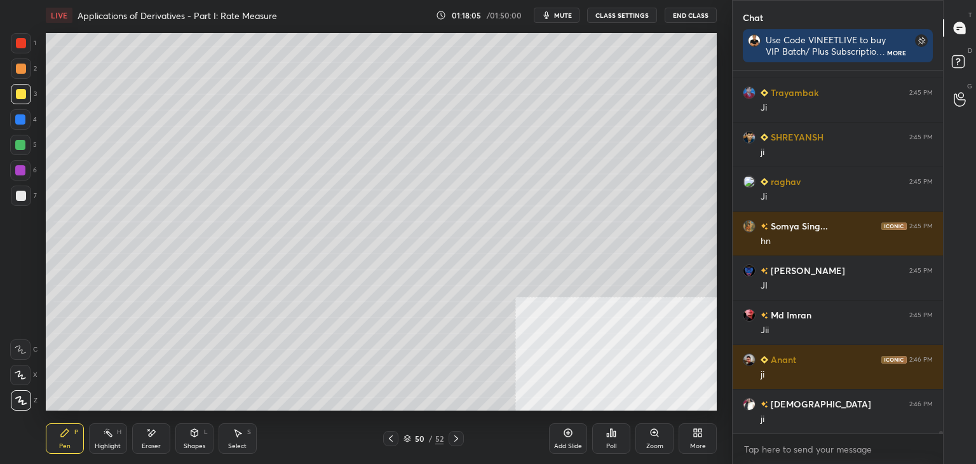
scroll to position [48461, 0]
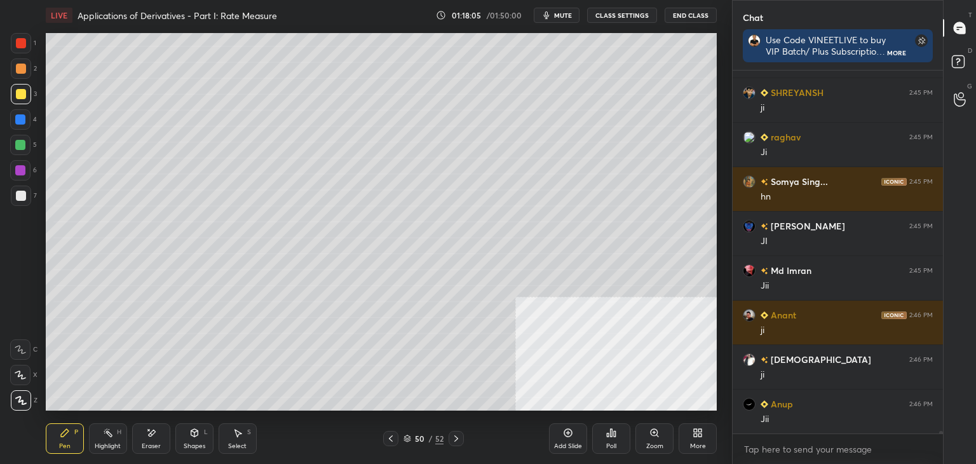
click at [456, 438] on icon at bounding box center [456, 438] width 10 height 10
click at [458, 439] on icon at bounding box center [456, 438] width 10 height 10
click at [232, 440] on div "Select S" at bounding box center [238, 438] width 38 height 31
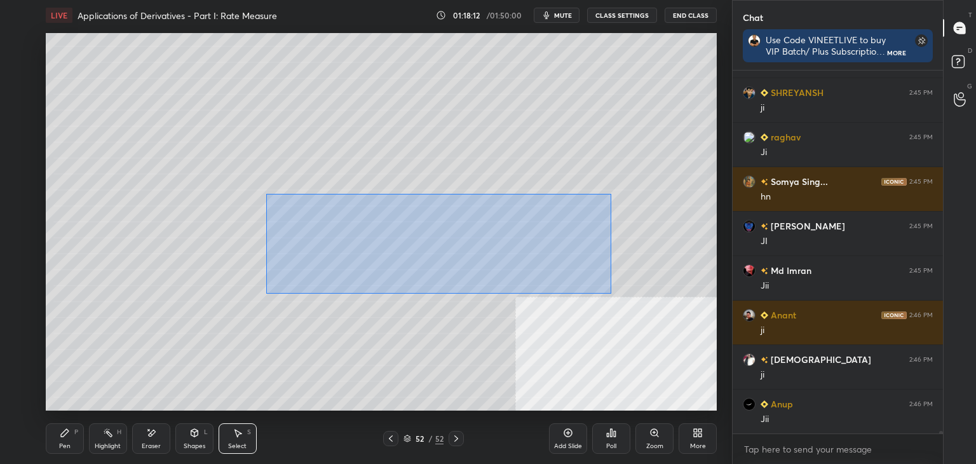
drag, startPoint x: 266, startPoint y: 194, endPoint x: 583, endPoint y: 278, distance: 328.2
click at [611, 293] on div "0 ° Undo Copy Duplicate Duplicate to new slide Delete" at bounding box center [381, 221] width 671 height 377
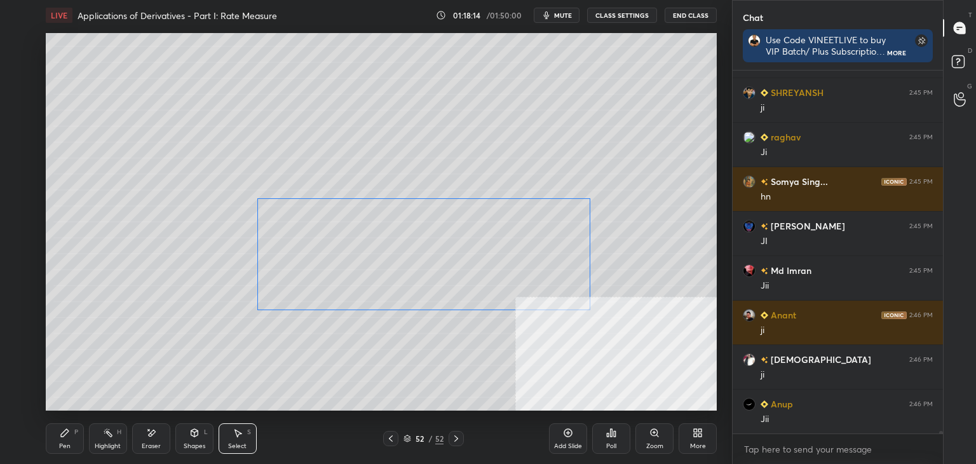
drag, startPoint x: 541, startPoint y: 260, endPoint x: 501, endPoint y: 255, distance: 39.7
click at [538, 264] on div "0 ° Undo Copy Duplicate Duplicate to new slide Delete" at bounding box center [381, 221] width 671 height 377
drag, startPoint x: 215, startPoint y: 186, endPoint x: 234, endPoint y: 186, distance: 19.7
click at [215, 186] on div "0 ° Undo Copy Duplicate Duplicate to new slide Delete" at bounding box center [381, 221] width 671 height 377
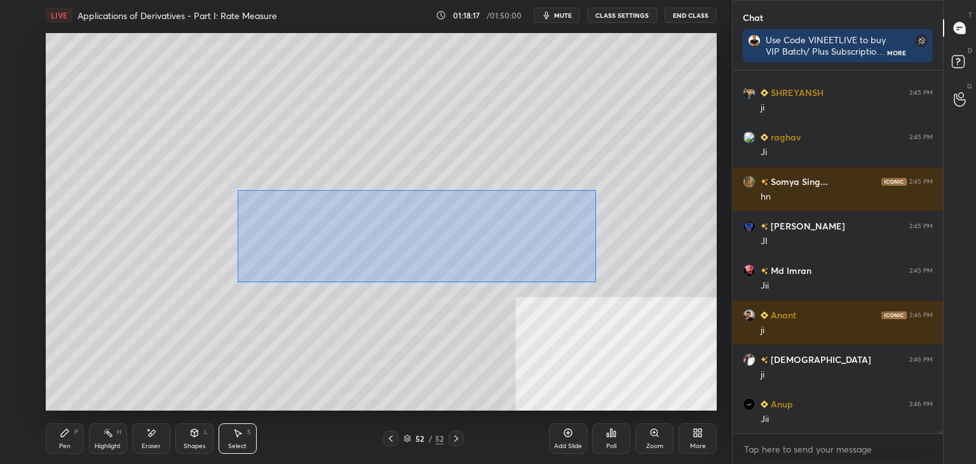
drag, startPoint x: 237, startPoint y: 190, endPoint x: 580, endPoint y: 278, distance: 353.7
click at [594, 282] on div "0 ° Undo Copy Duplicate Duplicate to new slide Delete" at bounding box center [381, 221] width 671 height 377
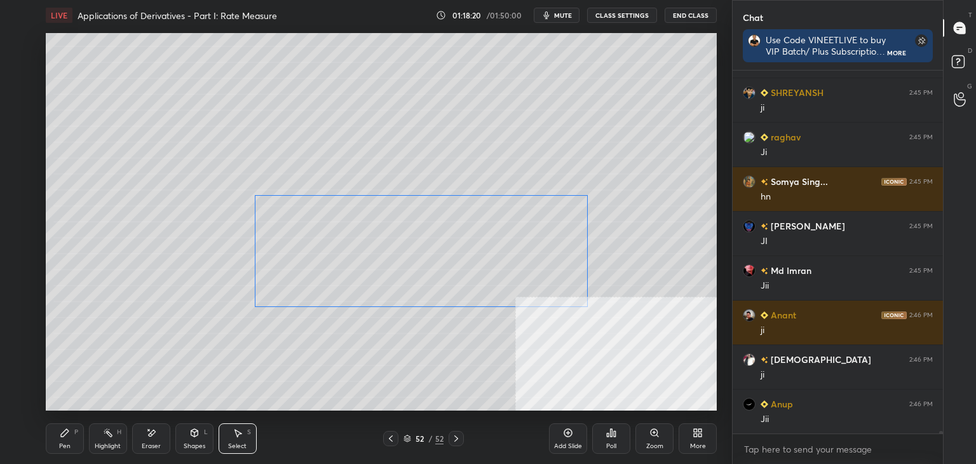
click at [535, 256] on div "0 ° Undo Copy Duplicate Duplicate to new slide Delete" at bounding box center [381, 221] width 671 height 377
click at [191, 204] on div "0 ° Undo Copy Duplicate Duplicate to new slide Delete" at bounding box center [381, 221] width 671 height 377
drag, startPoint x: 63, startPoint y: 442, endPoint x: 232, endPoint y: 412, distance: 171.8
click at [67, 440] on div "Pen P" at bounding box center [65, 438] width 38 height 31
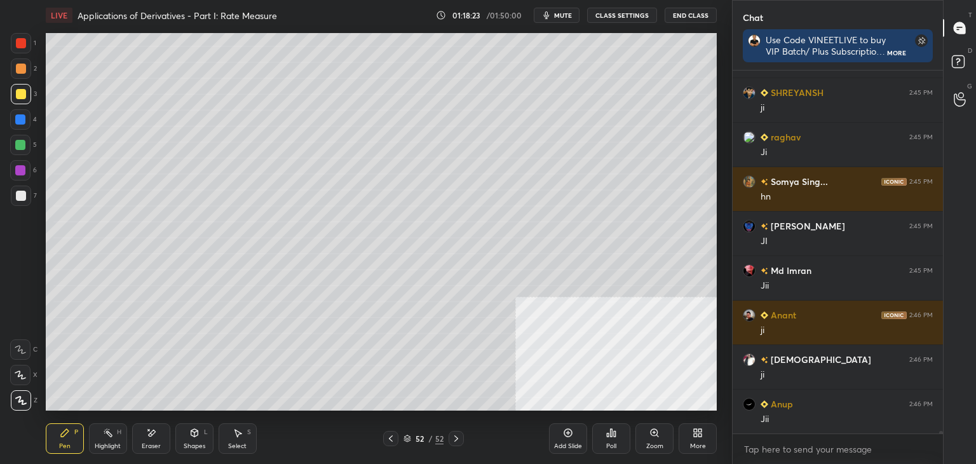
drag, startPoint x: 567, startPoint y: 436, endPoint x: 551, endPoint y: 404, distance: 36.1
click at [566, 432] on icon at bounding box center [568, 433] width 10 height 10
drag, startPoint x: 146, startPoint y: 443, endPoint x: 147, endPoint y: 418, distance: 24.8
click at [146, 435] on div "Eraser" at bounding box center [151, 438] width 38 height 31
drag, startPoint x: 67, startPoint y: 445, endPoint x: 70, endPoint y: 439, distance: 6.8
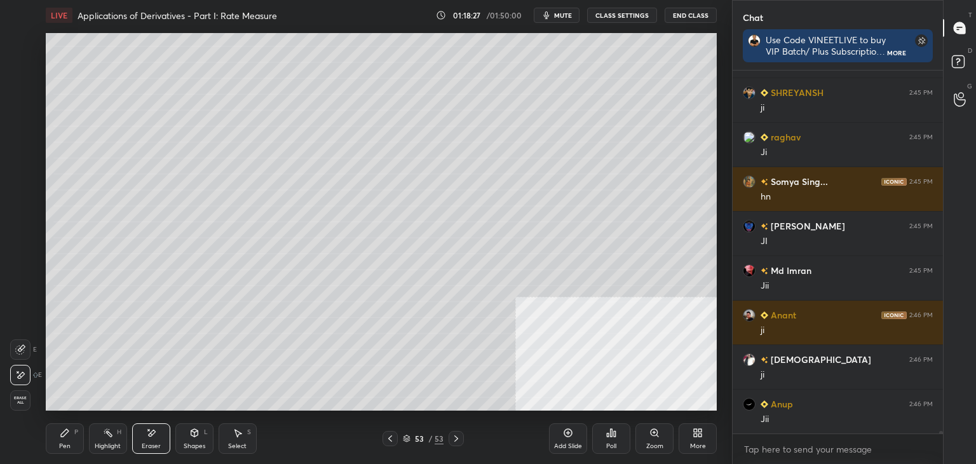
click at [69, 443] on div "Pen" at bounding box center [64, 446] width 11 height 6
click at [388, 435] on icon at bounding box center [390, 438] width 10 height 10
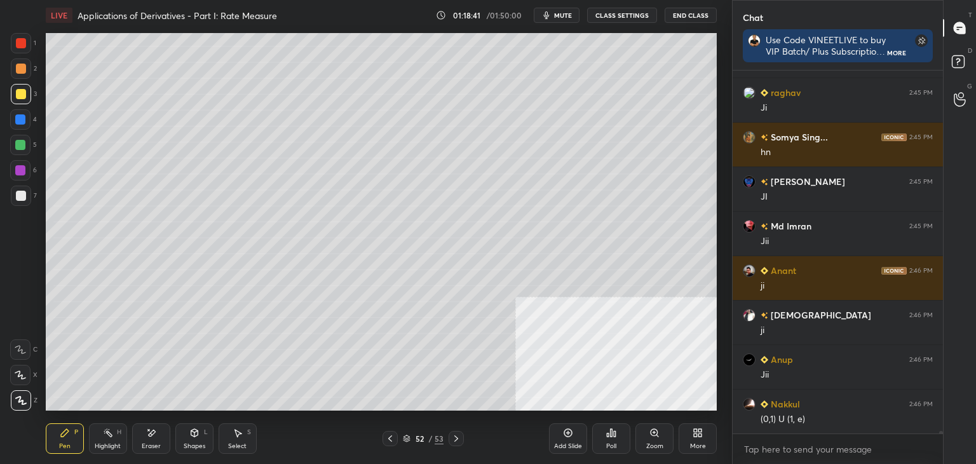
click at [460, 437] on icon at bounding box center [456, 438] width 10 height 10
click at [387, 437] on icon at bounding box center [390, 438] width 10 height 10
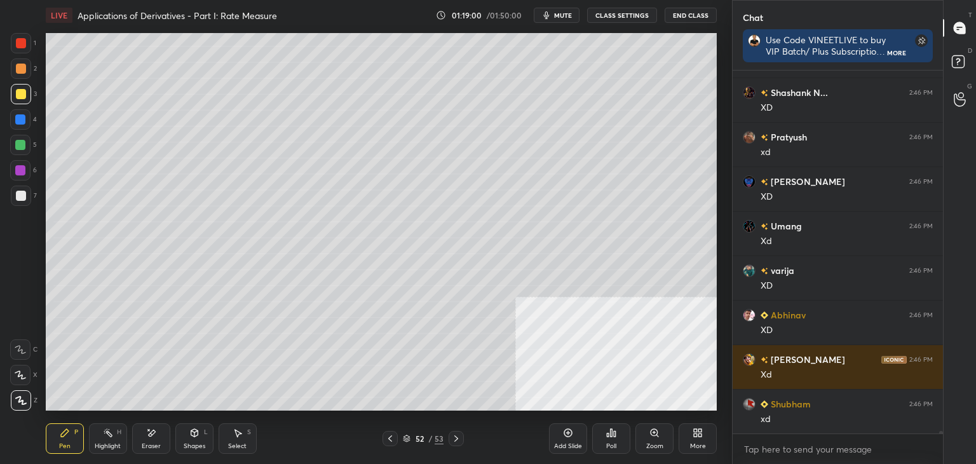
scroll to position [49084, 0]
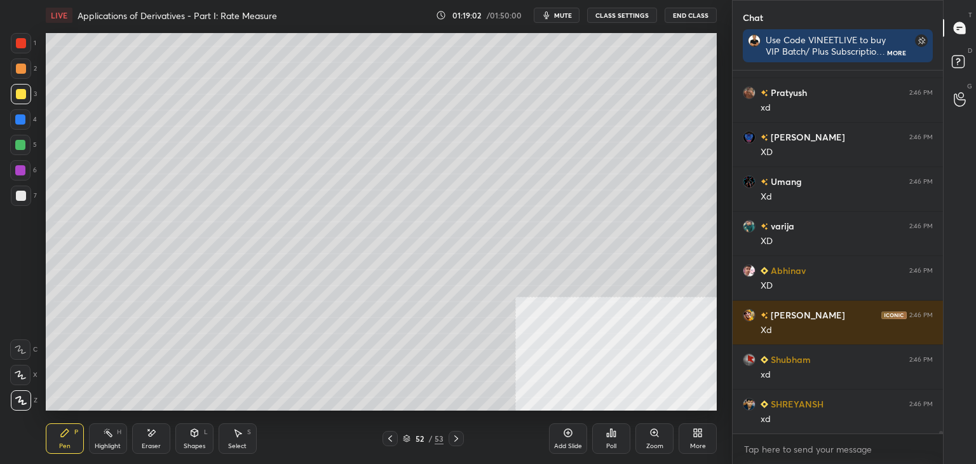
click at [455, 440] on icon at bounding box center [456, 438] width 10 height 10
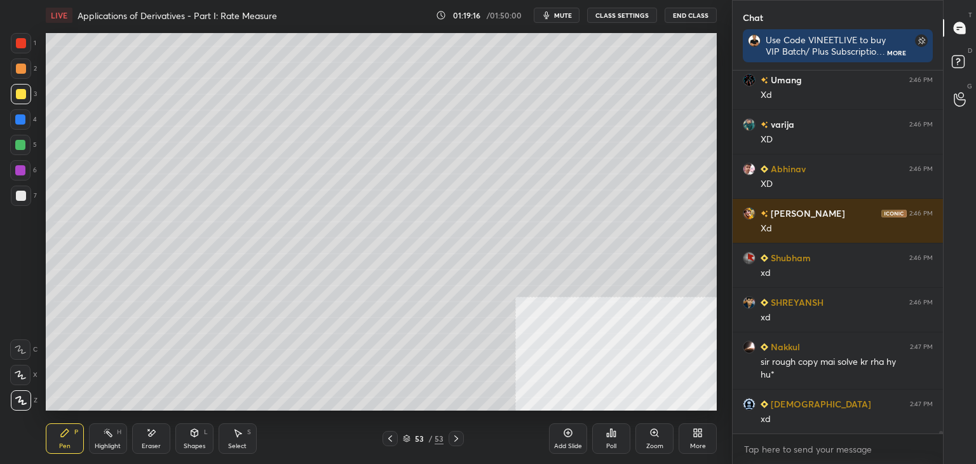
scroll to position [49230, 0]
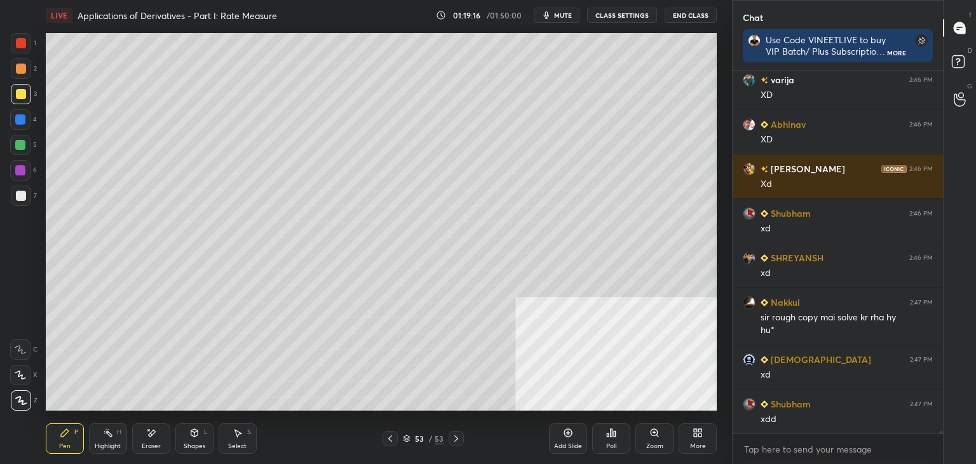
click at [147, 428] on icon at bounding box center [151, 433] width 10 height 11
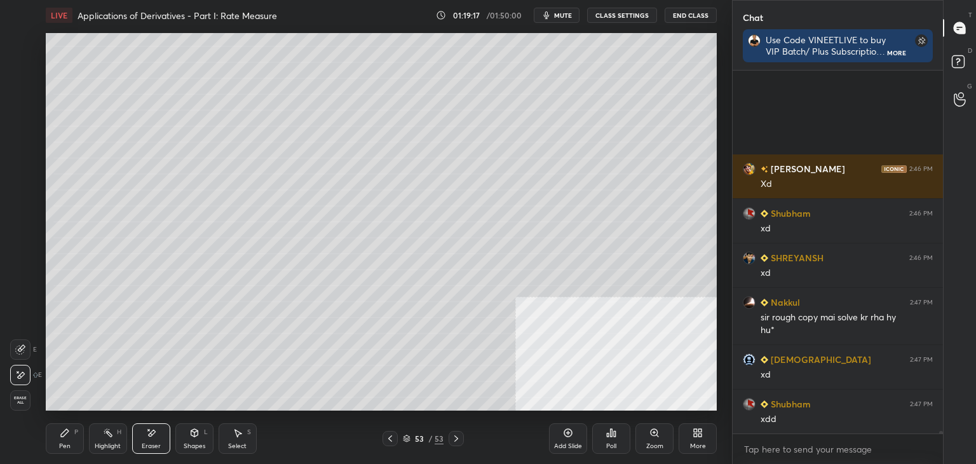
scroll to position [49364, 0]
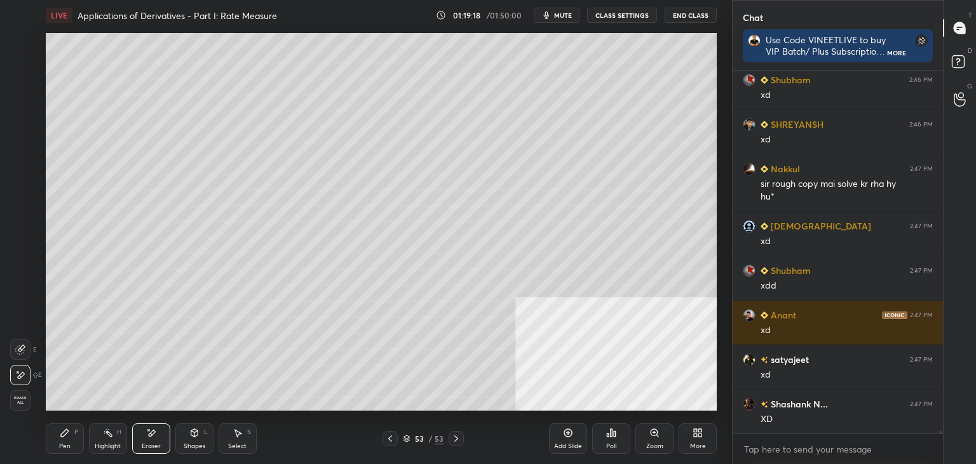
click at [61, 445] on div "Pen" at bounding box center [64, 446] width 11 height 6
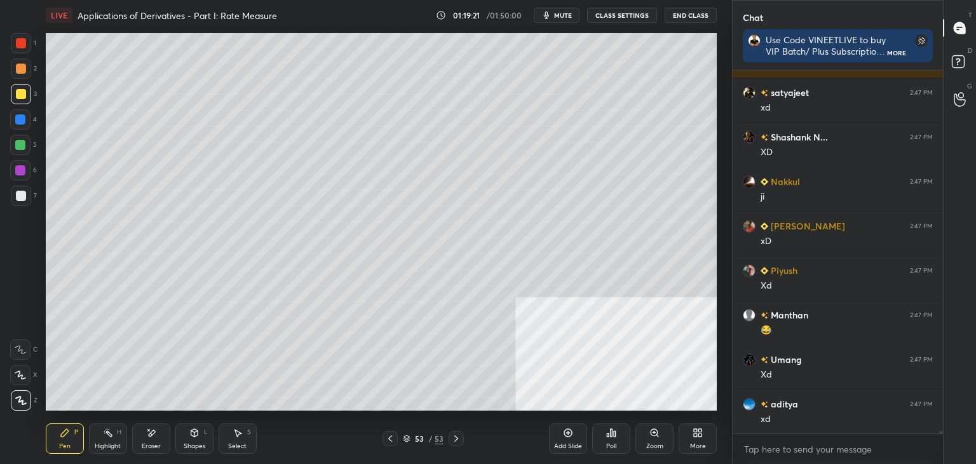
scroll to position [49675, 0]
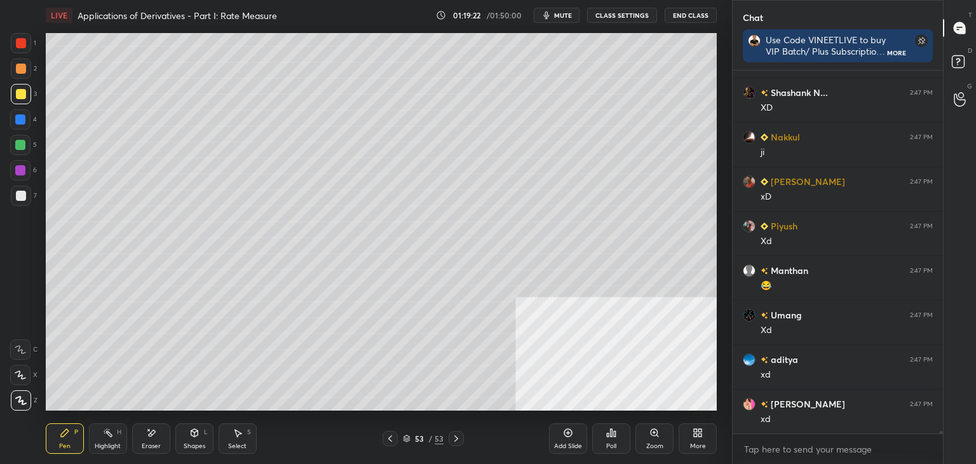
click at [185, 444] on div "Shapes" at bounding box center [195, 446] width 22 height 6
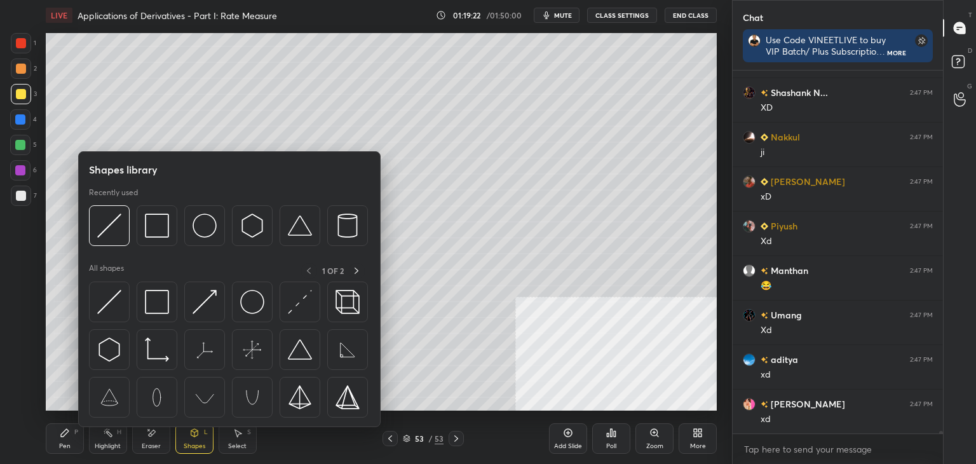
click at [237, 445] on div "Select" at bounding box center [237, 446] width 18 height 6
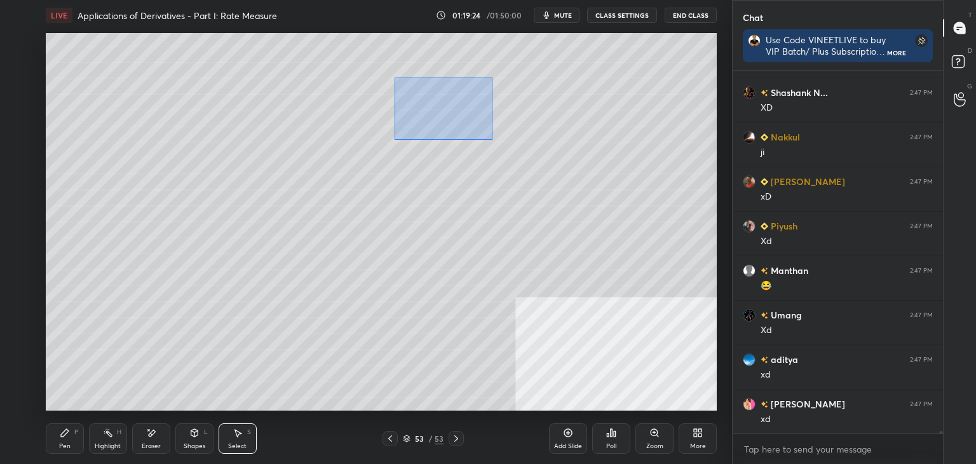
drag, startPoint x: 470, startPoint y: 90, endPoint x: 394, endPoint y: 140, distance: 90.4
click at [394, 140] on div "0 ° Undo Copy Duplicate Duplicate to new slide Delete" at bounding box center [381, 221] width 671 height 377
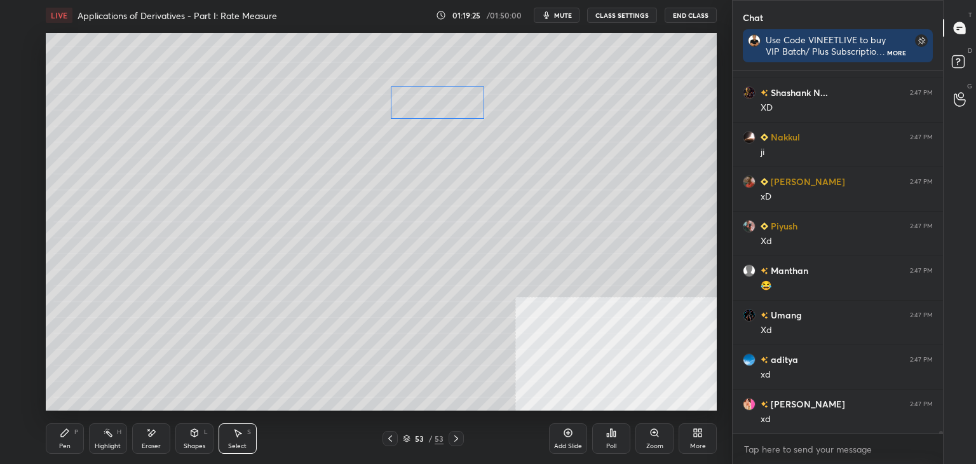
drag, startPoint x: 419, startPoint y: 105, endPoint x: 414, endPoint y: 109, distance: 6.8
click at [416, 103] on div "0 ° Undo Copy Duplicate Duplicate to new slide Delete" at bounding box center [381, 221] width 671 height 377
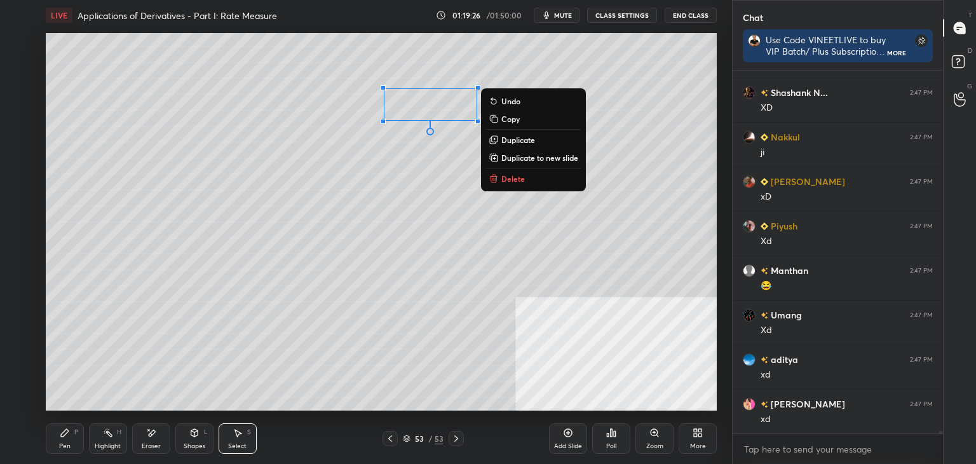
scroll to position [49719, 0]
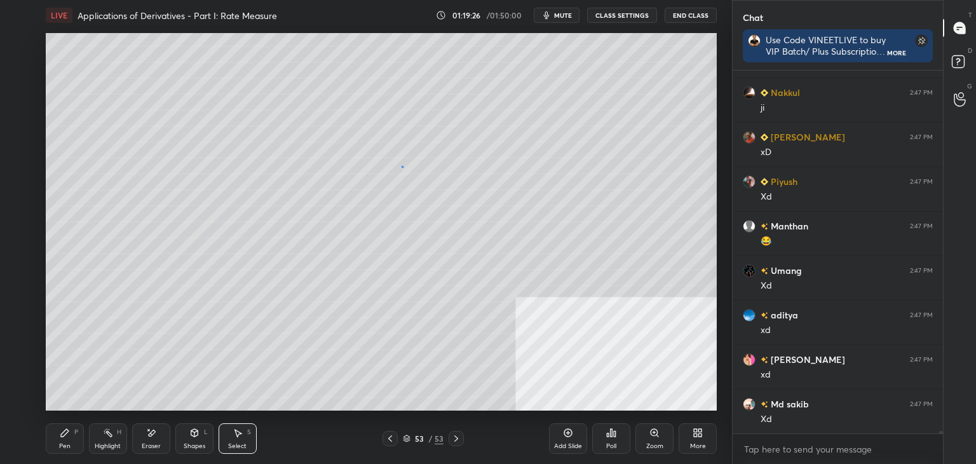
drag, startPoint x: 402, startPoint y: 166, endPoint x: 389, endPoint y: 159, distance: 14.5
click at [400, 165] on div "0 ° Undo Copy Duplicate Duplicate to new slide Delete" at bounding box center [381, 221] width 671 height 377
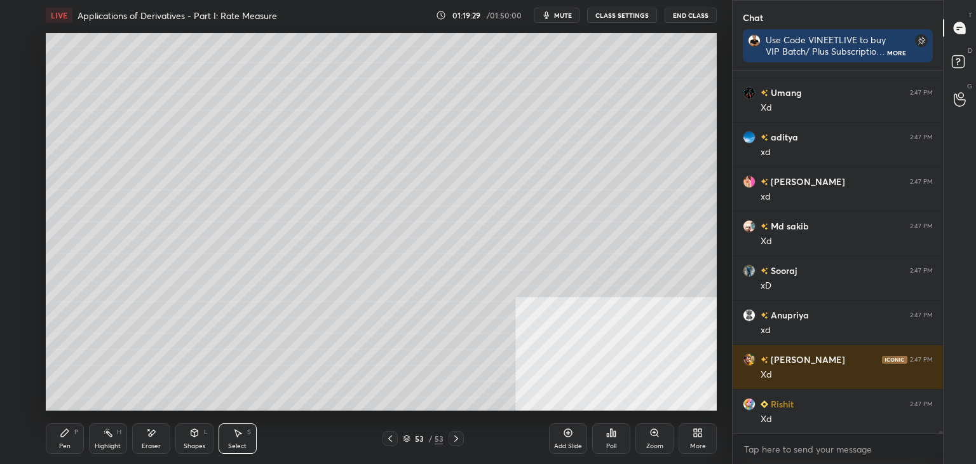
scroll to position [49942, 0]
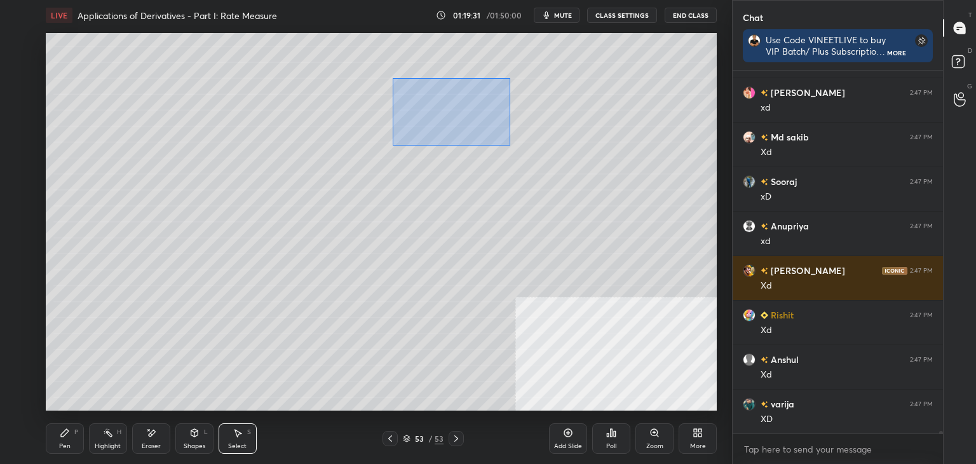
drag, startPoint x: 445, startPoint y: 110, endPoint x: 409, endPoint y: 125, distance: 38.7
click at [394, 146] on div "0 ° Undo Copy Duplicate Duplicate to new slide Delete" at bounding box center [381, 221] width 671 height 377
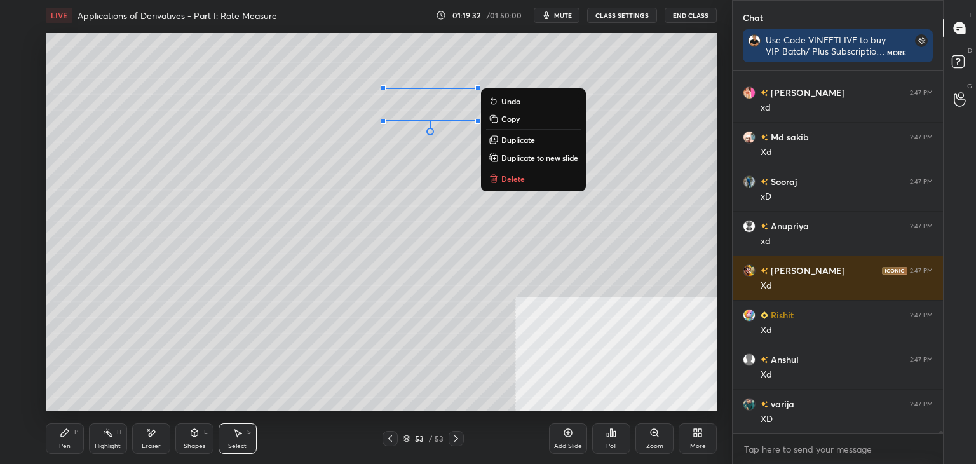
scroll to position [50031, 0]
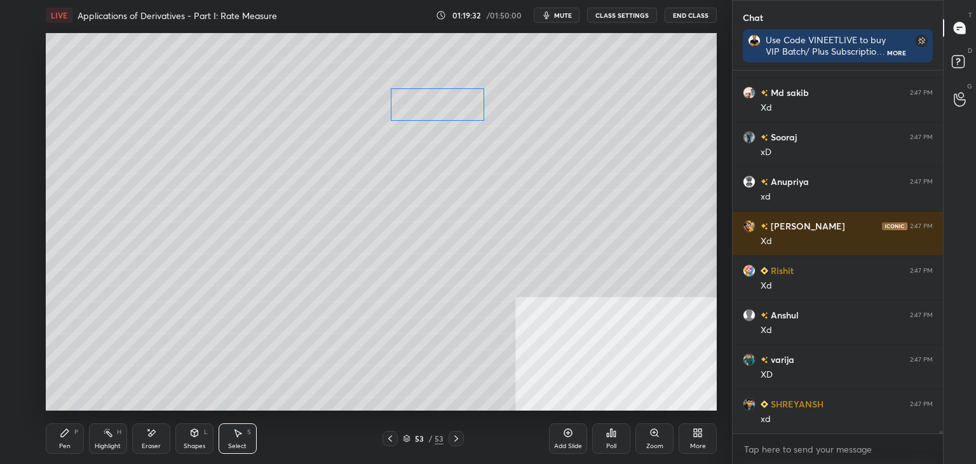
drag, startPoint x: 414, startPoint y: 102, endPoint x: 424, endPoint y: 102, distance: 9.5
click at [424, 102] on div "0 ° Undo Copy Duplicate Duplicate to new slide Delete" at bounding box center [381, 221] width 671 height 377
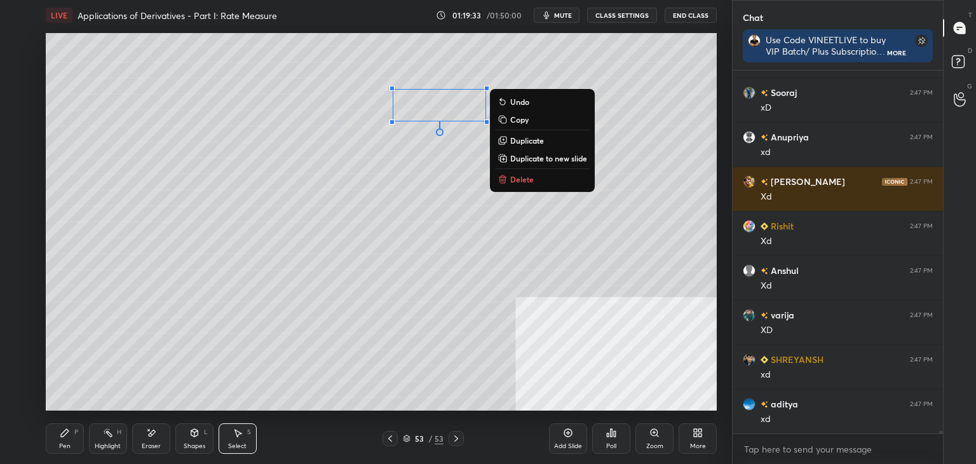
click at [402, 160] on div "0 ° Undo Copy Duplicate Duplicate to new slide Delete" at bounding box center [381, 221] width 671 height 377
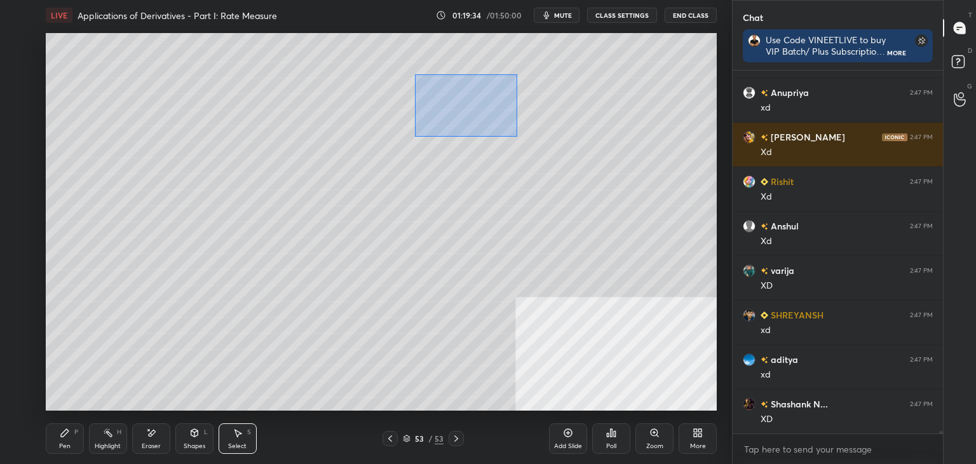
drag, startPoint x: 517, startPoint y: 74, endPoint x: 432, endPoint y: 115, distance: 94.4
click at [416, 135] on div "0 ° Undo Copy Duplicate Duplicate to new slide Delete" at bounding box center [381, 221] width 671 height 377
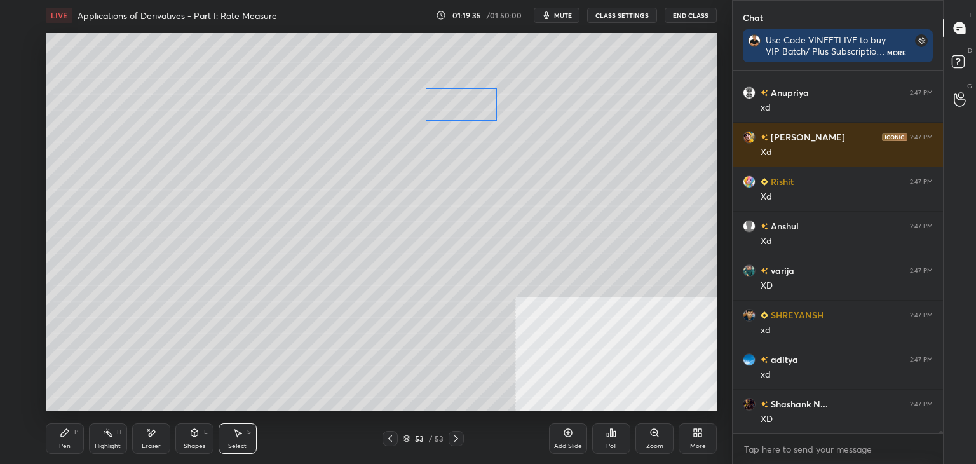
click at [449, 104] on div "0 ° Undo Copy Duplicate Duplicate to new slide Delete" at bounding box center [381, 221] width 671 height 377
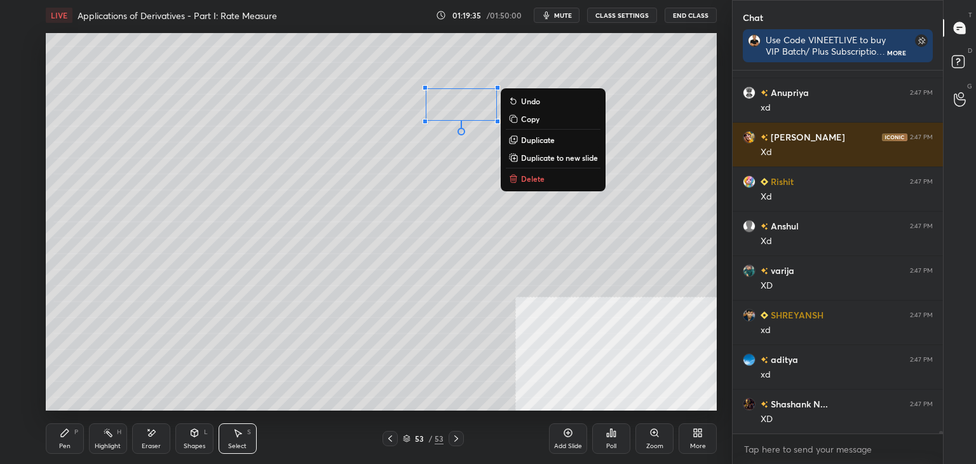
scroll to position [50164, 0]
click at [391, 171] on div "0 ° Undo Copy Duplicate Duplicate to new slide Delete" at bounding box center [381, 221] width 671 height 377
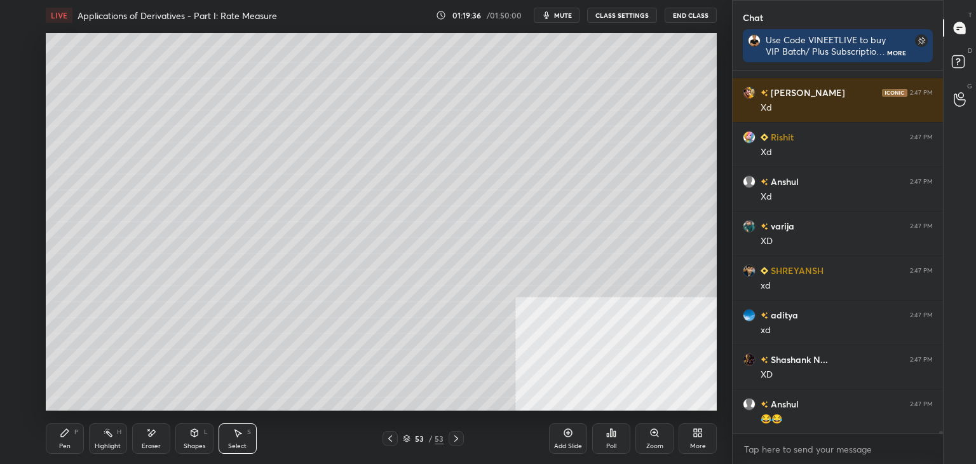
click at [46, 444] on div "Pen P" at bounding box center [65, 438] width 38 height 31
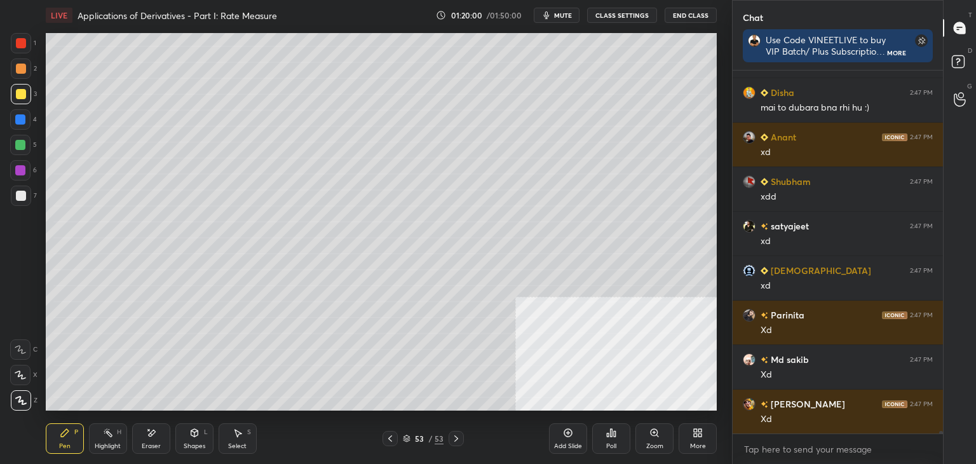
scroll to position [50832, 0]
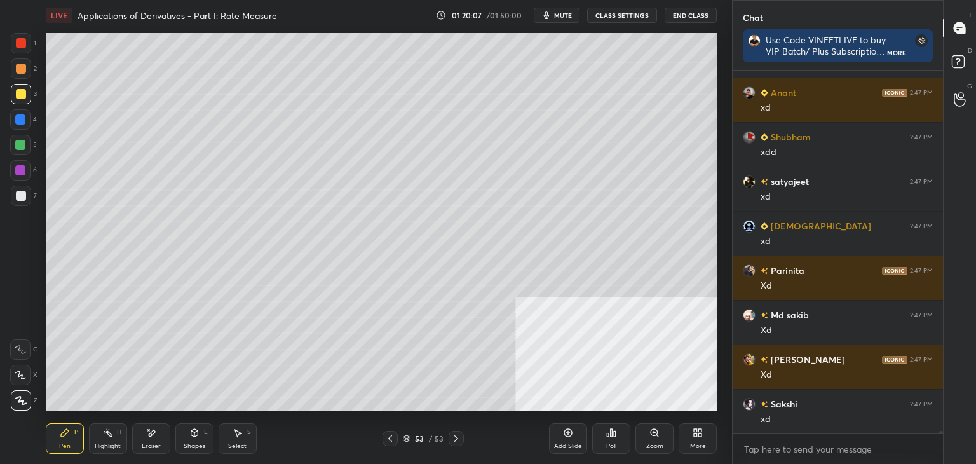
click at [386, 442] on icon at bounding box center [390, 438] width 10 height 10
drag, startPoint x: 112, startPoint y: 438, endPoint x: 117, endPoint y: 433, distance: 7.2
click at [112, 437] on div "Highlight H" at bounding box center [108, 438] width 38 height 31
drag, startPoint x: 457, startPoint y: 436, endPoint x: 454, endPoint y: 425, distance: 11.7
click at [456, 436] on icon at bounding box center [456, 438] width 10 height 10
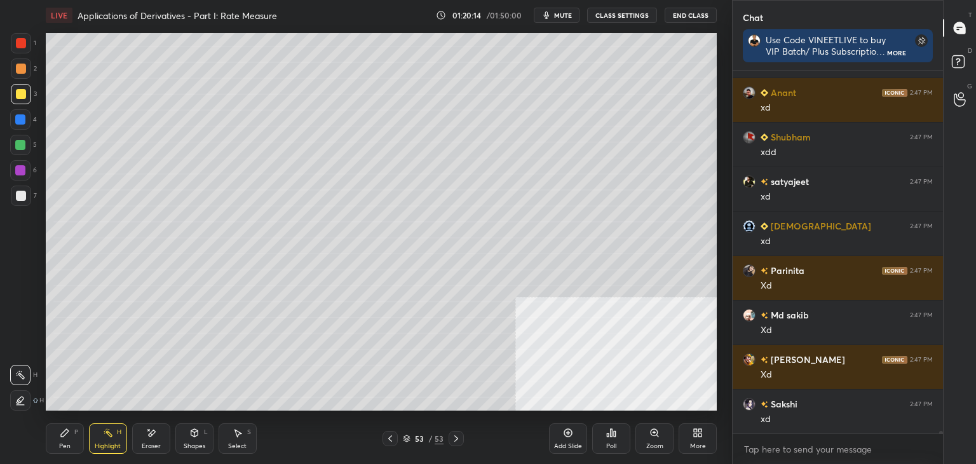
drag, startPoint x: 76, startPoint y: 445, endPoint x: 84, endPoint y: 430, distance: 17.1
click at [75, 444] on div "Pen P" at bounding box center [65, 438] width 38 height 31
drag, startPoint x: 567, startPoint y: 435, endPoint x: 560, endPoint y: 440, distance: 8.6
click at [567, 434] on icon at bounding box center [568, 433] width 10 height 10
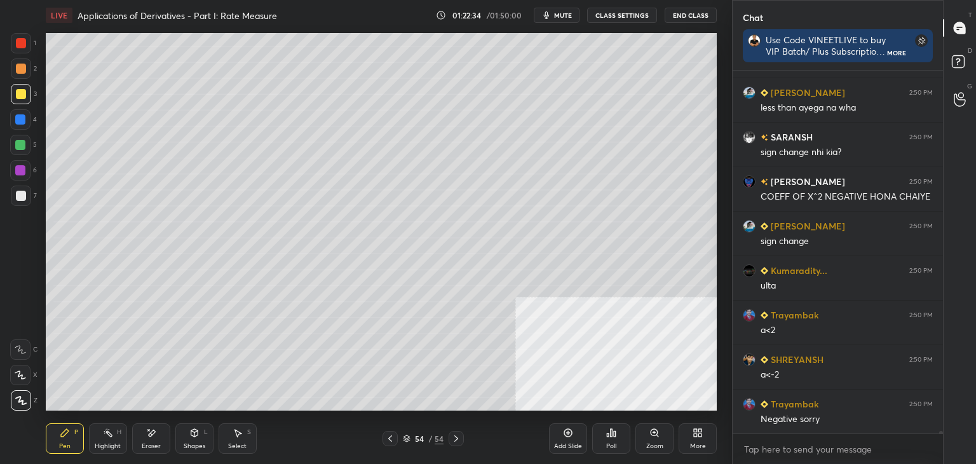
scroll to position [47075, 0]
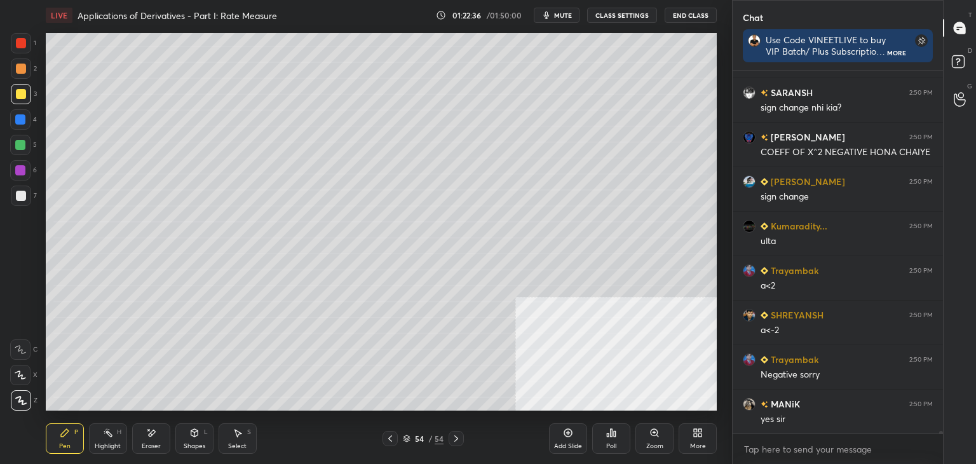
click at [699, 436] on div "More" at bounding box center [698, 438] width 38 height 31
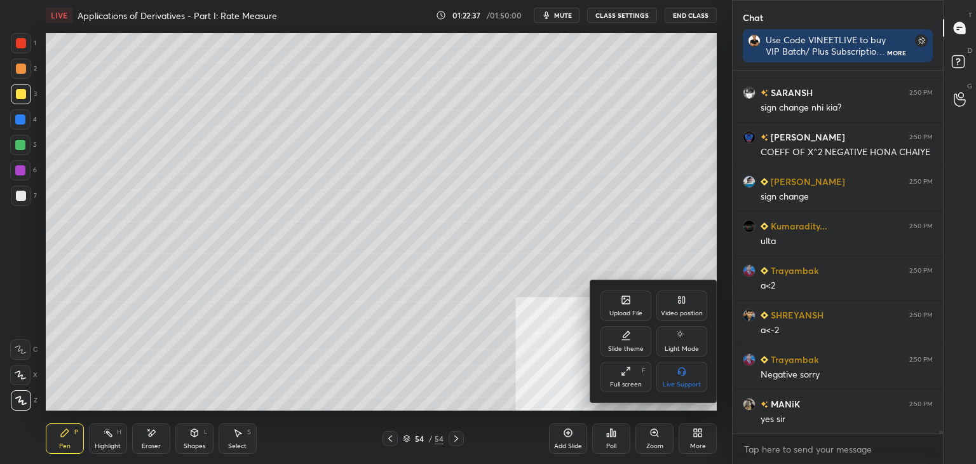
click at [686, 301] on div "Video position" at bounding box center [681, 305] width 51 height 31
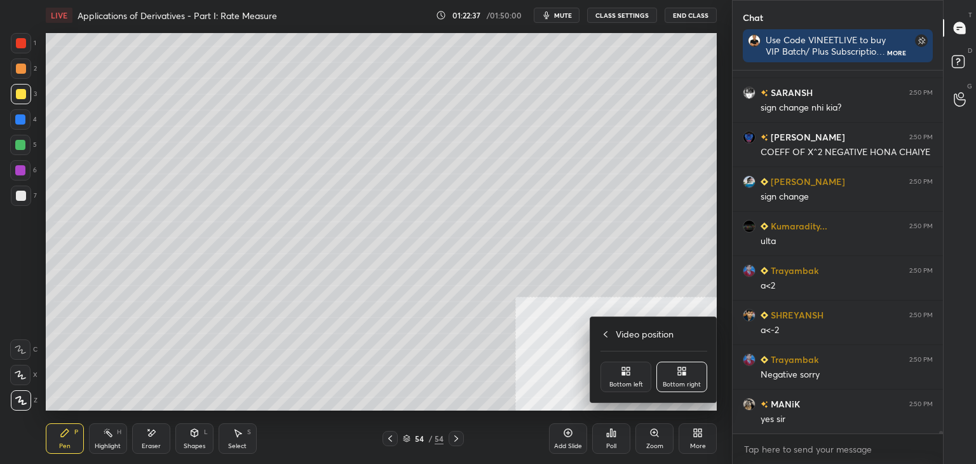
click at [634, 371] on div "Bottom left" at bounding box center [626, 377] width 51 height 31
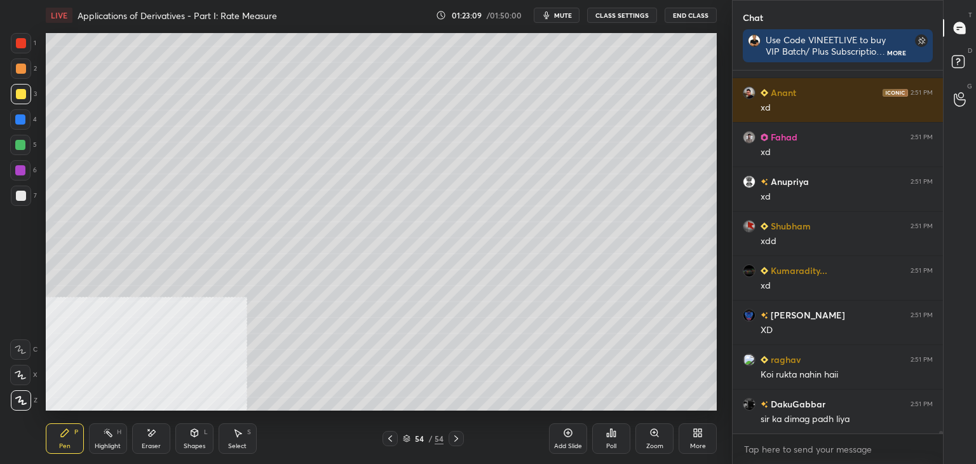
scroll to position [47575, 0]
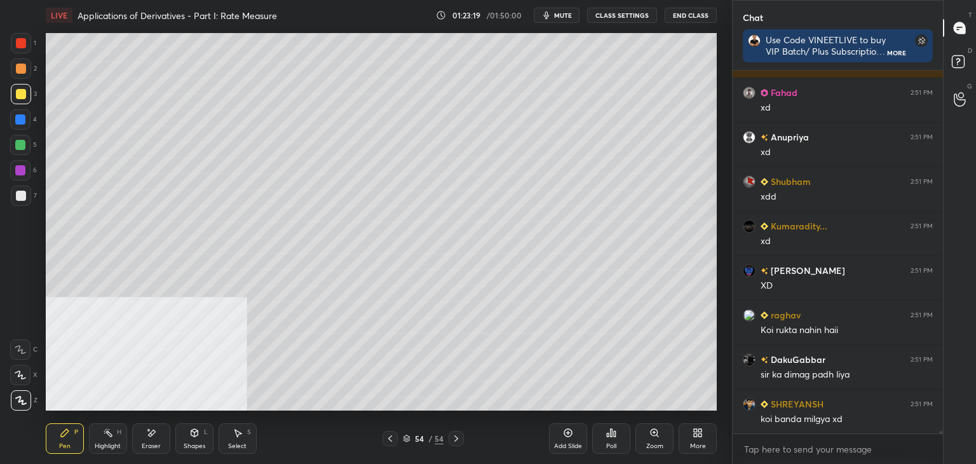
drag, startPoint x: 105, startPoint y: 441, endPoint x: 139, endPoint y: 430, distance: 35.4
click at [105, 440] on div "Highlight H" at bounding box center [108, 438] width 38 height 31
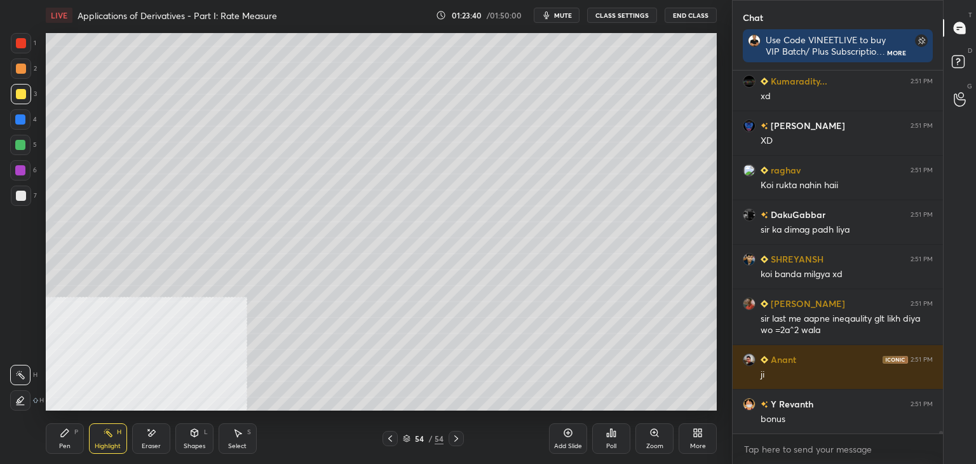
scroll to position [47765, 0]
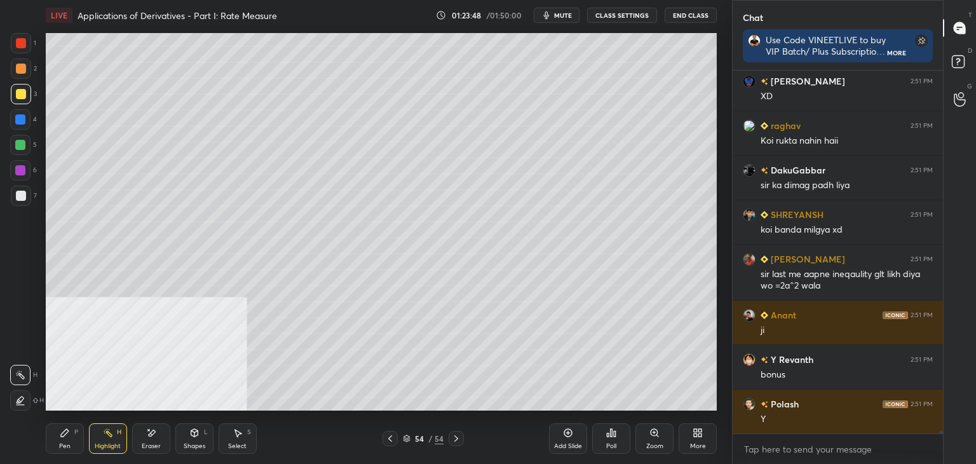
click at [21, 39] on div at bounding box center [21, 43] width 10 height 10
click at [64, 445] on div "Pen" at bounding box center [64, 446] width 11 height 6
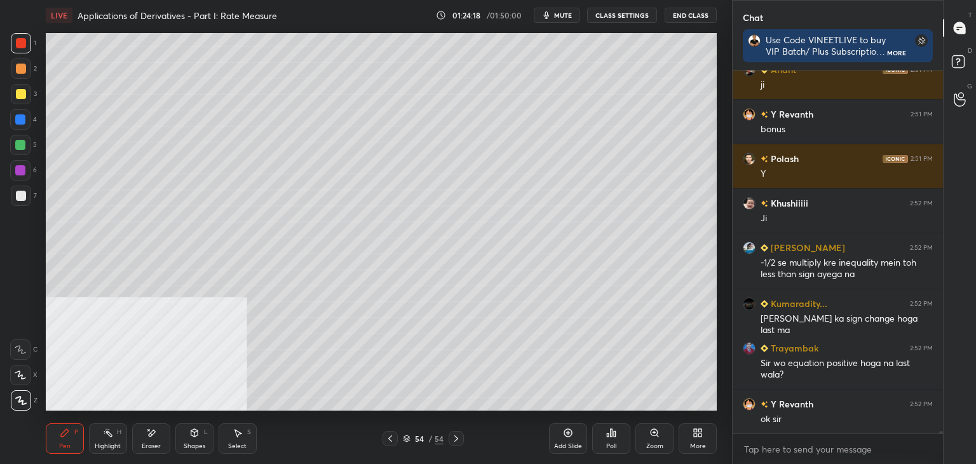
scroll to position [48054, 0]
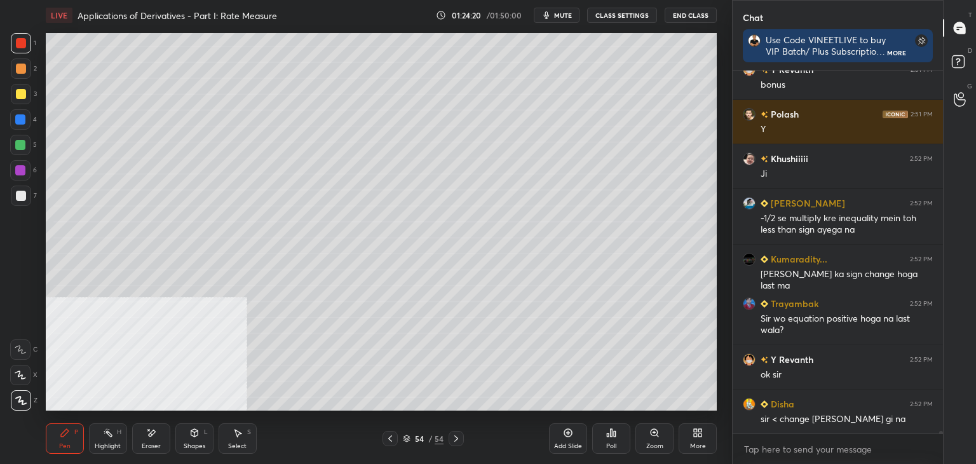
drag, startPoint x: 104, startPoint y: 446, endPoint x: 155, endPoint y: 423, distance: 56.0
click at [106, 445] on div "Highlight" at bounding box center [108, 446] width 26 height 6
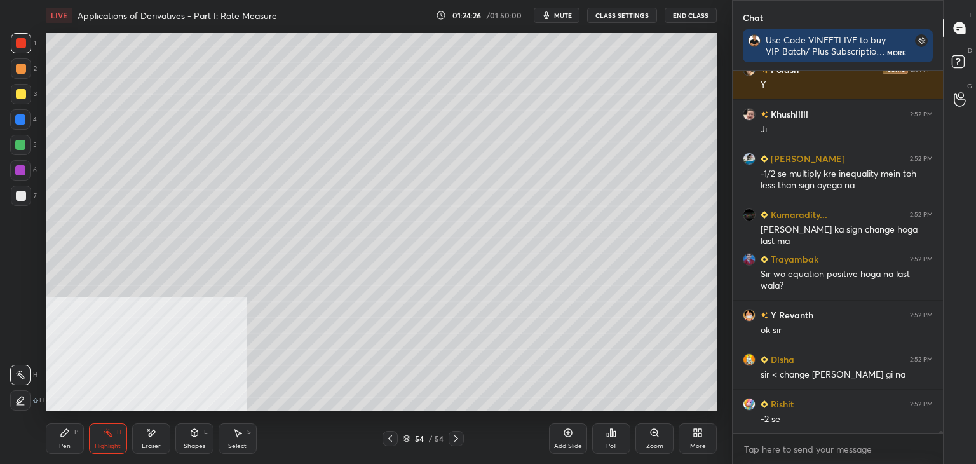
click at [149, 438] on div "Eraser" at bounding box center [151, 438] width 38 height 31
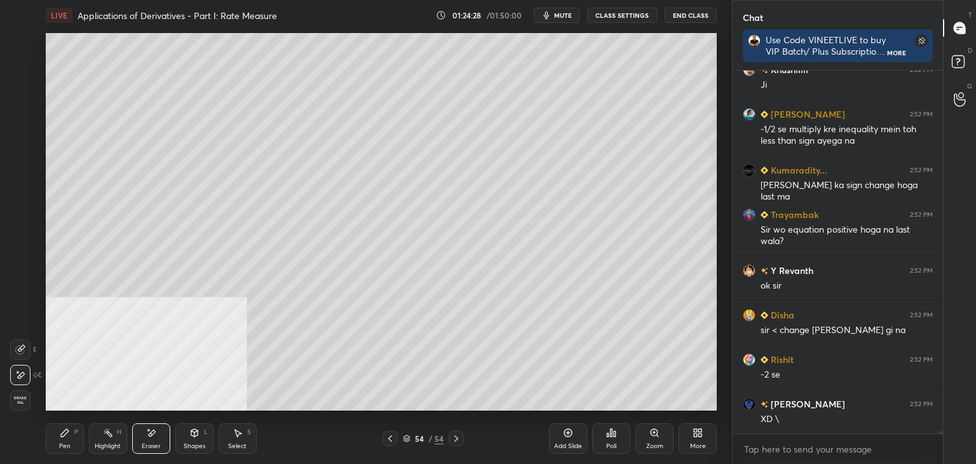
scroll to position [48188, 0]
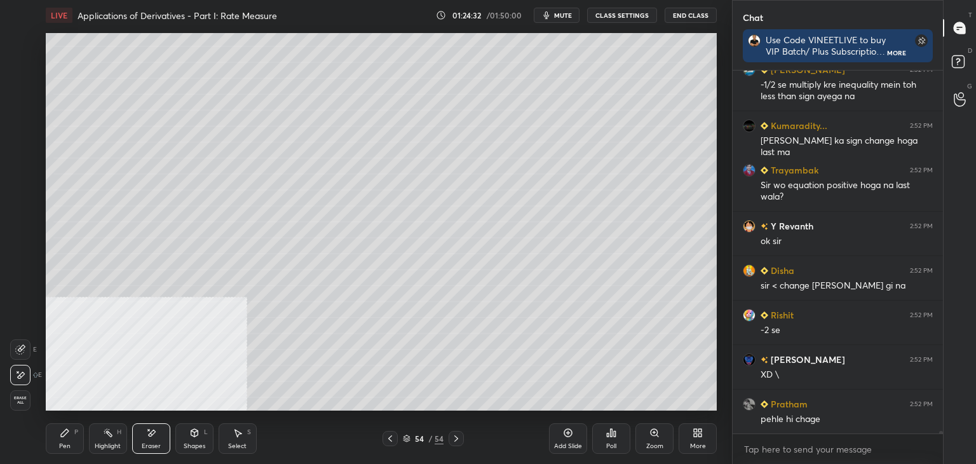
drag, startPoint x: 57, startPoint y: 445, endPoint x: 82, endPoint y: 425, distance: 32.1
click at [59, 443] on div "Pen P" at bounding box center [65, 438] width 38 height 31
drag, startPoint x: 92, startPoint y: 440, endPoint x: 90, endPoint y: 434, distance: 6.6
click at [93, 439] on div "Highlight H" at bounding box center [108, 438] width 38 height 31
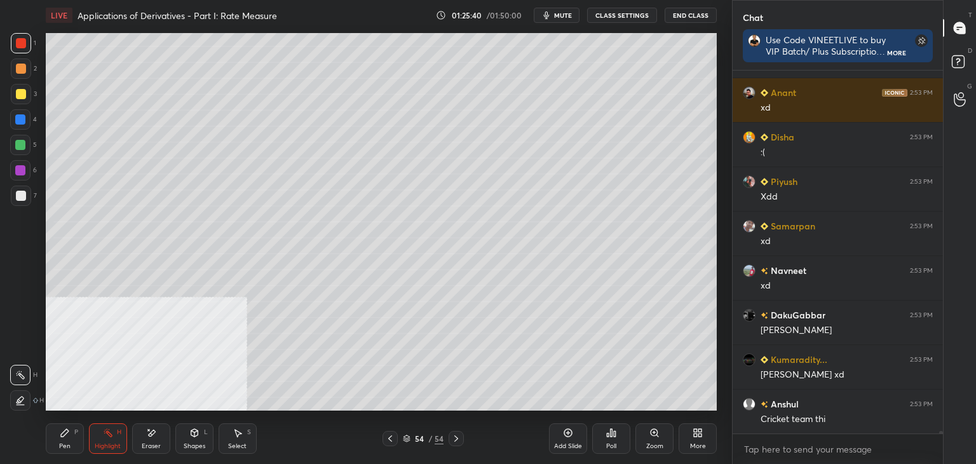
scroll to position [51327, 0]
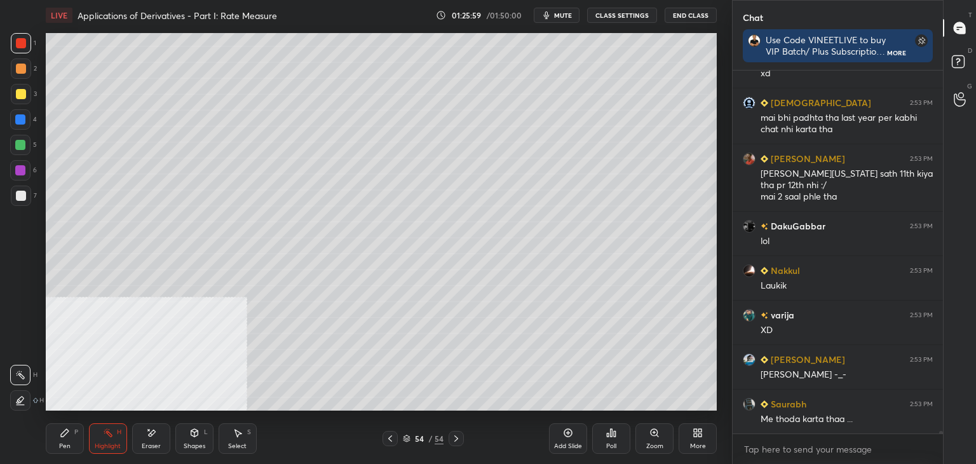
click at [576, 438] on div "Add Slide" at bounding box center [568, 438] width 38 height 31
click at [704, 449] on div "More" at bounding box center [698, 446] width 16 height 6
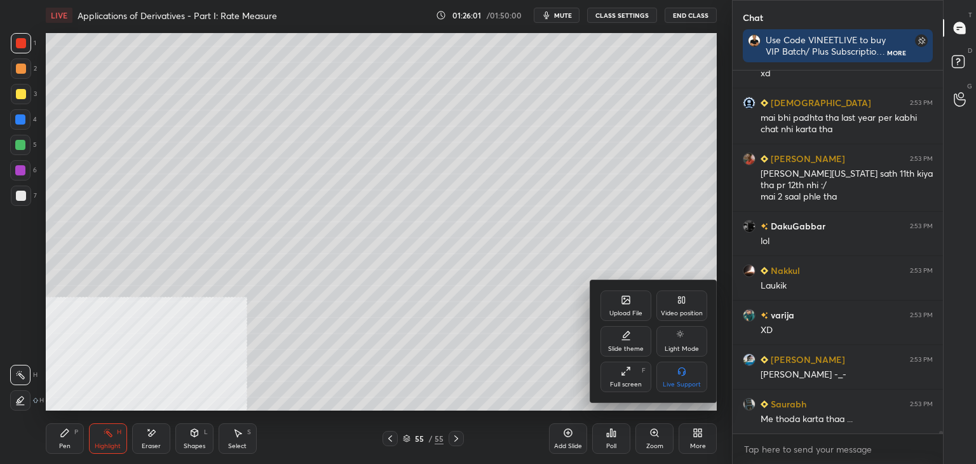
drag, startPoint x: 681, startPoint y: 308, endPoint x: 690, endPoint y: 318, distance: 13.5
click at [683, 311] on div "Video position" at bounding box center [682, 313] width 42 height 6
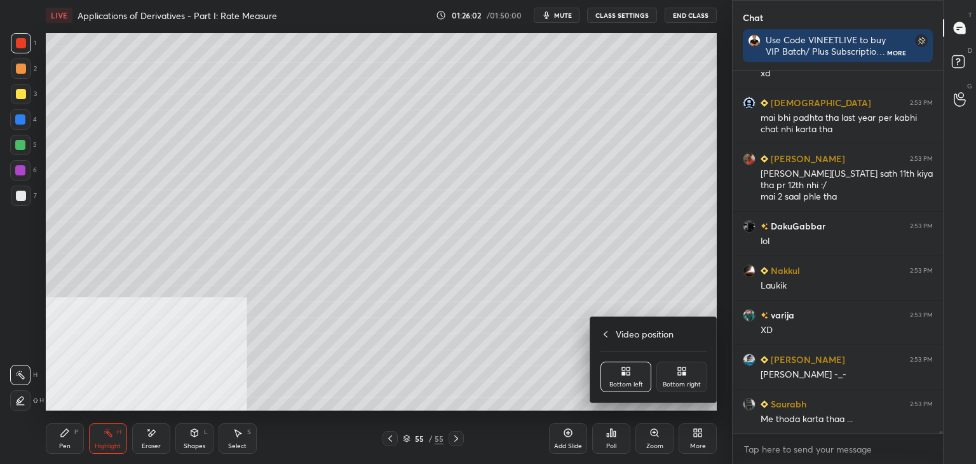
click at [690, 375] on div "Bottom right" at bounding box center [681, 377] width 51 height 31
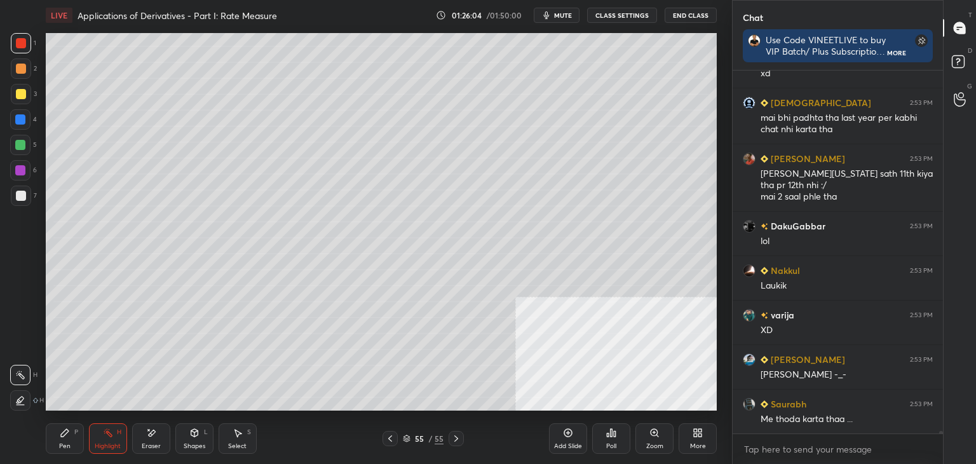
click at [51, 437] on div "Pen P" at bounding box center [65, 438] width 38 height 31
click at [22, 200] on div at bounding box center [21, 196] width 10 height 10
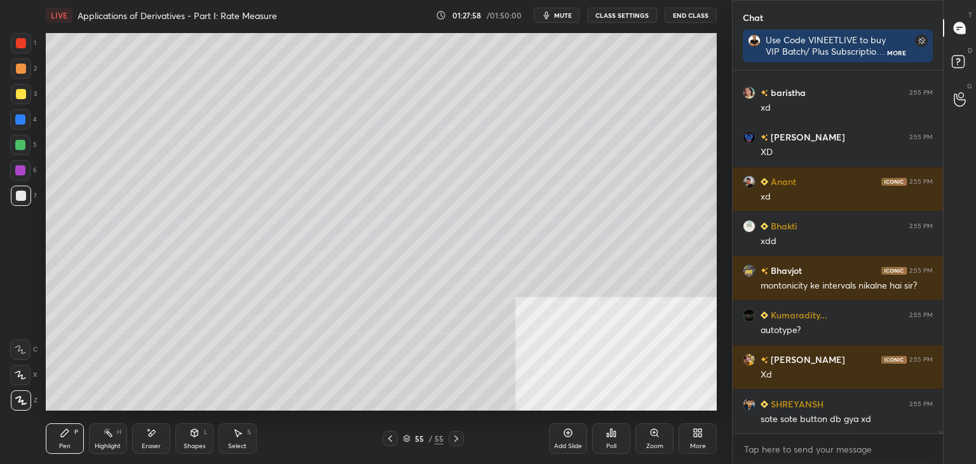
scroll to position [56925, 0]
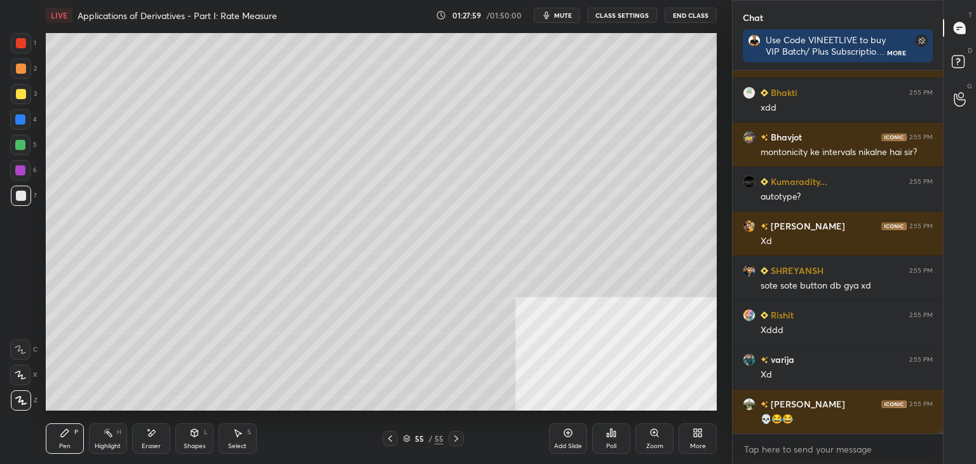
drag, startPoint x: 53, startPoint y: 441, endPoint x: 56, endPoint y: 416, distance: 25.6
click at [55, 435] on div "Pen P" at bounding box center [65, 438] width 38 height 31
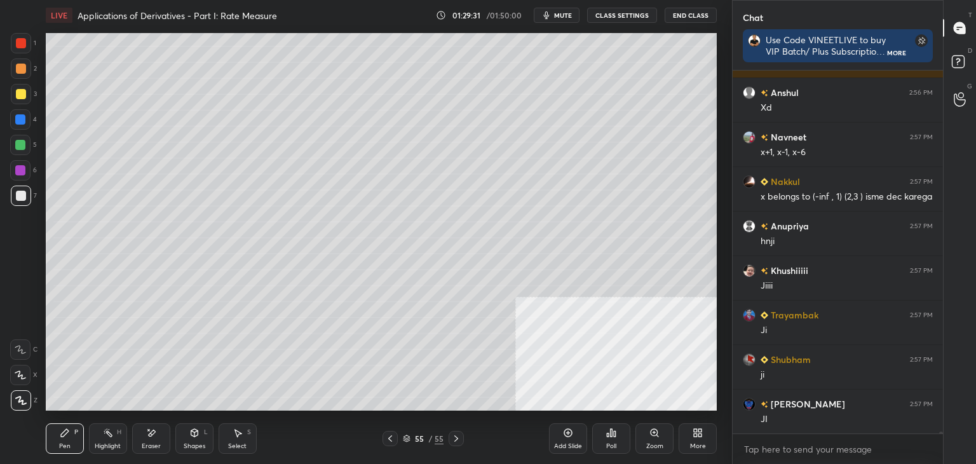
scroll to position [59162, 0]
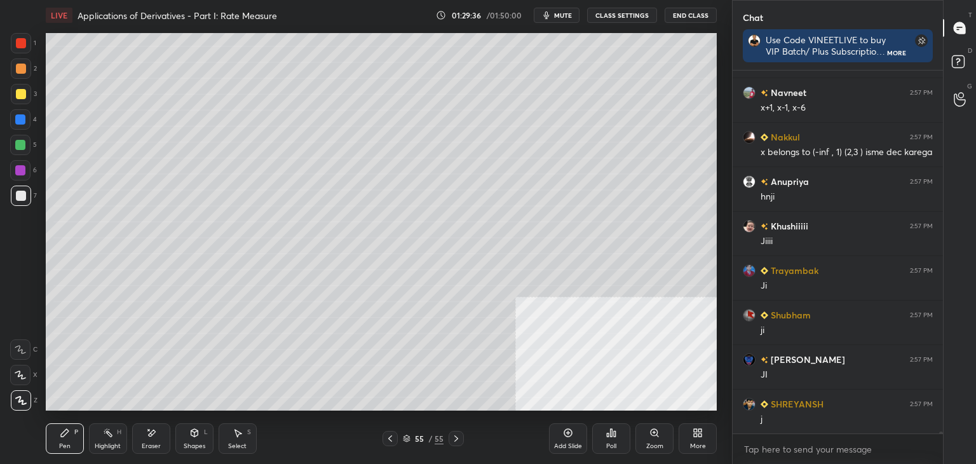
drag, startPoint x: 116, startPoint y: 447, endPoint x: 121, endPoint y: 412, distance: 35.2
click at [117, 444] on div "Highlight" at bounding box center [108, 446] width 26 height 6
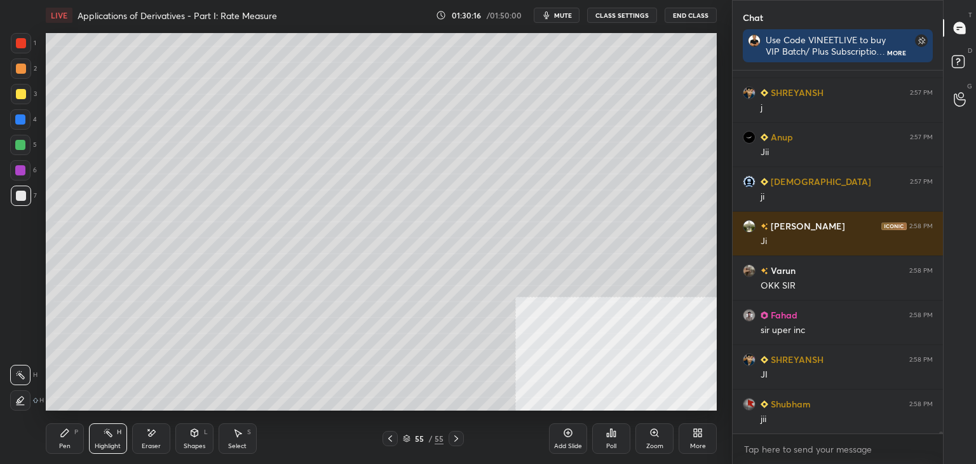
scroll to position [59517, 0]
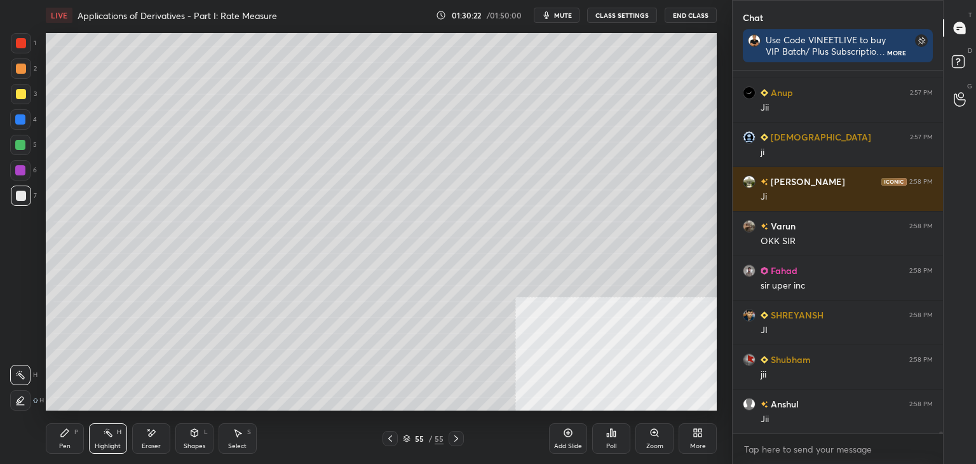
click at [559, 431] on div "Add Slide" at bounding box center [568, 438] width 38 height 31
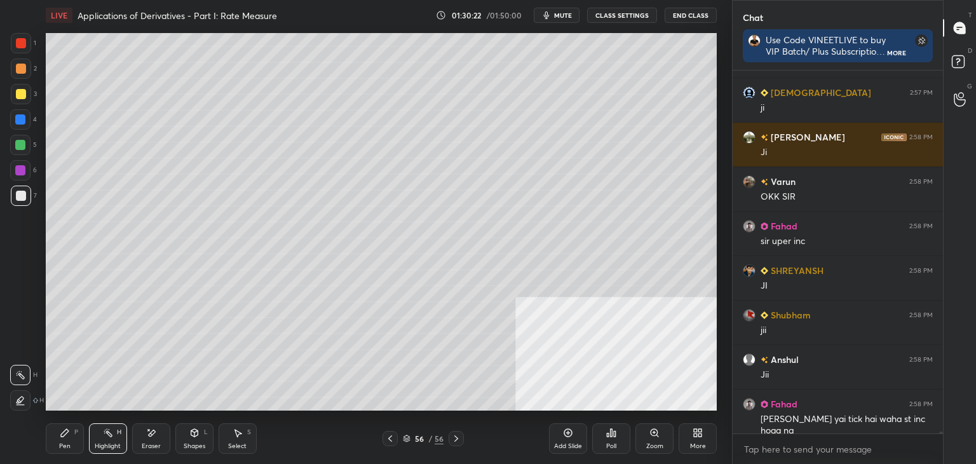
click at [65, 441] on div "Pen P" at bounding box center [65, 438] width 38 height 31
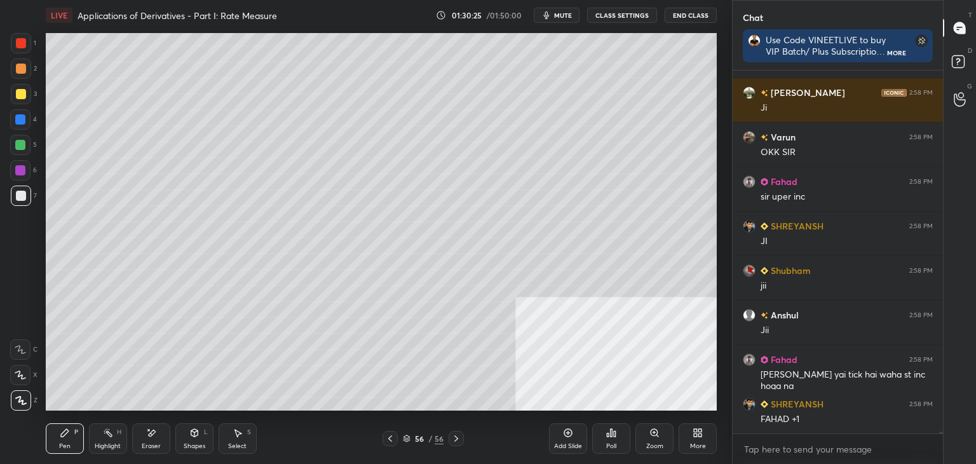
click at [386, 438] on icon at bounding box center [390, 438] width 10 height 10
click at [459, 436] on icon at bounding box center [456, 438] width 10 height 10
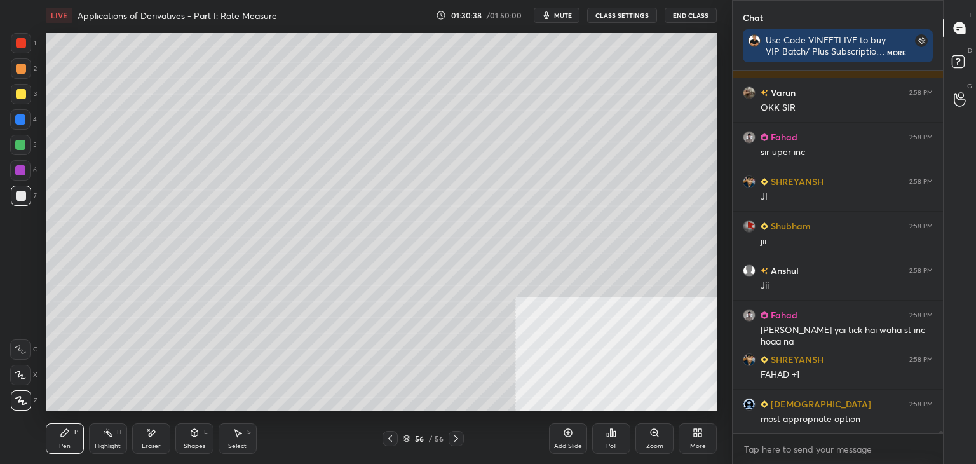
scroll to position [55884, 0]
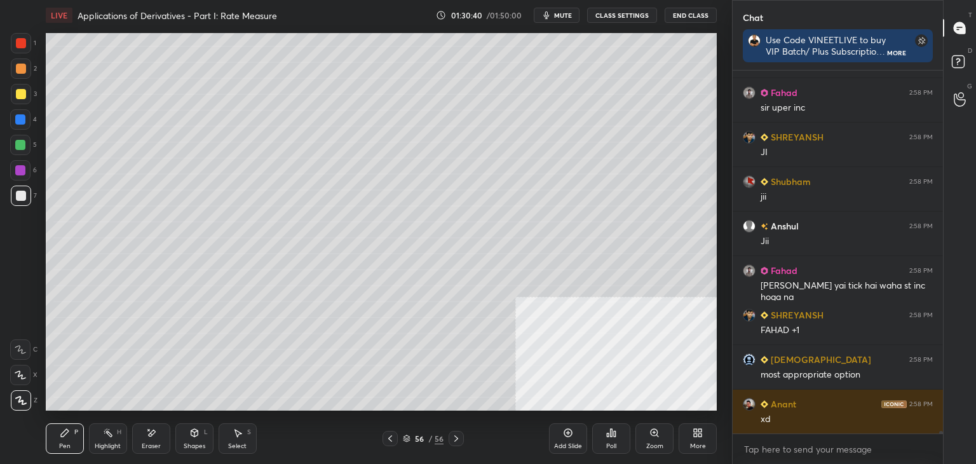
click at [389, 434] on icon at bounding box center [390, 438] width 10 height 10
drag, startPoint x: 88, startPoint y: 435, endPoint x: 97, endPoint y: 415, distance: 21.4
click at [87, 432] on div "Pen P Highlight H Eraser Shapes L Select S" at bounding box center [172, 438] width 252 height 31
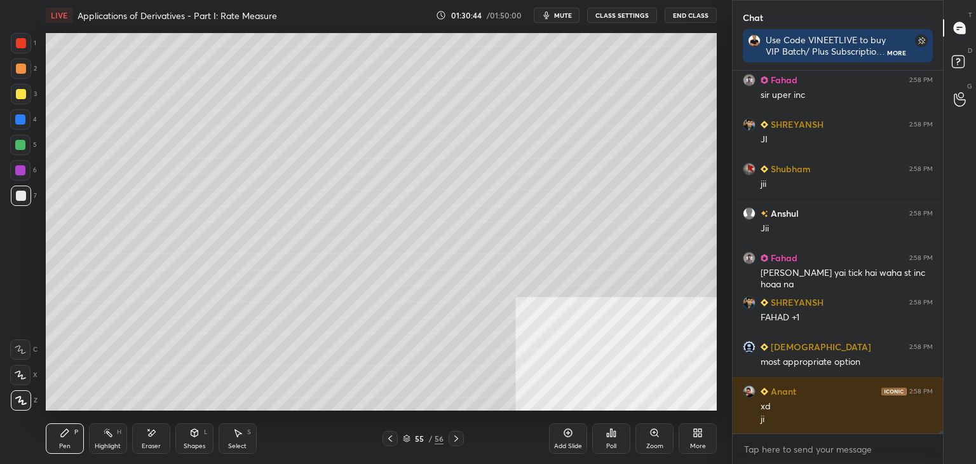
scroll to position [55941, 0]
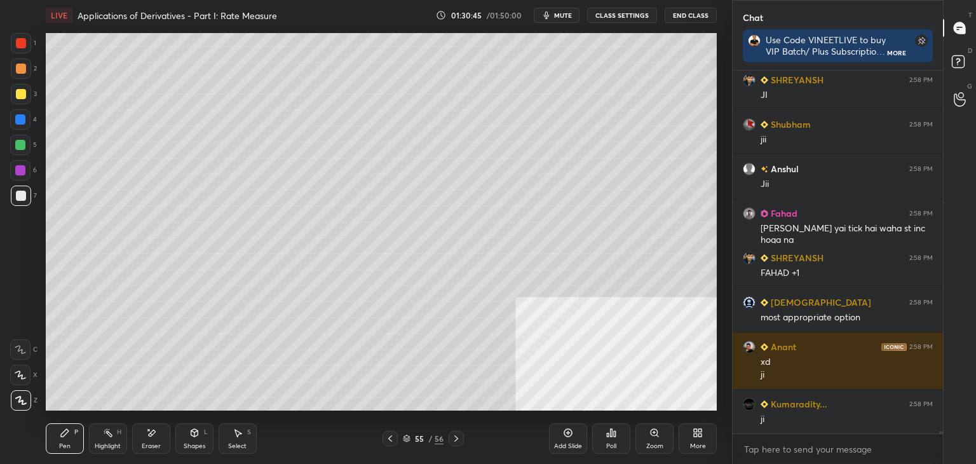
click at [456, 440] on icon at bounding box center [456, 438] width 10 height 10
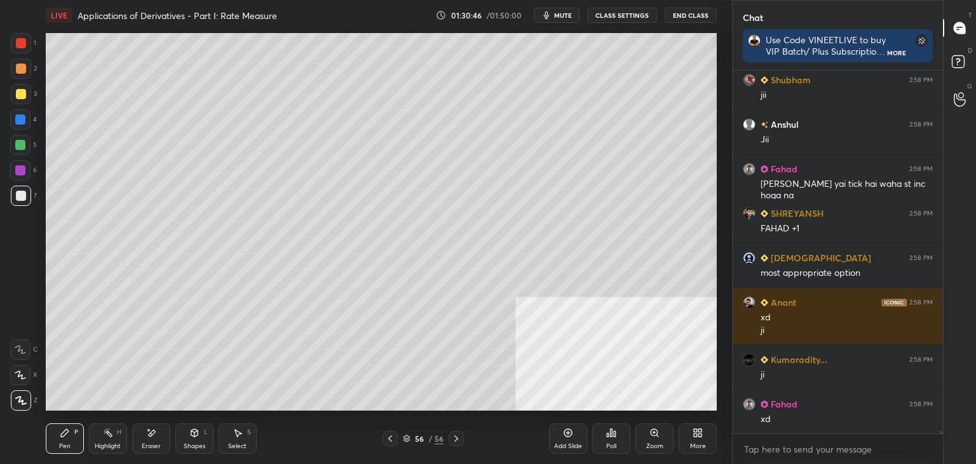
drag, startPoint x: 65, startPoint y: 437, endPoint x: 38, endPoint y: 407, distance: 41.0
click at [64, 435] on icon at bounding box center [65, 433] width 10 height 10
click at [26, 95] on div at bounding box center [21, 94] width 20 height 20
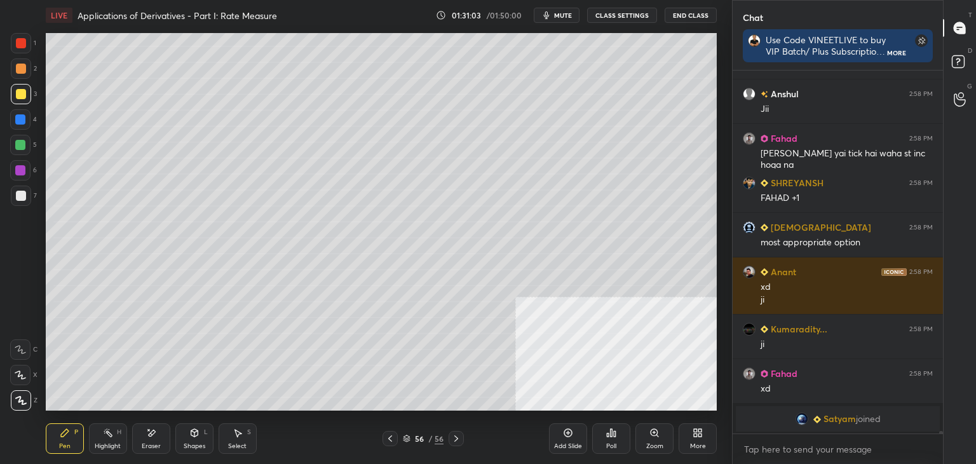
drag, startPoint x: 25, startPoint y: 41, endPoint x: 32, endPoint y: 90, distance: 48.7
click at [23, 41] on div at bounding box center [21, 43] width 10 height 10
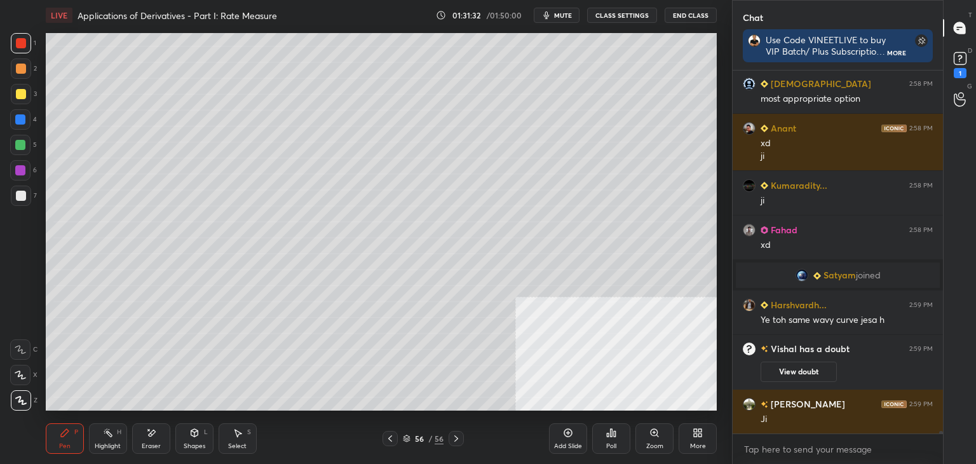
scroll to position [56102, 0]
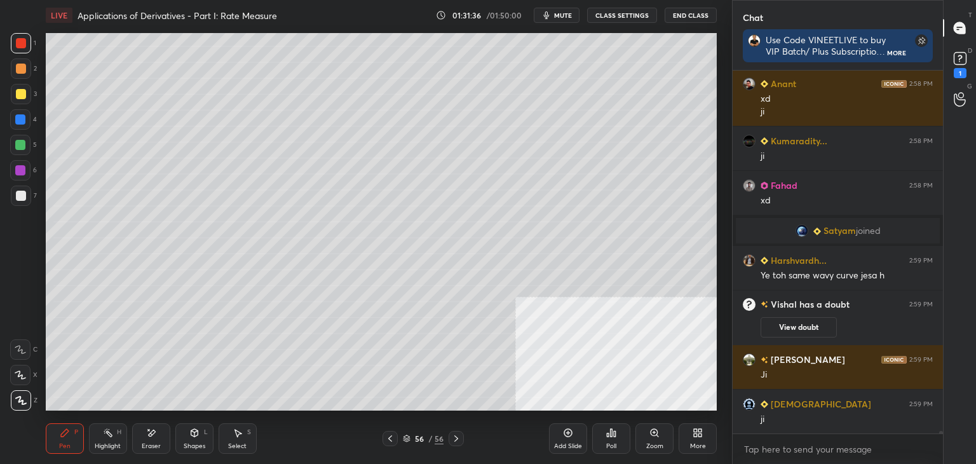
drag, startPoint x: 23, startPoint y: 198, endPoint x: 24, endPoint y: 184, distance: 14.0
click at [20, 197] on div at bounding box center [21, 196] width 10 height 10
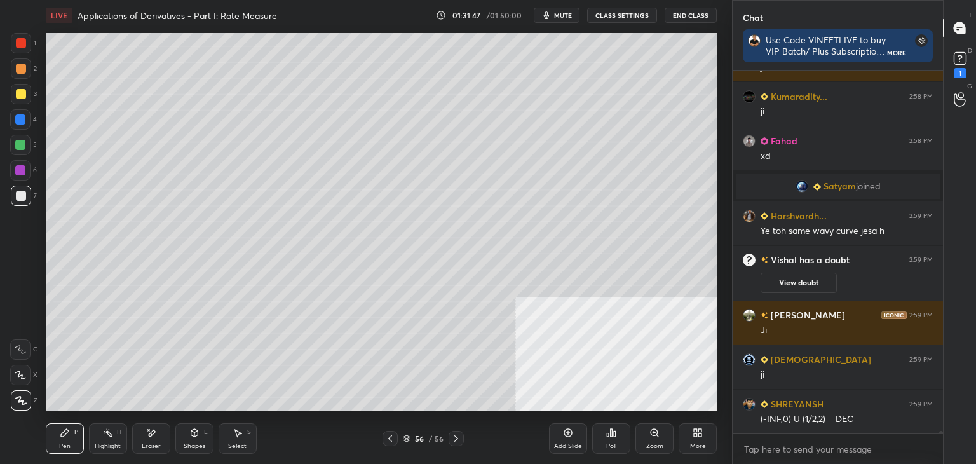
scroll to position [56153, 0]
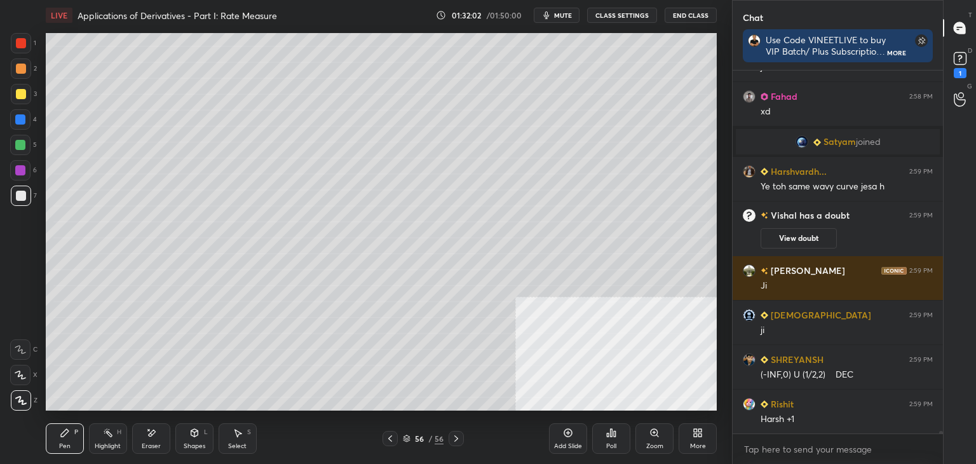
drag, startPoint x: 151, startPoint y: 439, endPoint x: 151, endPoint y: 412, distance: 27.3
click at [151, 438] on div "Eraser" at bounding box center [151, 438] width 38 height 31
drag, startPoint x: 79, startPoint y: 439, endPoint x: 78, endPoint y: 412, distance: 26.8
click at [78, 435] on div "Pen P" at bounding box center [65, 438] width 38 height 31
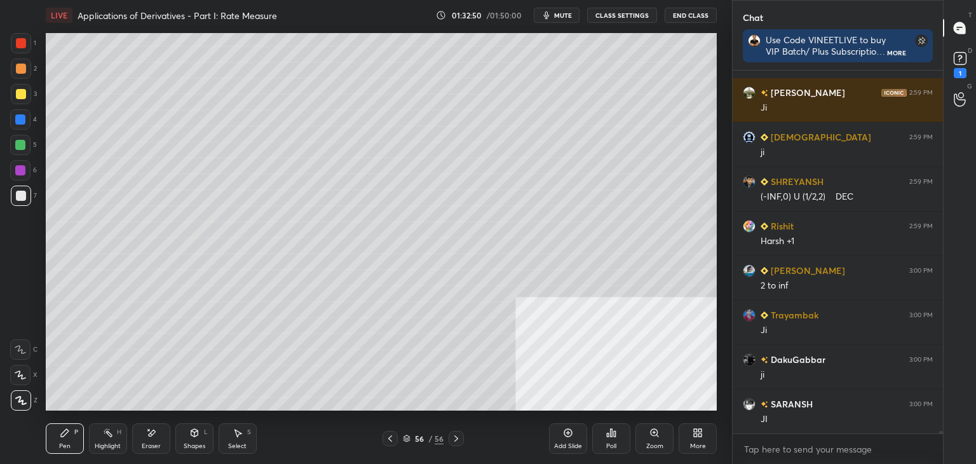
scroll to position [56376, 0]
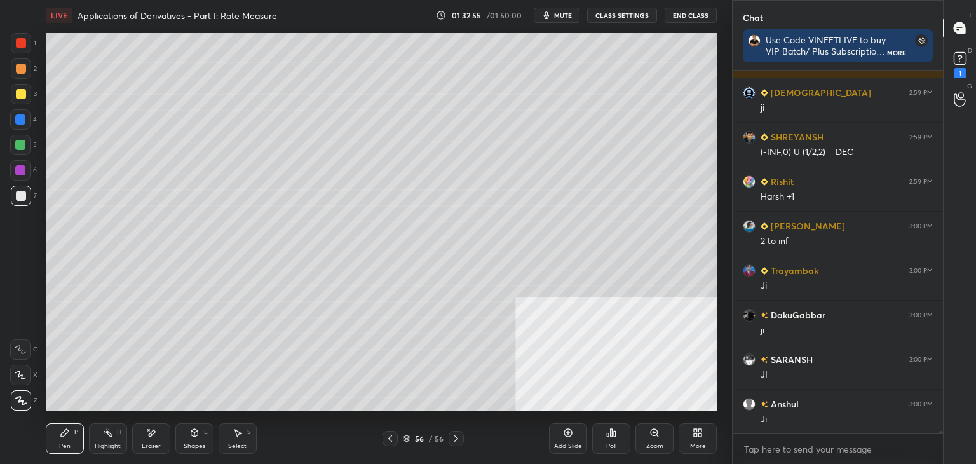
click at [107, 443] on div "Highlight" at bounding box center [108, 446] width 26 height 6
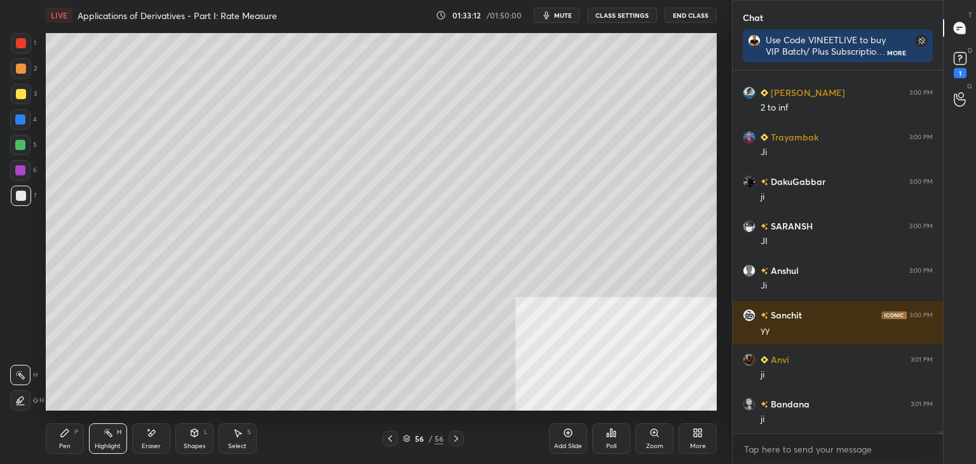
scroll to position [56477, 0]
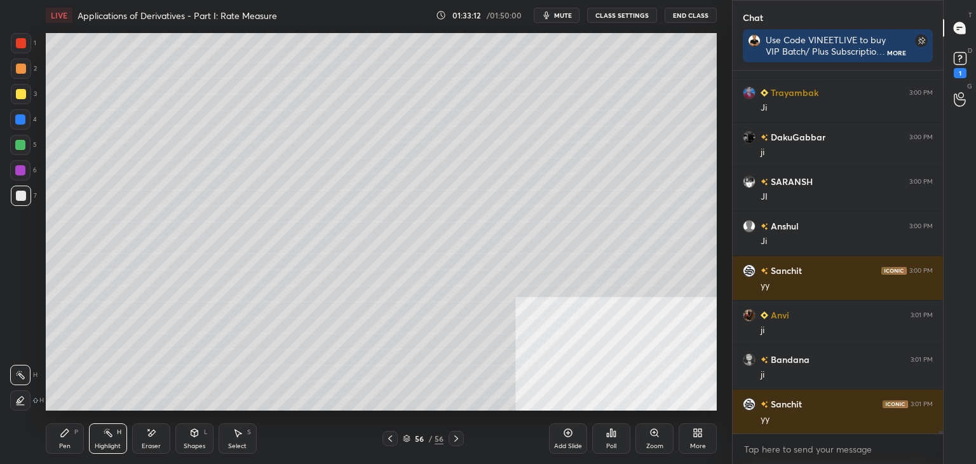
click at [564, 16] on span "mute" at bounding box center [563, 15] width 18 height 9
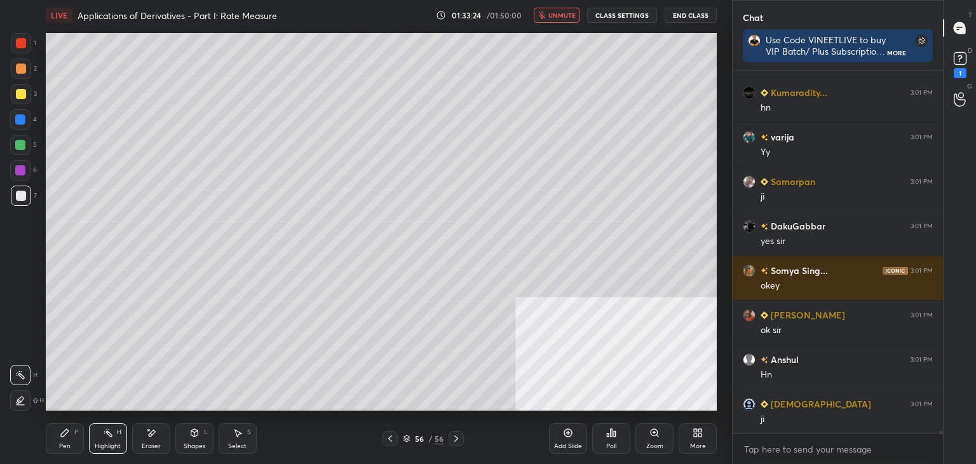
scroll to position [56922, 0]
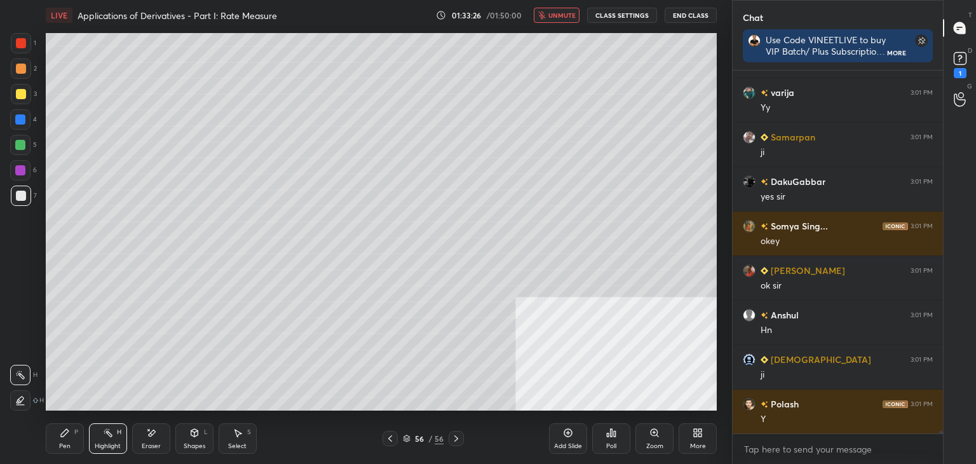
drag, startPoint x: 554, startPoint y: 11, endPoint x: 536, endPoint y: 30, distance: 26.1
click at [548, 13] on button "unmute" at bounding box center [557, 15] width 46 height 15
drag, startPoint x: 569, startPoint y: 434, endPoint x: 554, endPoint y: 433, distance: 15.3
click at [564, 433] on icon at bounding box center [568, 433] width 10 height 10
drag, startPoint x: 58, startPoint y: 442, endPoint x: 69, endPoint y: 414, distance: 30.0
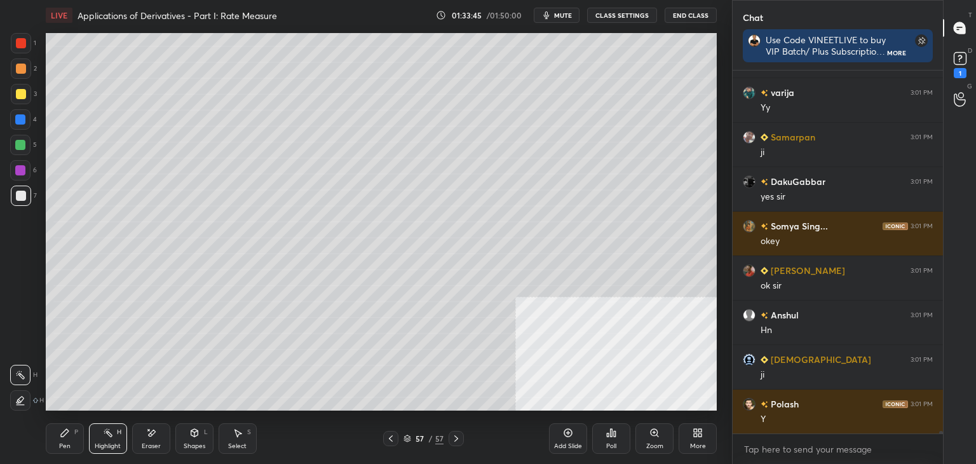
click at [63, 437] on div "Pen P" at bounding box center [65, 438] width 38 height 31
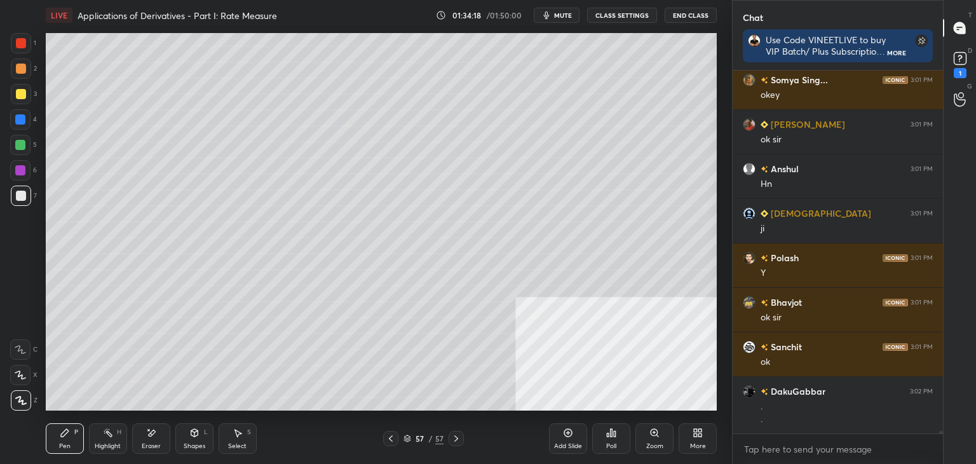
scroll to position [56907, 0]
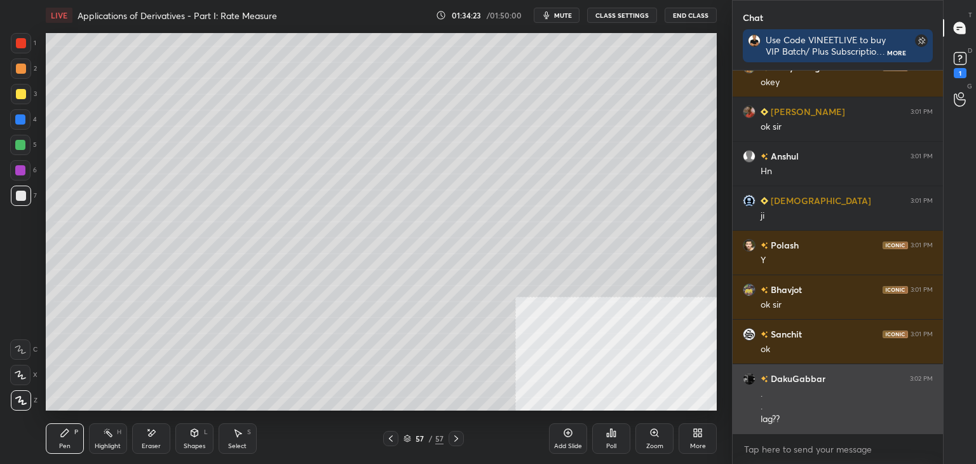
click at [791, 397] on div "[PERSON_NAME] Sing... 3:01 PM [PERSON_NAME] 3:01 PM ok [PERSON_NAME] 3:01 PM [P…" at bounding box center [838, 252] width 210 height 363
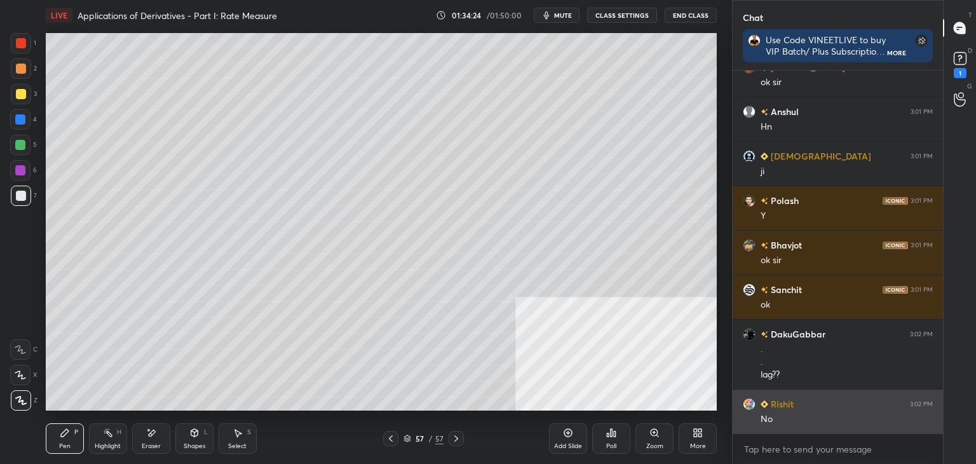
drag, startPoint x: 780, startPoint y: 353, endPoint x: 771, endPoint y: 351, distance: 8.6
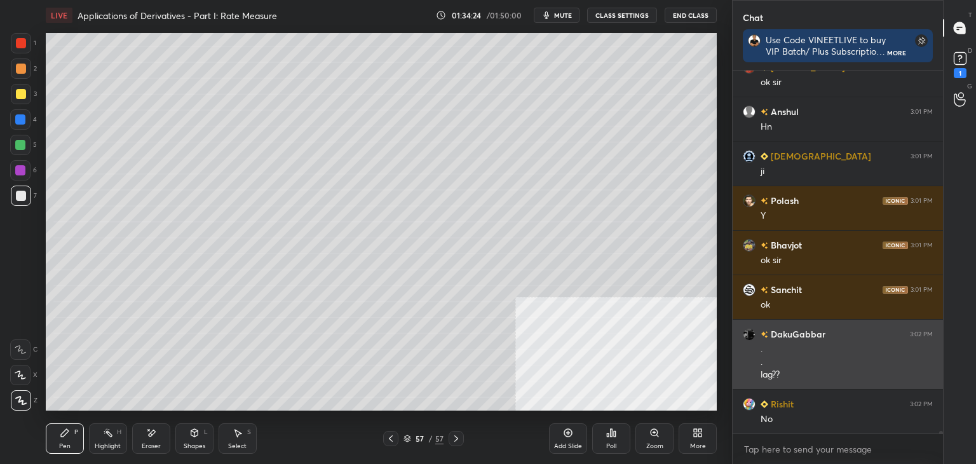
scroll to position [56996, 0]
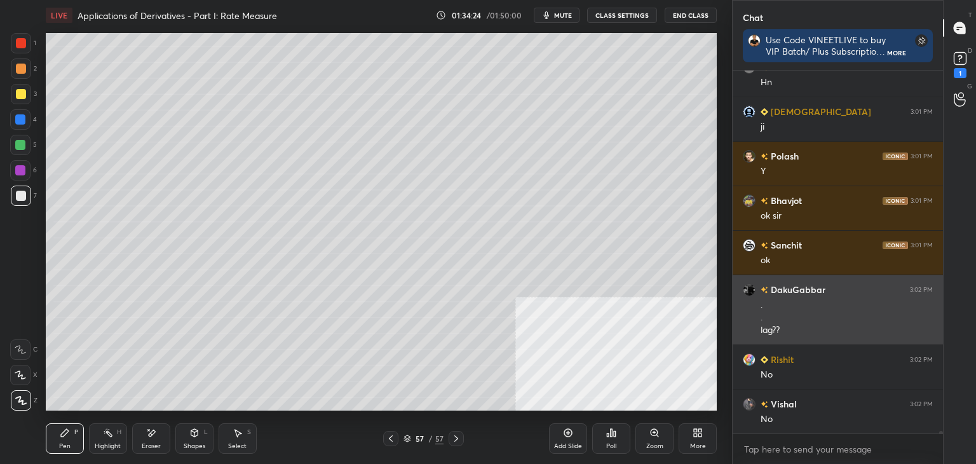
click at [781, 299] on div "." at bounding box center [847, 305] width 172 height 13
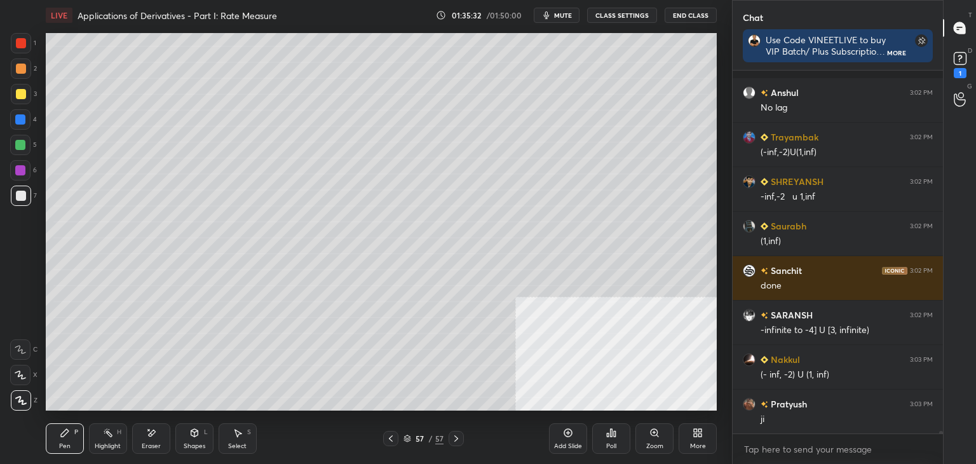
scroll to position [57408, 0]
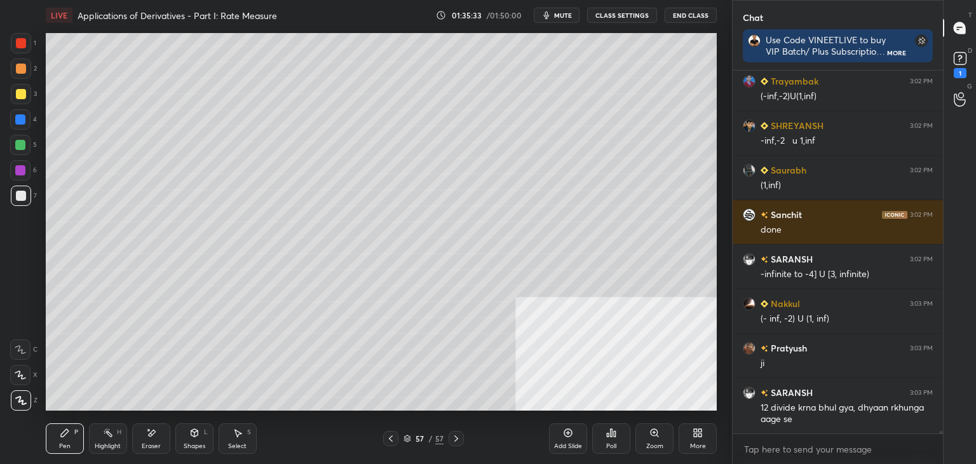
drag, startPoint x: 562, startPoint y: 436, endPoint x: 554, endPoint y: 416, distance: 21.4
click at [562, 435] on div "Add Slide" at bounding box center [568, 438] width 38 height 31
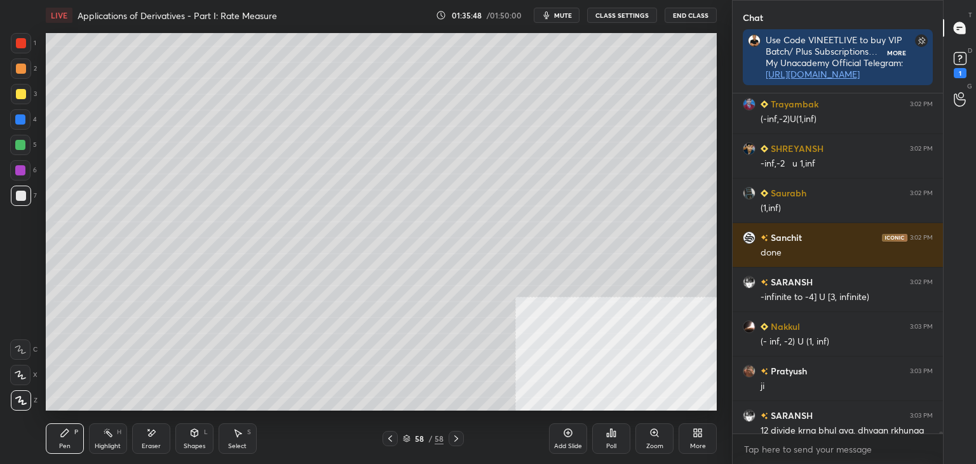
scroll to position [367, 207]
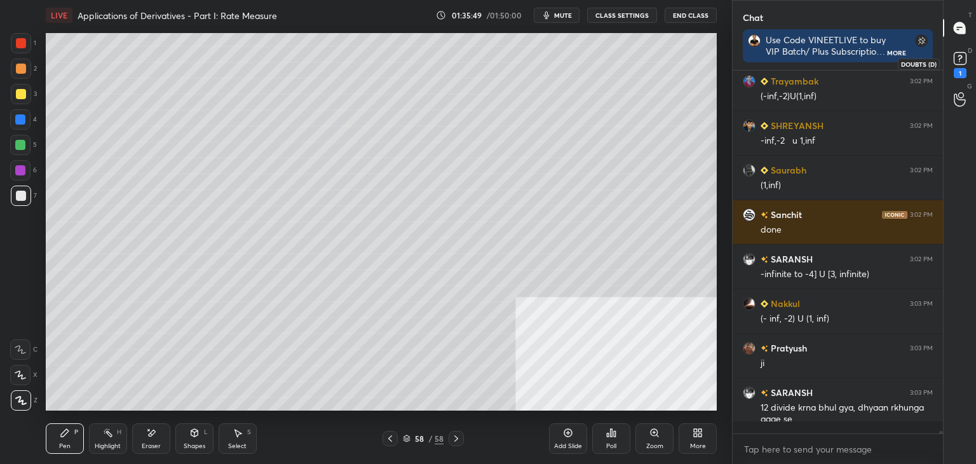
click at [971, 54] on div "1" at bounding box center [960, 63] width 25 height 23
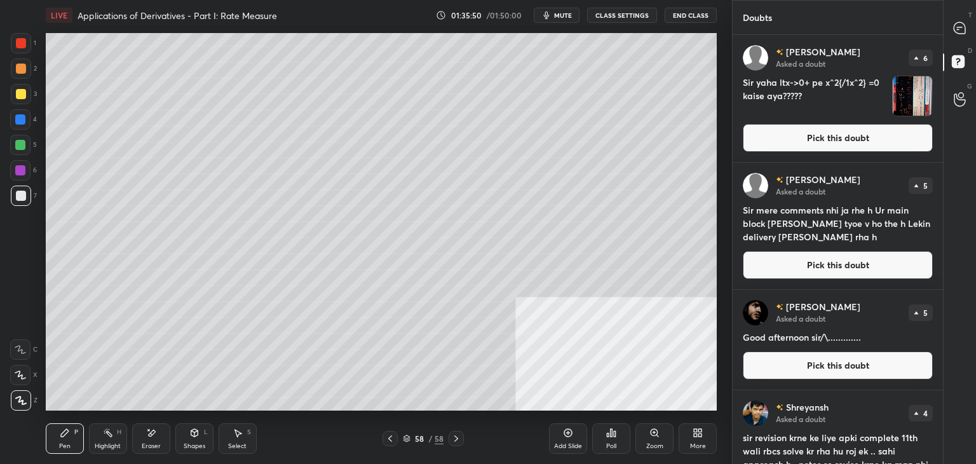
click at [892, 141] on button "Pick this doubt" at bounding box center [838, 138] width 190 height 28
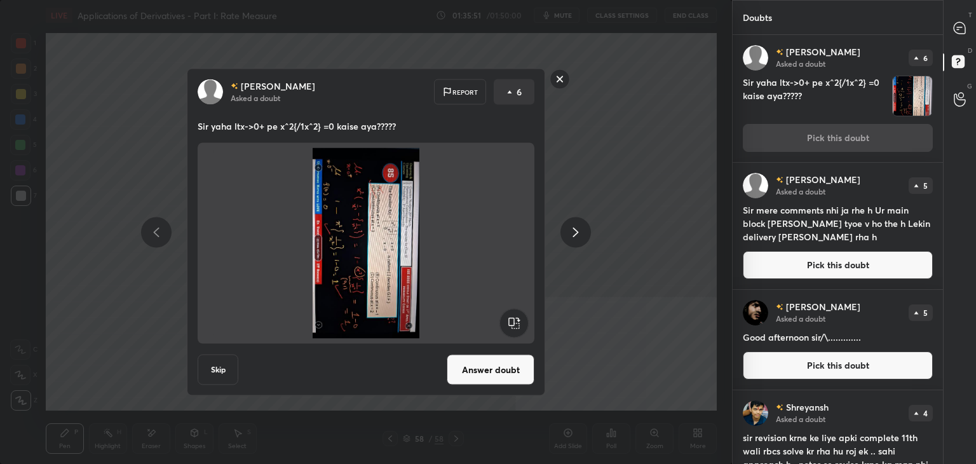
click at [515, 309] on rect at bounding box center [513, 323] width 29 height 29
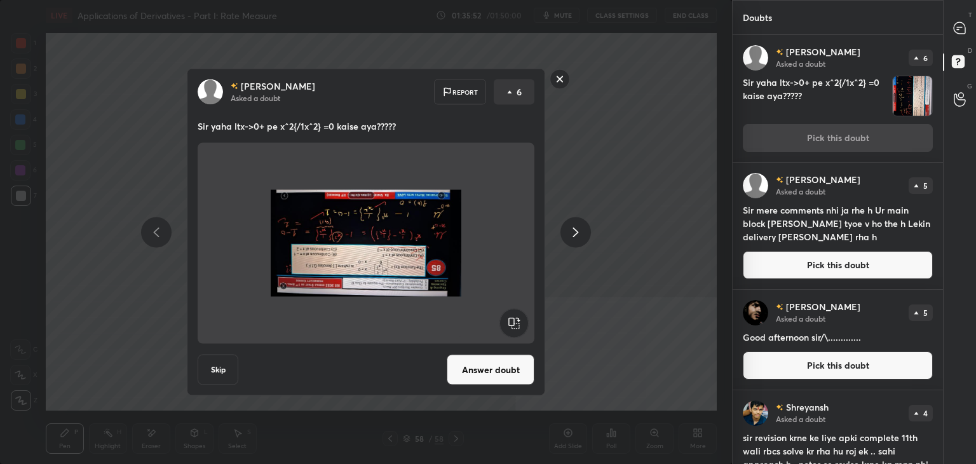
click at [515, 320] on rect at bounding box center [513, 323] width 29 height 29
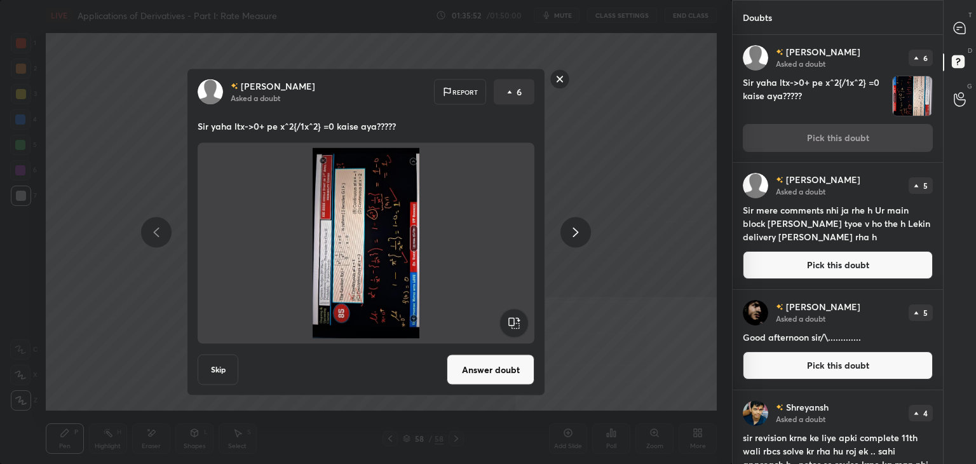
click at [512, 322] on rect at bounding box center [513, 323] width 29 height 29
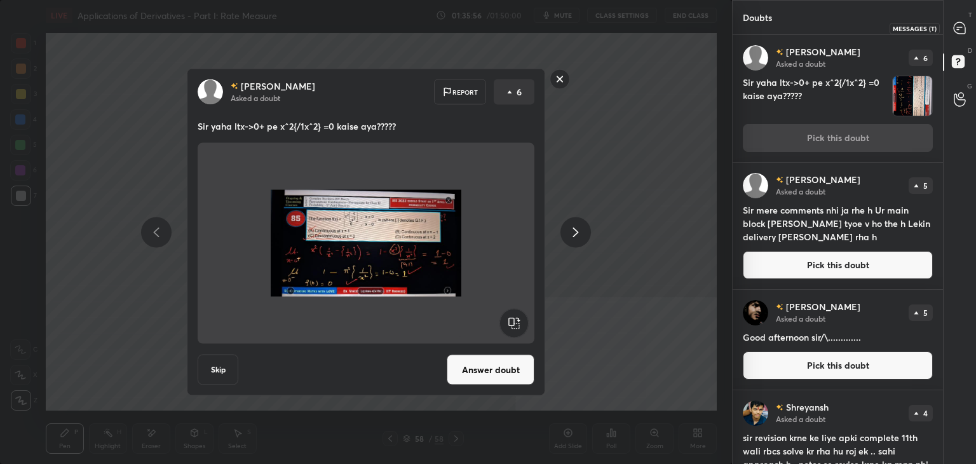
click at [961, 31] on icon at bounding box center [959, 27] width 11 height 11
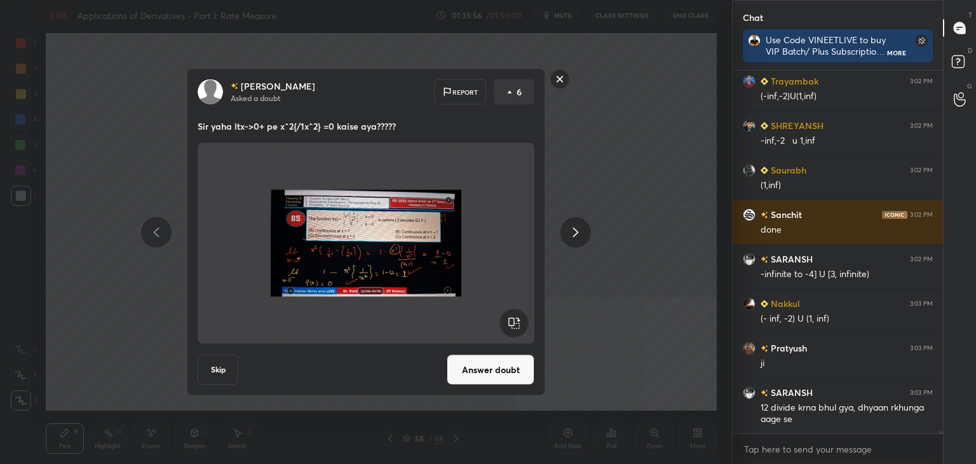
scroll to position [4, 4]
click at [493, 375] on button "Answer doubt" at bounding box center [491, 370] width 88 height 31
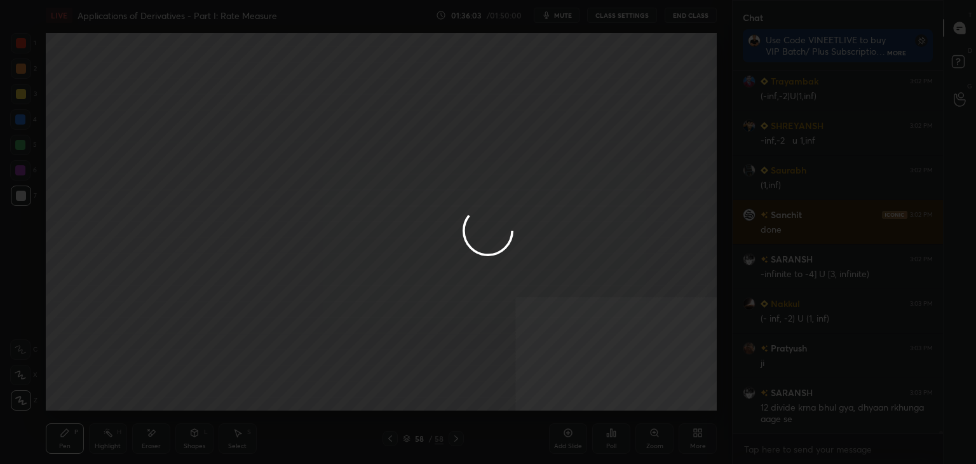
scroll to position [57249, 0]
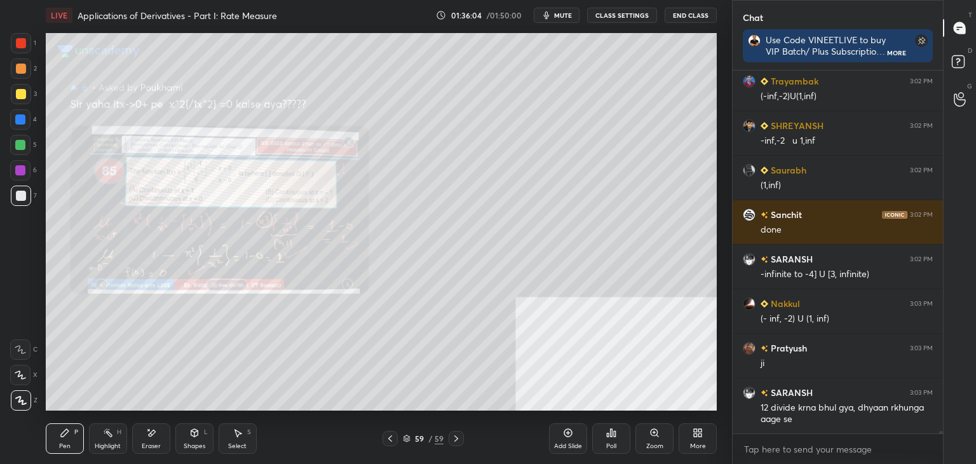
click at [650, 438] on div "Zoom" at bounding box center [654, 438] width 38 height 31
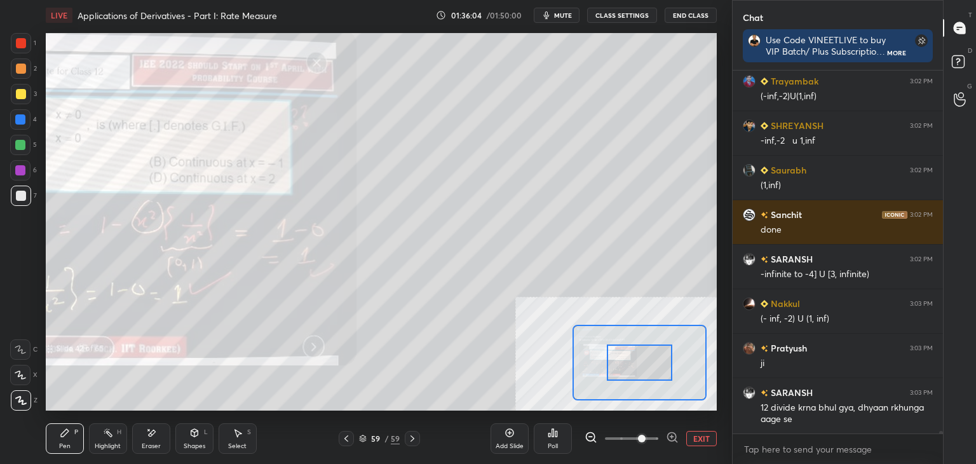
click at [650, 443] on span at bounding box center [631, 438] width 53 height 19
click at [646, 442] on span at bounding box center [642, 439] width 8 height 8
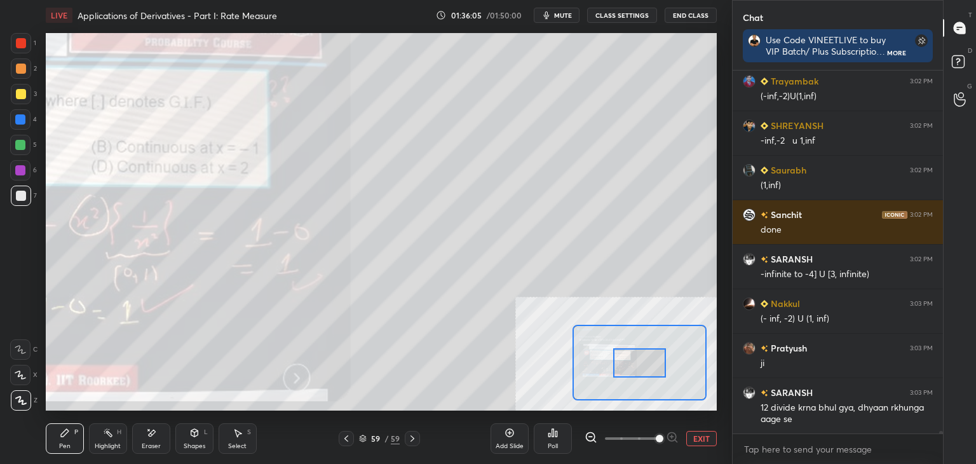
click at [656, 442] on span at bounding box center [660, 439] width 8 height 8
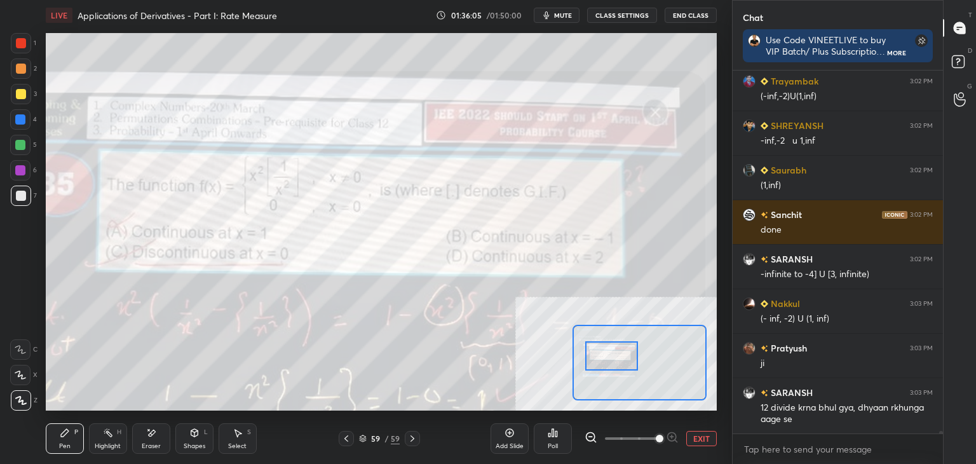
drag, startPoint x: 637, startPoint y: 353, endPoint x: 622, endPoint y: 349, distance: 15.9
click at [618, 349] on div at bounding box center [611, 355] width 53 height 29
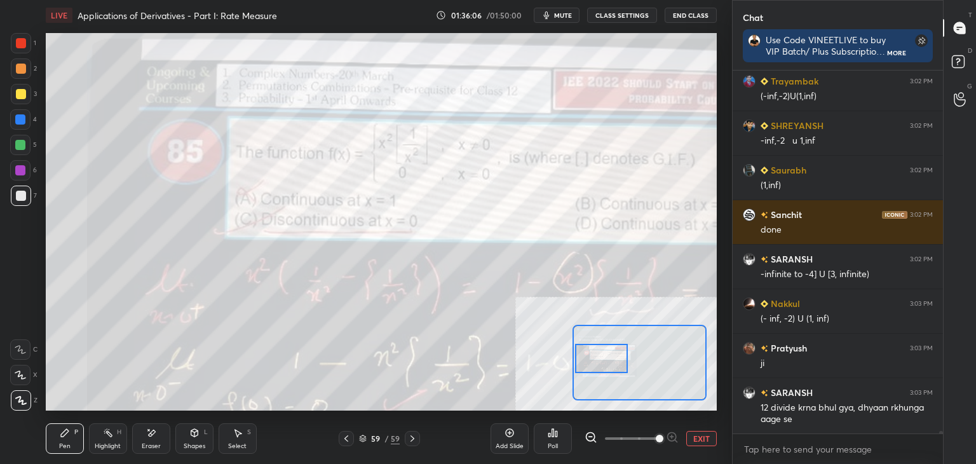
drag, startPoint x: 615, startPoint y: 349, endPoint x: 595, endPoint y: 353, distance: 20.1
click at [601, 348] on div at bounding box center [601, 358] width 53 height 29
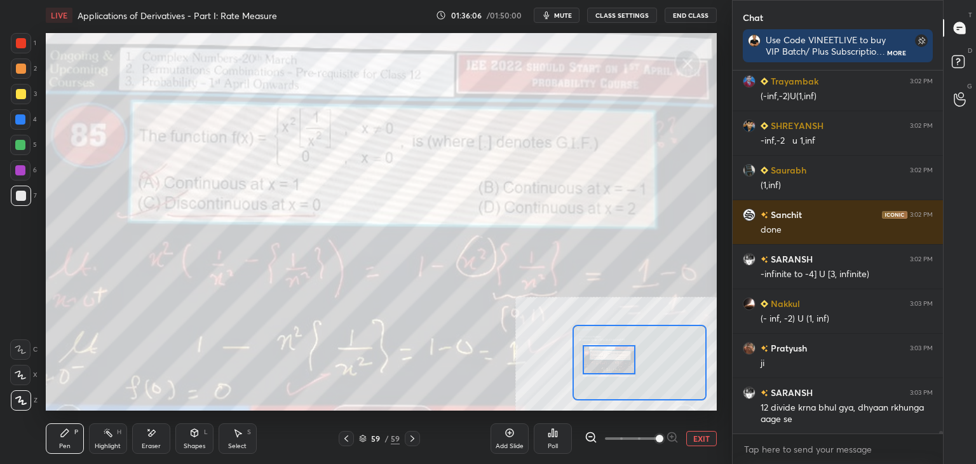
drag, startPoint x: 595, startPoint y: 353, endPoint x: 604, endPoint y: 356, distance: 9.4
click at [605, 356] on div at bounding box center [609, 359] width 53 height 29
drag, startPoint x: 604, startPoint y: 356, endPoint x: 592, endPoint y: 358, distance: 12.3
click at [603, 356] on div at bounding box center [609, 359] width 53 height 29
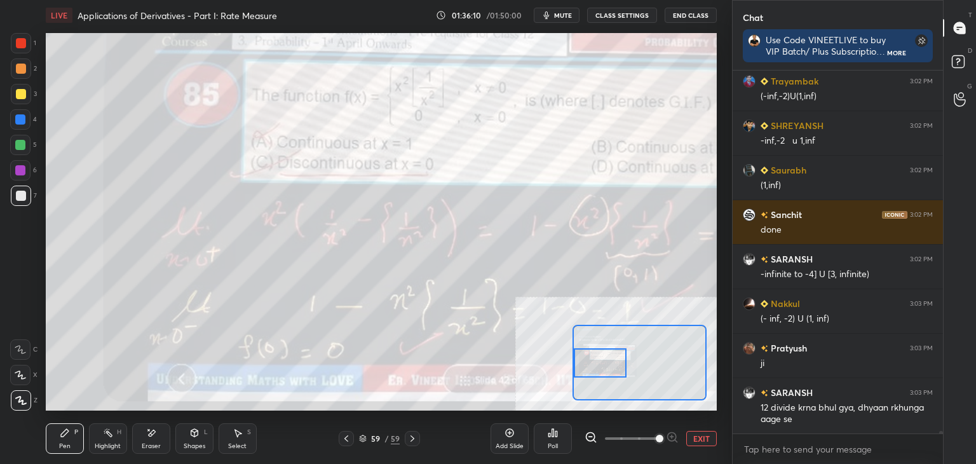
drag, startPoint x: 610, startPoint y: 362, endPoint x: 573, endPoint y: 370, distance: 37.8
click at [587, 364] on div at bounding box center [600, 362] width 53 height 29
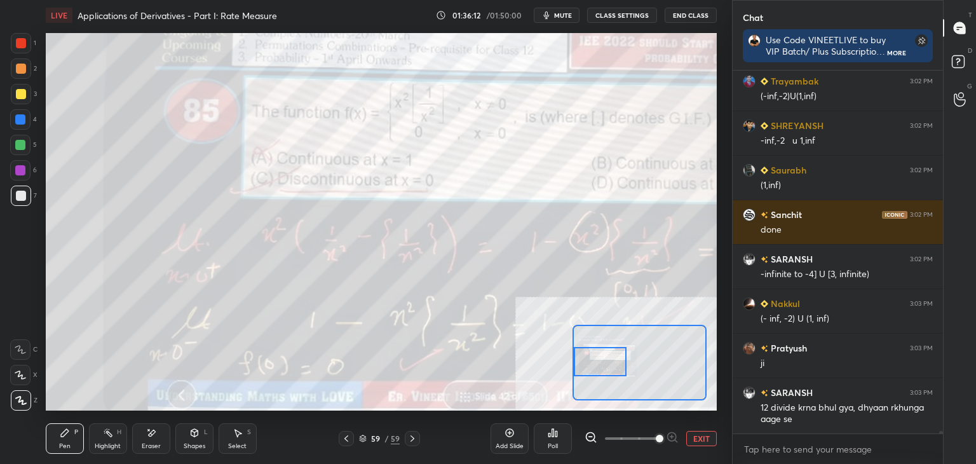
click at [689, 433] on button "EXIT" at bounding box center [701, 438] width 31 height 15
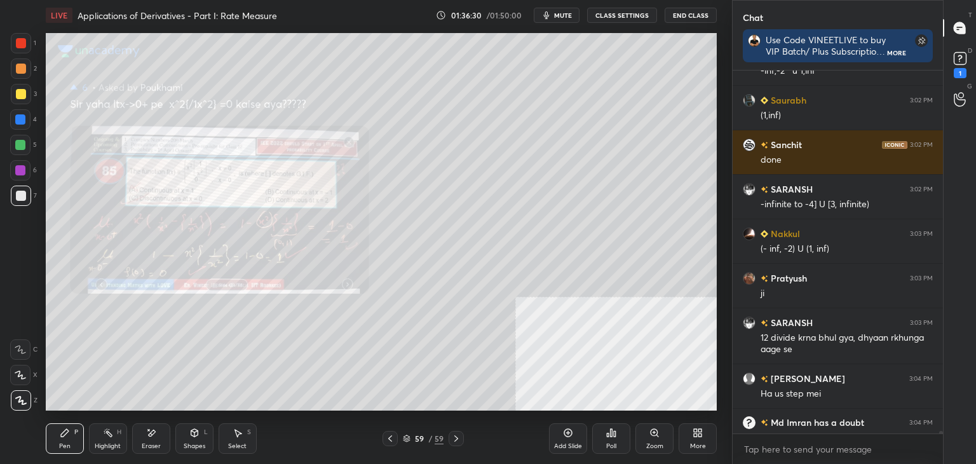
scroll to position [57329, 0]
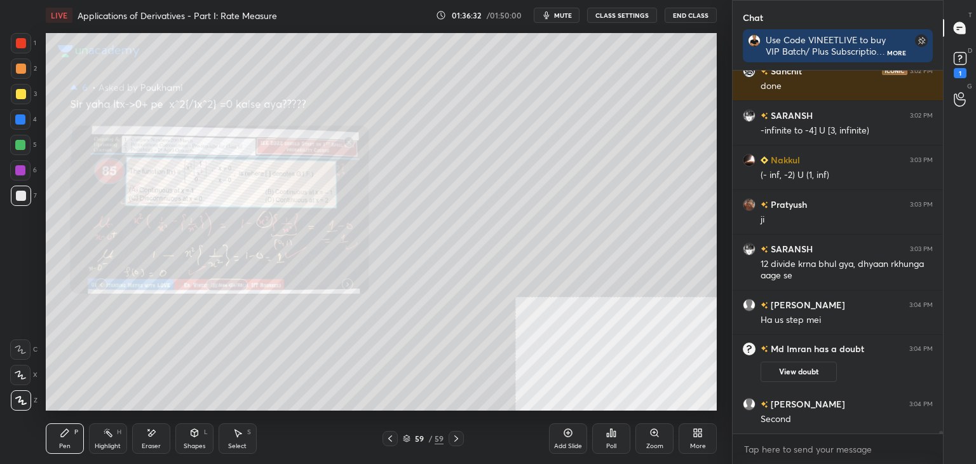
click at [147, 443] on div "Eraser" at bounding box center [151, 446] width 19 height 6
drag, startPoint x: 105, startPoint y: 440, endPoint x: 107, endPoint y: 412, distance: 28.7
click at [104, 436] on div "Highlight H" at bounding box center [108, 438] width 38 height 31
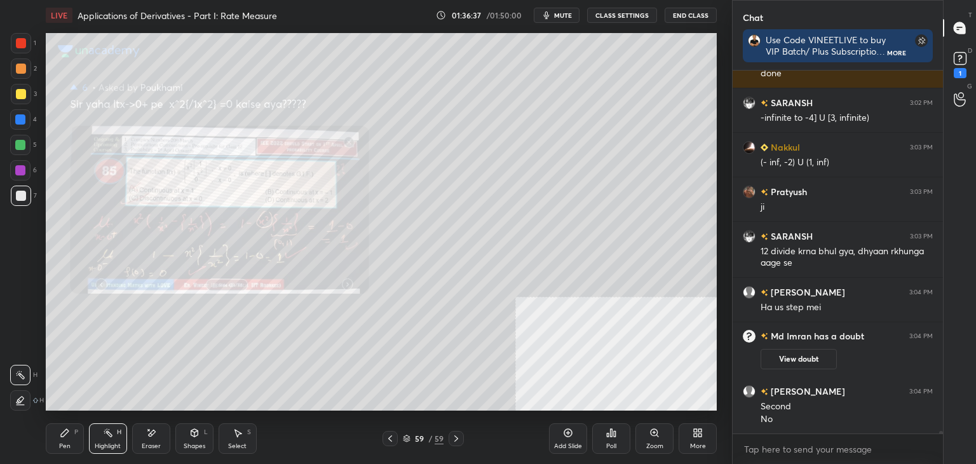
drag, startPoint x: 70, startPoint y: 442, endPoint x: 72, endPoint y: 412, distance: 30.0
click at [70, 440] on div "Pen P" at bounding box center [65, 438] width 38 height 31
click at [390, 435] on icon at bounding box center [390, 438] width 10 height 10
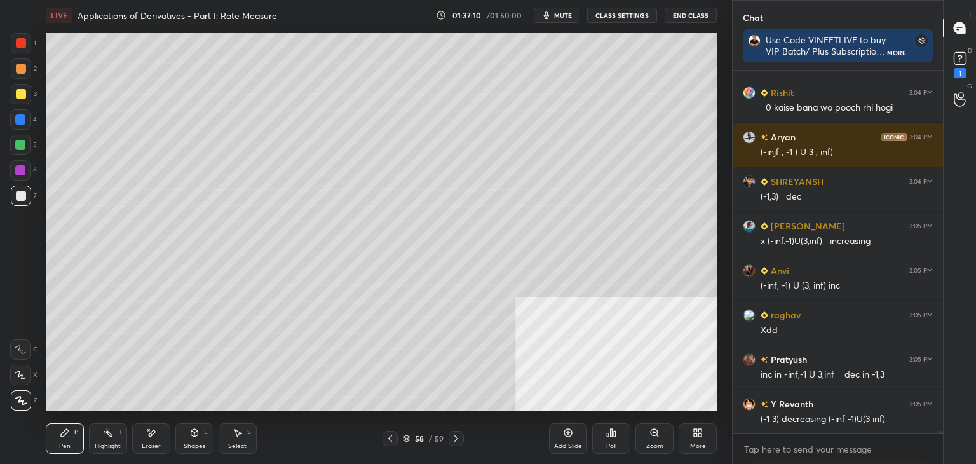
scroll to position [57716, 0]
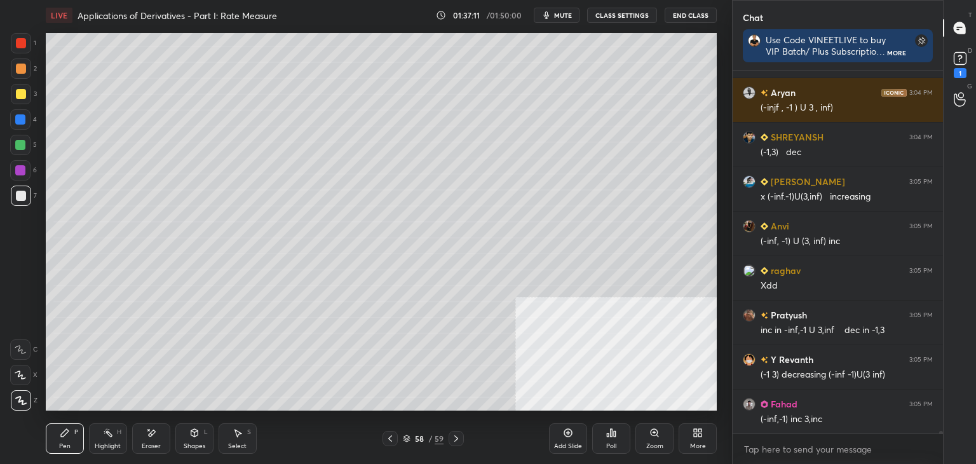
click at [459, 433] on icon at bounding box center [456, 438] width 10 height 10
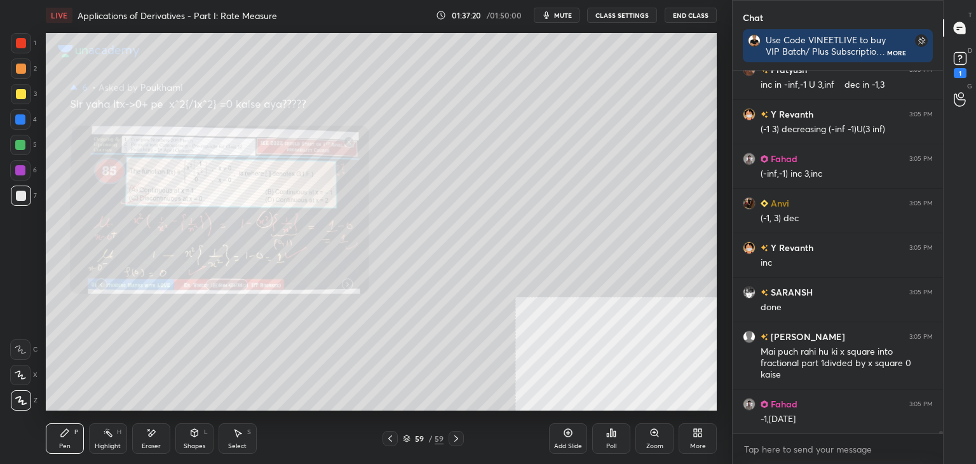
scroll to position [58006, 0]
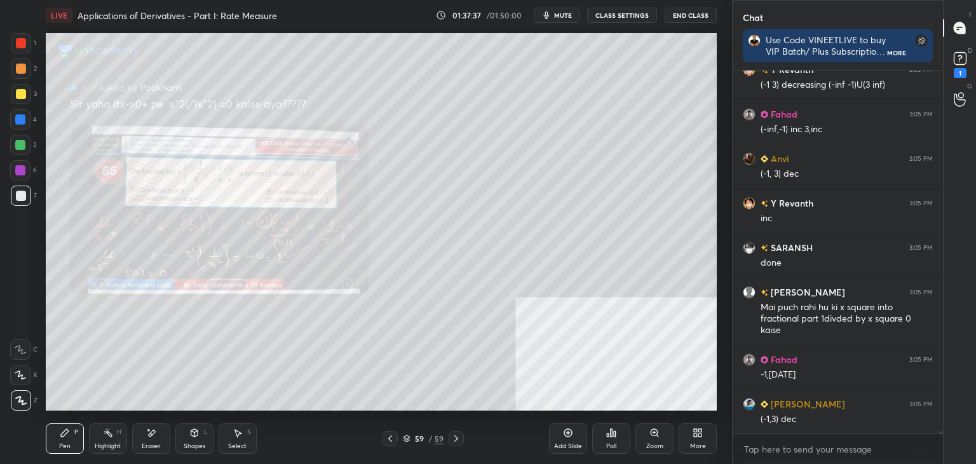
click at [390, 438] on icon at bounding box center [390, 438] width 4 height 6
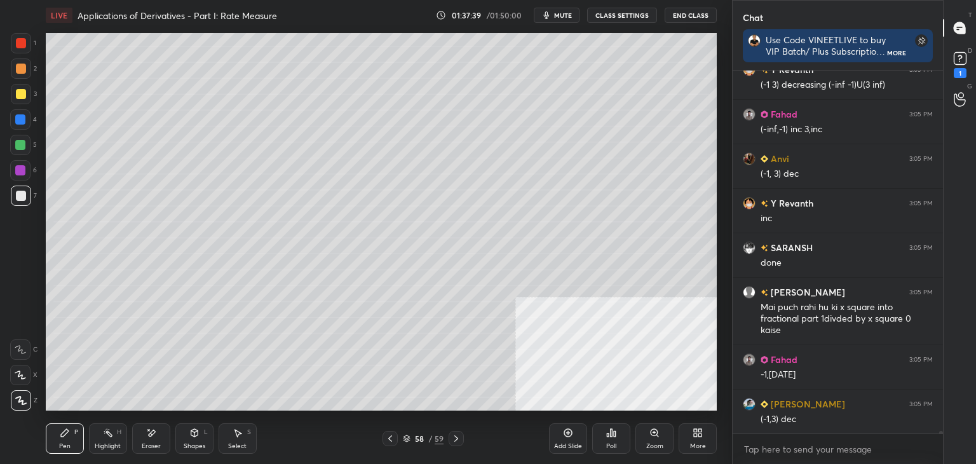
drag, startPoint x: 21, startPoint y: 196, endPoint x: 15, endPoint y: 185, distance: 13.1
click at [22, 196] on div at bounding box center [21, 196] width 10 height 10
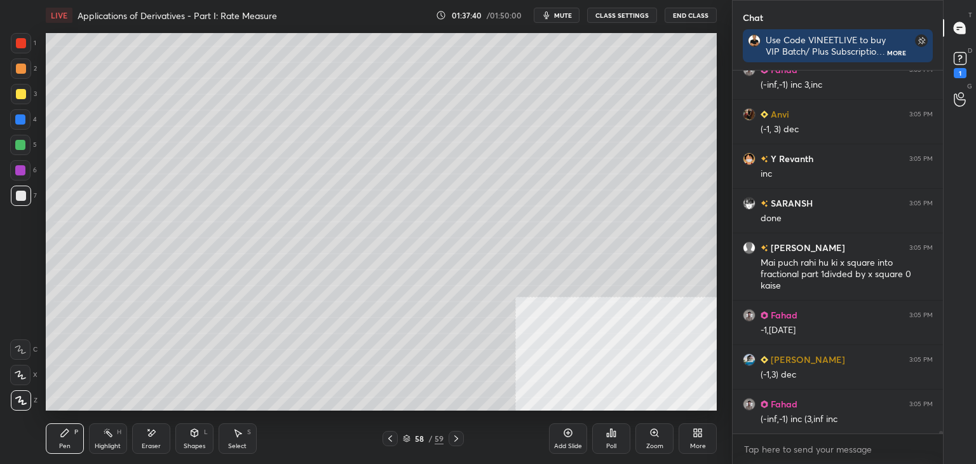
drag, startPoint x: 26, startPoint y: 45, endPoint x: 15, endPoint y: 48, distance: 11.3
click at [26, 46] on div at bounding box center [21, 43] width 20 height 20
click at [15, 196] on div at bounding box center [21, 196] width 20 height 20
drag, startPoint x: 145, startPoint y: 445, endPoint x: 167, endPoint y: 418, distance: 35.7
click at [153, 433] on div "Eraser" at bounding box center [151, 438] width 38 height 31
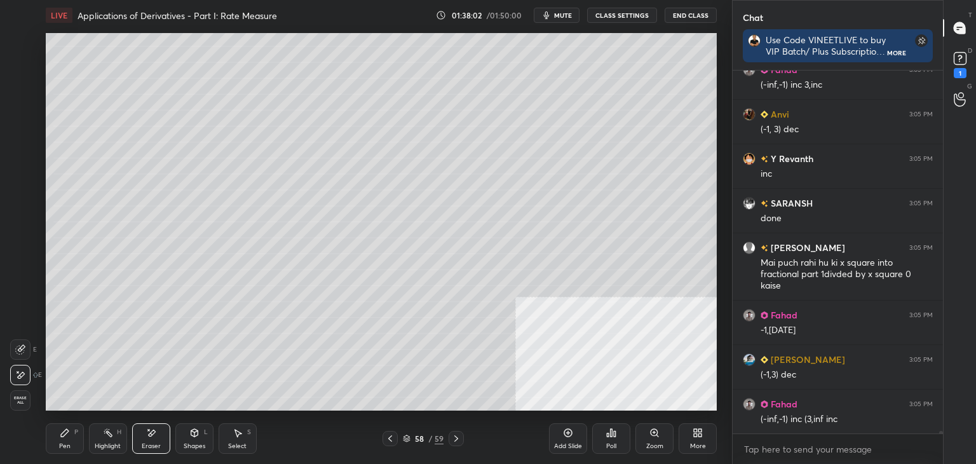
scroll to position [57878, 0]
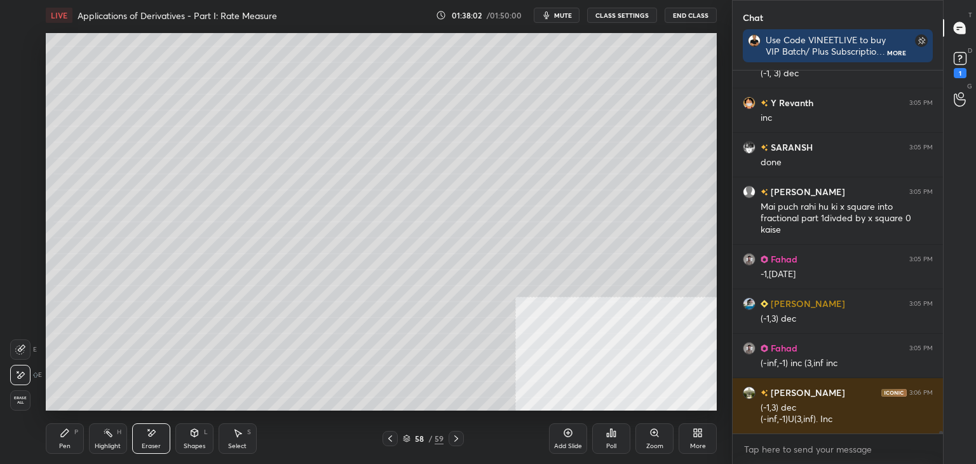
drag, startPoint x: 60, startPoint y: 447, endPoint x: 64, endPoint y: 440, distance: 8.3
click at [64, 440] on div "Pen P" at bounding box center [65, 438] width 38 height 31
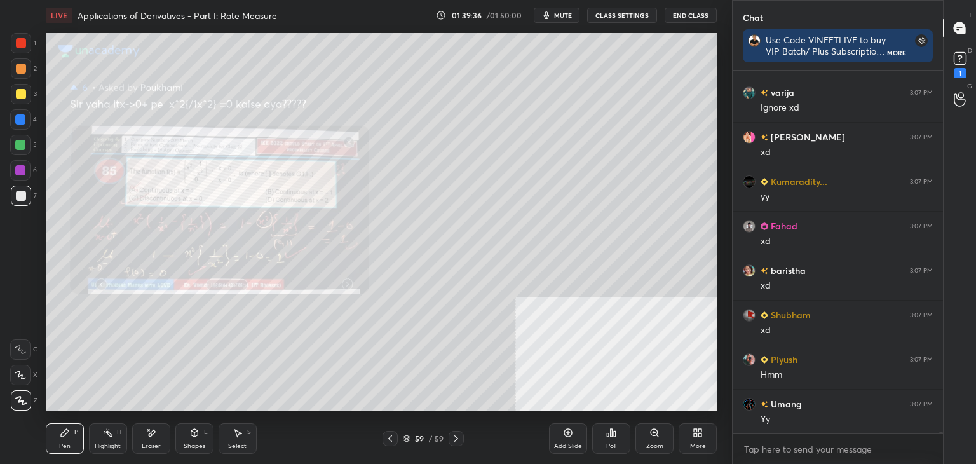
scroll to position [59028, 0]
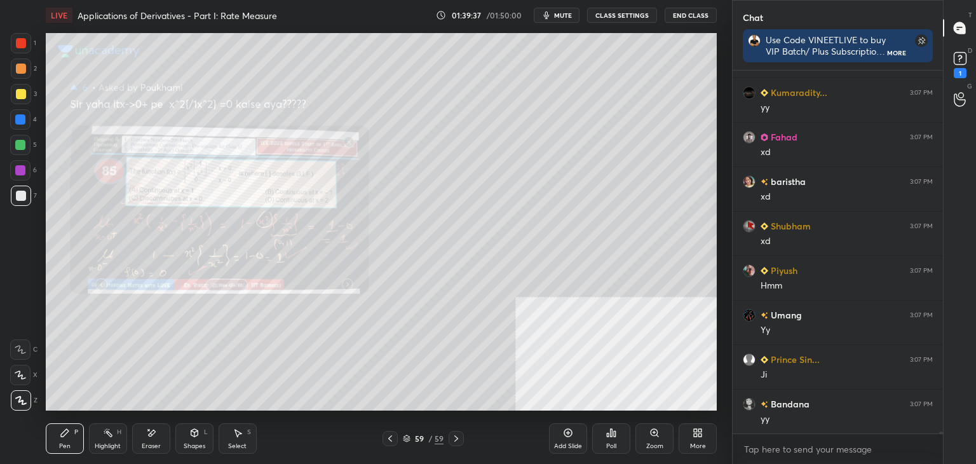
drag, startPoint x: 569, startPoint y: 440, endPoint x: 490, endPoint y: 438, distance: 79.5
click at [568, 439] on div "Add Slide" at bounding box center [568, 438] width 38 height 31
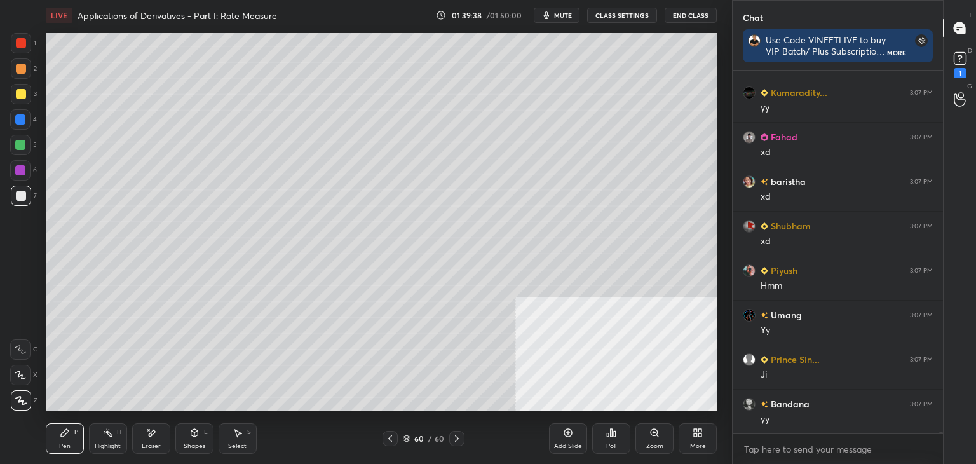
scroll to position [59206, 0]
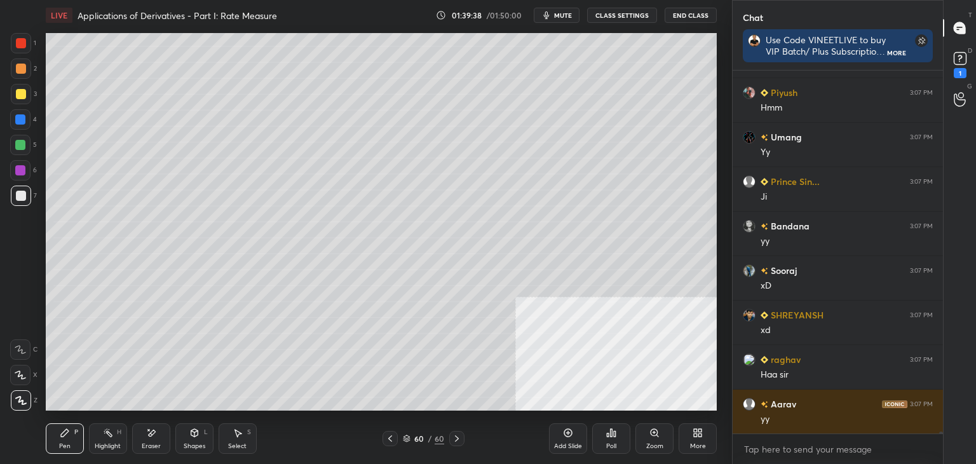
drag, startPoint x: 64, startPoint y: 438, endPoint x: 38, endPoint y: 402, distance: 45.1
click at [62, 436] on div "Pen P" at bounding box center [65, 438] width 38 height 31
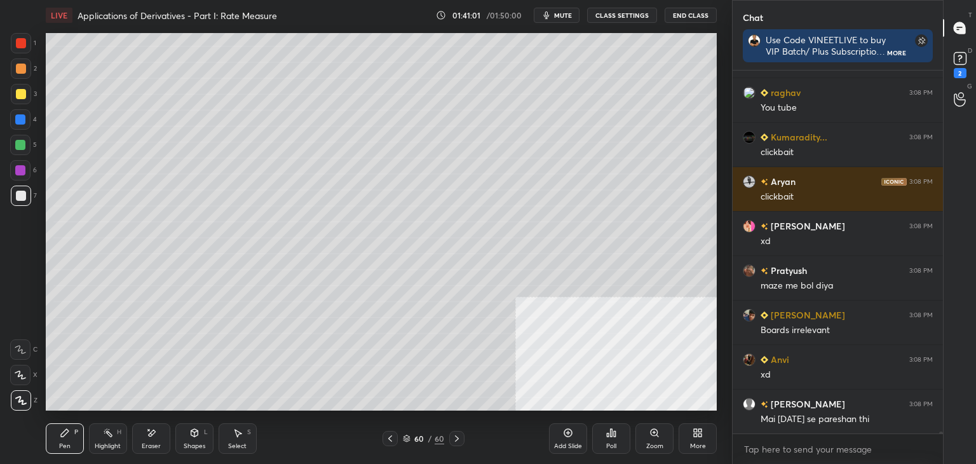
scroll to position [60422, 0]
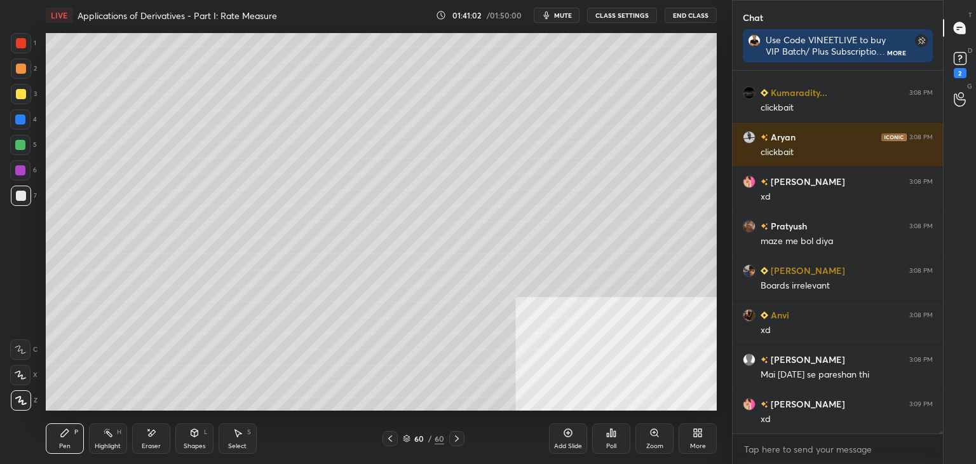
drag, startPoint x: 163, startPoint y: 435, endPoint x: 162, endPoint y: 428, distance: 7.1
click at [160, 433] on div "Eraser" at bounding box center [151, 438] width 38 height 31
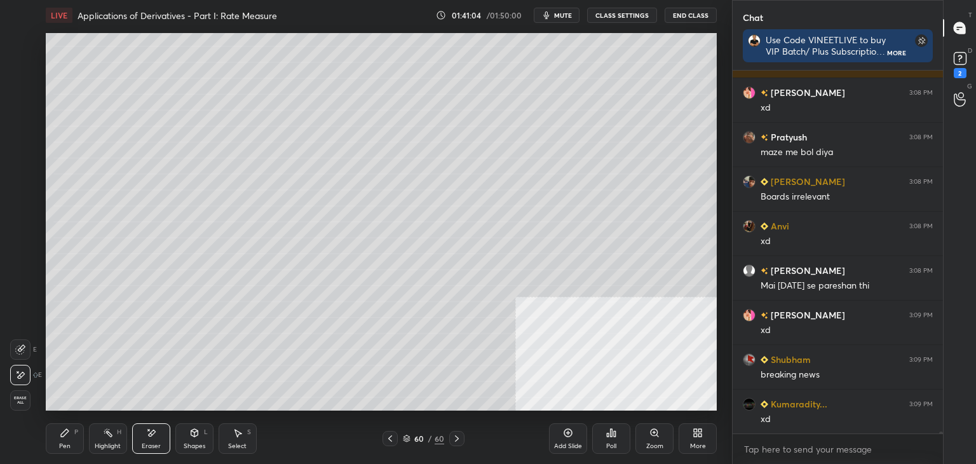
scroll to position [60689, 0]
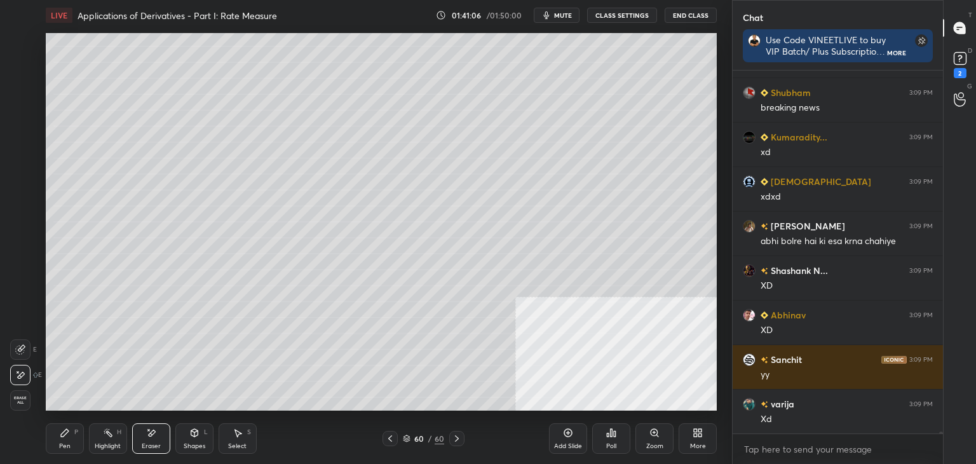
click at [60, 435] on icon at bounding box center [65, 433] width 10 height 10
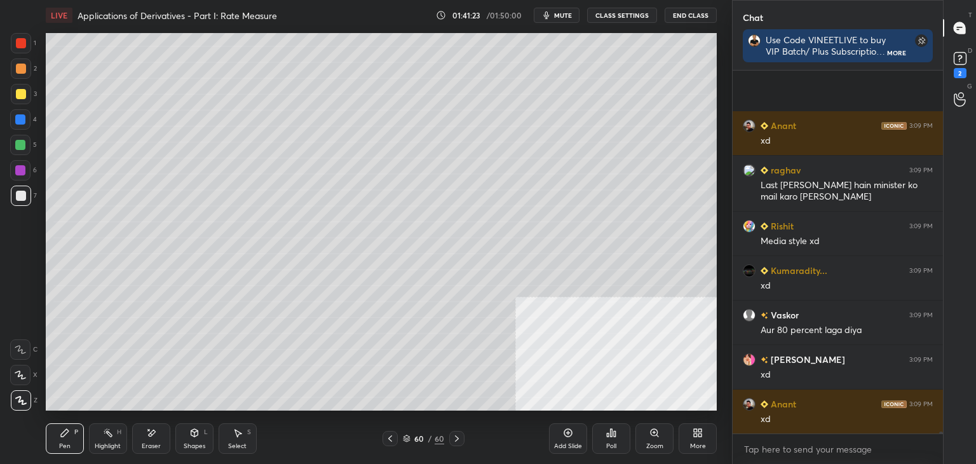
scroll to position [61234, 0]
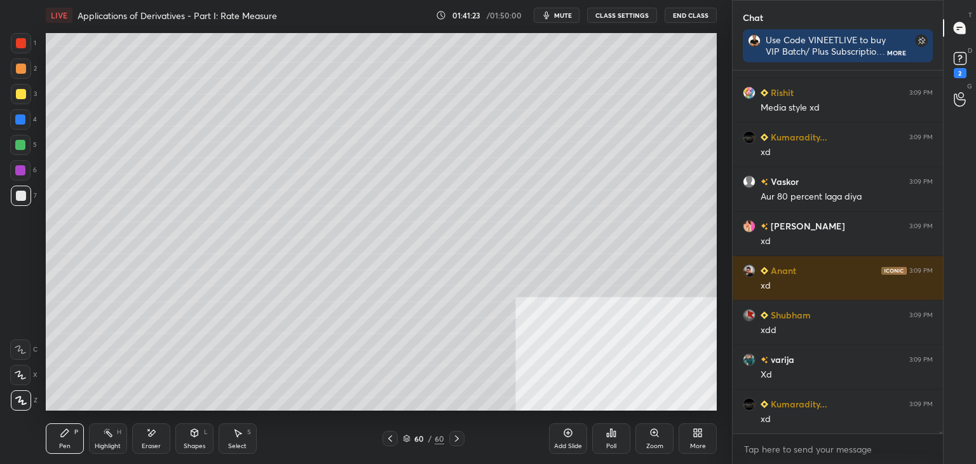
drag, startPoint x: 21, startPoint y: 97, endPoint x: 10, endPoint y: 104, distance: 12.9
click at [20, 97] on div at bounding box center [21, 94] width 10 height 10
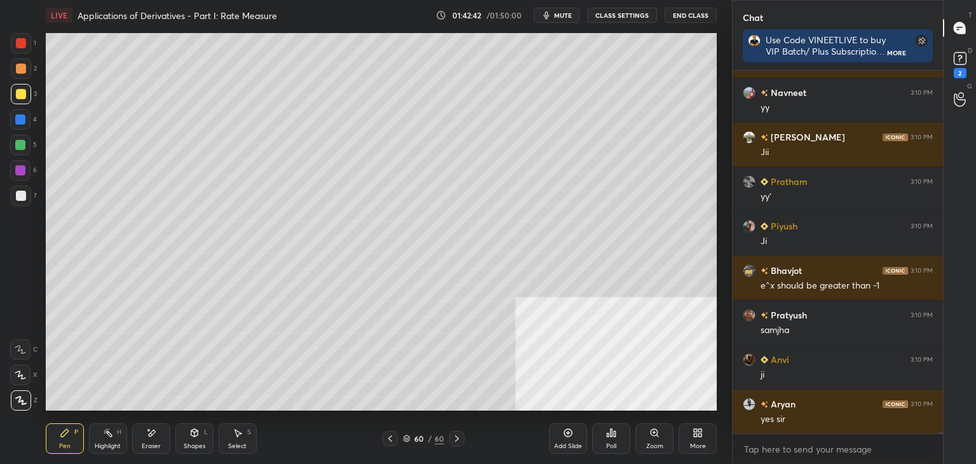
scroll to position [62458, 0]
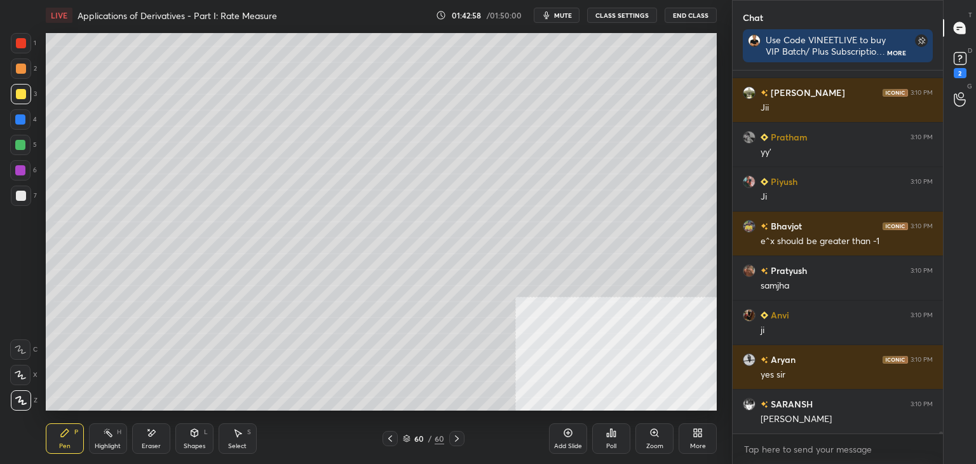
drag, startPoint x: 563, startPoint y: 433, endPoint x: 552, endPoint y: 407, distance: 28.5
click at [562, 429] on div "Add Slide" at bounding box center [568, 438] width 38 height 31
click at [28, 198] on div at bounding box center [21, 196] width 20 height 20
drag, startPoint x: 26, startPoint y: 201, endPoint x: 18, endPoint y: 165, distance: 36.4
click at [25, 199] on div at bounding box center [21, 196] width 20 height 20
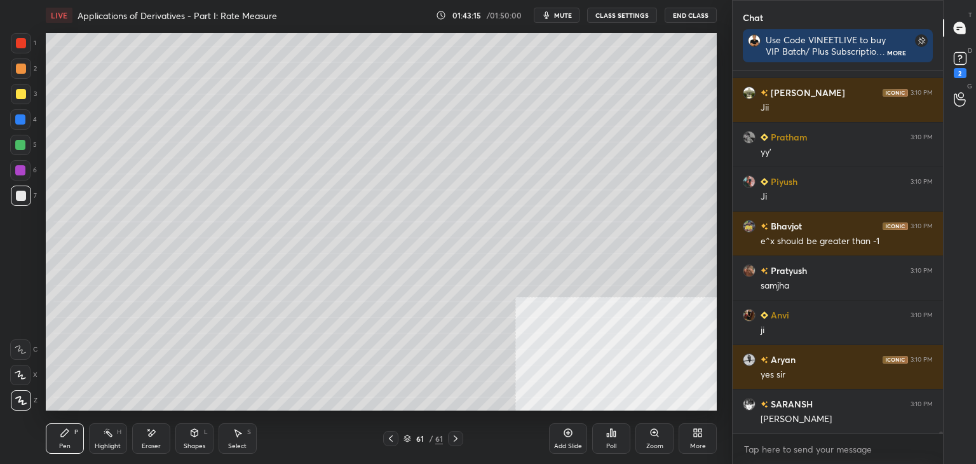
click at [22, 95] on div at bounding box center [21, 94] width 10 height 10
click at [16, 65] on div at bounding box center [21, 69] width 10 height 10
click at [31, 201] on div "7" at bounding box center [24, 196] width 26 height 20
click at [24, 93] on div at bounding box center [21, 94] width 10 height 10
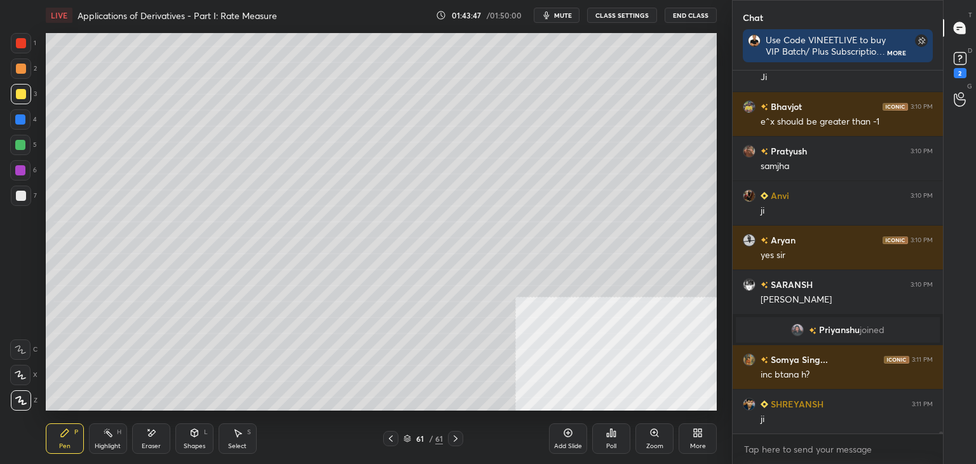
scroll to position [61867, 0]
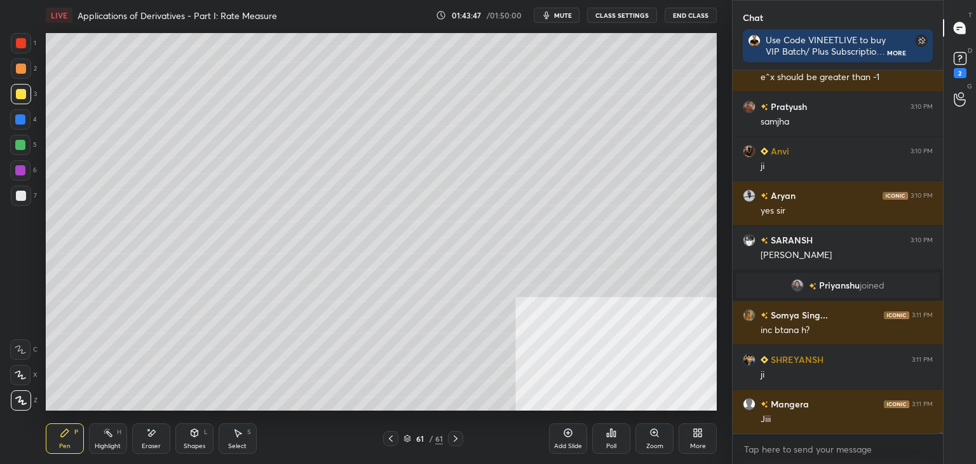
click at [718, 59] on div "Setting up your live class Poll for secs No correct answer Start poll" at bounding box center [381, 222] width 681 height 383
click at [22, 195] on div at bounding box center [21, 196] width 10 height 10
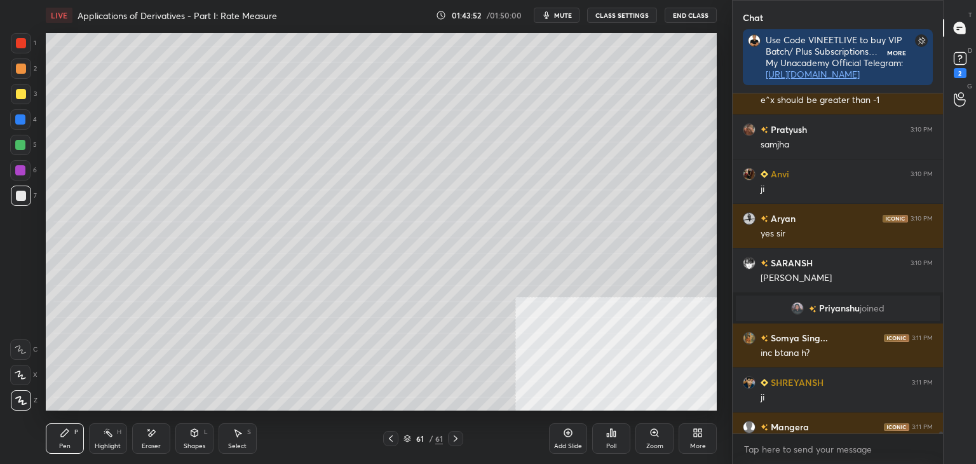
scroll to position [389, 207]
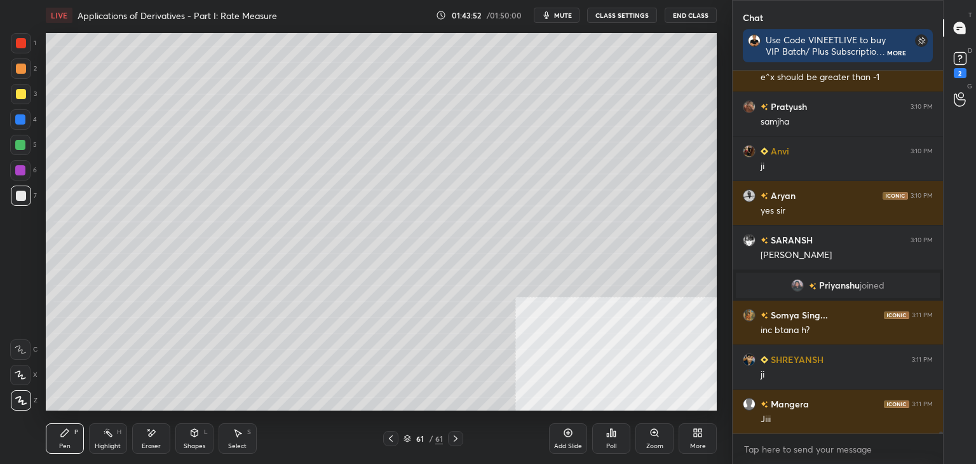
click at [951, 49] on icon at bounding box center [960, 58] width 19 height 19
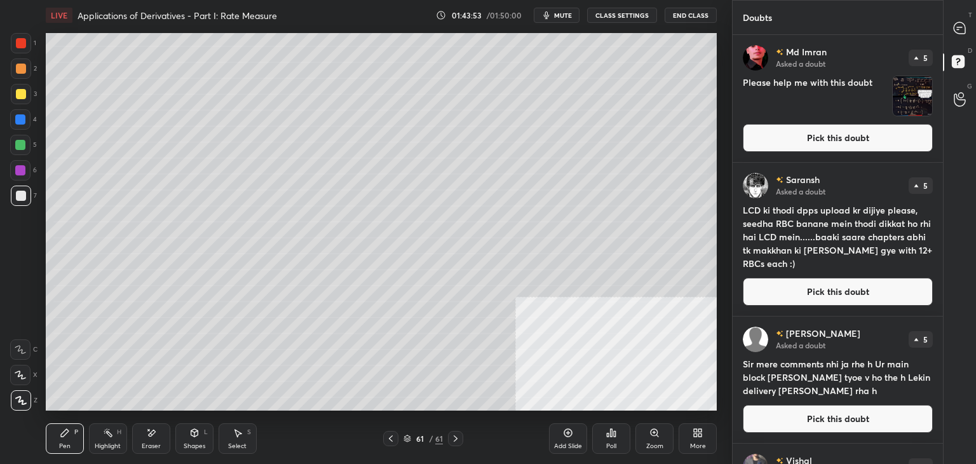
click at [879, 142] on button "Pick this doubt" at bounding box center [838, 138] width 190 height 28
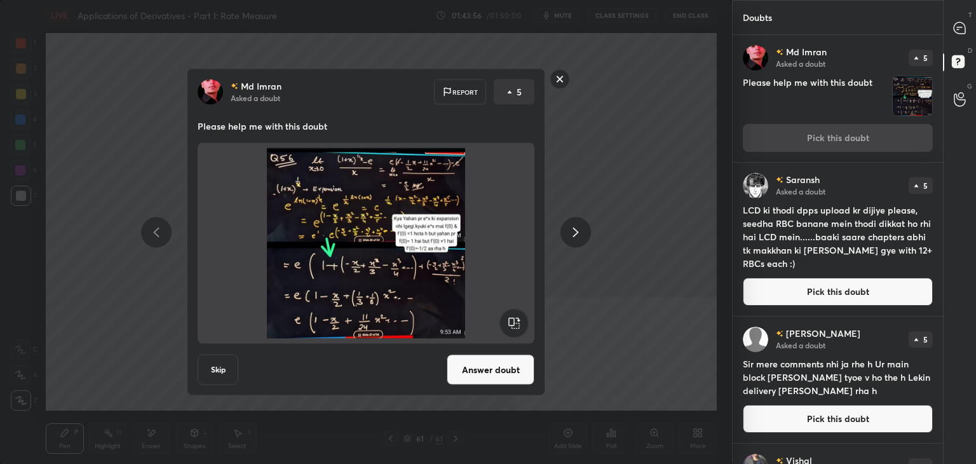
click at [498, 376] on button "Answer doubt" at bounding box center [491, 370] width 88 height 31
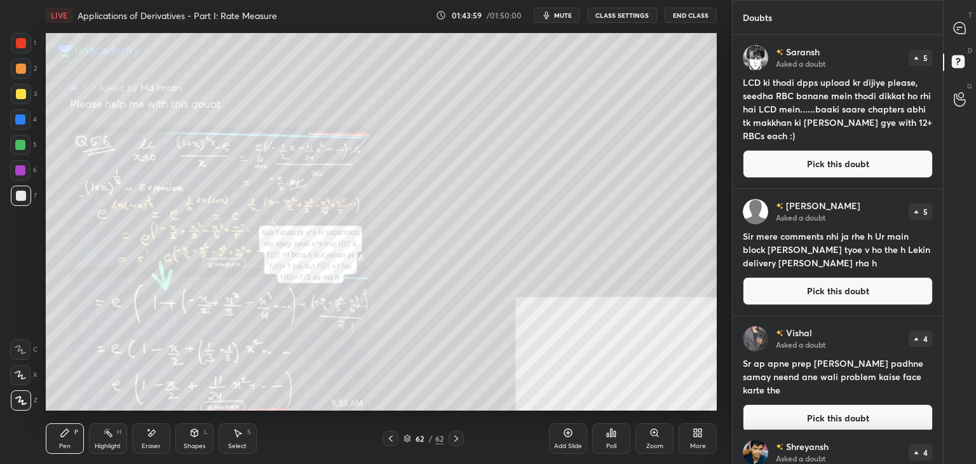
click at [649, 439] on div "Zoom" at bounding box center [654, 438] width 38 height 31
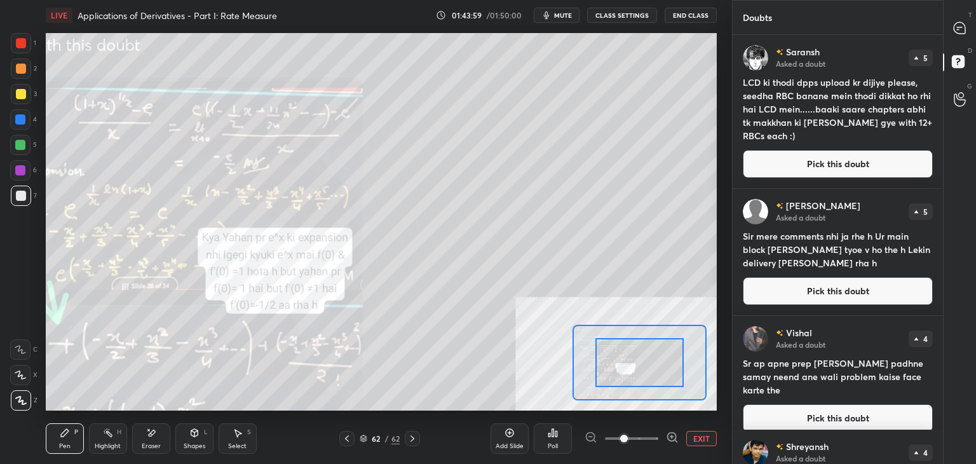
click at [651, 440] on span at bounding box center [631, 438] width 53 height 19
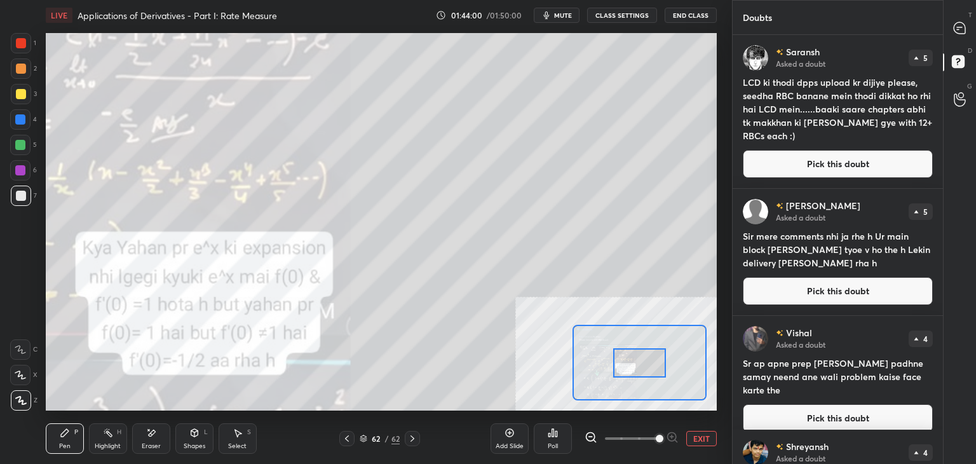
click at [656, 442] on span at bounding box center [660, 439] width 8 height 8
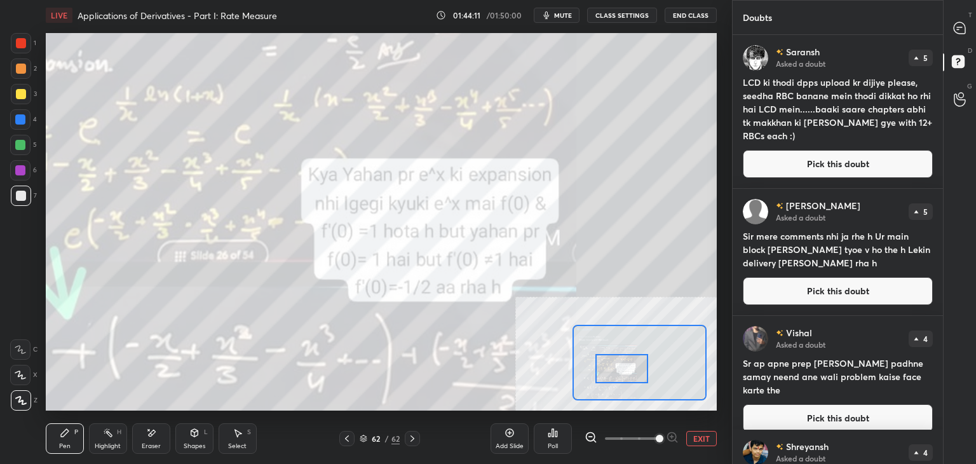
drag, startPoint x: 624, startPoint y: 372, endPoint x: 618, endPoint y: 383, distance: 12.5
click at [618, 383] on div at bounding box center [621, 368] width 53 height 29
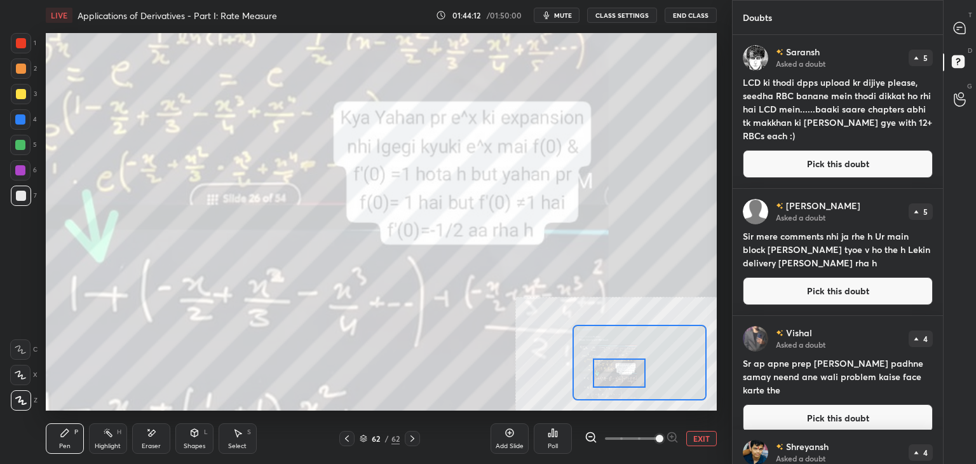
click at [695, 434] on button "EXIT" at bounding box center [701, 438] width 31 height 15
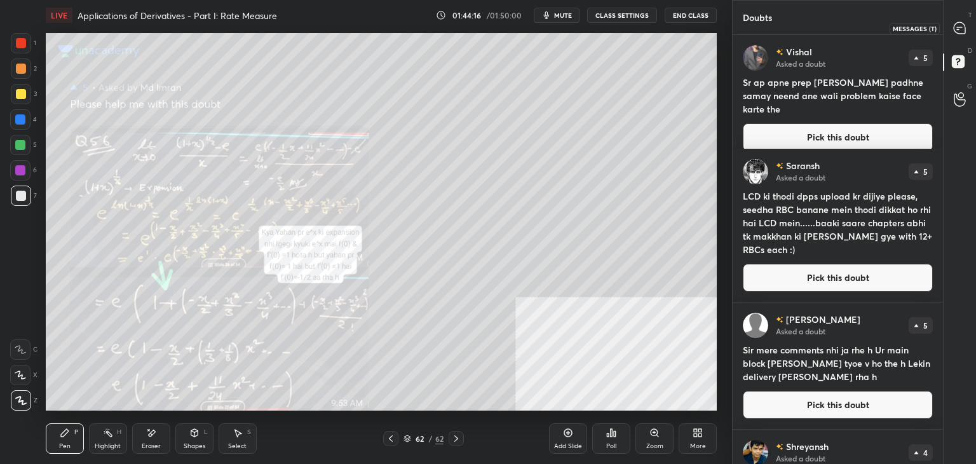
drag, startPoint x: 958, startPoint y: 24, endPoint x: 951, endPoint y: 37, distance: 15.1
click at [958, 24] on icon at bounding box center [959, 27] width 11 height 11
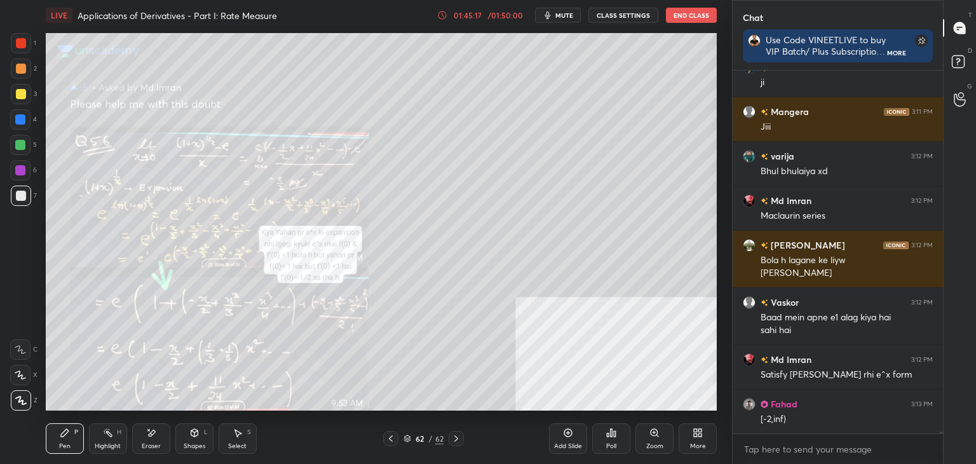
scroll to position [62066, 0]
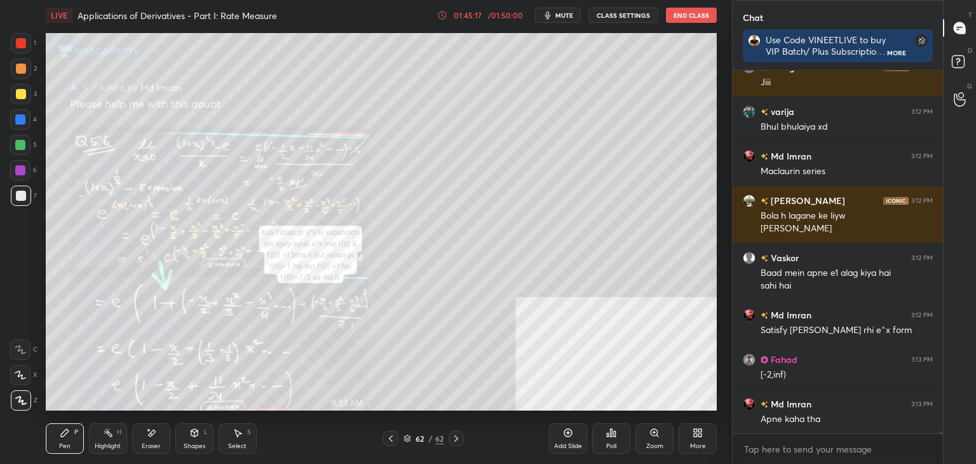
click at [163, 433] on div "Eraser" at bounding box center [151, 438] width 38 height 31
click at [68, 448] on div "Pen" at bounding box center [64, 446] width 11 height 6
click at [391, 438] on icon at bounding box center [391, 438] width 10 height 10
click at [455, 437] on icon at bounding box center [456, 438] width 10 height 10
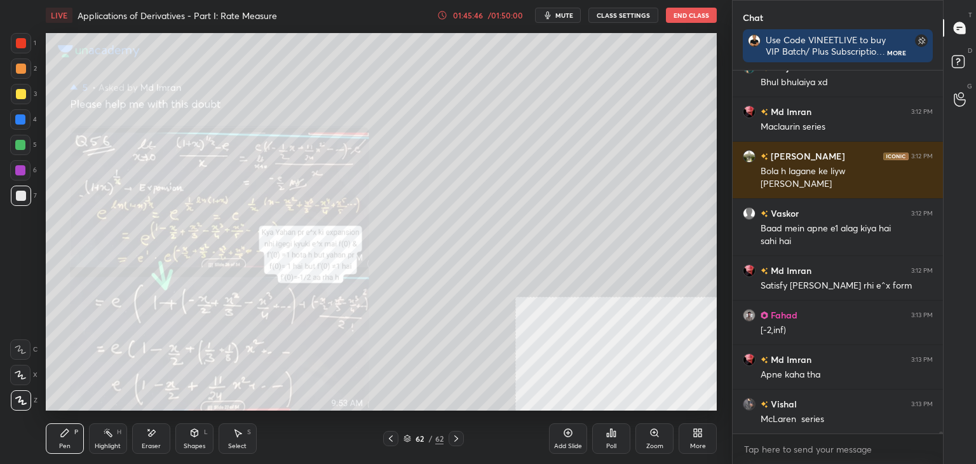
click at [393, 437] on icon at bounding box center [391, 438] width 10 height 10
drag, startPoint x: 391, startPoint y: 440, endPoint x: 348, endPoint y: 433, distance: 43.8
click at [391, 440] on icon at bounding box center [391, 438] width 10 height 10
click at [458, 440] on icon at bounding box center [456, 438] width 10 height 10
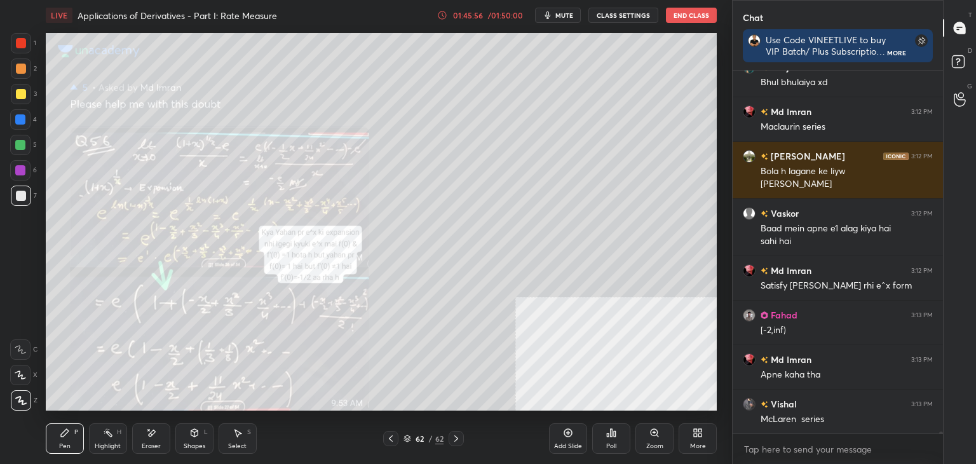
scroll to position [62155, 0]
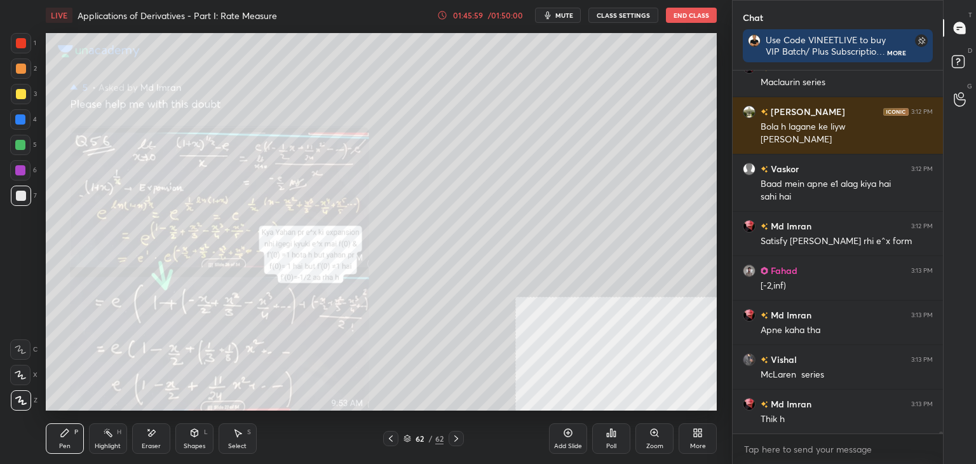
click at [391, 438] on icon at bounding box center [391, 438] width 10 height 10
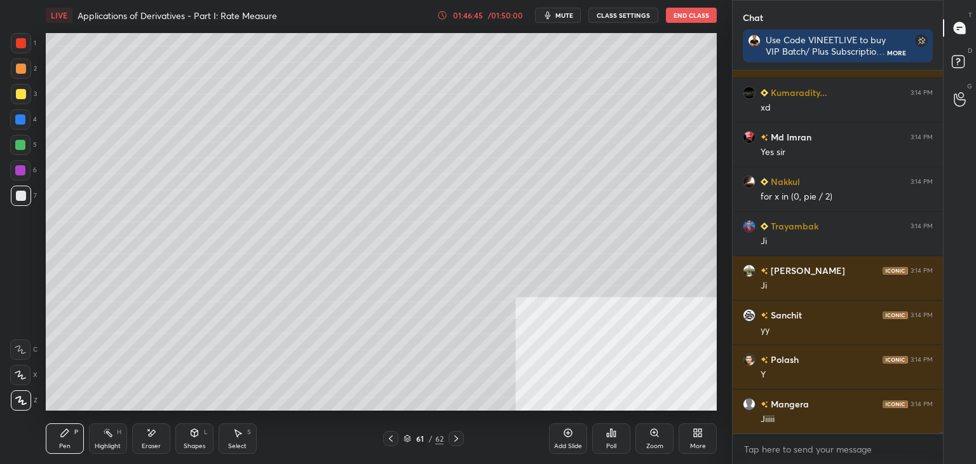
scroll to position [62866, 0]
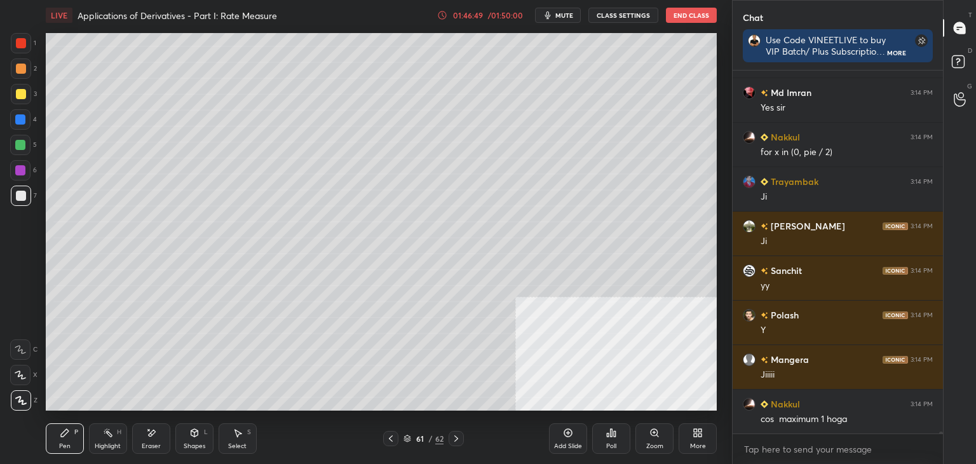
click at [150, 434] on icon at bounding box center [151, 433] width 10 height 11
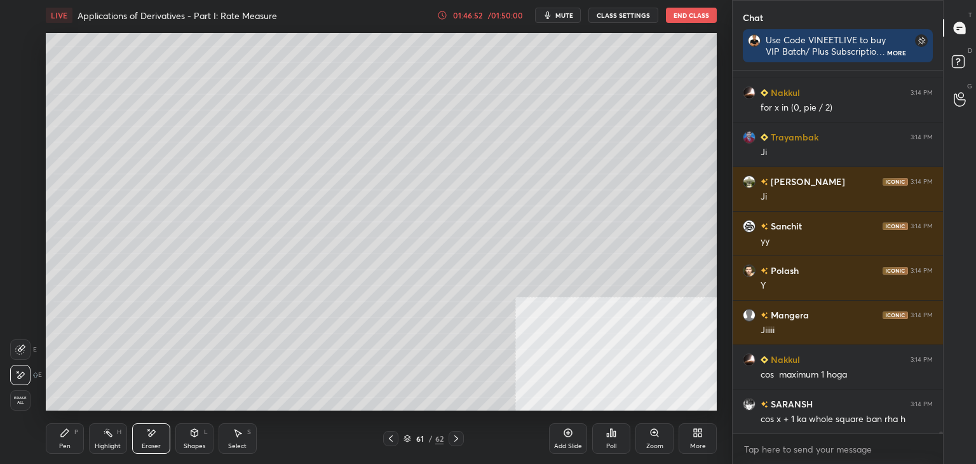
click at [75, 444] on div "Pen P" at bounding box center [65, 438] width 38 height 31
click at [153, 433] on icon at bounding box center [151, 433] width 10 height 11
click at [54, 433] on div "Pen P" at bounding box center [65, 438] width 38 height 31
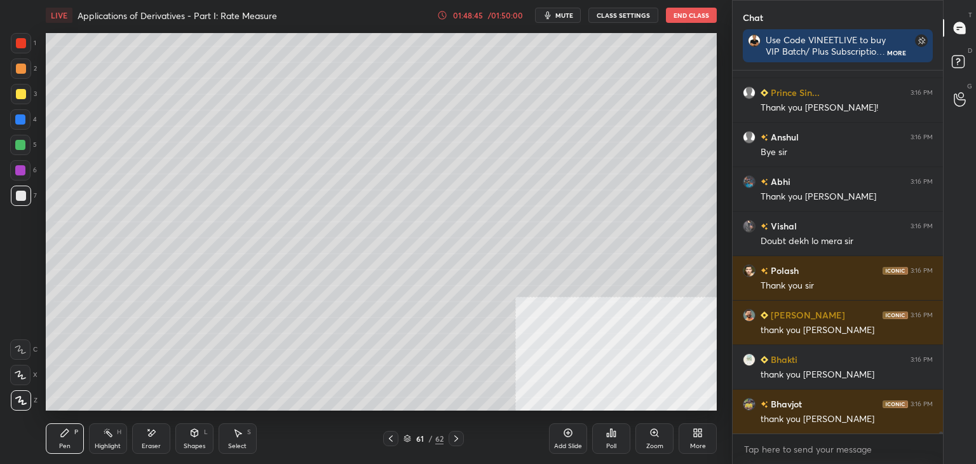
scroll to position [64418, 0]
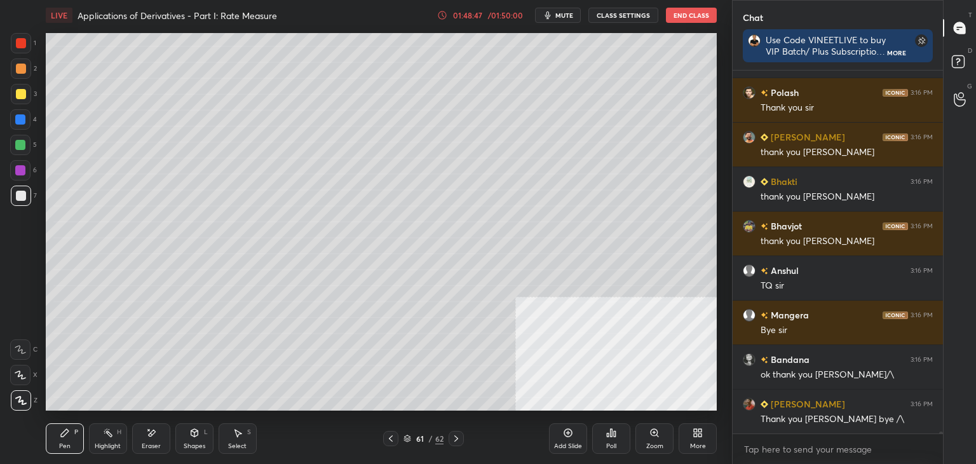
drag, startPoint x: 60, startPoint y: 431, endPoint x: 20, endPoint y: 332, distance: 106.1
click at [55, 426] on div "Pen P" at bounding box center [65, 438] width 38 height 31
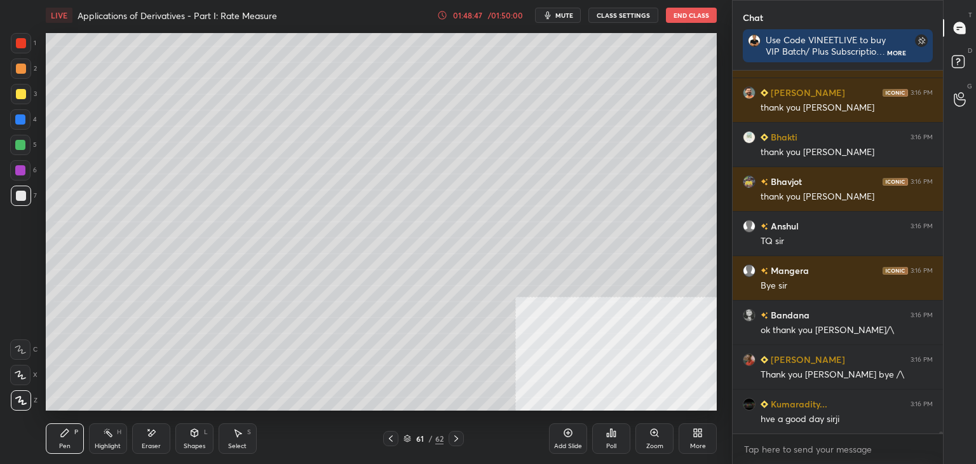
drag, startPoint x: 23, startPoint y: 92, endPoint x: 15, endPoint y: 95, distance: 8.3
click at [20, 90] on div at bounding box center [21, 94] width 10 height 10
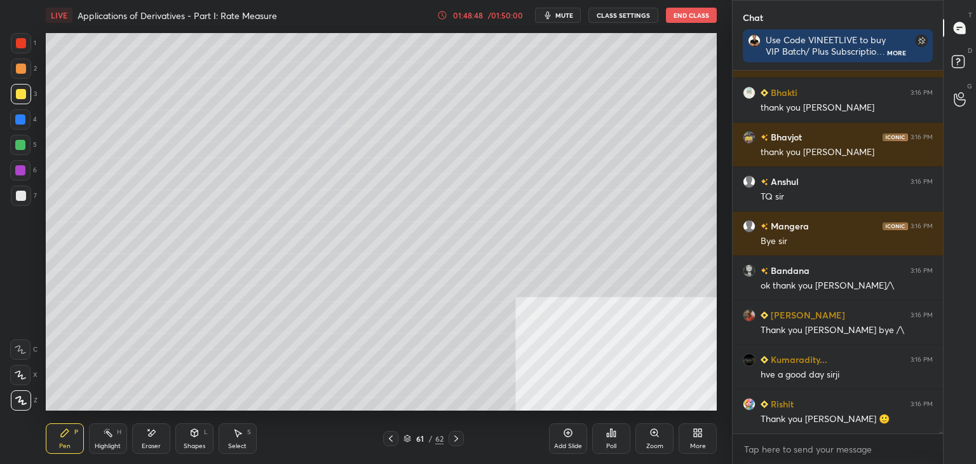
click at [569, 430] on icon at bounding box center [568, 433] width 10 height 10
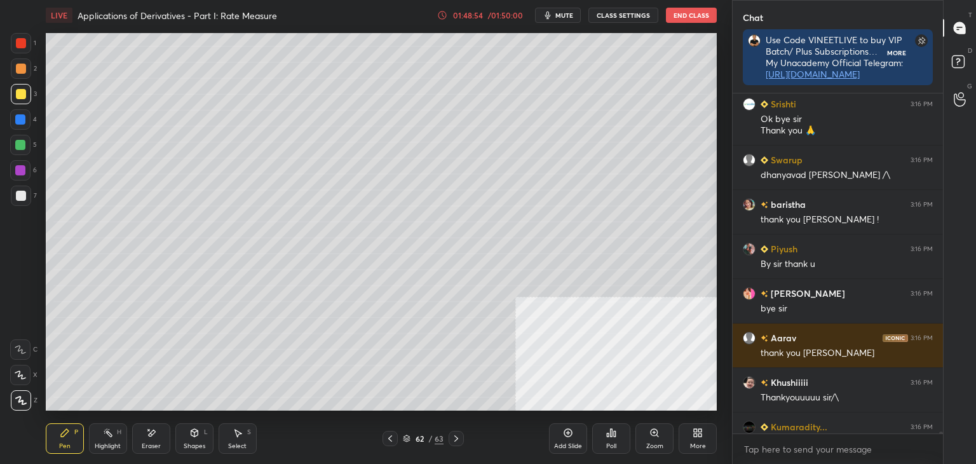
scroll to position [4, 4]
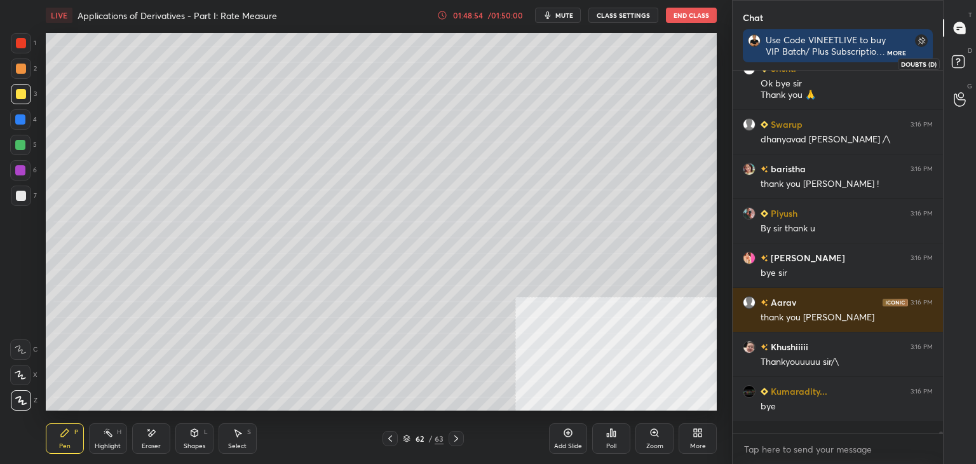
click at [951, 66] on icon at bounding box center [960, 63] width 23 height 23
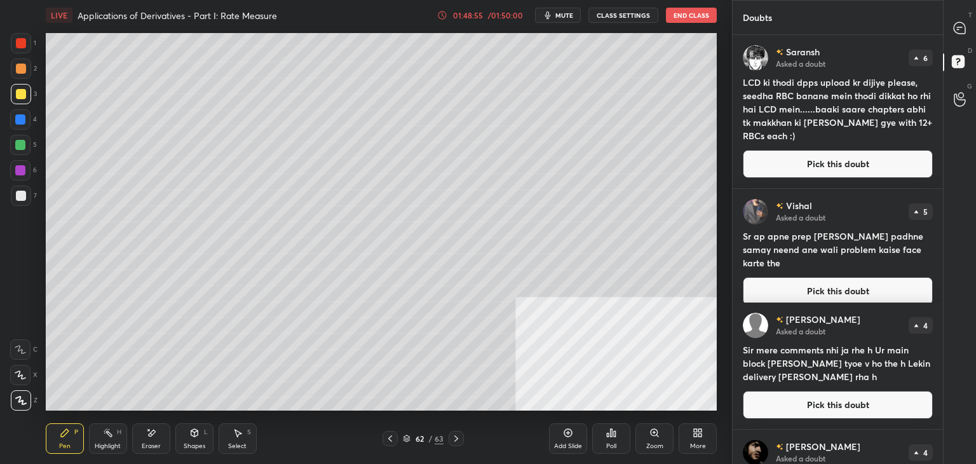
click at [869, 165] on button "Pick this doubt" at bounding box center [838, 164] width 190 height 28
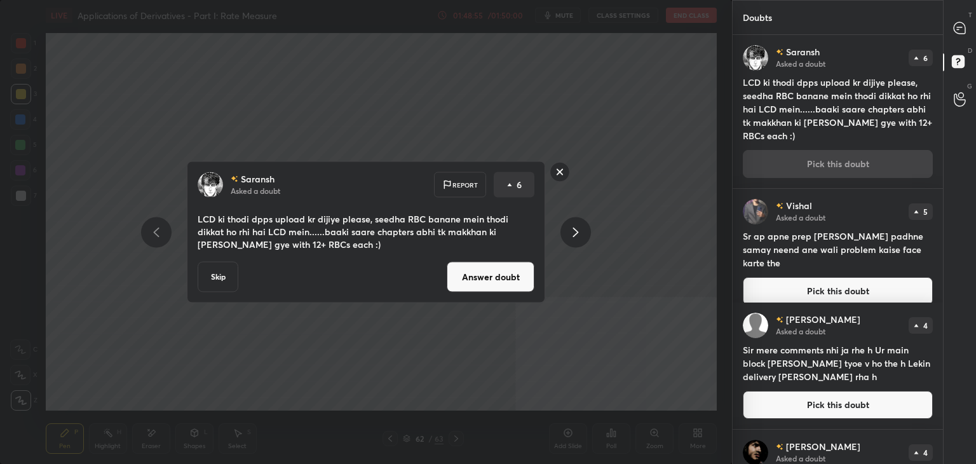
click at [971, 19] on div "T Messages (T)" at bounding box center [960, 28] width 32 height 36
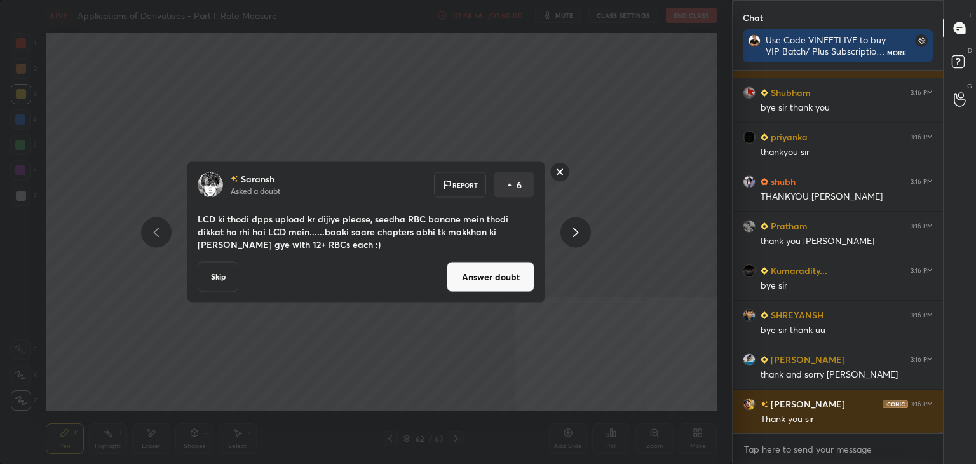
click at [510, 298] on div "[PERSON_NAME] Asked a doubt Report 6 LCD ki thodi dpps upload kr dijiye please,…" at bounding box center [366, 232] width 358 height 142
click at [506, 285] on button "Answer doubt" at bounding box center [491, 277] width 88 height 31
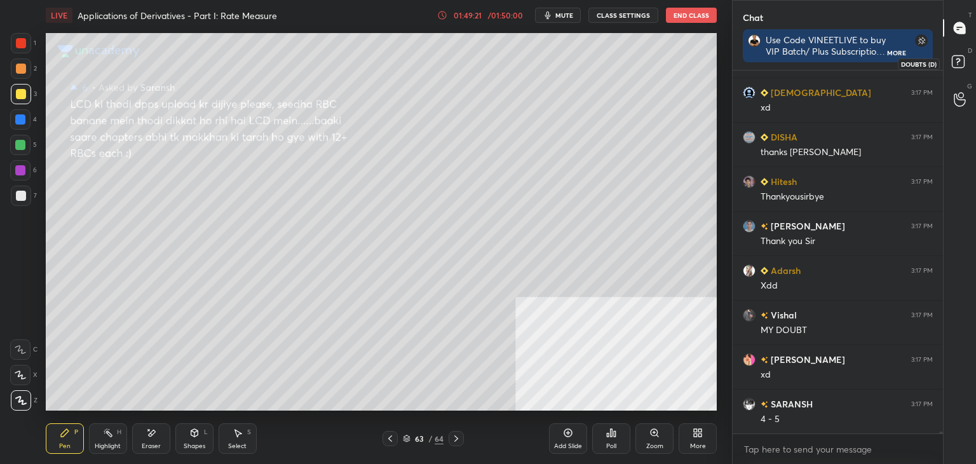
click at [964, 57] on icon at bounding box center [960, 63] width 23 height 23
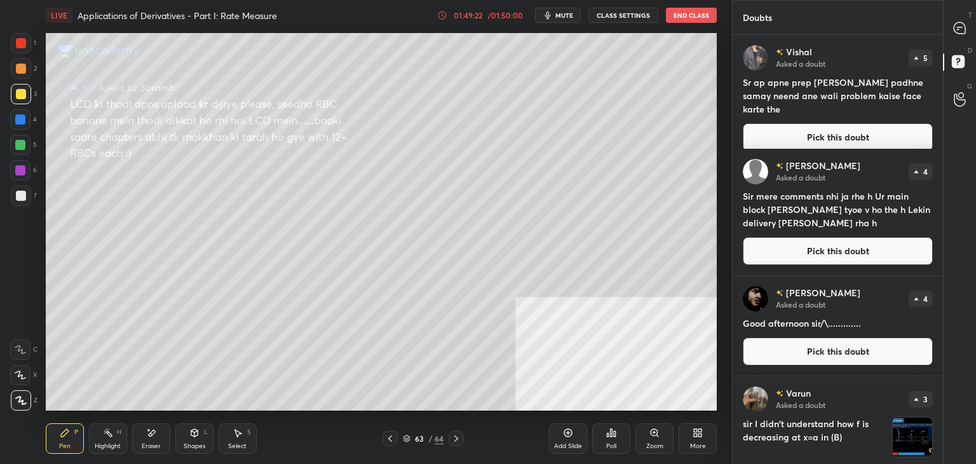
click at [895, 126] on button "Pick this doubt" at bounding box center [838, 137] width 190 height 28
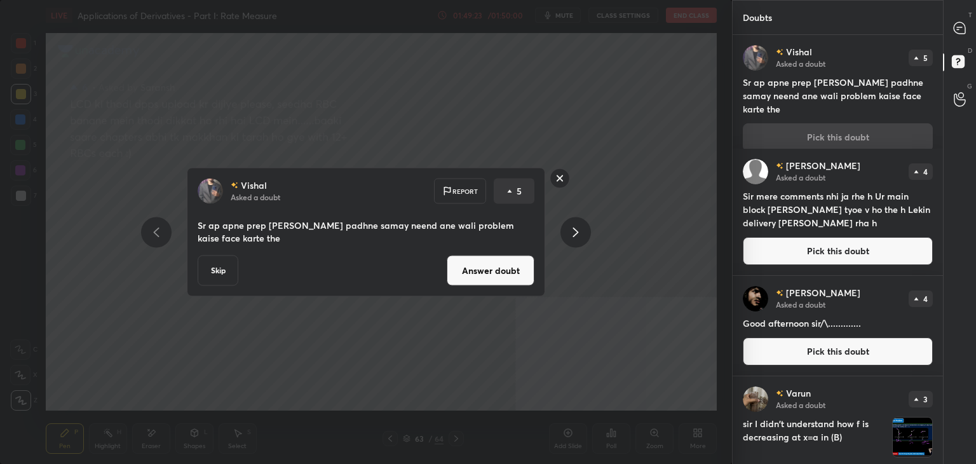
click at [495, 277] on button "Answer doubt" at bounding box center [491, 270] width 88 height 31
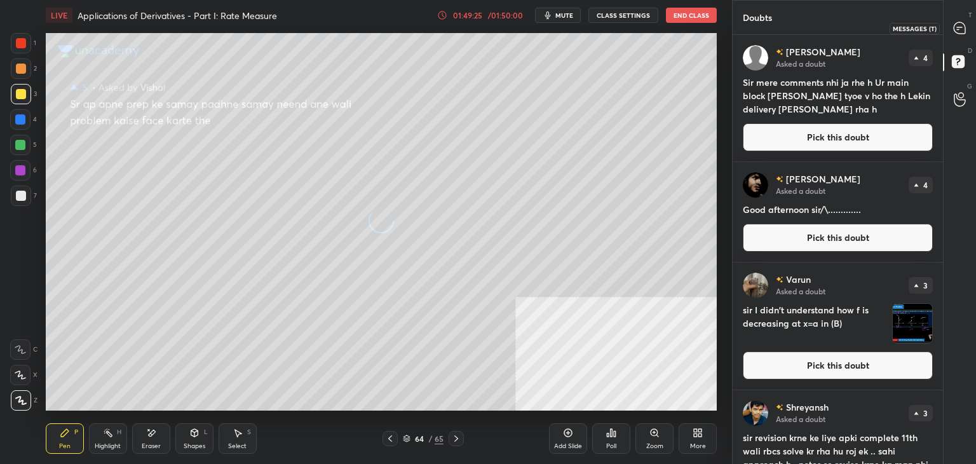
click at [963, 25] on icon at bounding box center [959, 27] width 11 height 11
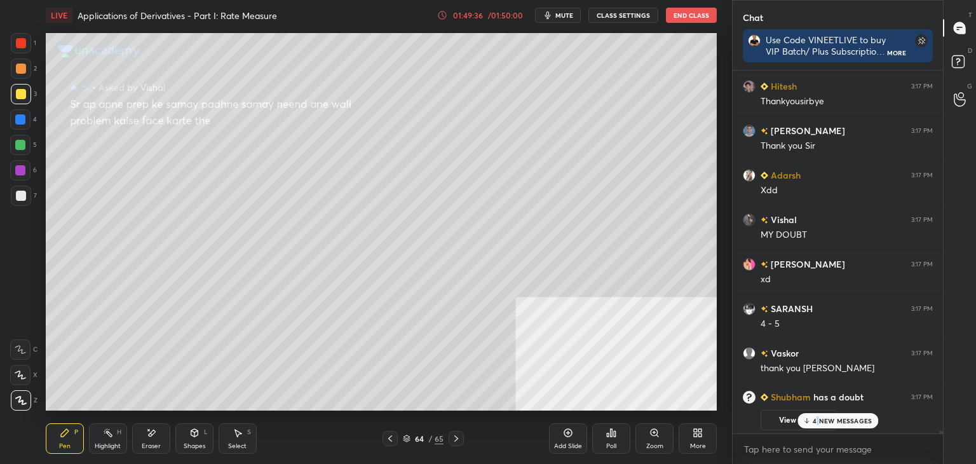
drag, startPoint x: 820, startPoint y: 421, endPoint x: 808, endPoint y: 415, distance: 13.1
click at [819, 421] on p "4 NEW MESSAGES" at bounding box center [842, 421] width 59 height 8
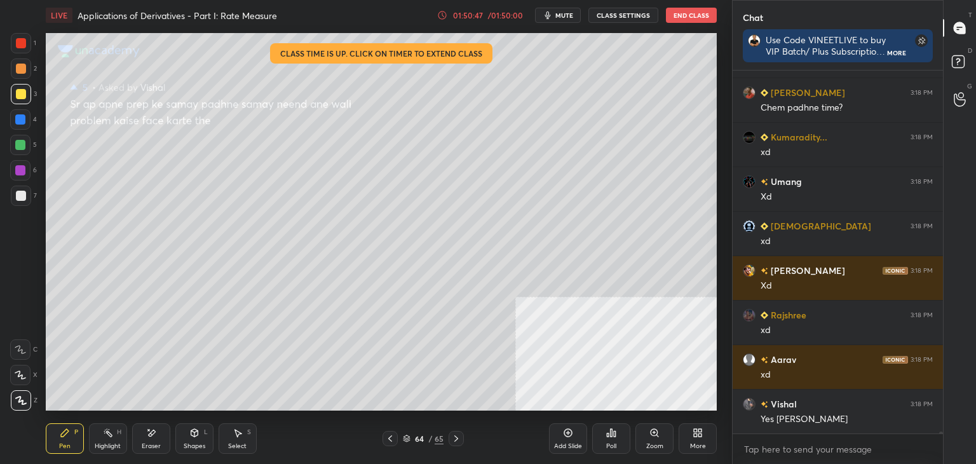
scroll to position [68435, 0]
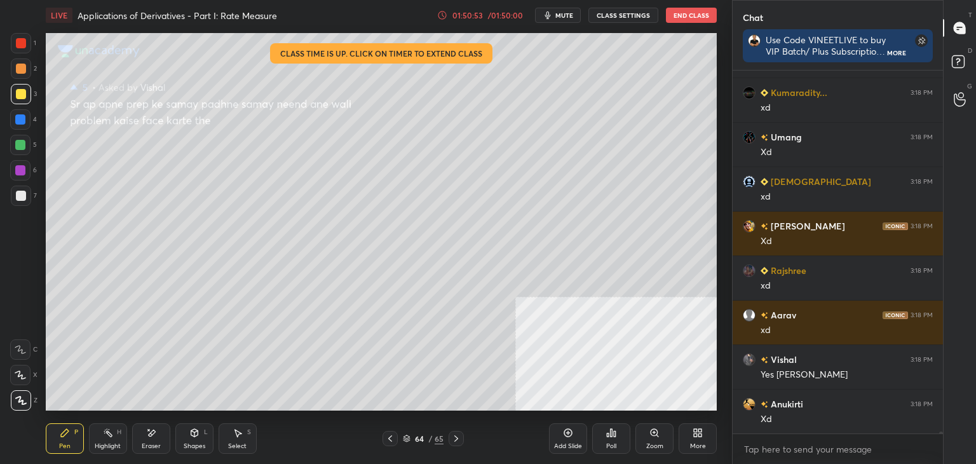
click at [805, 37] on div "1 2 3 4 5 6 7 C X Z E E Erase all H H LIVE Applications of Derivatives - Part I…" at bounding box center [488, 232] width 976 height 464
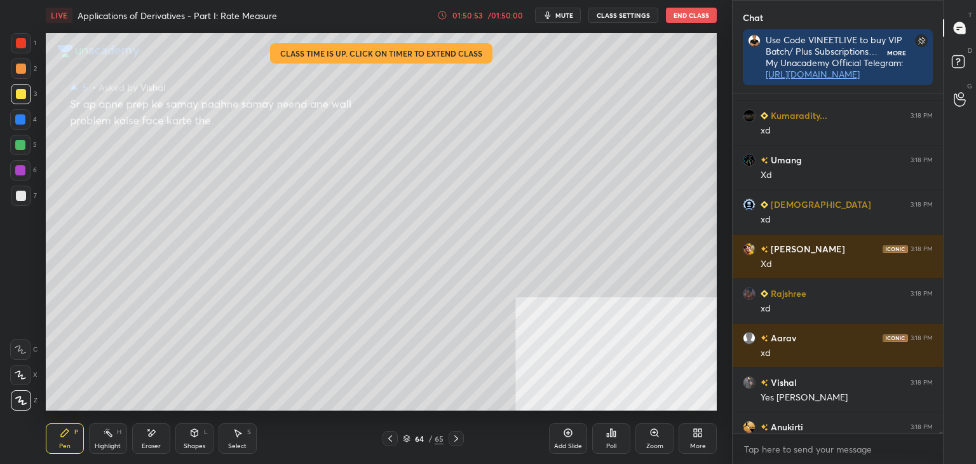
scroll to position [390, 207]
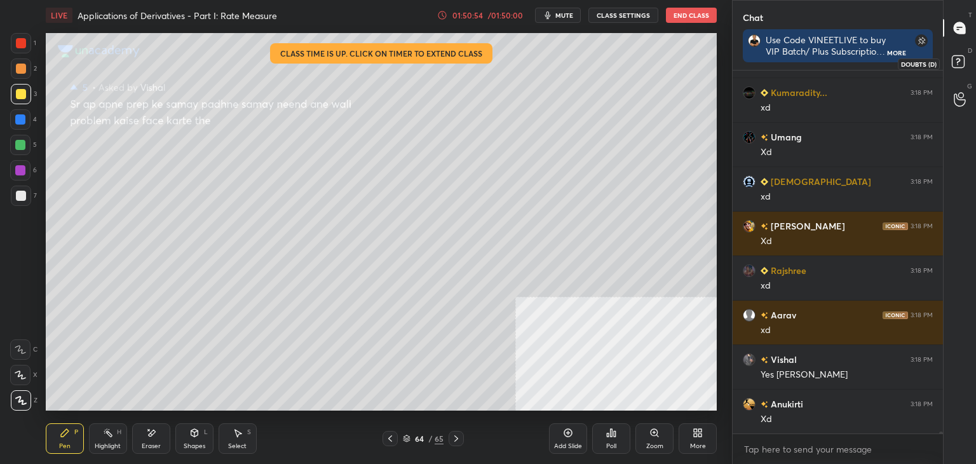
click at [958, 55] on icon at bounding box center [960, 63] width 23 height 23
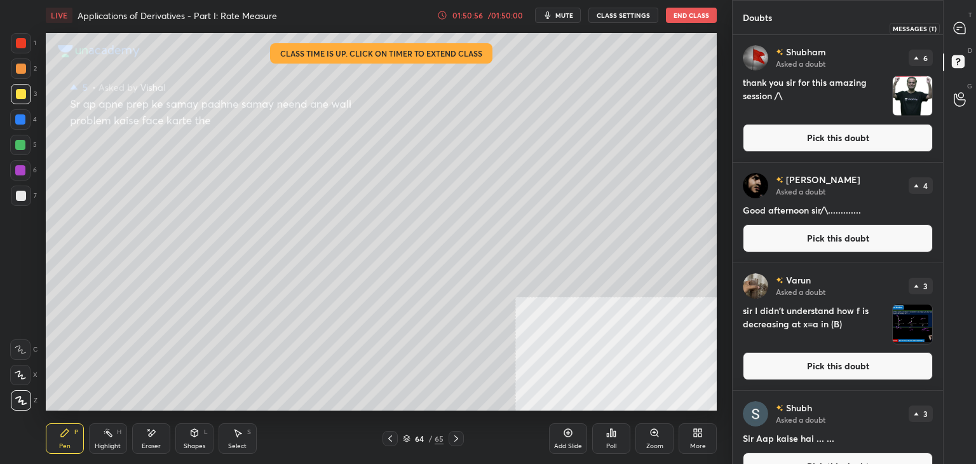
click at [951, 29] on div at bounding box center [960, 28] width 25 height 23
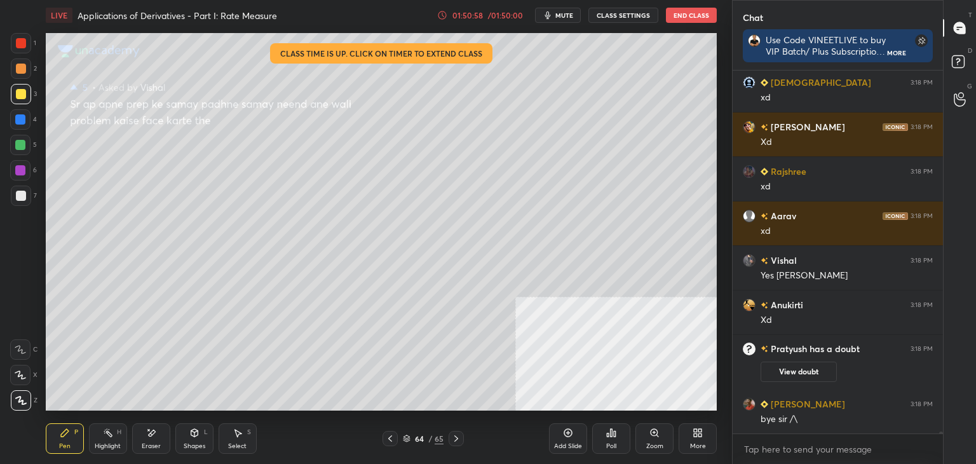
drag, startPoint x: 613, startPoint y: 6, endPoint x: 600, endPoint y: 6, distance: 12.7
click at [611, 7] on div "LIVE Applications of Derivatives - Part I: Rate Measure 01:50:58 / 01:50:00 mut…" at bounding box center [381, 15] width 671 height 31
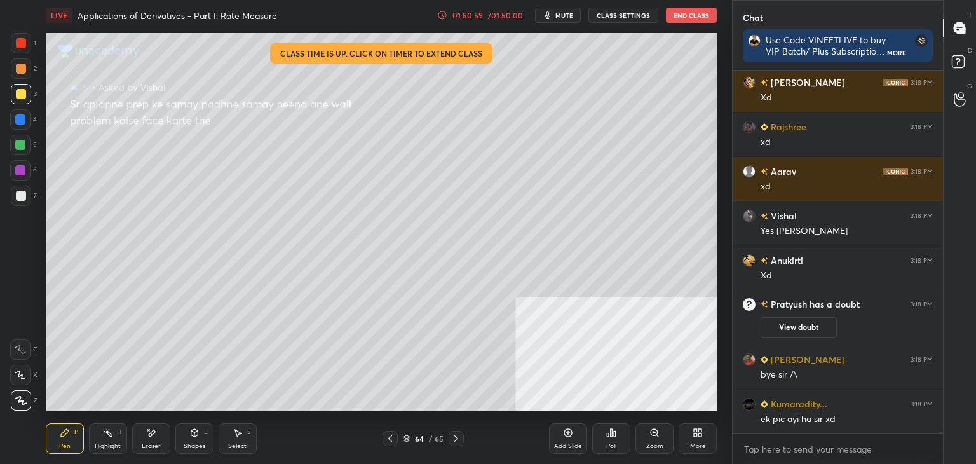
click at [610, 8] on button "CLASS SETTINGS" at bounding box center [623, 15] width 70 height 15
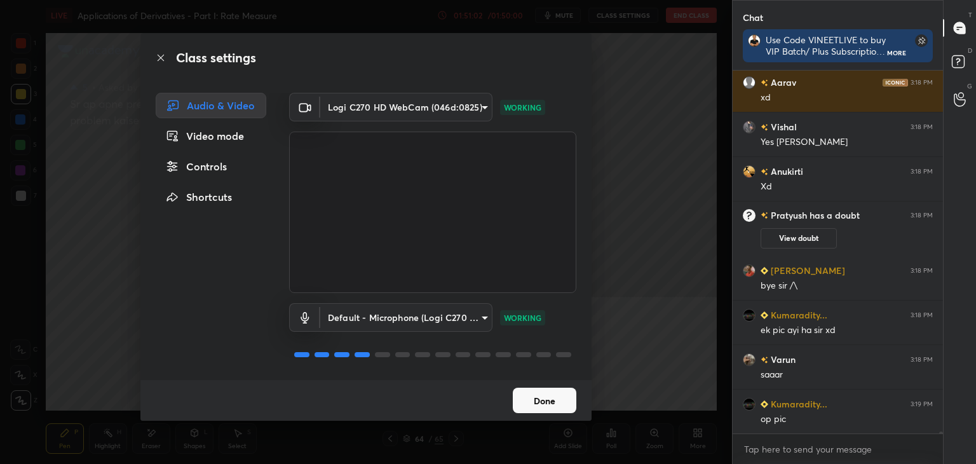
click at [210, 161] on div "Controls" at bounding box center [211, 166] width 111 height 25
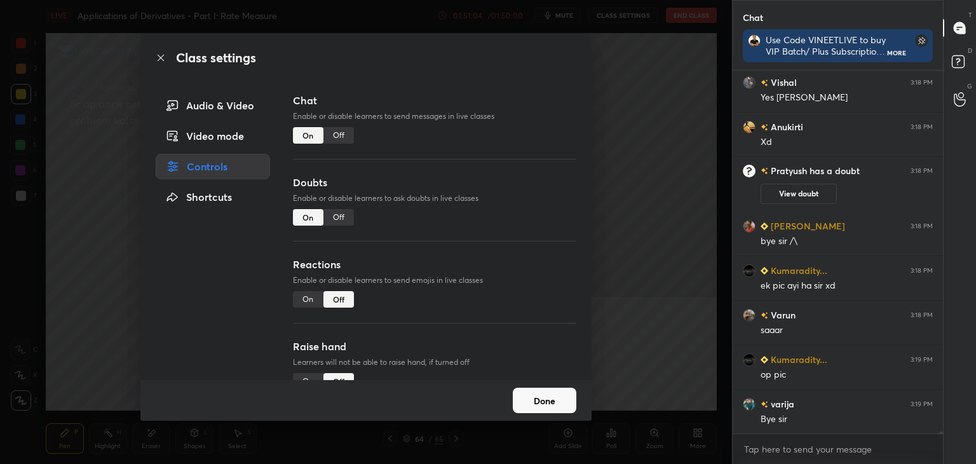
click at [340, 209] on div "Off" at bounding box center [338, 217] width 31 height 17
type textarea "x"
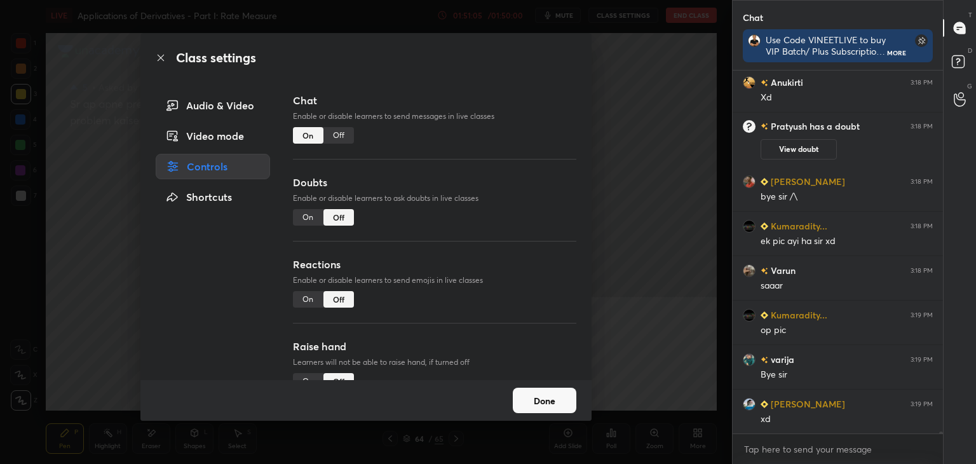
click at [547, 395] on button "Done" at bounding box center [545, 400] width 64 height 25
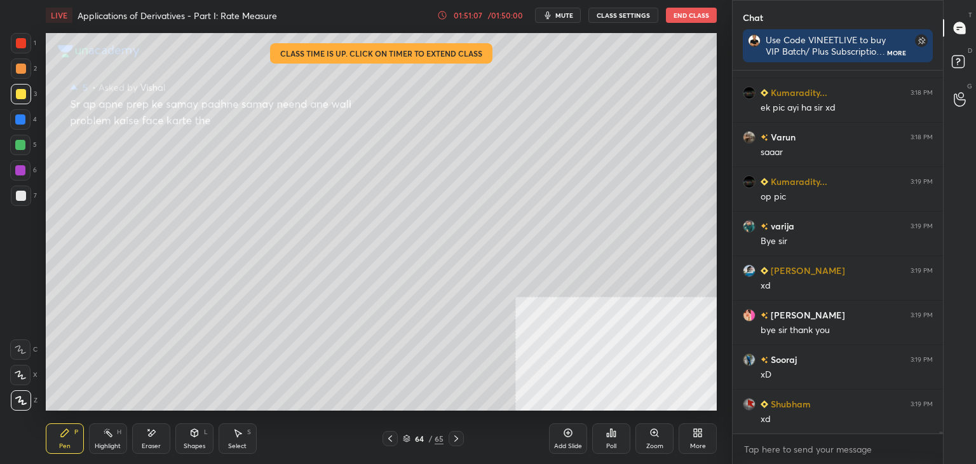
click at [617, 10] on button "CLASS SETTINGS" at bounding box center [623, 15] width 70 height 15
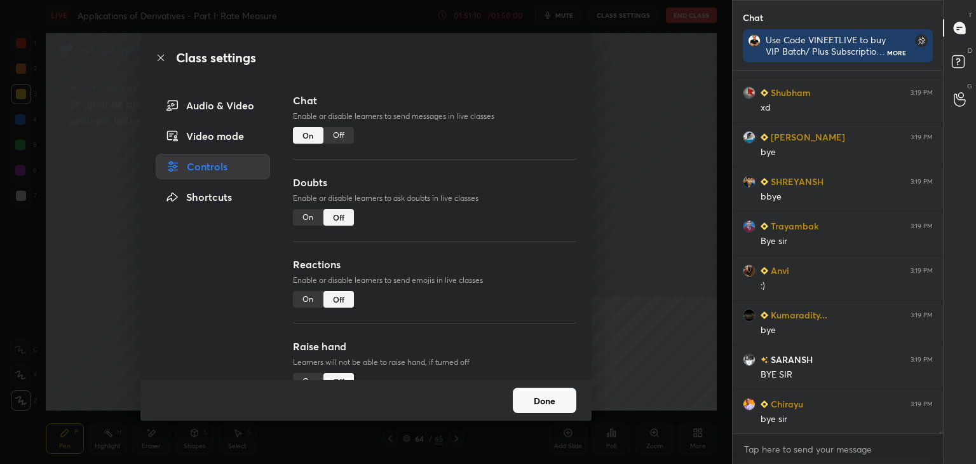
click at [336, 133] on div "Off" at bounding box center [338, 135] width 31 height 17
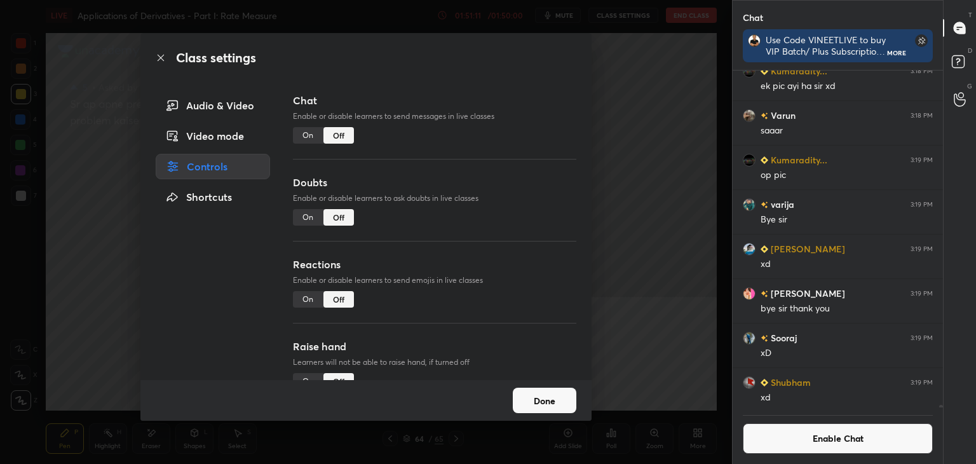
click at [546, 392] on button "Done" at bounding box center [545, 400] width 64 height 25
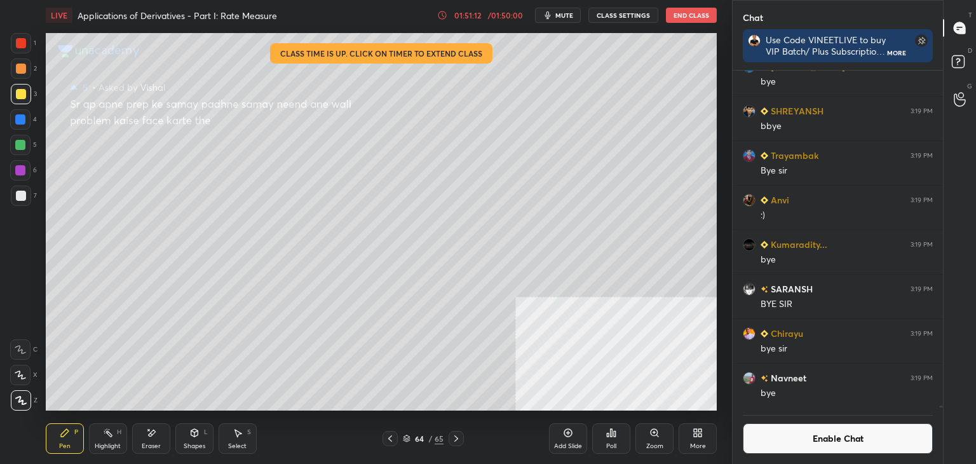
click at [683, 12] on button "End Class" at bounding box center [691, 15] width 51 height 15
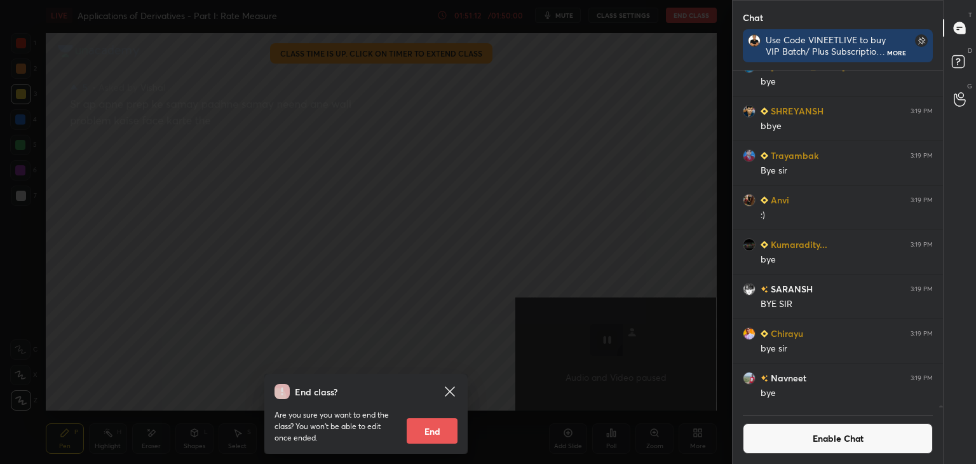
click at [446, 434] on button "End" at bounding box center [432, 430] width 51 height 25
